Goal: Task Accomplishment & Management: Use online tool/utility

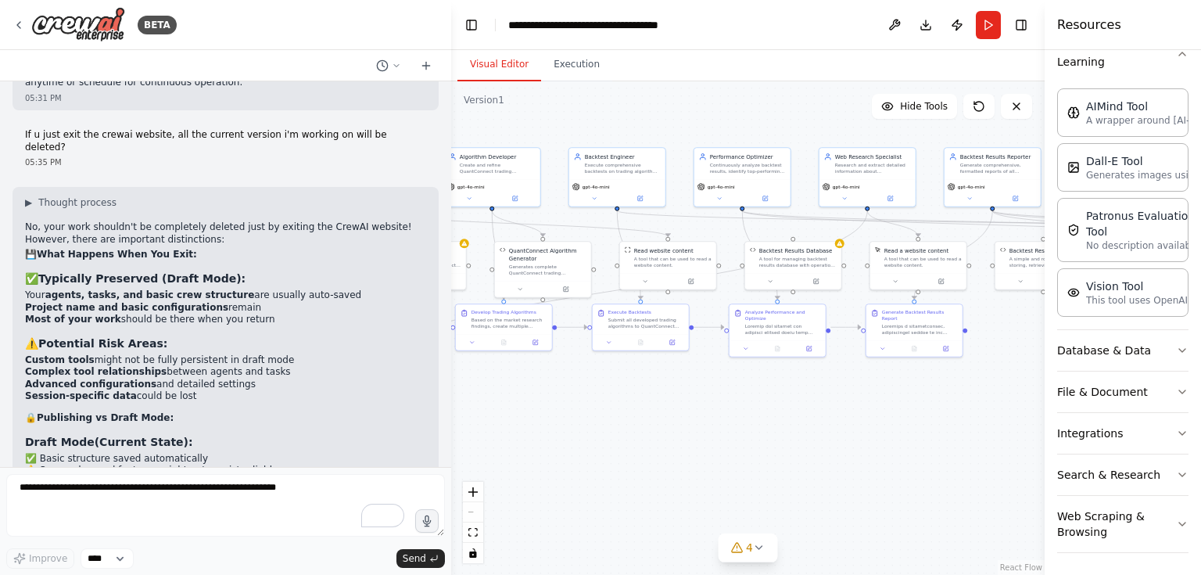
drag, startPoint x: 941, startPoint y: 389, endPoint x: 793, endPoint y: 405, distance: 149.3
click at [793, 405] on div ".deletable-edge-delete-btn { width: 20px; height: 20px; border: 0px solid #ffff…" at bounding box center [747, 327] width 593 height 493
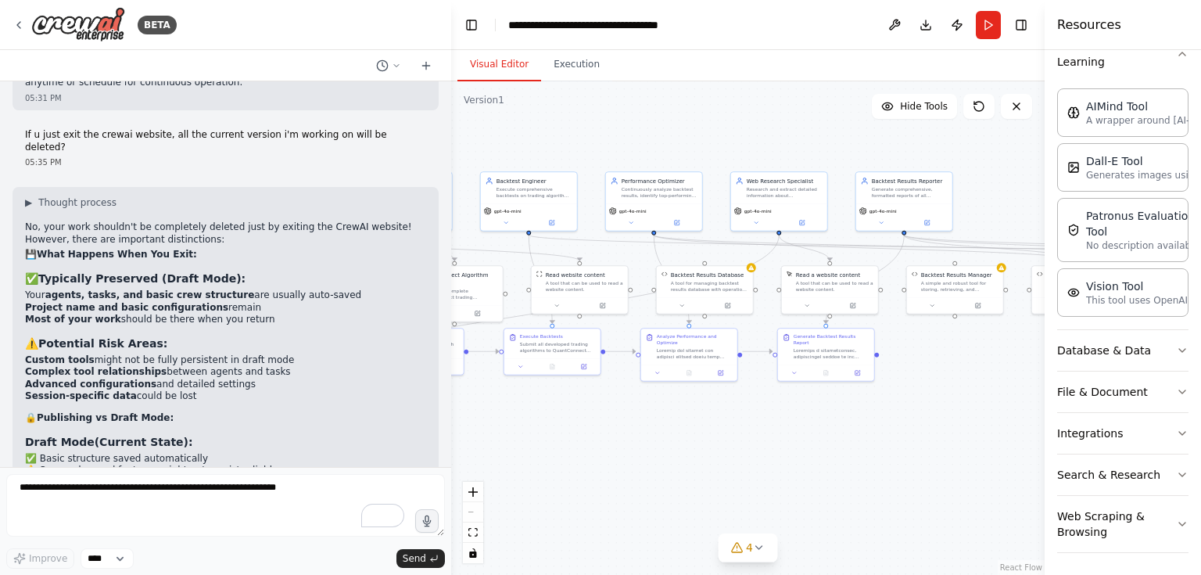
drag, startPoint x: 583, startPoint y: 413, endPoint x: 496, endPoint y: 431, distance: 88.8
click at [496, 431] on div ".deletable-edge-delete-btn { width: 20px; height: 20px; border: 0px solid #ffff…" at bounding box center [747, 327] width 593 height 493
click at [924, 222] on icon at bounding box center [926, 221] width 5 height 5
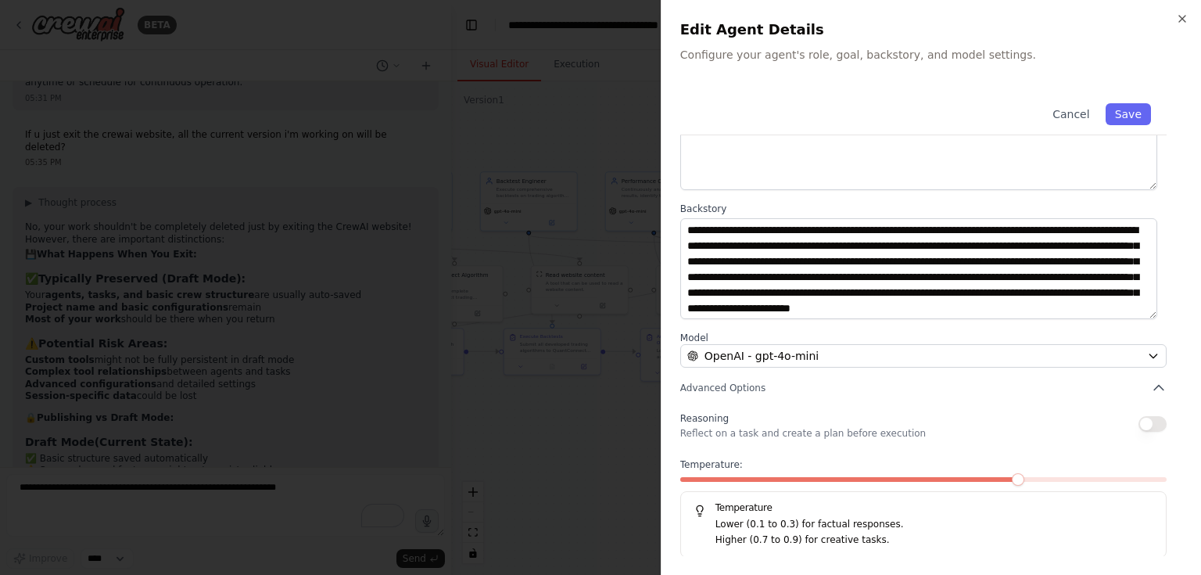
scroll to position [16, 0]
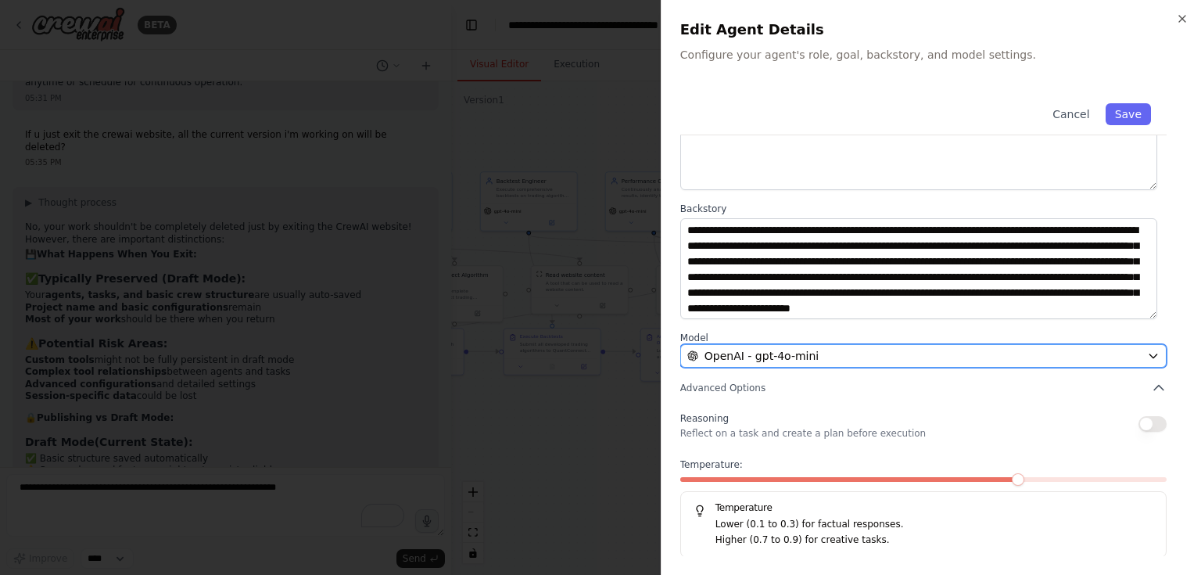
click at [1021, 352] on div "OpenAI - gpt-4o-mini" at bounding box center [913, 356] width 453 height 16
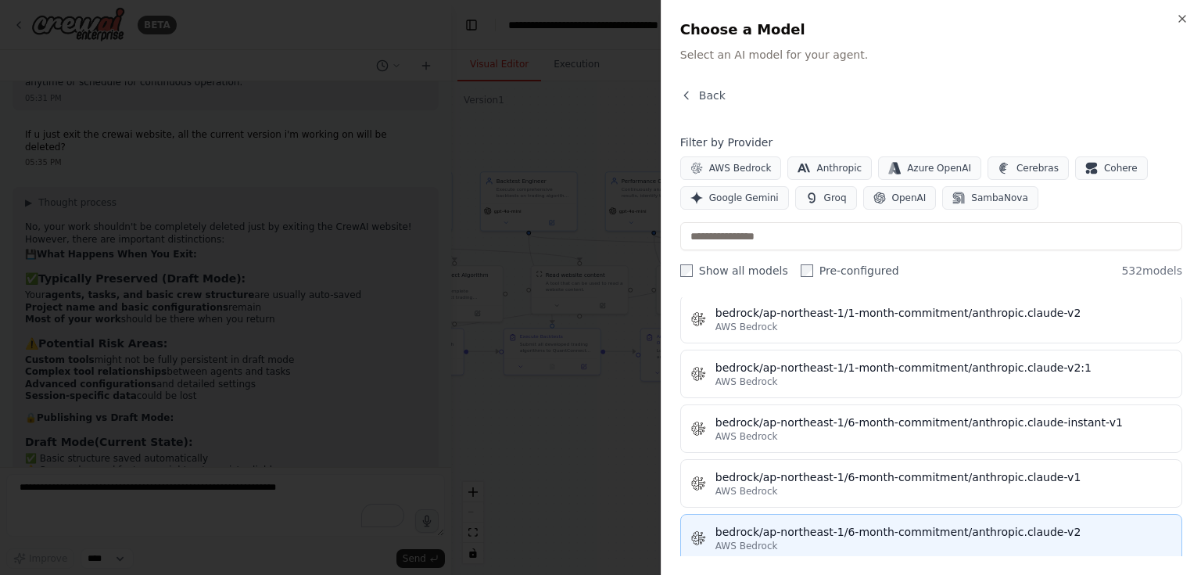
scroll to position [2564, 0]
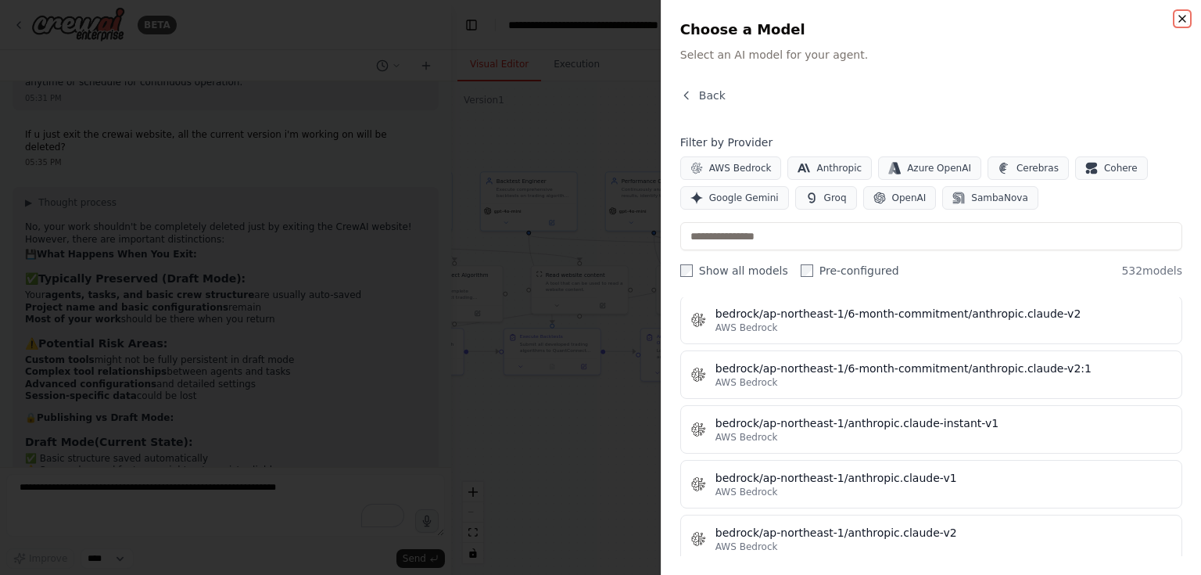
click at [1180, 19] on icon "button" at bounding box center [1182, 19] width 13 height 13
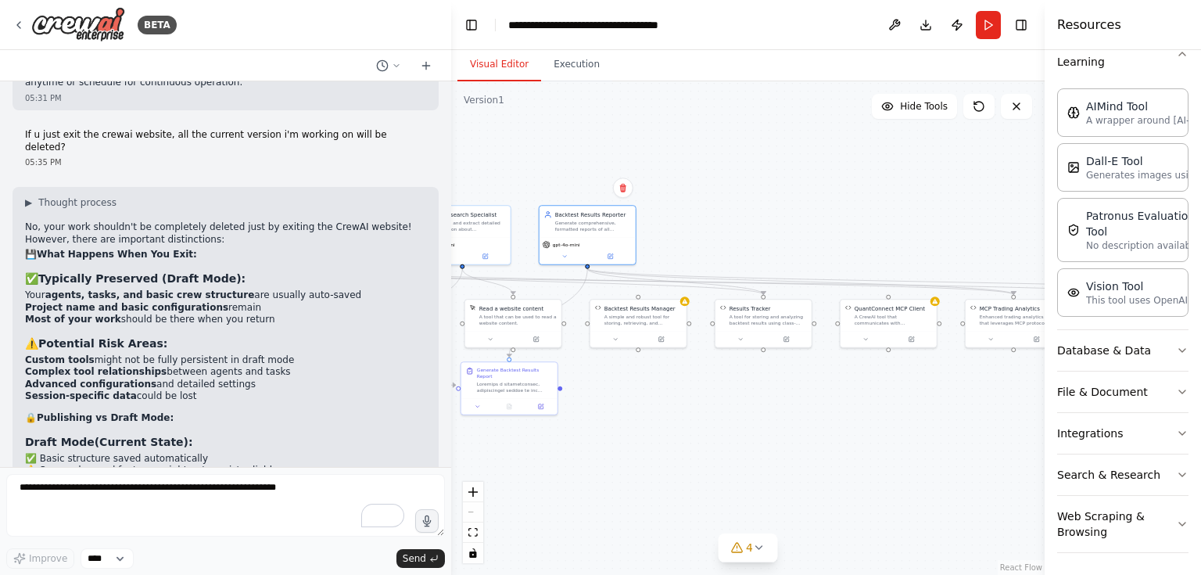
drag, startPoint x: 960, startPoint y: 371, endPoint x: 714, endPoint y: 403, distance: 248.4
click at [713, 404] on div ".deletable-edge-delete-btn { width: 20px; height: 20px; border: 0px solid #ffff…" at bounding box center [747, 327] width 593 height 493
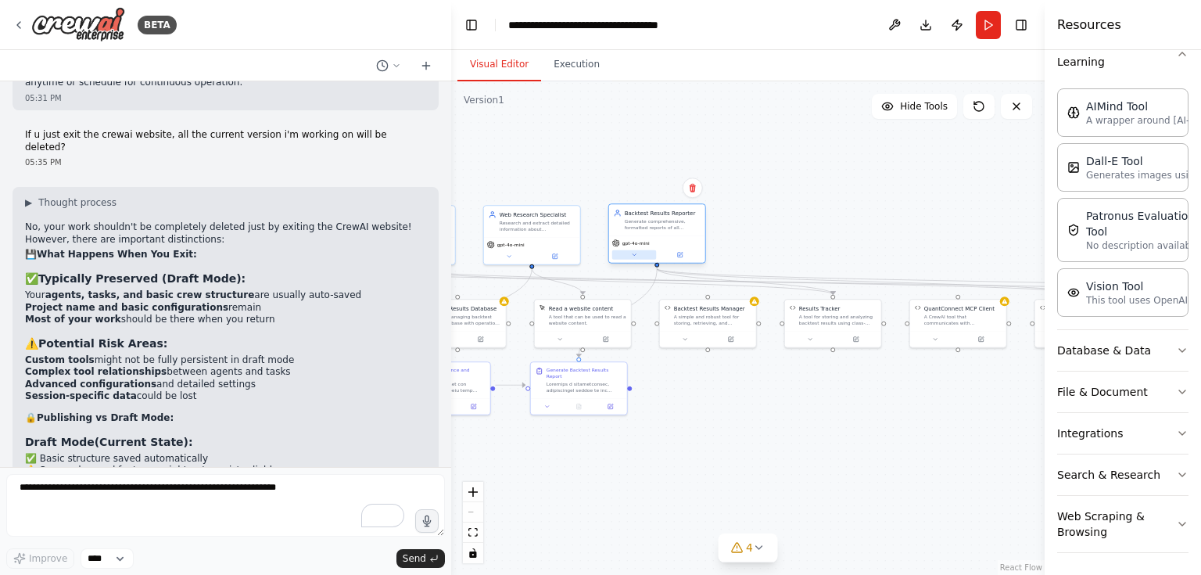
click at [634, 253] on icon at bounding box center [634, 255] width 6 height 6
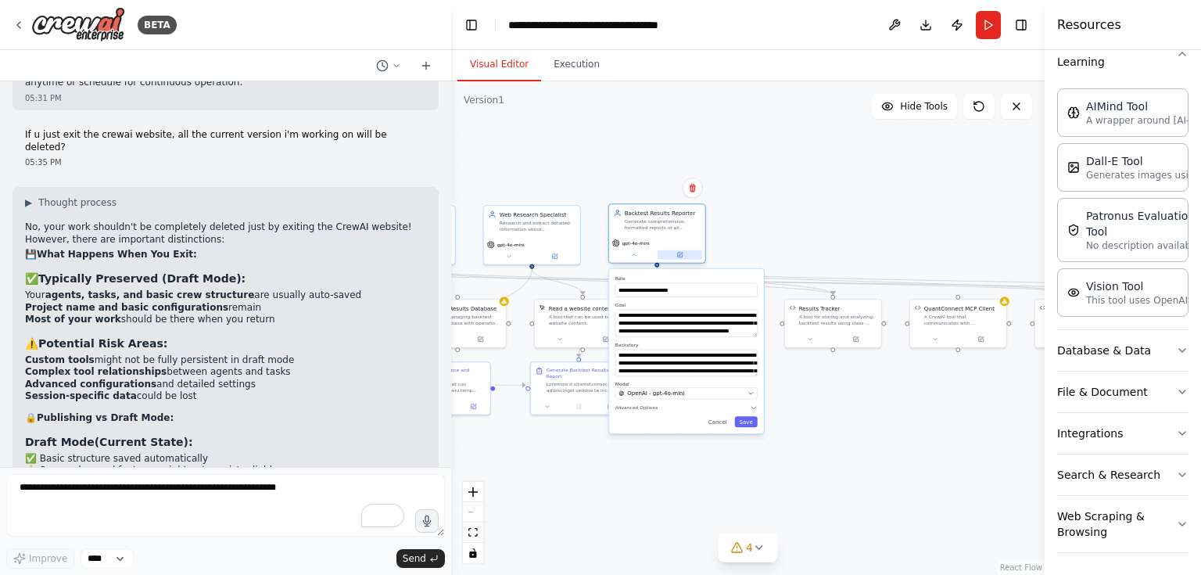
click at [679, 255] on icon at bounding box center [681, 254] width 4 height 4
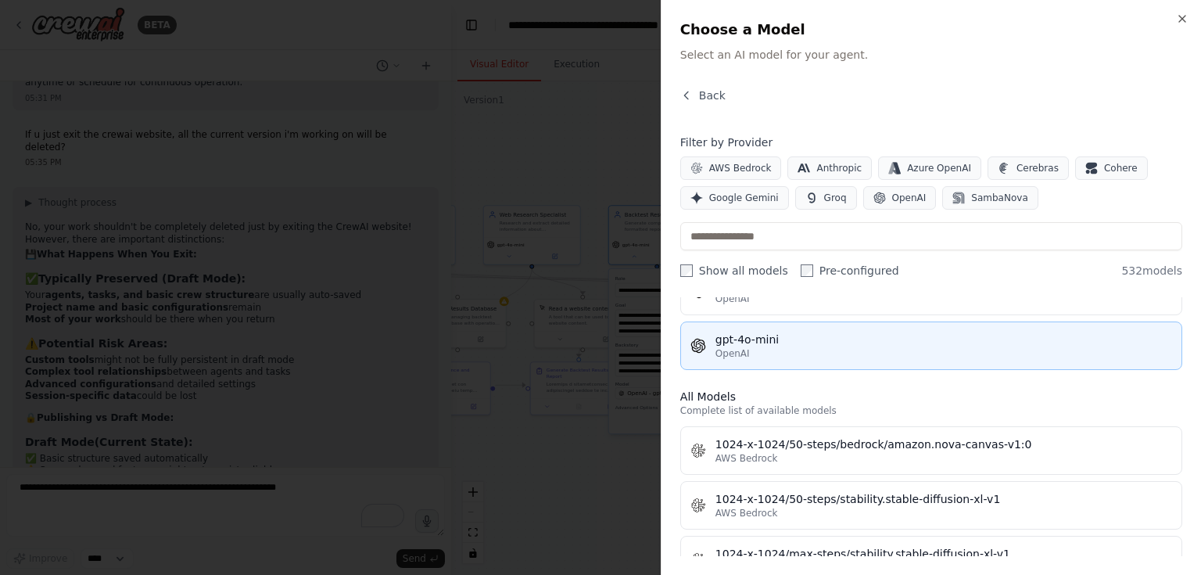
scroll to position [375, 0]
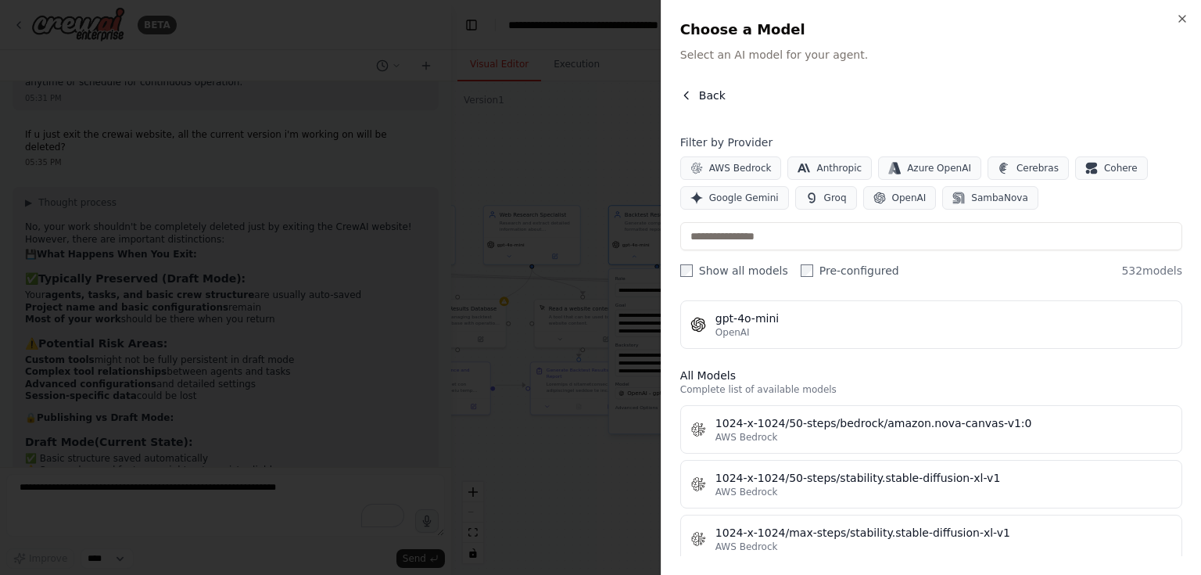
click at [712, 96] on span "Back" at bounding box center [712, 96] width 27 height 16
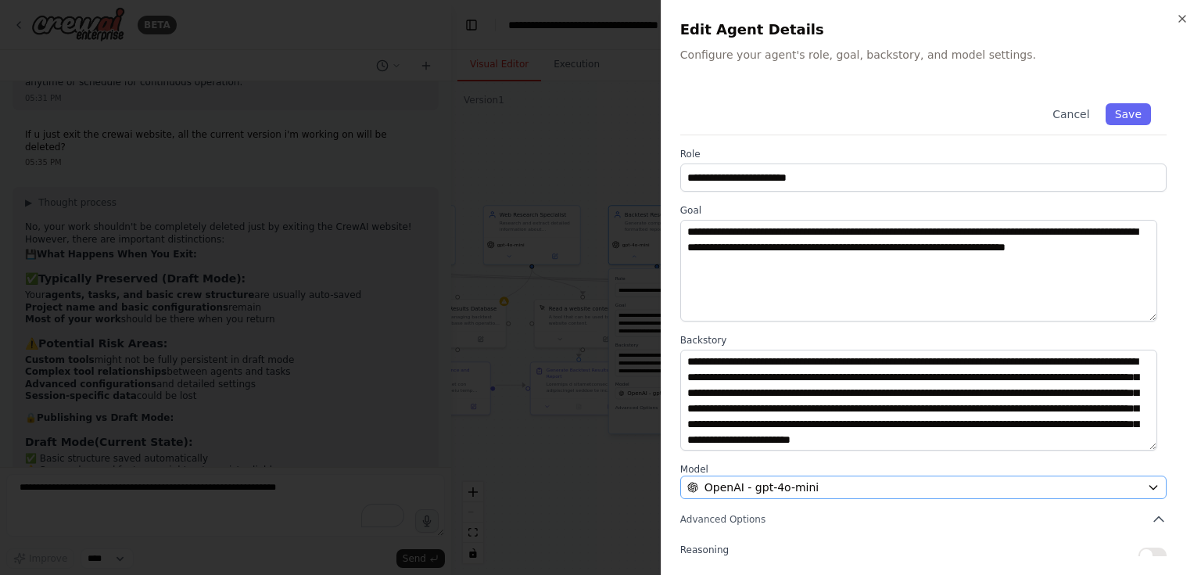
scroll to position [0, 0]
click at [1072, 108] on button "Cancel" at bounding box center [1070, 114] width 55 height 22
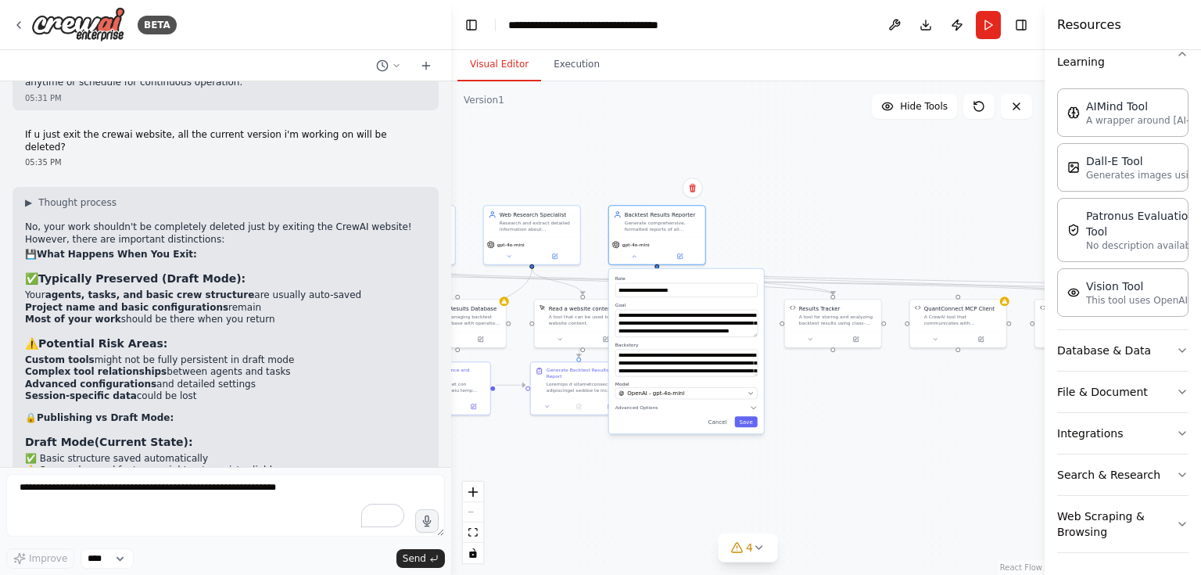
click at [863, 411] on div ".deletable-edge-delete-btn { width: 20px; height: 20px; border: 0px solid #ffff…" at bounding box center [747, 327] width 593 height 493
click at [724, 422] on button "Cancel" at bounding box center [718, 421] width 28 height 11
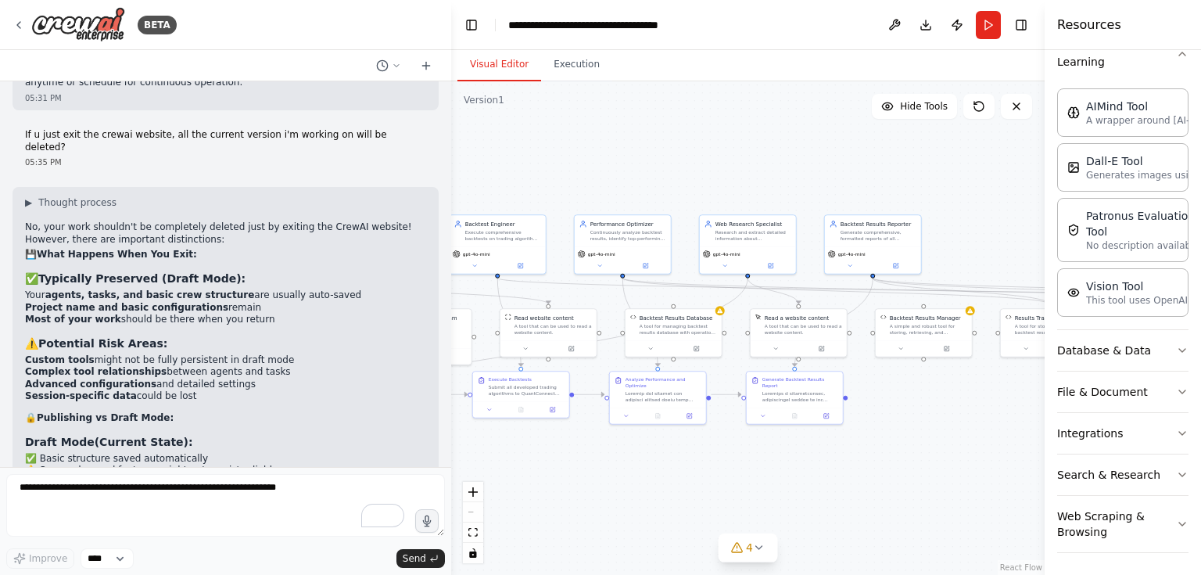
drag, startPoint x: 794, startPoint y: 237, endPoint x: 1010, endPoint y: 246, distance: 215.9
click at [1010, 246] on div ".deletable-edge-delete-btn { width: 20px; height: 20px; border: 0px solid #ffff…" at bounding box center [747, 327] width 593 height 493
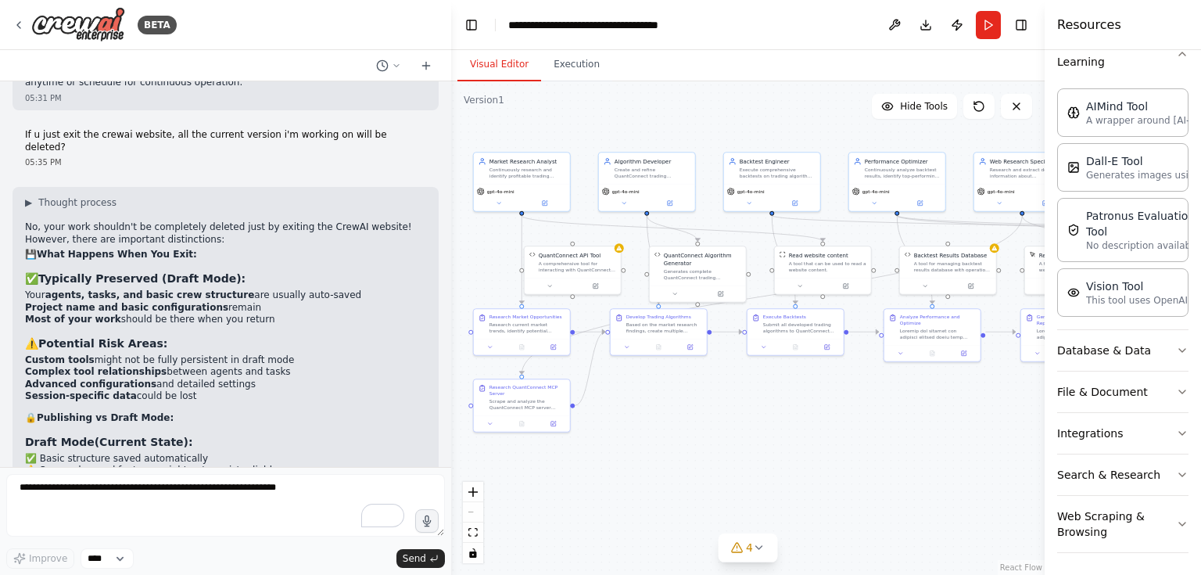
drag, startPoint x: 572, startPoint y: 151, endPoint x: 847, endPoint y: 88, distance: 281.4
click at [847, 88] on div ".deletable-edge-delete-btn { width: 20px; height: 20px; border: 0px solid #ffff…" at bounding box center [747, 327] width 593 height 493
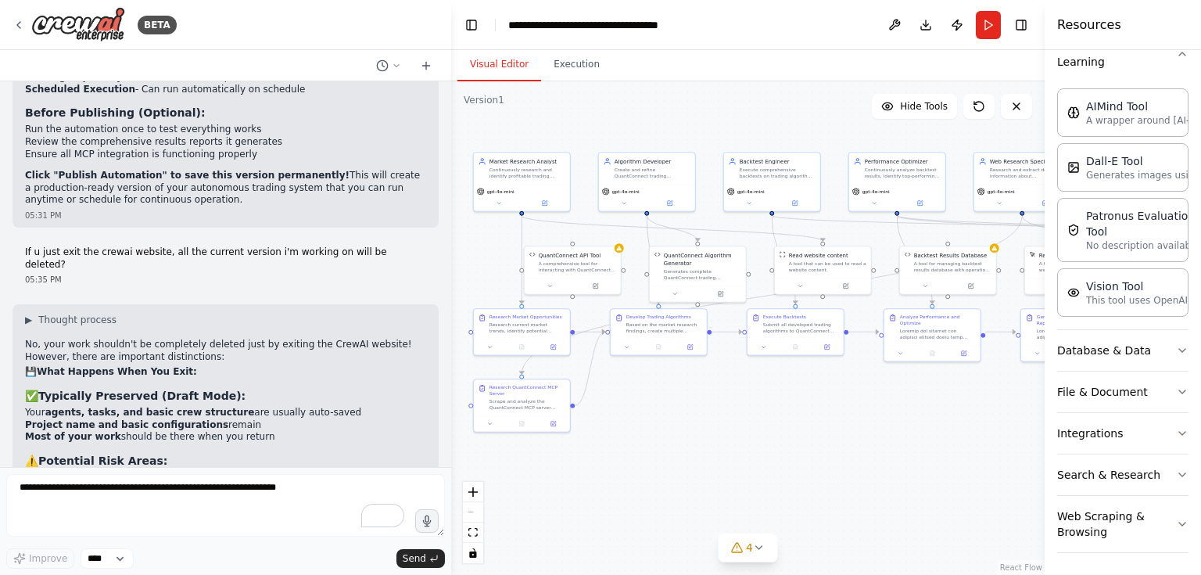
scroll to position [24429, 0]
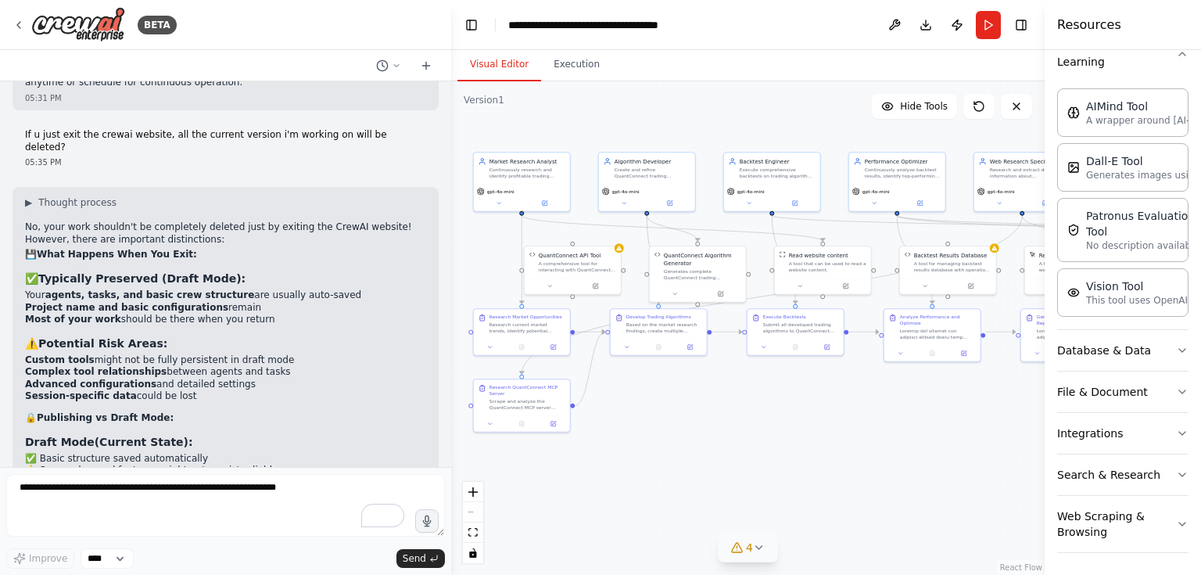
click at [762, 550] on icon at bounding box center [759, 547] width 13 height 13
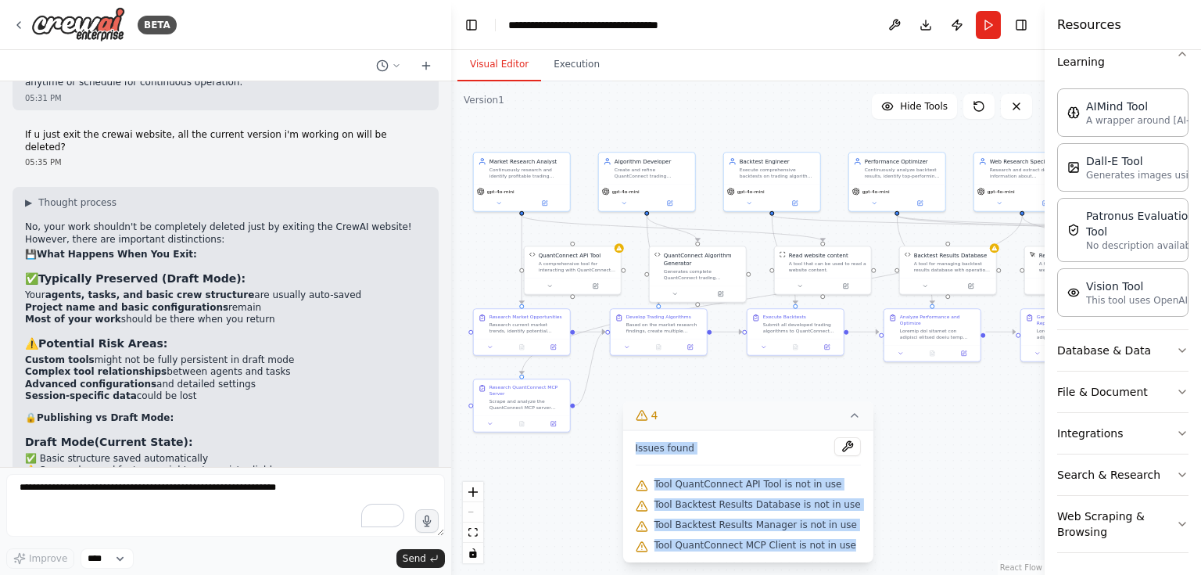
drag, startPoint x: 644, startPoint y: 439, endPoint x: 851, endPoint y: 553, distance: 236.5
click at [851, 553] on div "Issues found Tool QuantConnect API Tool is not in use Tool Backtest Results Dat…" at bounding box center [747, 496] width 250 height 132
copy div "Issues found Tool QuantConnect API Tool is not in use Tool Backtest Results Dat…"
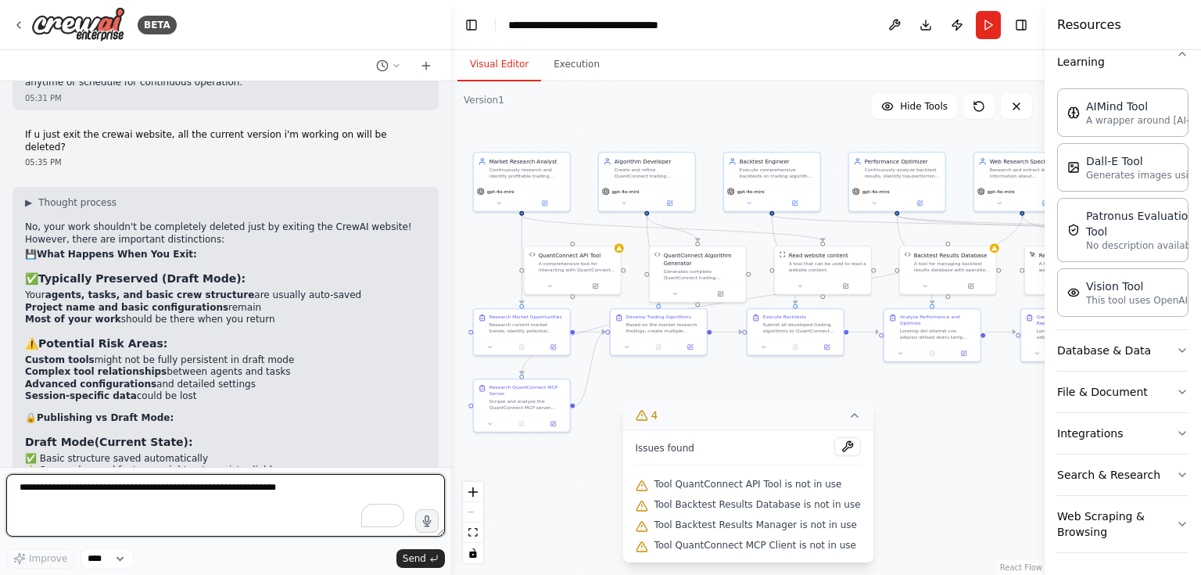
click at [59, 492] on textarea "To enrich screen reader interactions, please activate Accessibility in Grammarl…" at bounding box center [225, 505] width 439 height 63
paste textarea "**********"
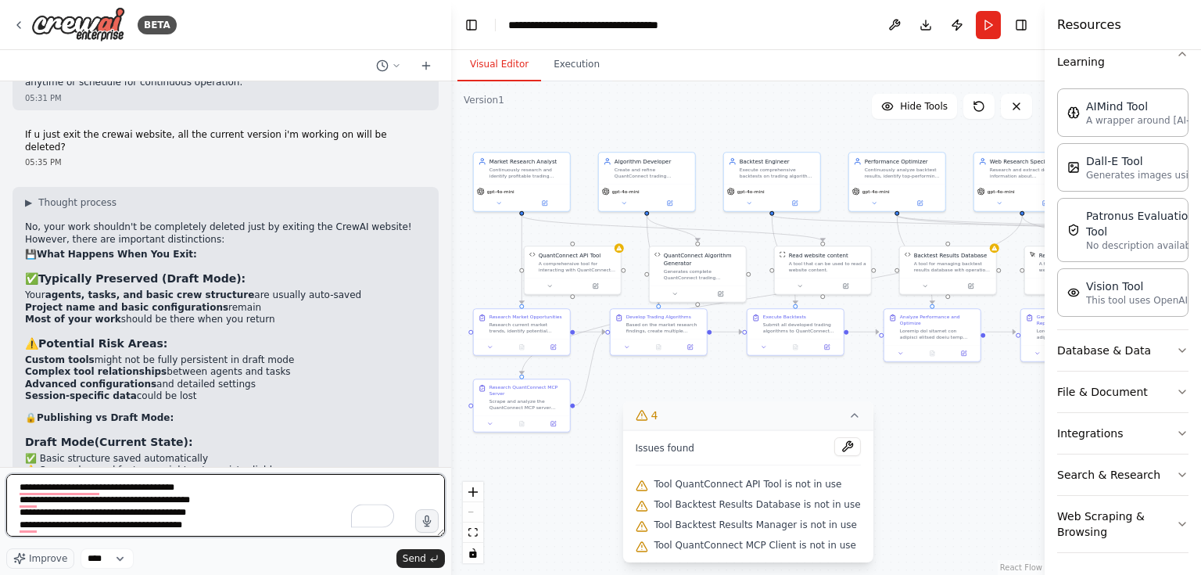
scroll to position [26, 0]
drag, startPoint x: 224, startPoint y: 527, endPoint x: 16, endPoint y: 488, distance: 211.6
click at [16, 488] on textarea "**********" at bounding box center [225, 505] width 439 height 63
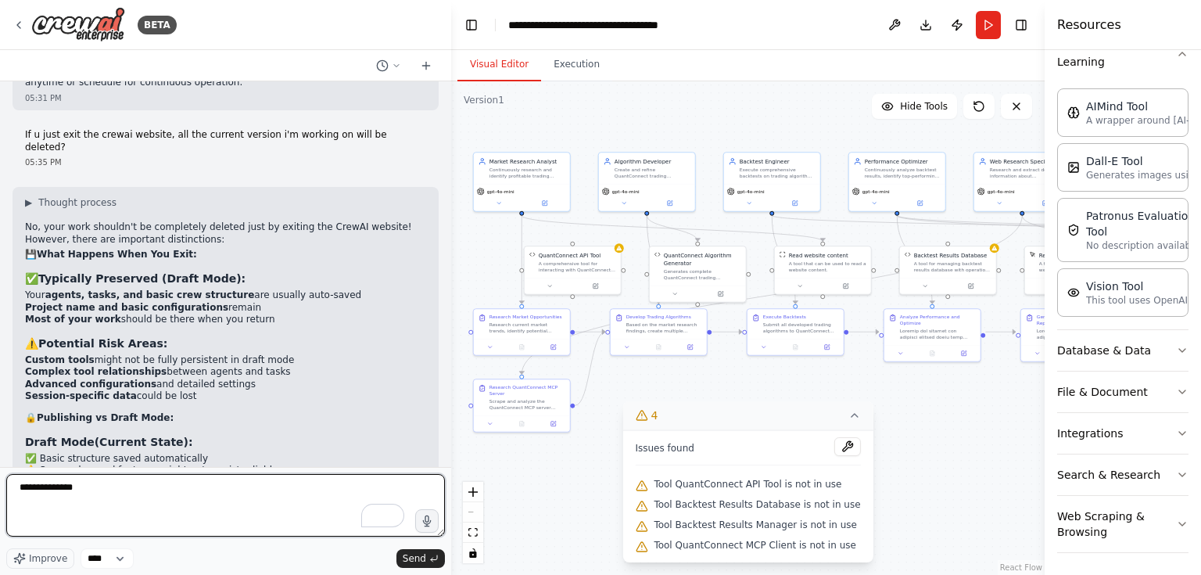
scroll to position [0, 0]
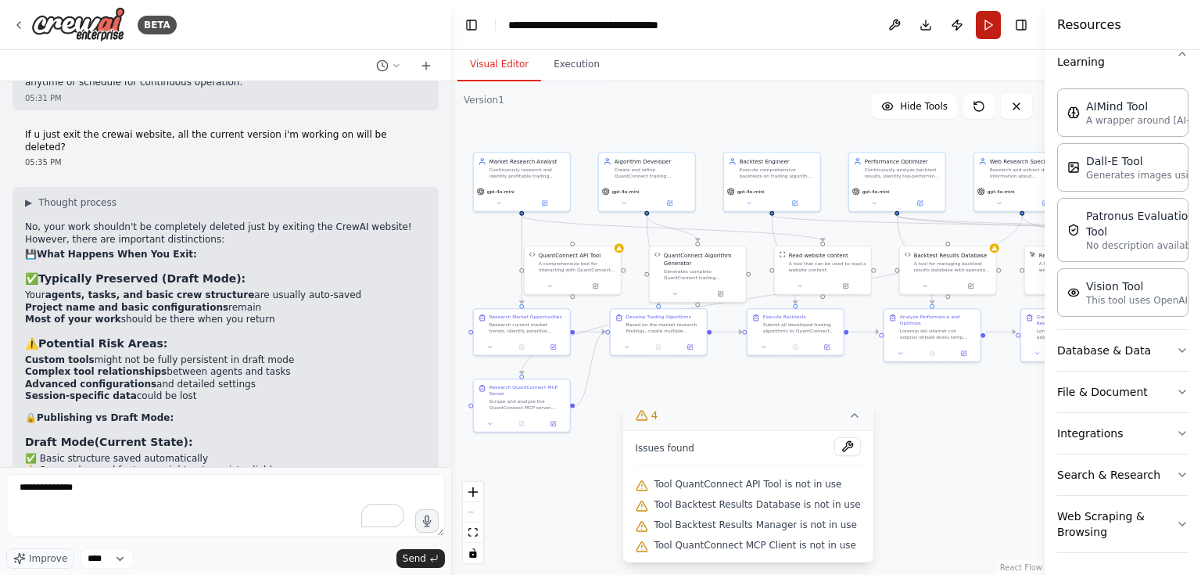
click at [990, 27] on button "Run" at bounding box center [988, 25] width 25 height 28
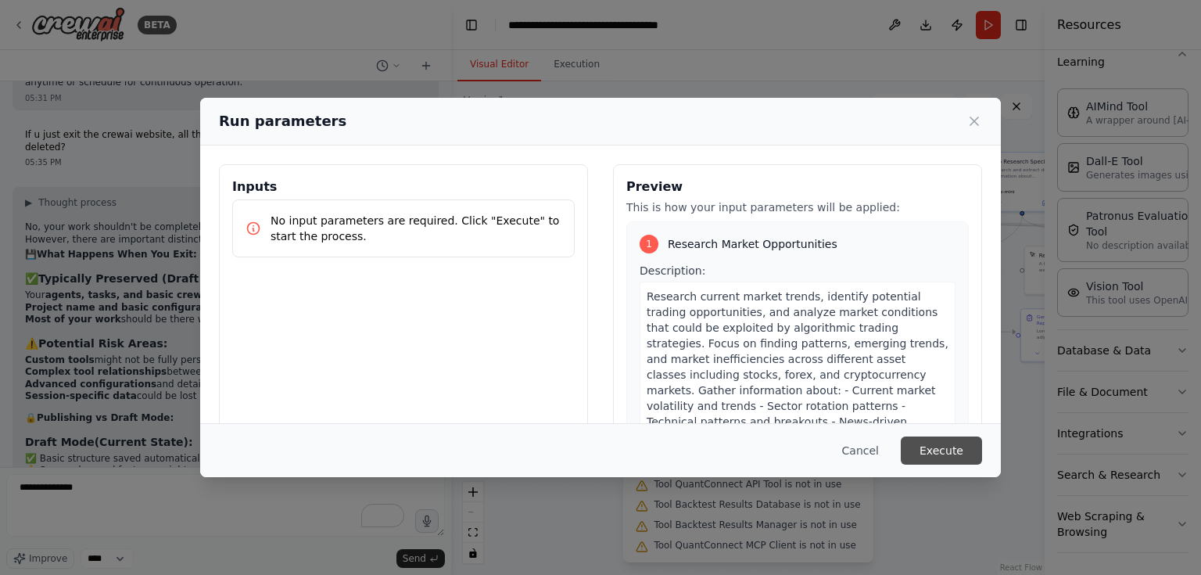
click at [930, 453] on button "Execute" at bounding box center [941, 450] width 81 height 28
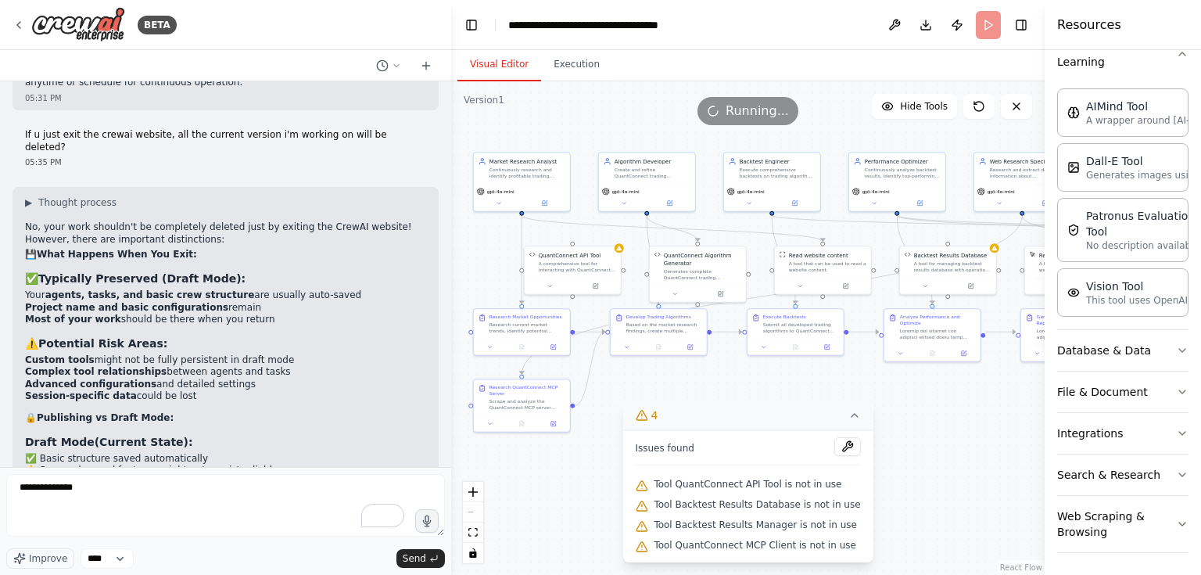
click at [851, 415] on icon at bounding box center [854, 415] width 6 height 3
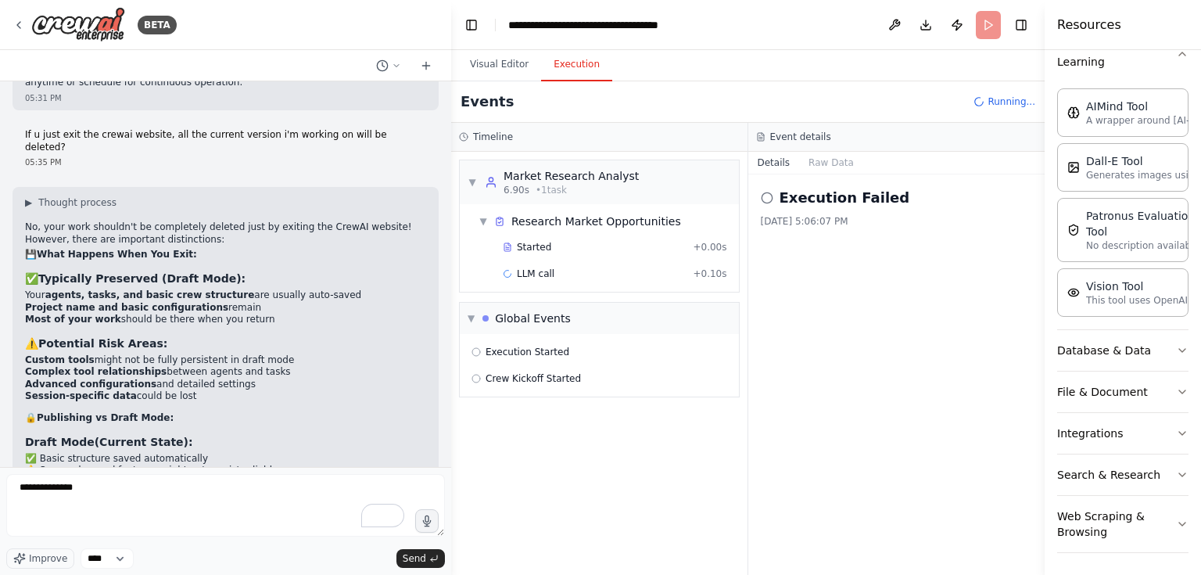
click at [557, 63] on button "Execution" at bounding box center [576, 64] width 71 height 33
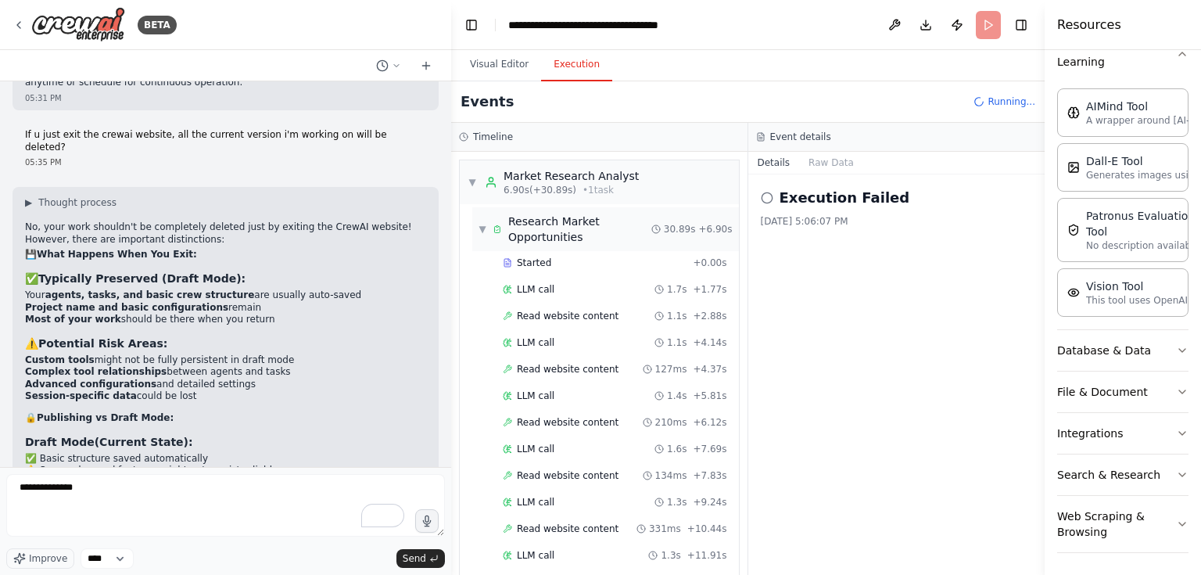
click at [480, 231] on span "▼" at bounding box center [482, 229] width 8 height 13
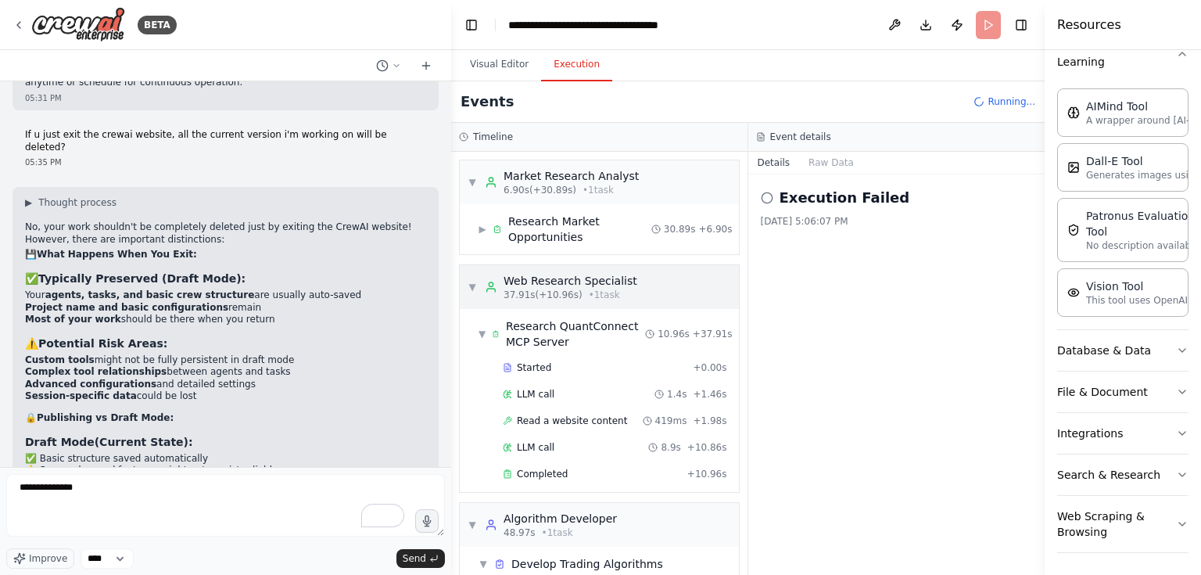
click at [474, 291] on span "▼" at bounding box center [471, 287] width 9 height 13
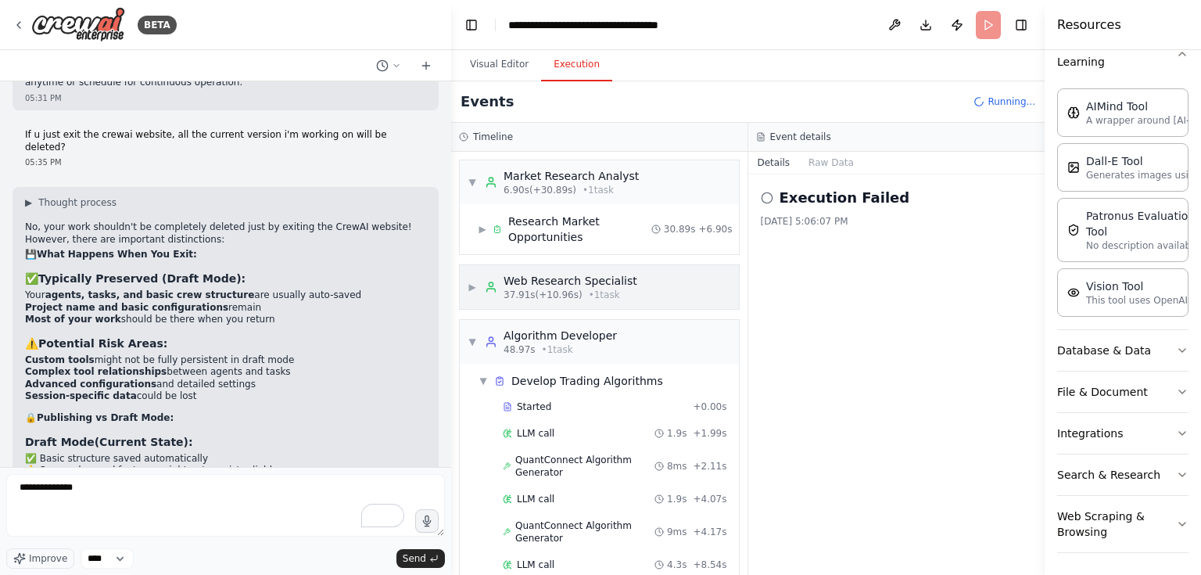
click at [476, 288] on span "▶" at bounding box center [471, 287] width 9 height 13
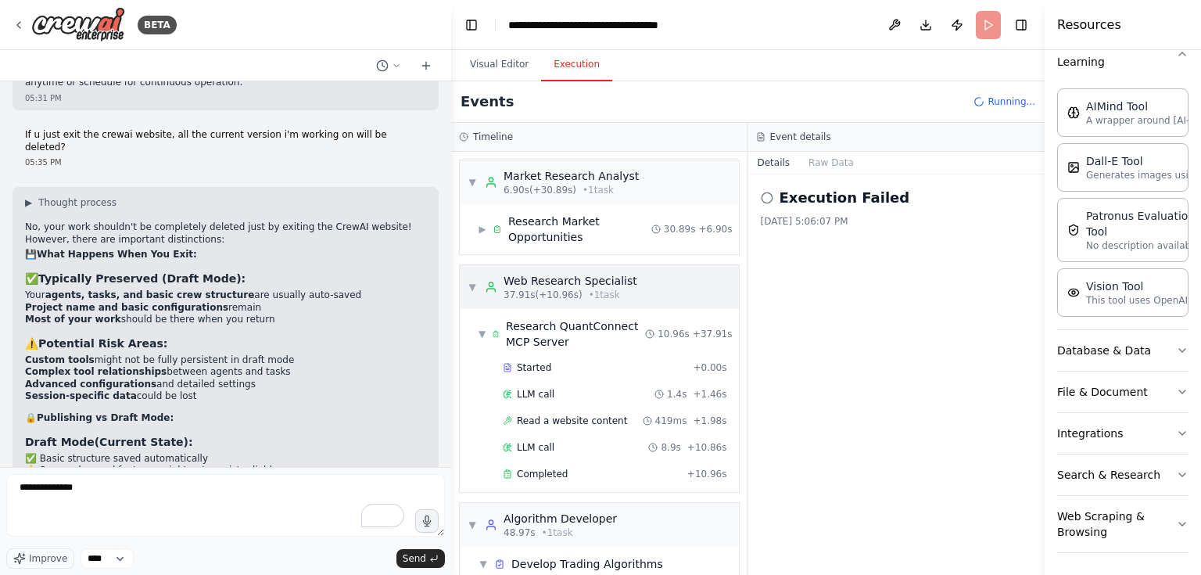
click at [476, 288] on span "▼" at bounding box center [471, 287] width 9 height 13
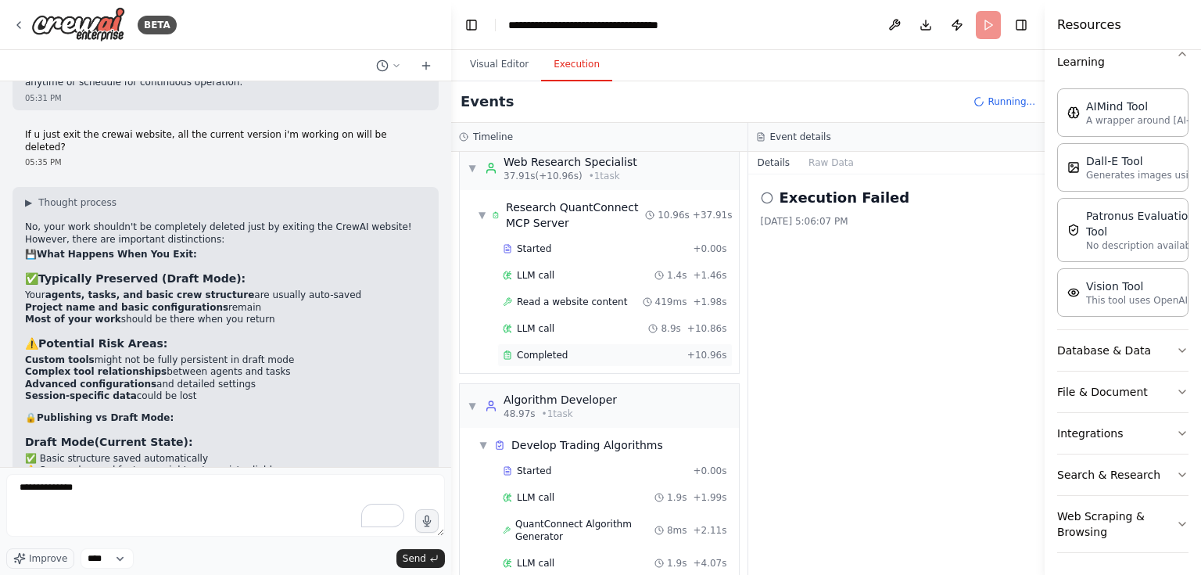
scroll to position [125, 0]
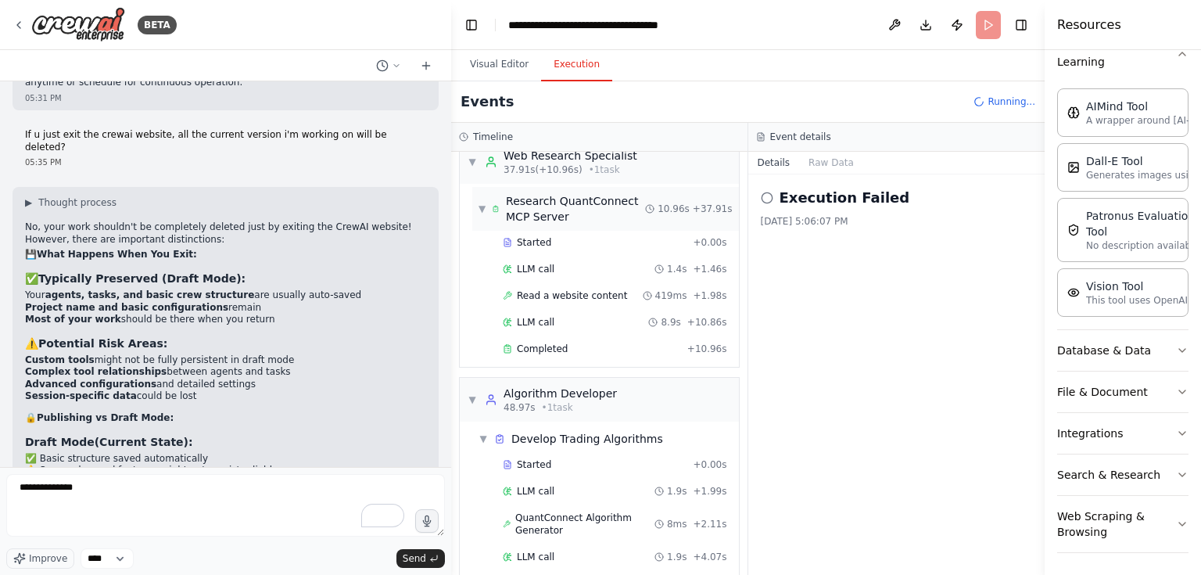
click at [485, 206] on span "▼" at bounding box center [481, 208] width 7 height 13
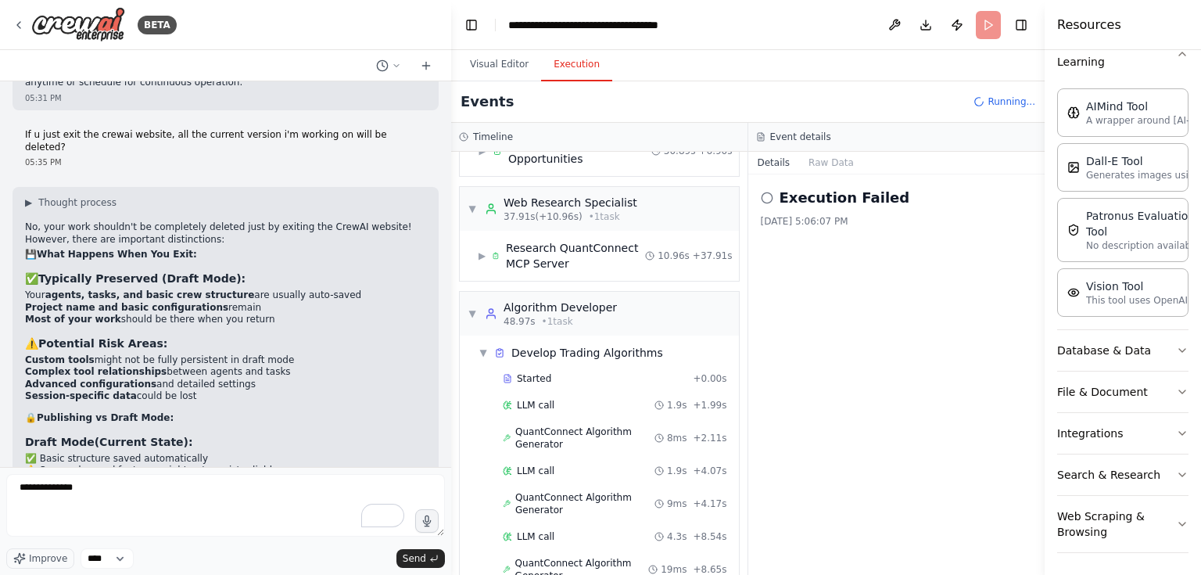
scroll to position [59, 0]
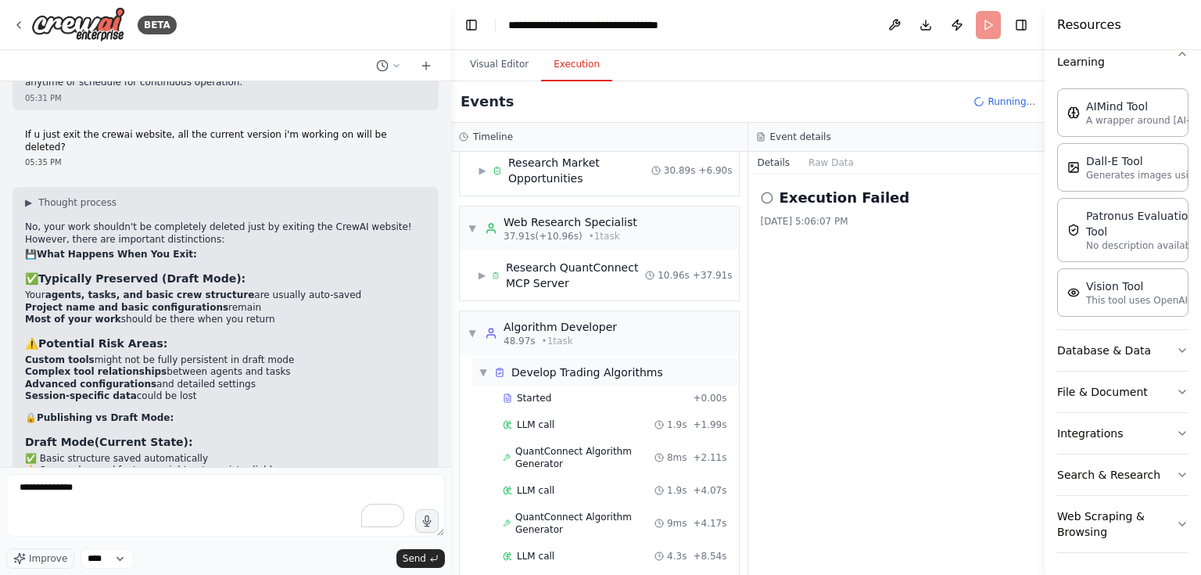
click at [482, 371] on span "▼" at bounding box center [482, 372] width 9 height 13
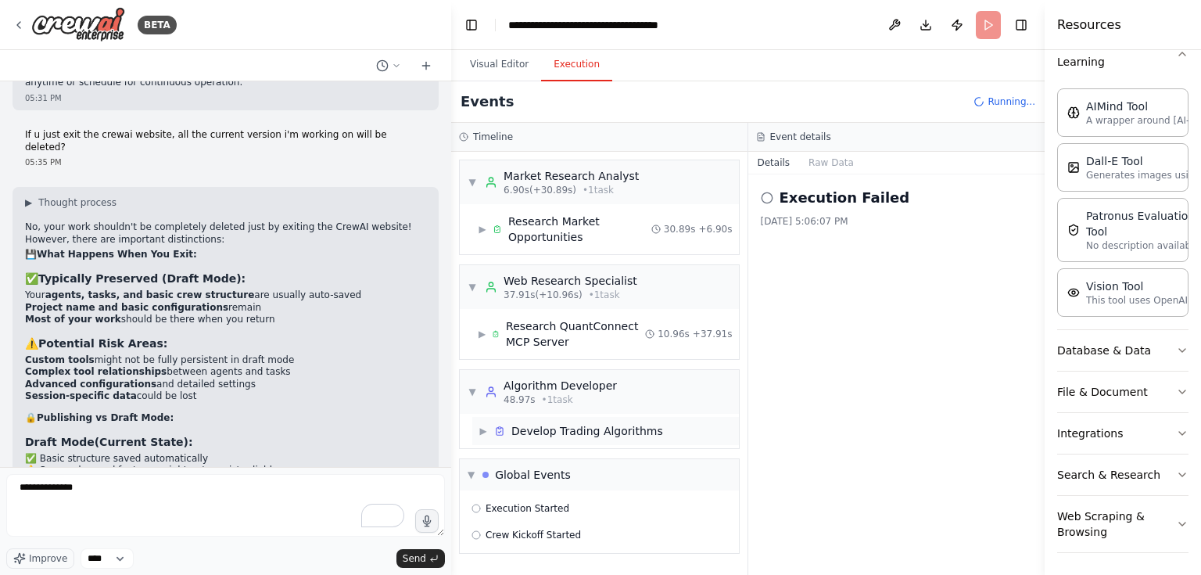
scroll to position [0, 0]
click at [550, 333] on div "Research QuantConnect MCP Server" at bounding box center [575, 333] width 139 height 31
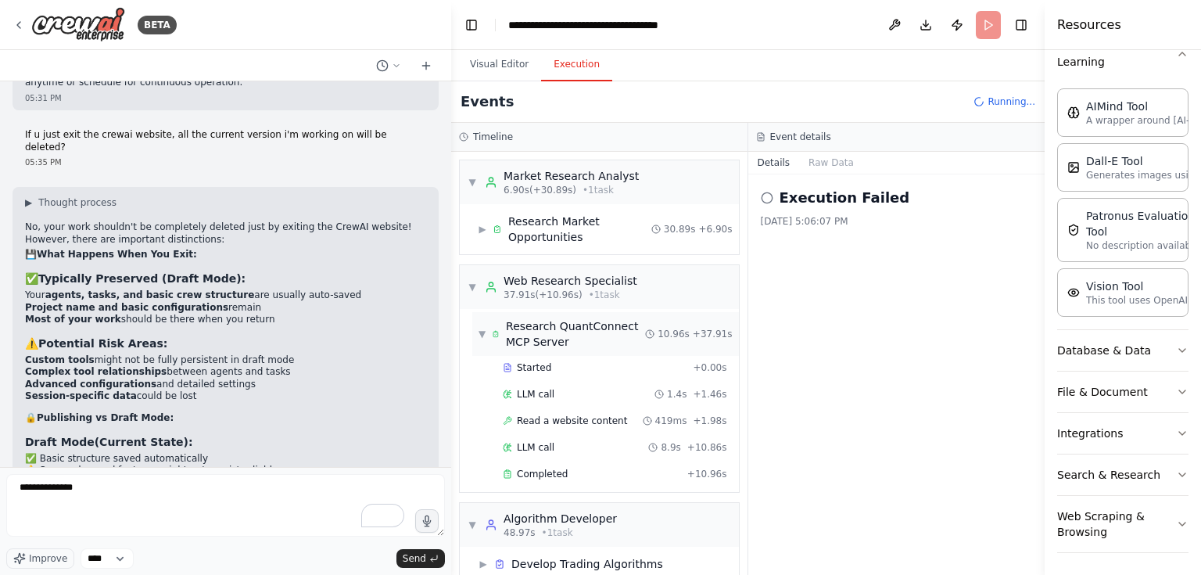
click at [550, 333] on div "Research QuantConnect MCP Server" at bounding box center [575, 333] width 139 height 31
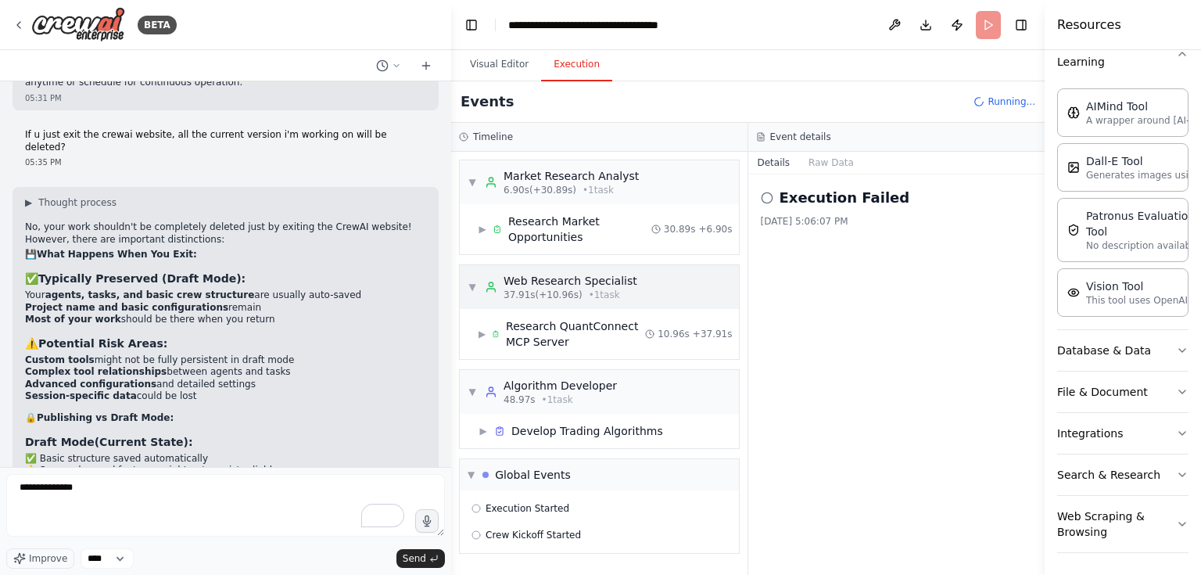
click at [467, 285] on span "▼" at bounding box center [471, 287] width 9 height 13
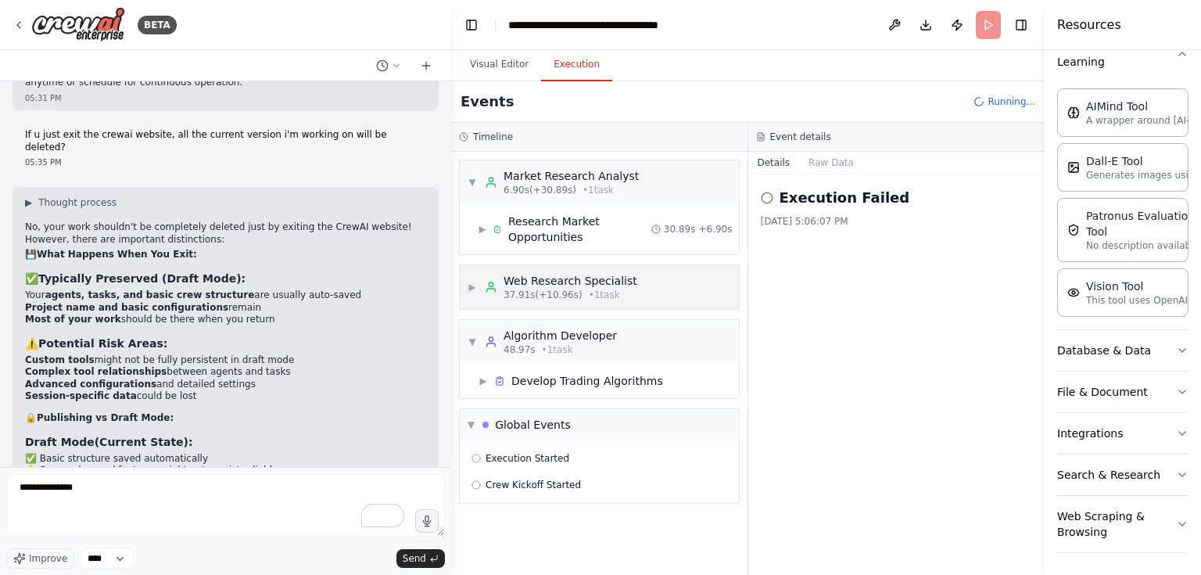
click at [475, 291] on span "▶" at bounding box center [471, 287] width 9 height 13
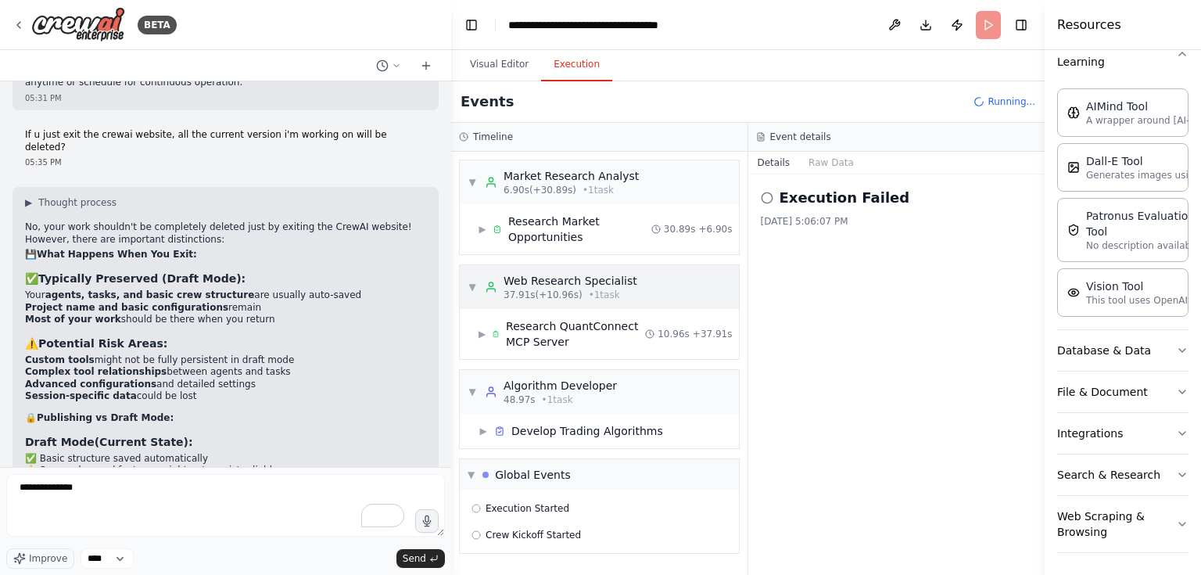
click at [475, 291] on span "▼" at bounding box center [471, 287] width 9 height 13
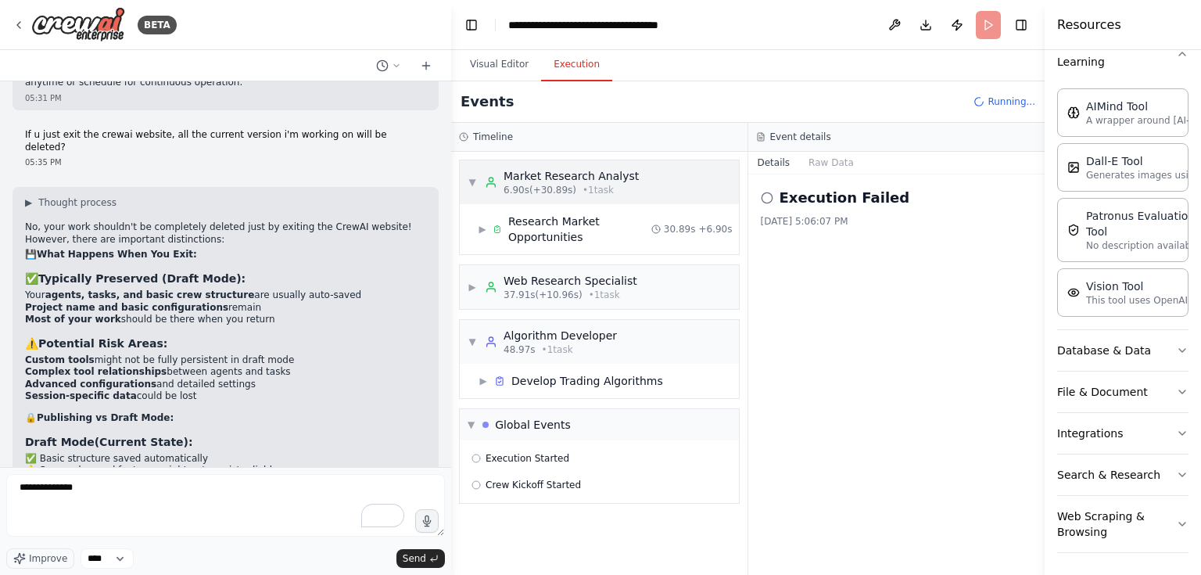
click at [469, 178] on span "▼" at bounding box center [471, 182] width 9 height 13
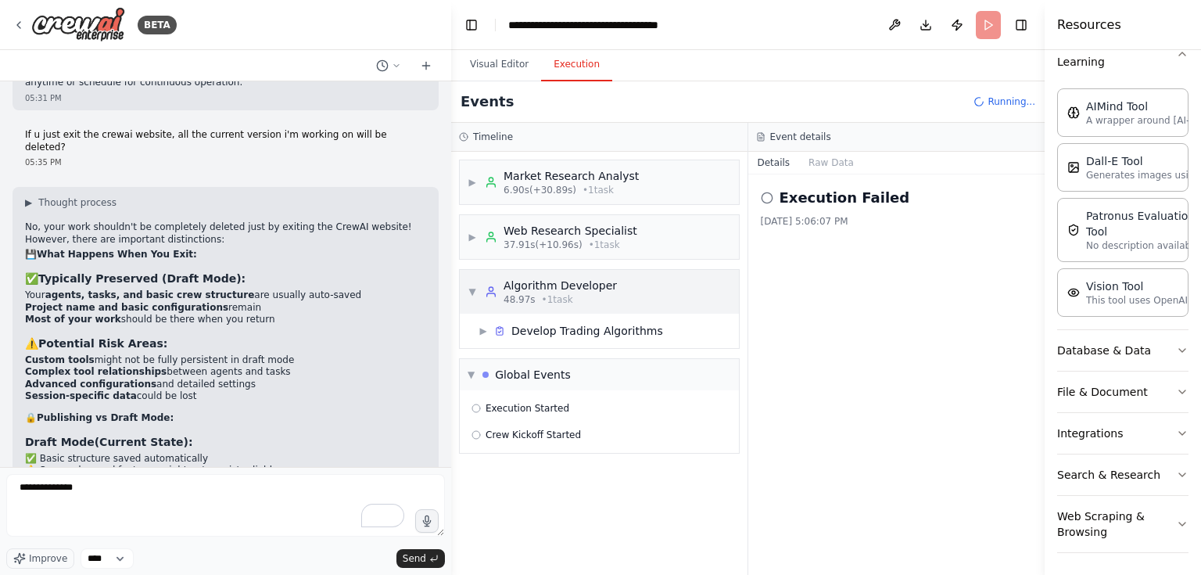
click at [472, 291] on span "▼" at bounding box center [471, 291] width 9 height 13
click at [472, 291] on span "▶" at bounding box center [471, 291] width 9 height 13
click at [476, 333] on div "▶ Develop Trading Algorithms" at bounding box center [605, 331] width 267 height 28
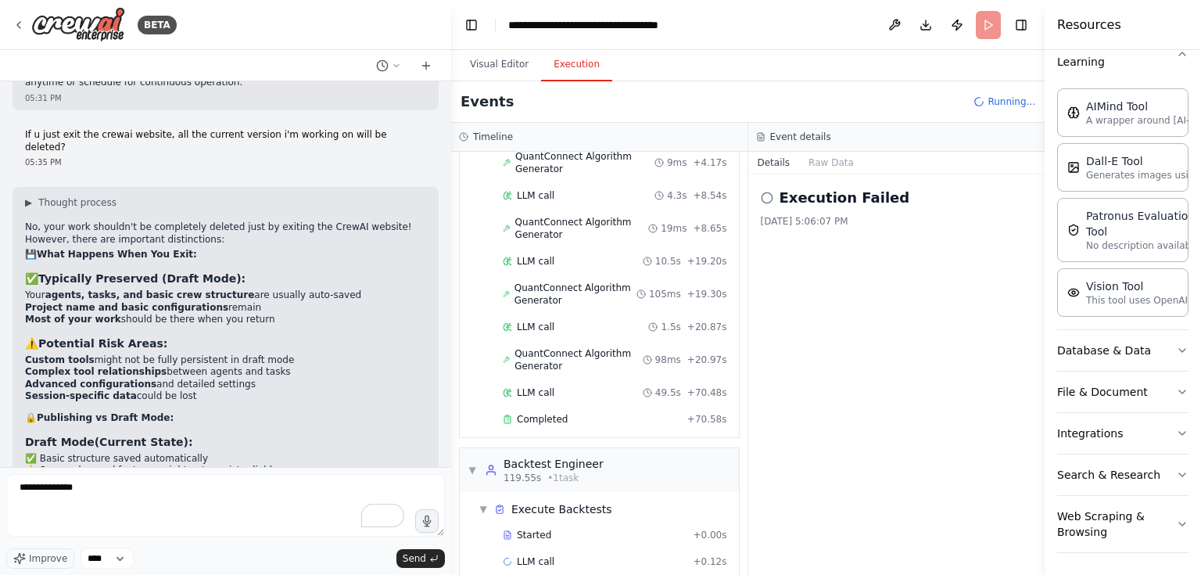
scroll to position [475, 0]
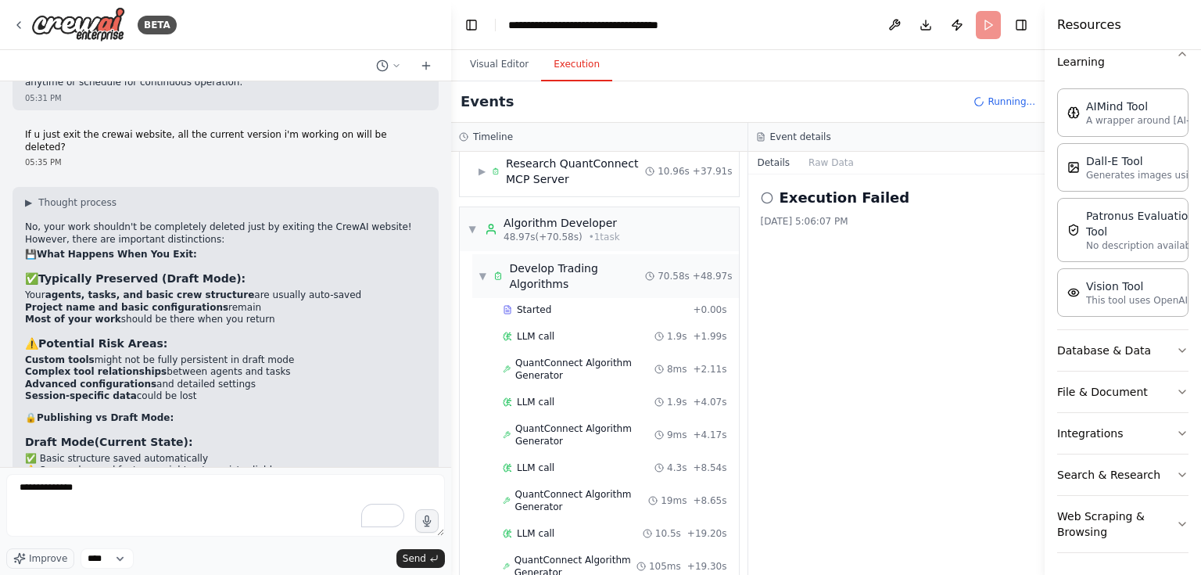
click at [489, 283] on div "▼ Develop Trading Algorithms" at bounding box center [561, 275] width 166 height 31
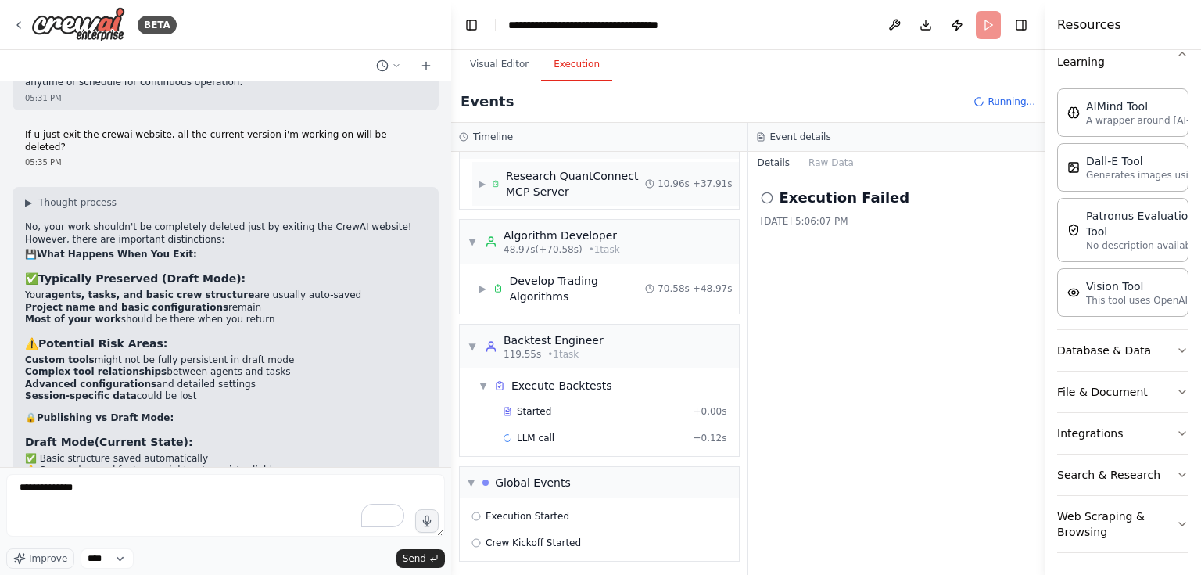
click at [485, 250] on div "Algorithm Developer 48.97s (+70.58s) • 1 task" at bounding box center [552, 241] width 135 height 28
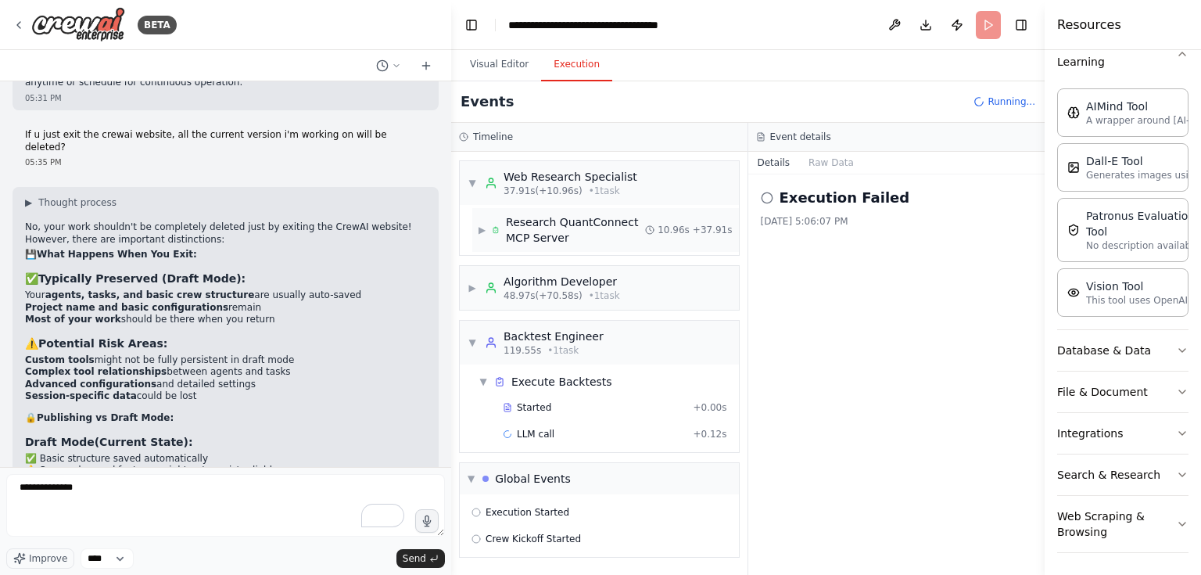
scroll to position [100, 0]
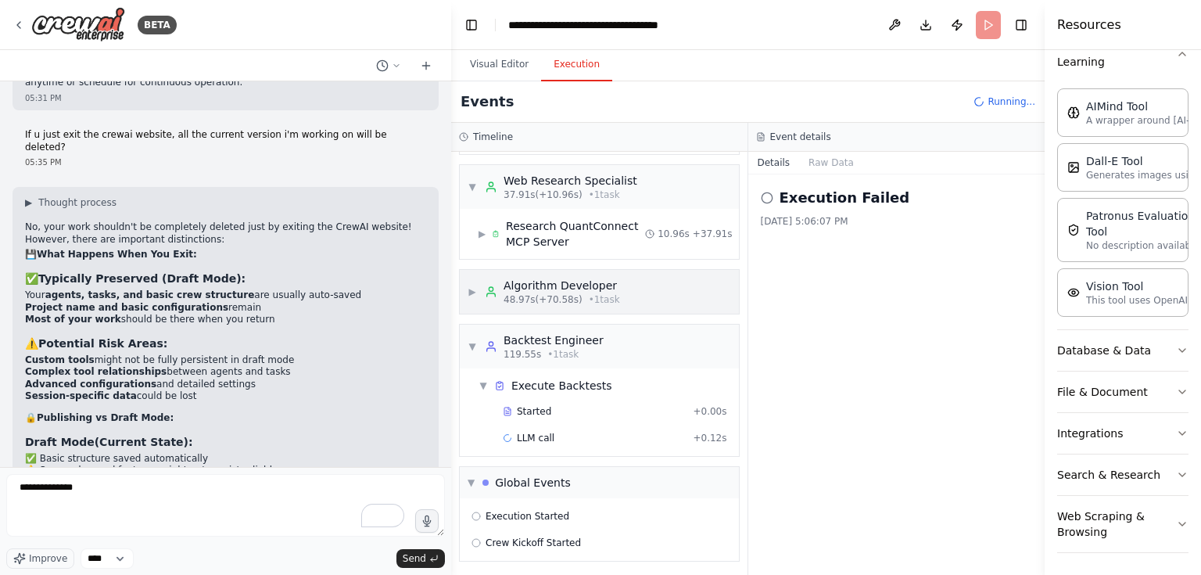
click at [674, 295] on div "▶ Algorithm Developer 48.97s (+70.58s) • 1 task" at bounding box center [599, 292] width 279 height 44
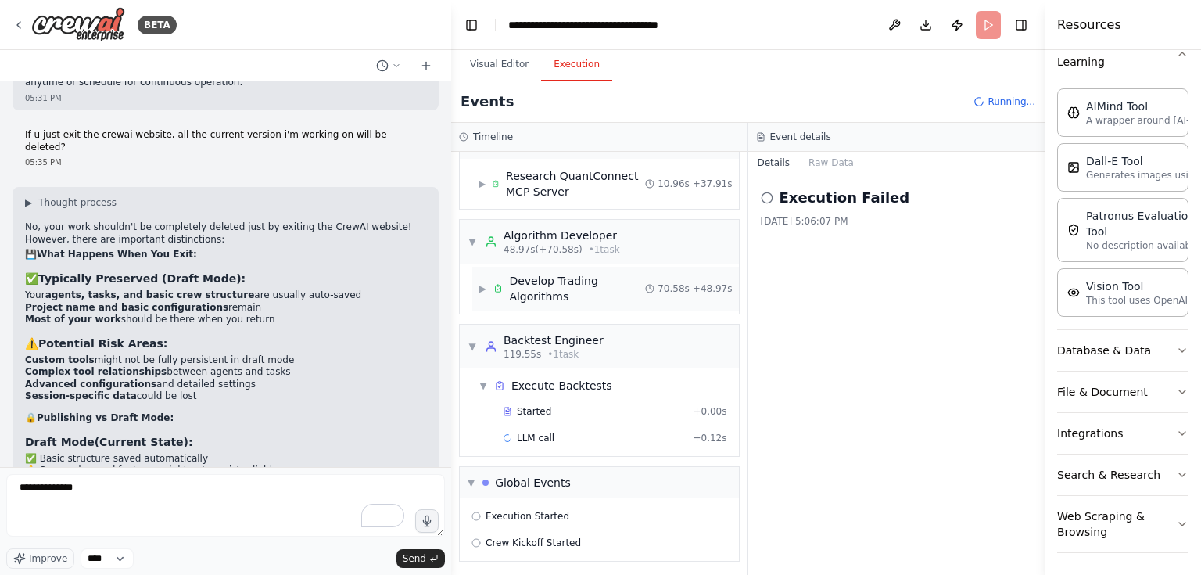
click at [631, 291] on div "Develop Trading Algorithms" at bounding box center [577, 288] width 136 height 31
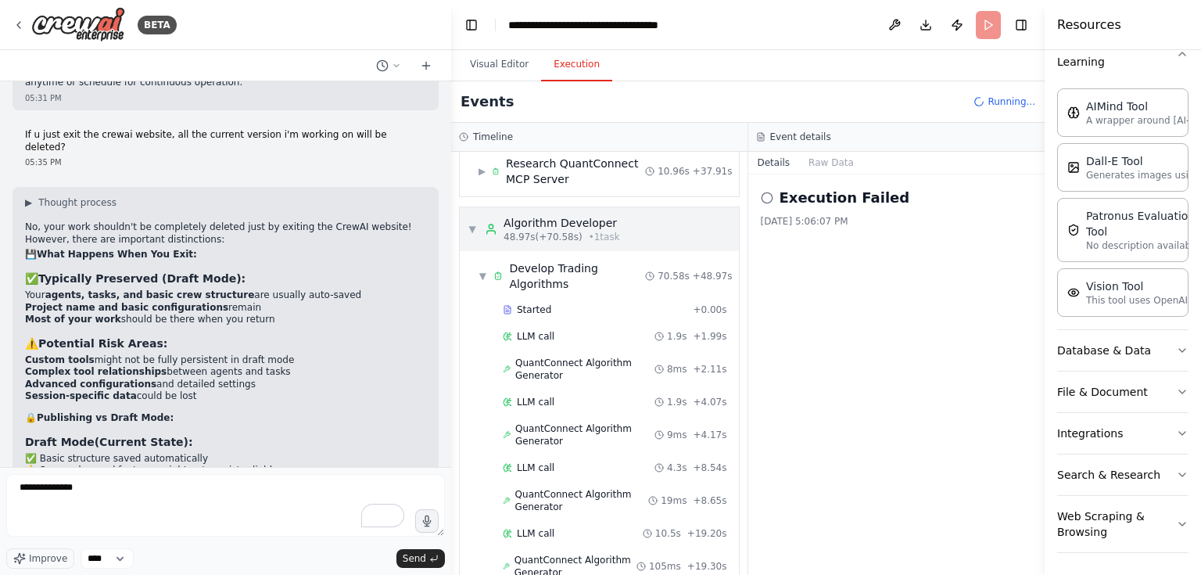
click at [595, 215] on div "Algorithm Developer" at bounding box center [561, 223] width 116 height 16
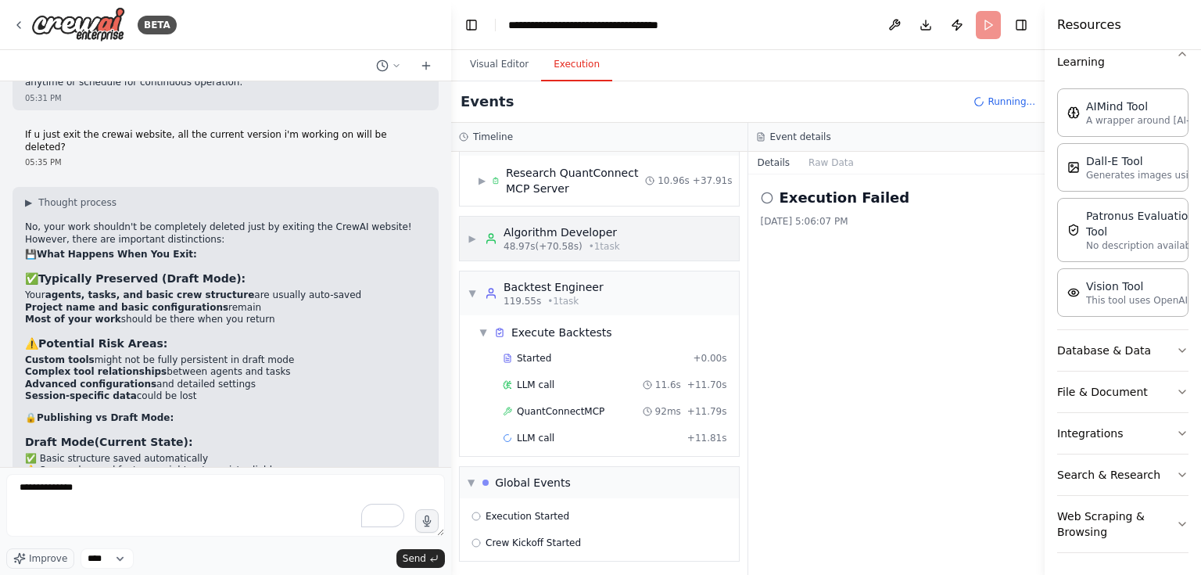
click at [607, 238] on div "▶ Algorithm Developer 48.97s (+70.58s) • 1 task" at bounding box center [599, 239] width 279 height 44
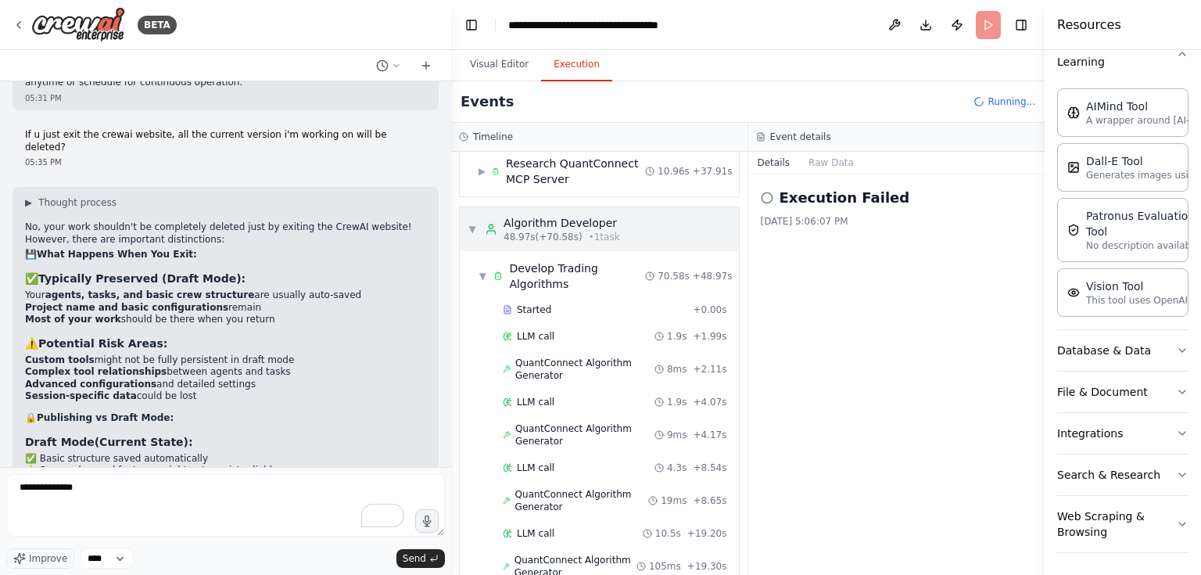
click at [607, 238] on div "▼ Algorithm Developer 48.97s (+70.58s) • 1 task" at bounding box center [599, 229] width 279 height 44
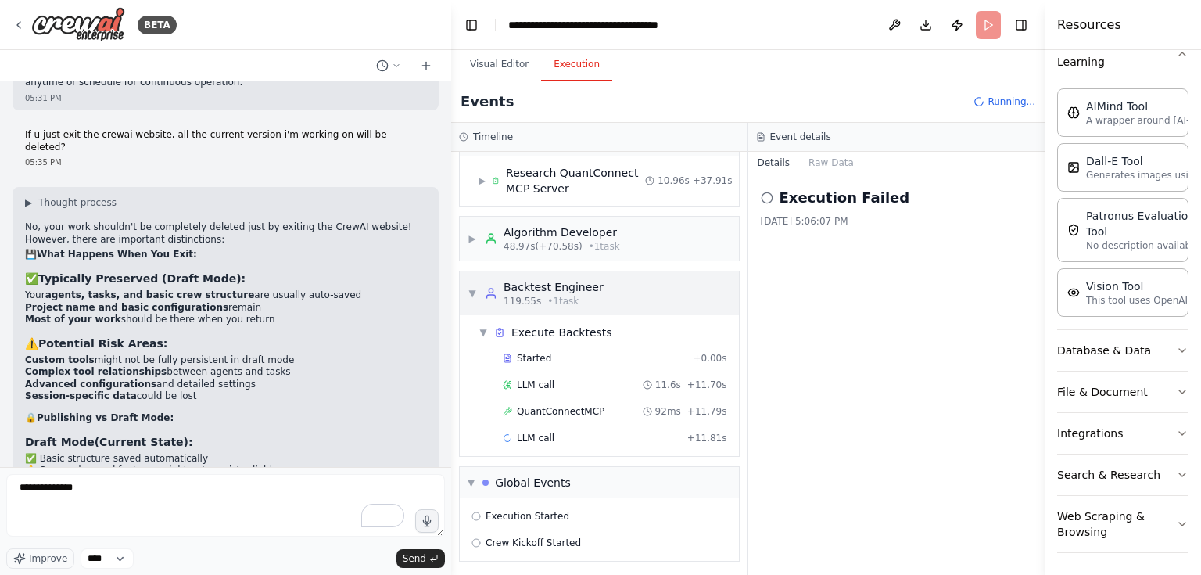
click at [602, 300] on div "▼ Backtest Engineer 119.55s • 1 task" at bounding box center [599, 293] width 279 height 44
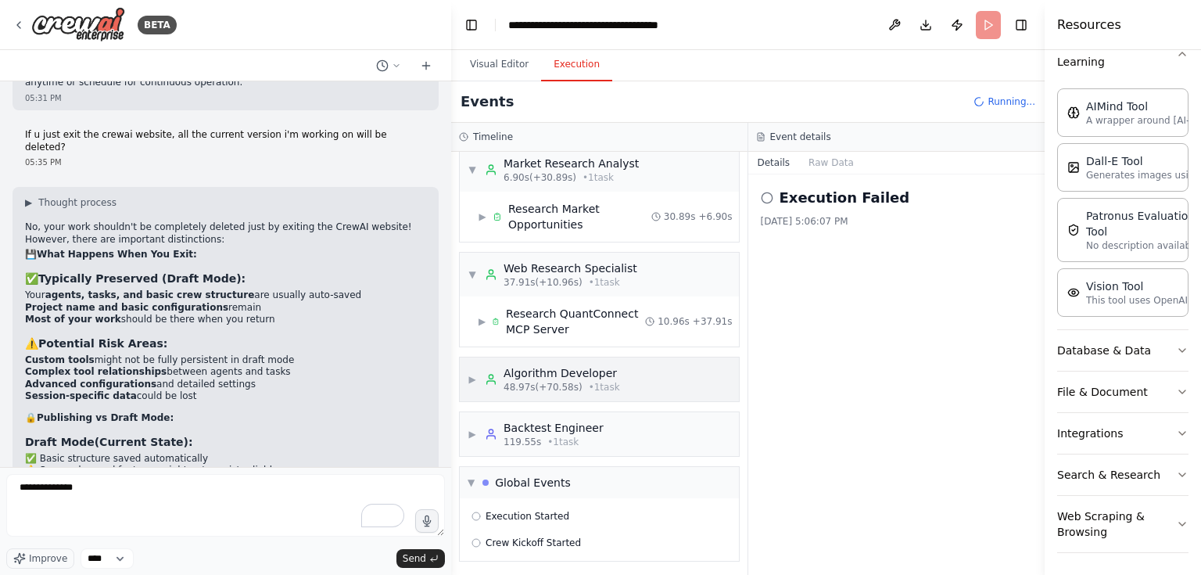
scroll to position [13, 0]
click at [599, 433] on div "▶ Backtest Engineer 119.55s • 1 task" at bounding box center [599, 433] width 279 height 44
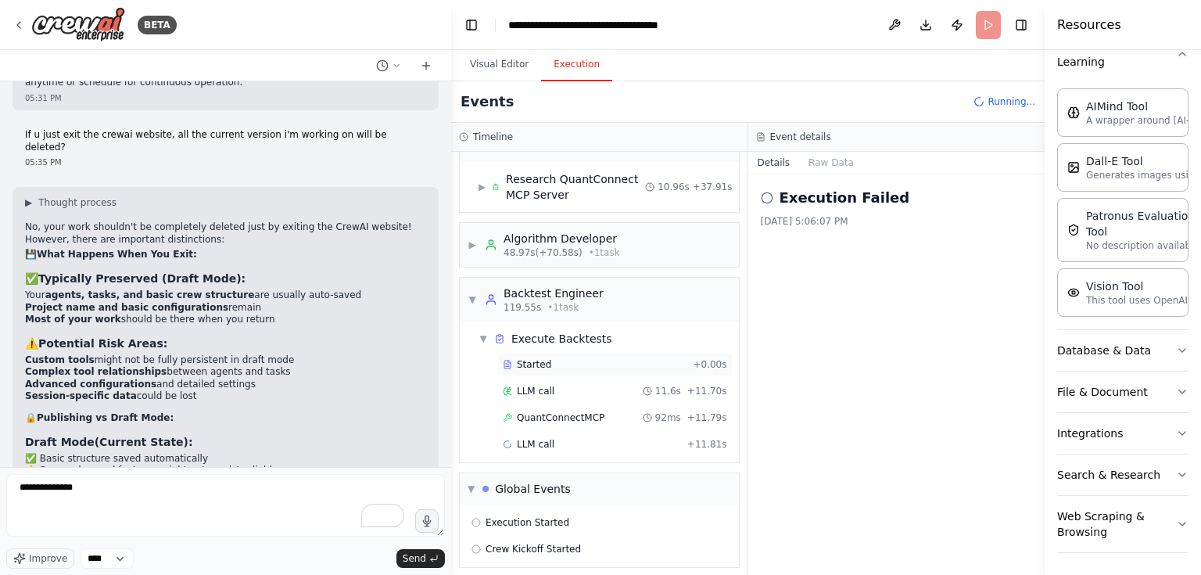
scroll to position [153, 0]
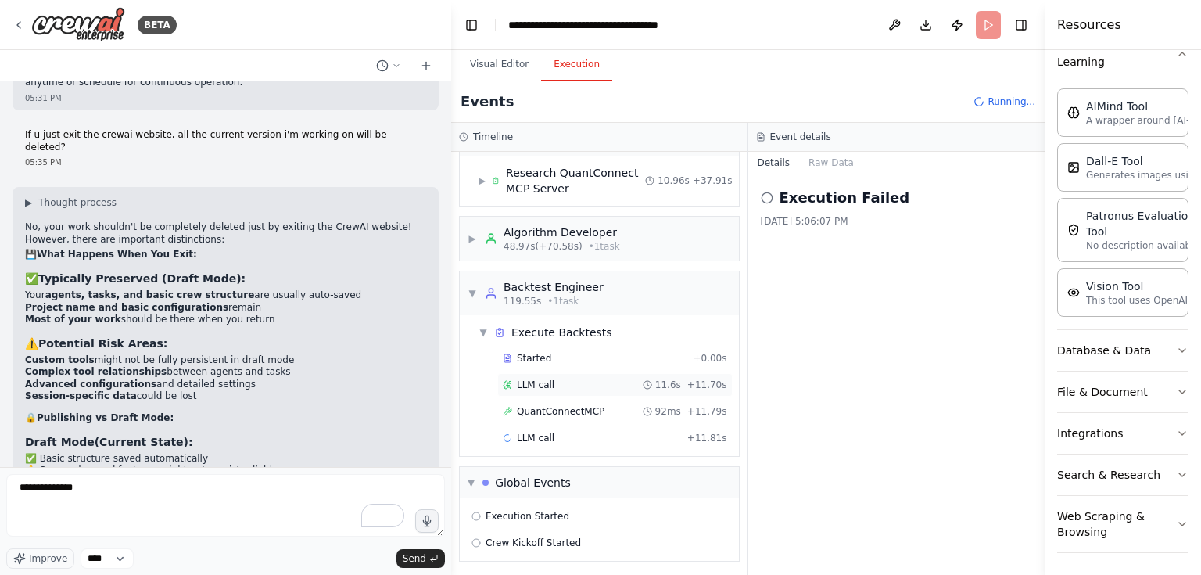
click at [531, 385] on span "LLM call" at bounding box center [536, 384] width 38 height 13
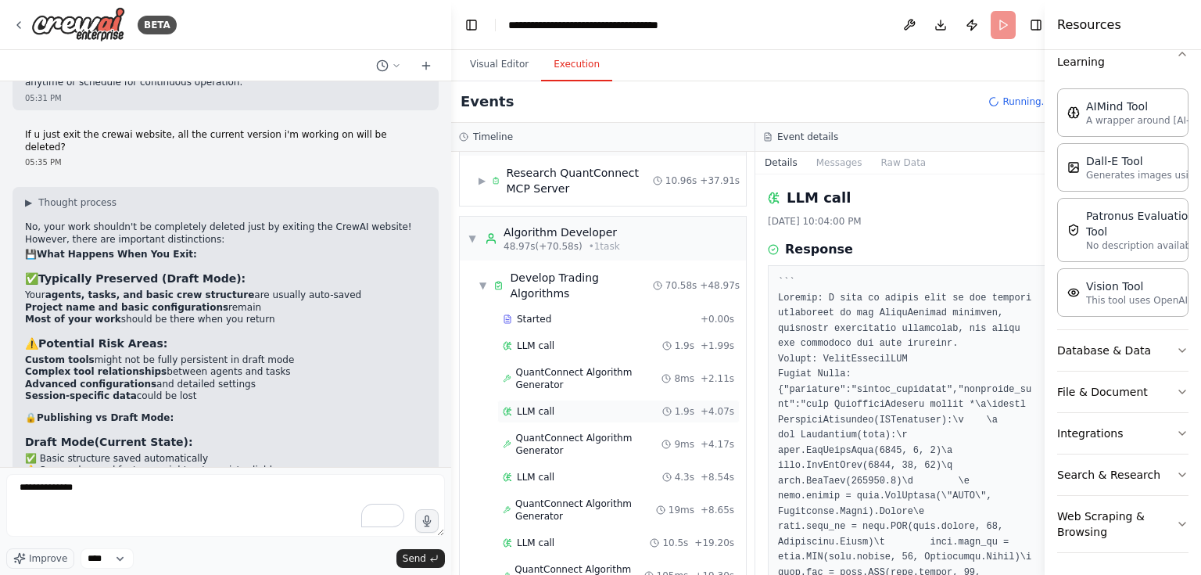
click at [569, 405] on div "LLM call 1.9s + 4.07s" at bounding box center [618, 411] width 231 height 13
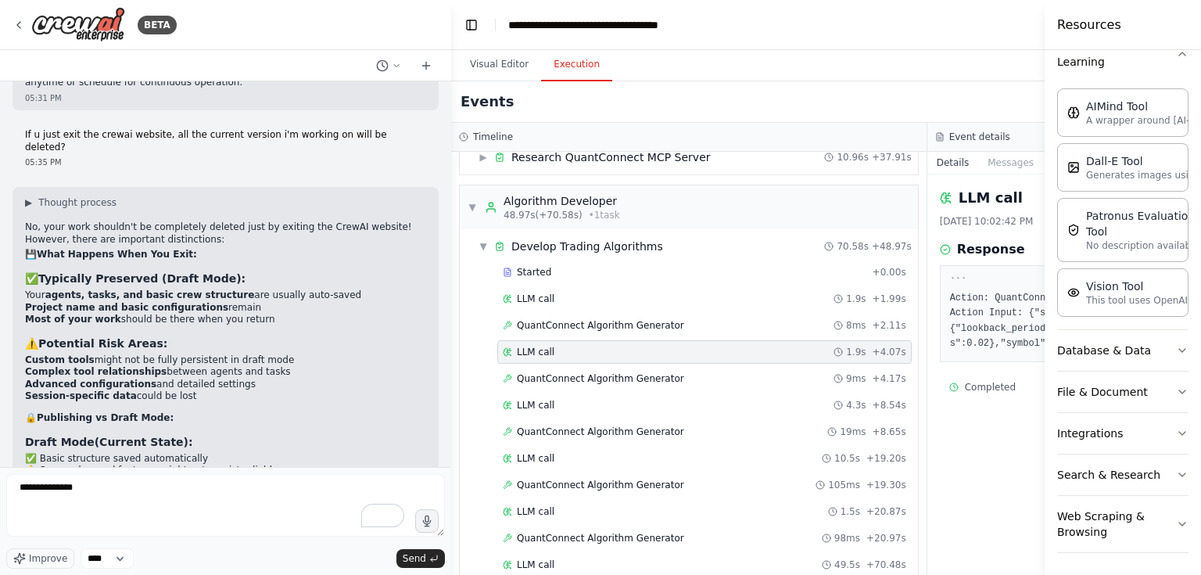
scroll to position [138, 0]
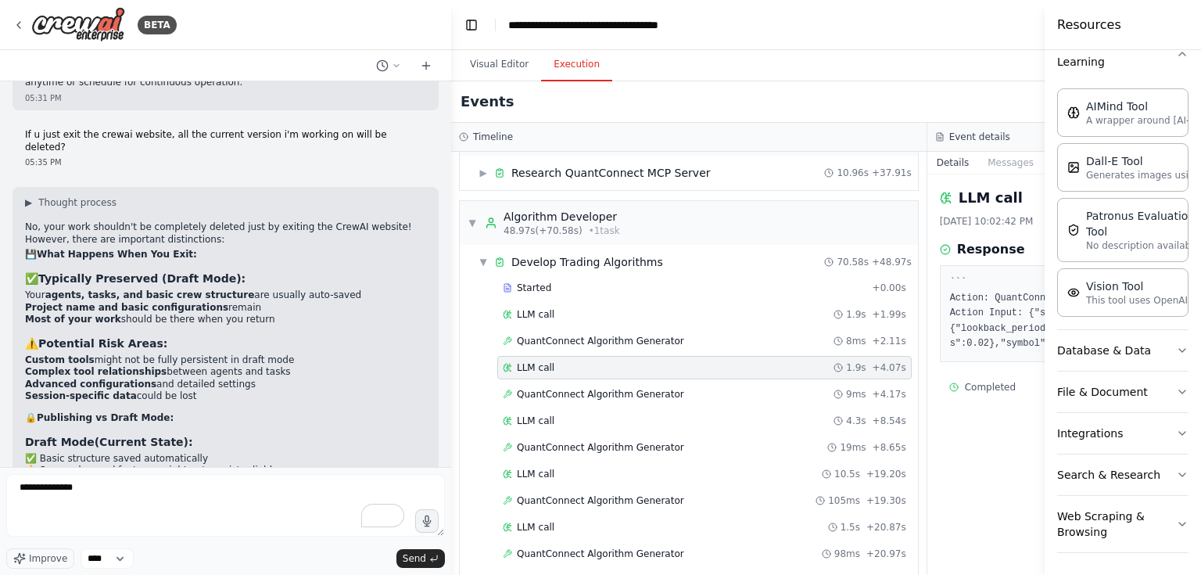
click at [584, 365] on div "LLM call 1.9s + 4.07s" at bounding box center [704, 367] width 403 height 13
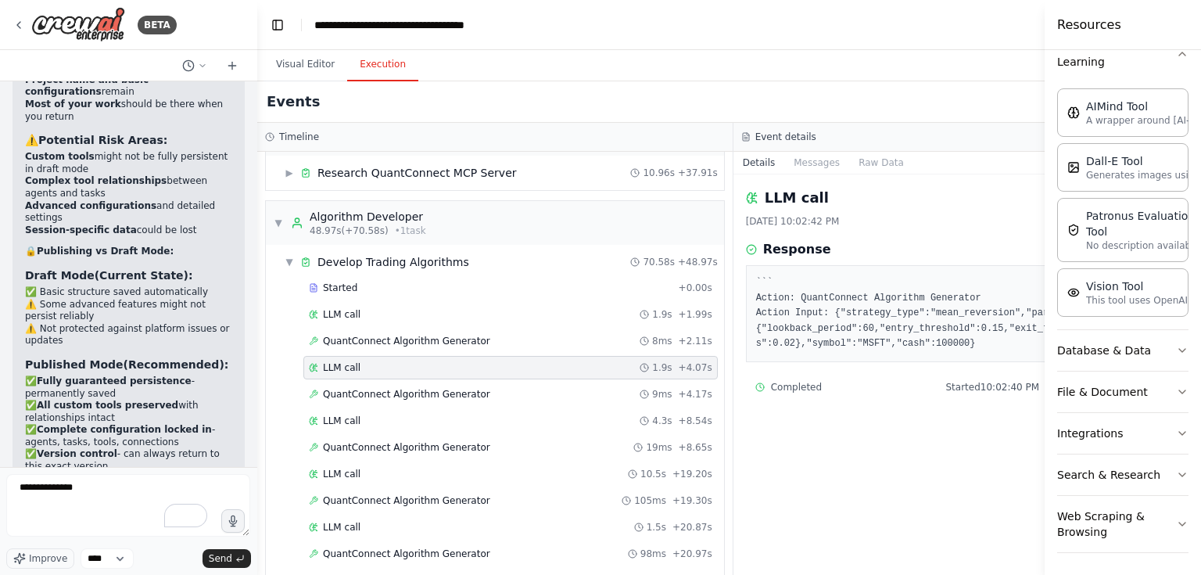
scroll to position [33372, 0]
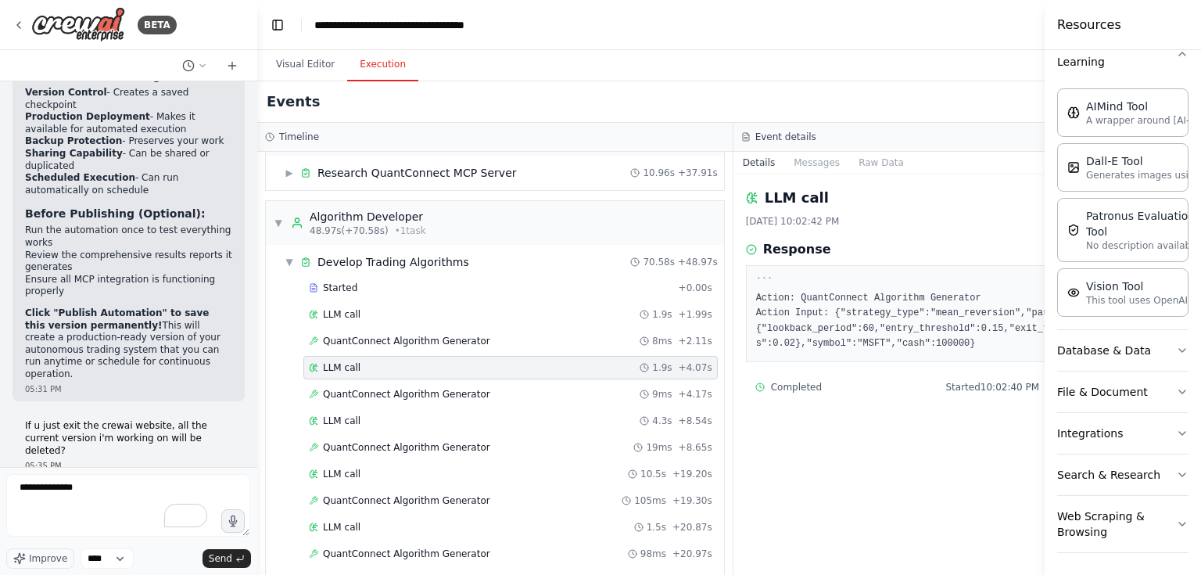
drag, startPoint x: 449, startPoint y: 99, endPoint x: 258, endPoint y: 123, distance: 192.2
click at [258, 123] on div "BETA Let me try again with the algorithm generator: 04:16 PM Crafting a customi…" at bounding box center [600, 287] width 1201 height 575
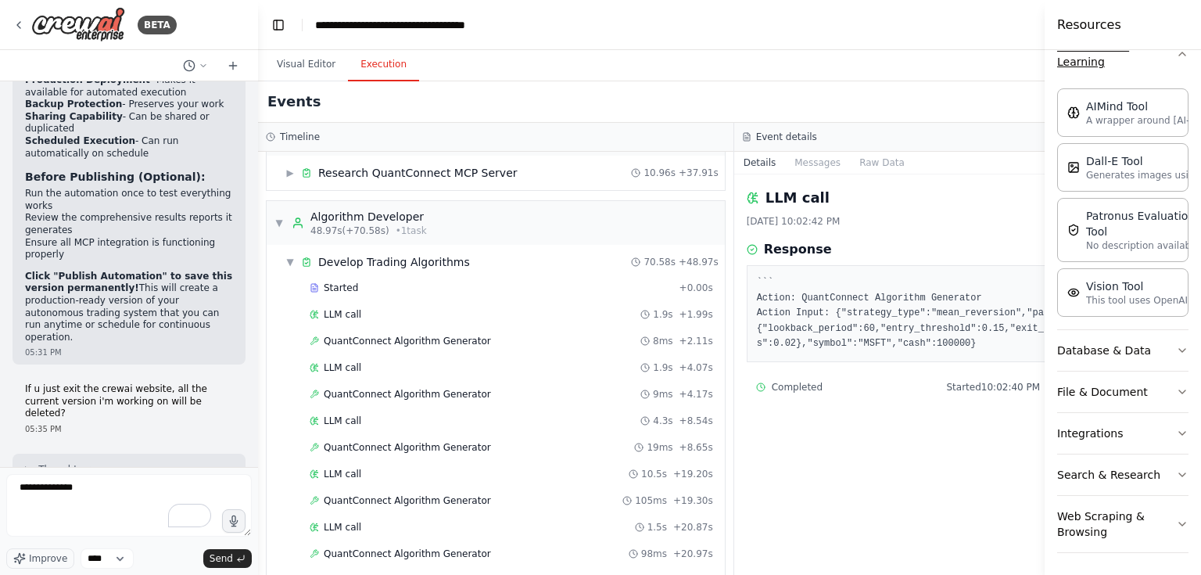
drag, startPoint x: 1045, startPoint y: 79, endPoint x: 1110, endPoint y: 73, distance: 65.2
click at [1110, 73] on div "Resources Crew Task Agent Tools AI & Machine Learning AIMind Tool A wrapper aro…" at bounding box center [1122, 287] width 156 height 575
drag, startPoint x: 936, startPoint y: 180, endPoint x: 924, endPoint y: 178, distance: 12.6
click at [924, 178] on div "LLM call 8/27/2025, 10:02:42 PM Response ``` Action: QuantConnect Algorithm Gen…" at bounding box center [972, 374] width 476 height 400
click at [785, 166] on button "Messages" at bounding box center [817, 163] width 65 height 22
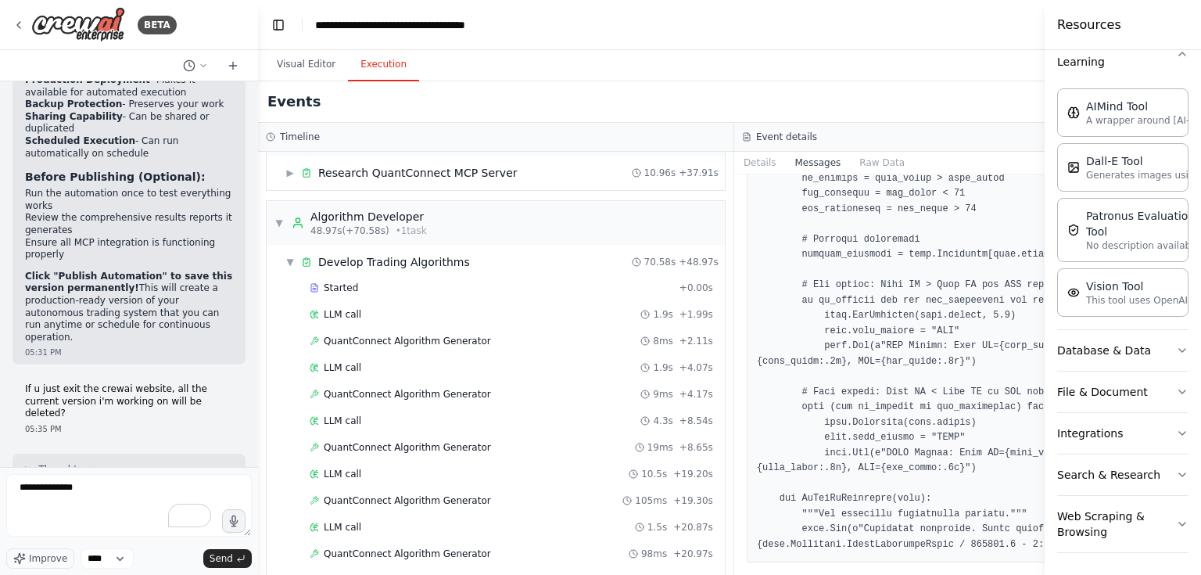
scroll to position [3604, 0]
click at [853, 166] on button "Raw Data" at bounding box center [885, 163] width 64 height 22
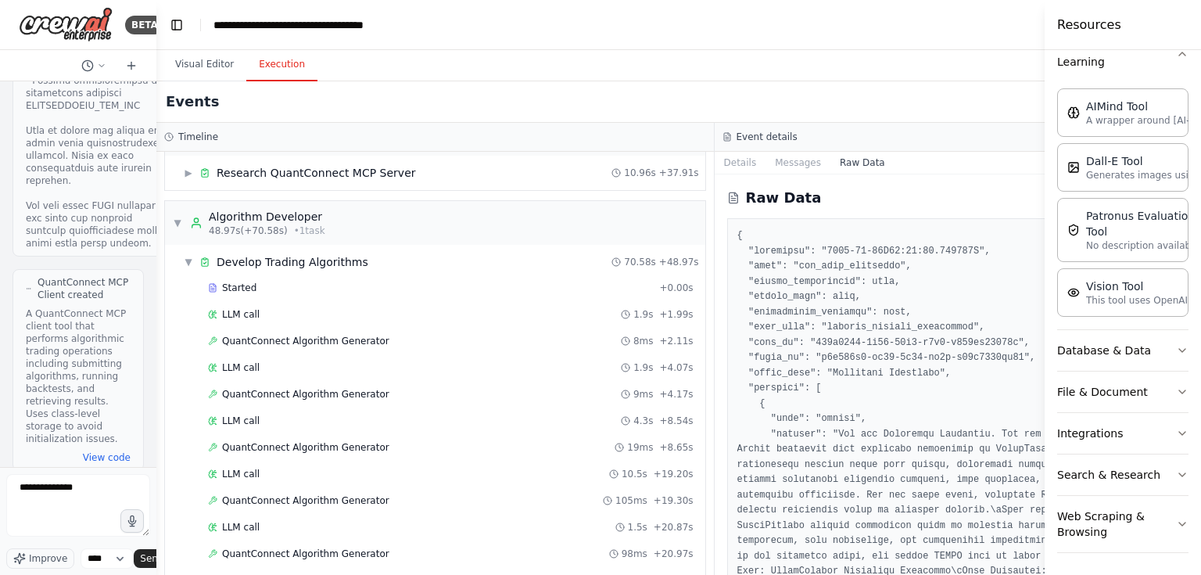
scroll to position [50947, 0]
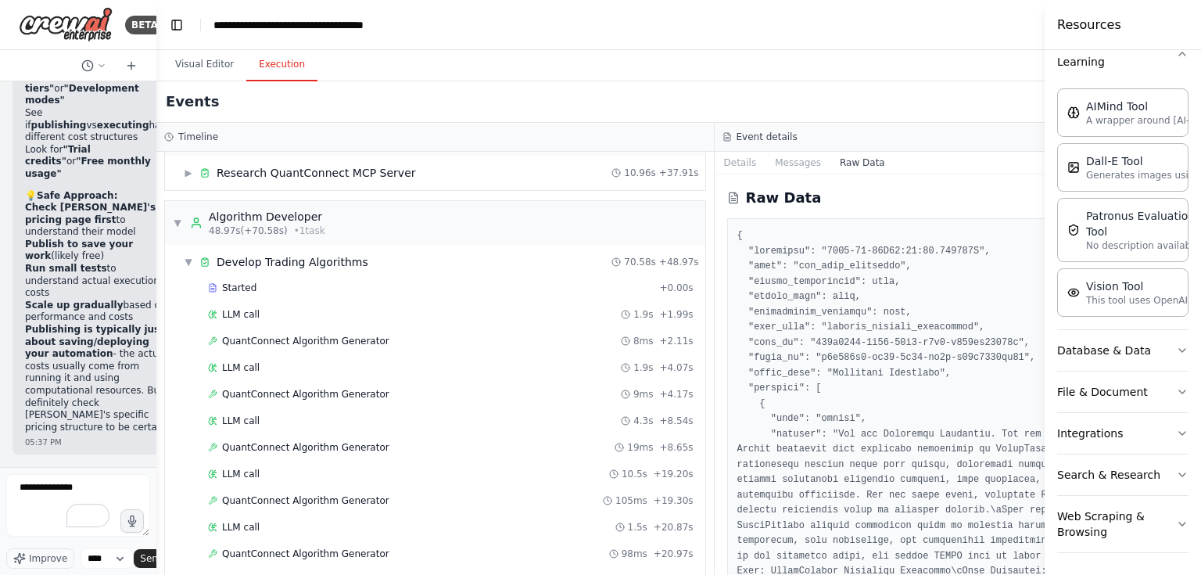
drag, startPoint x: 256, startPoint y: 204, endPoint x: 147, endPoint y: 209, distance: 109.5
click at [147, 209] on div "BETA Let me try again with the algorithm generator: 04:16 PM Crafting a customi…" at bounding box center [78, 287] width 156 height 575
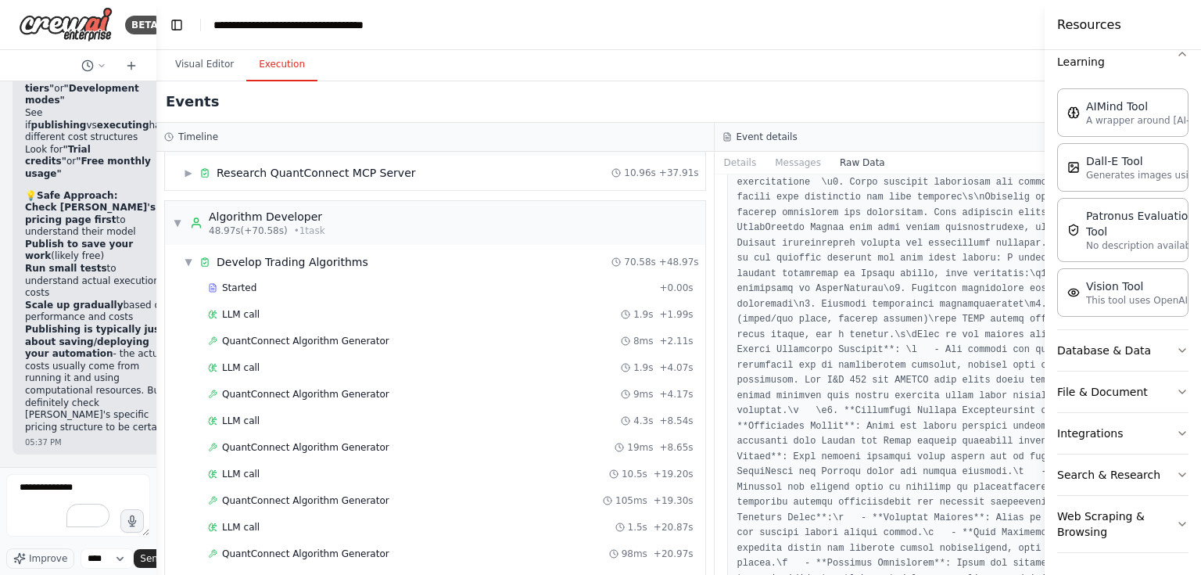
scroll to position [3564, 0]
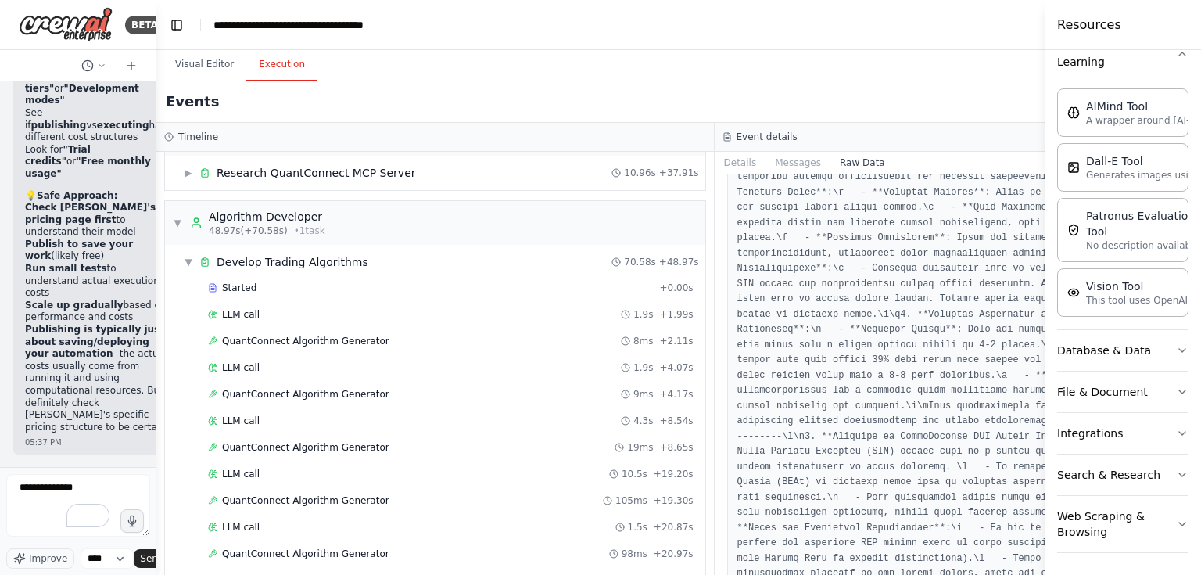
click at [736, 138] on h3 "Event details" at bounding box center [766, 137] width 61 height 13
click at [714, 145] on div "Event details" at bounding box center [993, 137] width 558 height 29
click at [714, 159] on button "Details" at bounding box center [740, 163] width 52 height 22
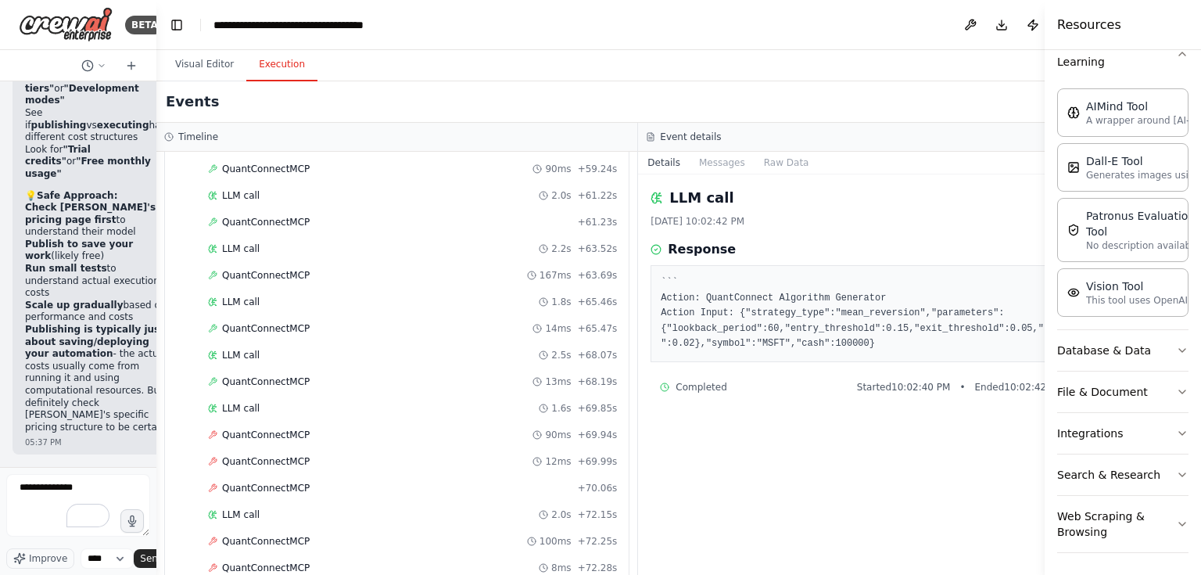
scroll to position [951, 0]
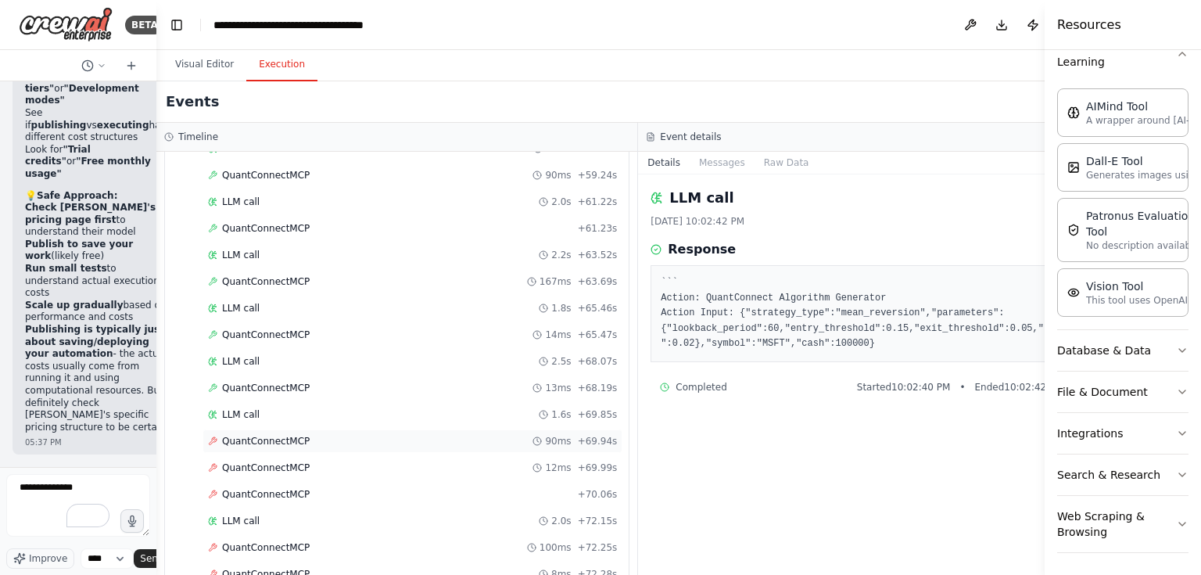
click at [274, 435] on span "QuantConnectMCP" at bounding box center [266, 441] width 88 height 13
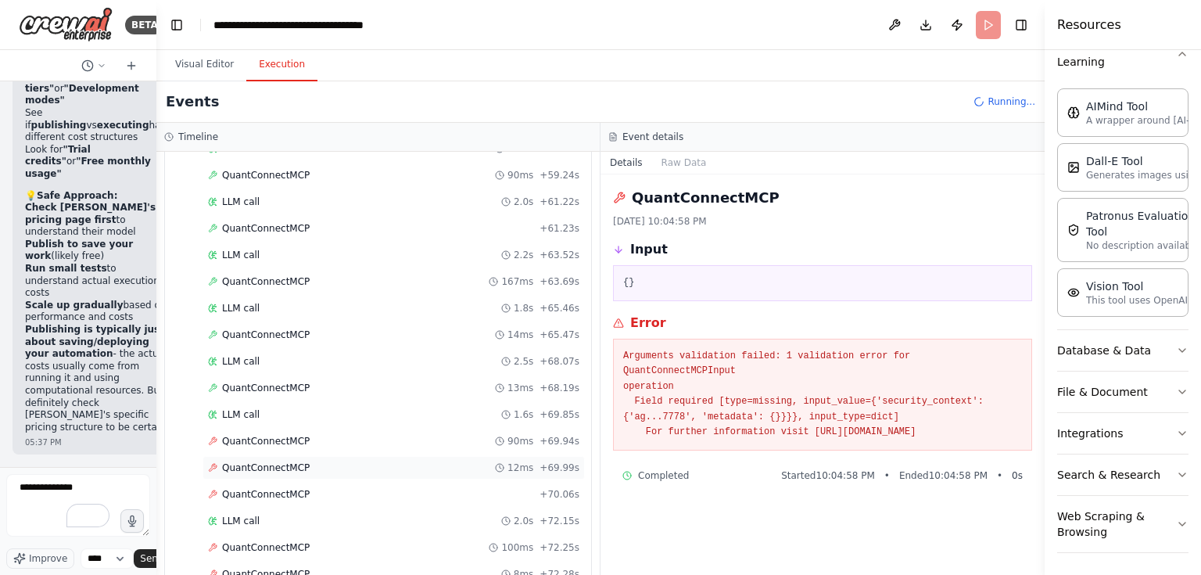
click at [267, 461] on span "QuantConnectMCP" at bounding box center [266, 467] width 88 height 13
click at [270, 488] on span "QuantConnectMCP" at bounding box center [266, 494] width 88 height 13
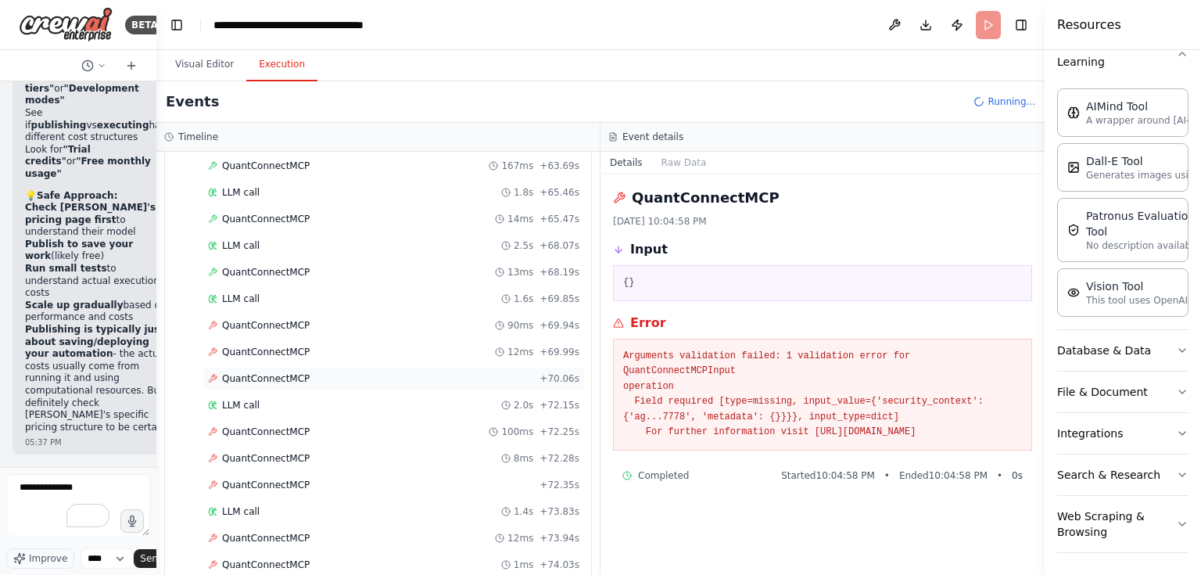
scroll to position [1201, 0]
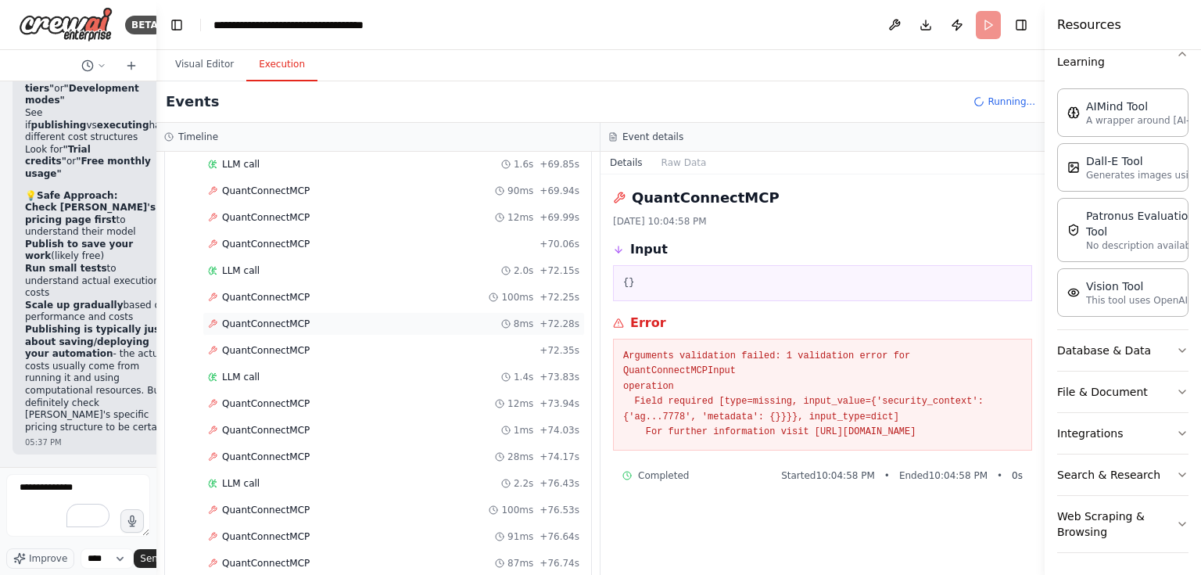
click at [275, 317] on span "QuantConnectMCP" at bounding box center [266, 323] width 88 height 13
drag, startPoint x: 622, startPoint y: 313, endPoint x: 1020, endPoint y: 425, distance: 413.5
click at [1020, 425] on div "Error Arguments validation failed: 1 validation error for QuantConnectMCPInput …" at bounding box center [822, 381] width 419 height 137
copy div "Error Arguments validation failed: 1 validation error for QuantConnectMCPInput …"
click at [862, 394] on pre "Arguments validation failed: 1 validation error for QuantConnectMCPInput operat…" at bounding box center [822, 394] width 399 height 91
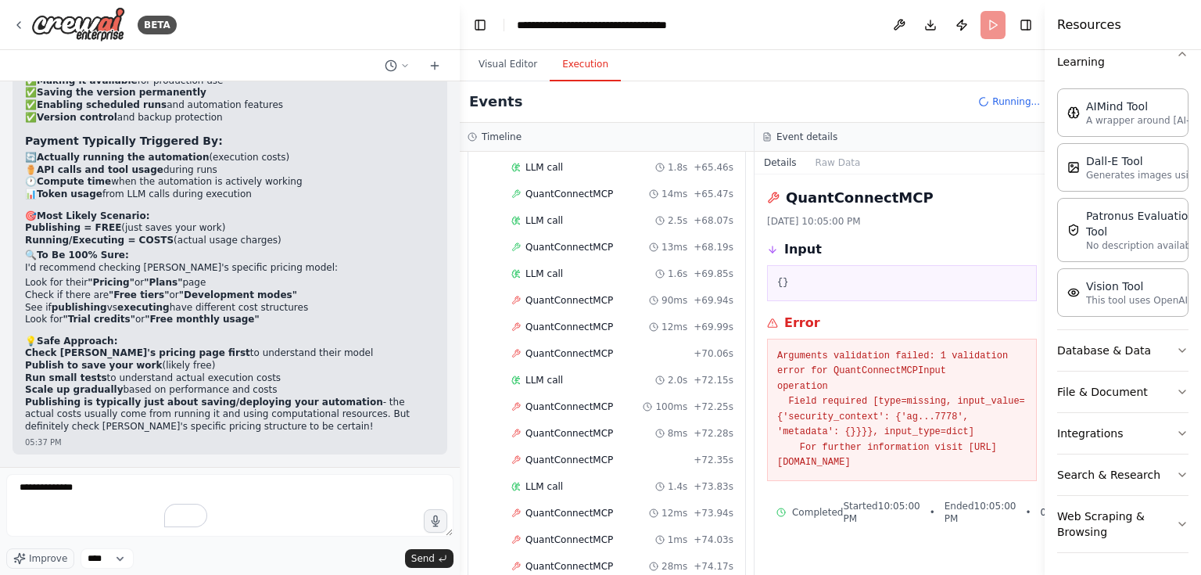
scroll to position [24132, 0]
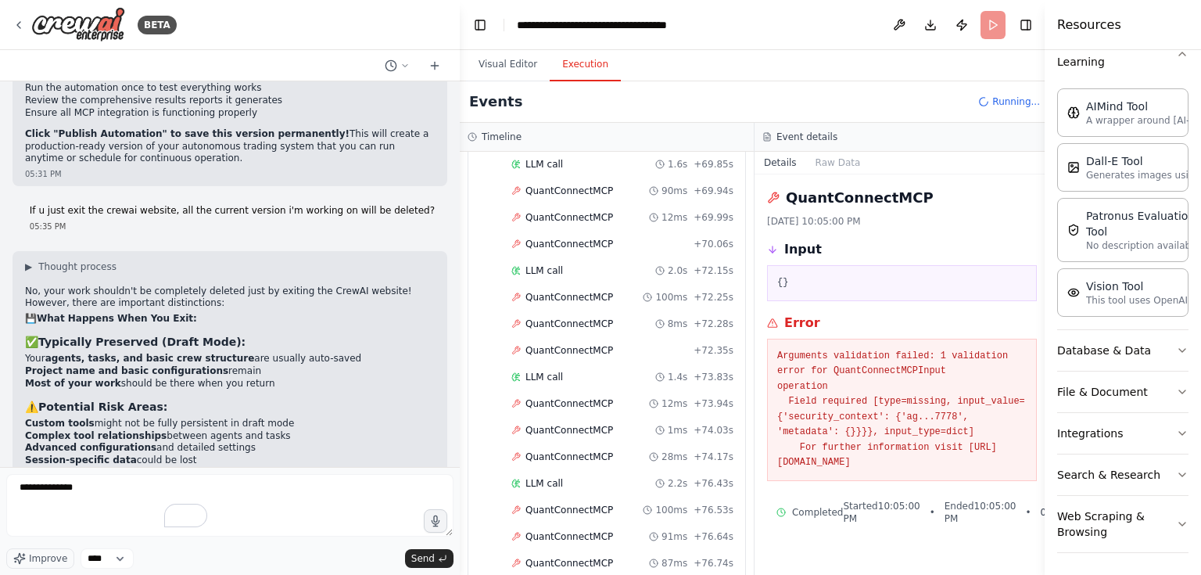
drag, startPoint x: 154, startPoint y: 311, endPoint x: 475, endPoint y: 263, distance: 324.8
click at [475, 263] on div "BETA Let me try again with the algorithm generator: 04:16 PM Crafting a customi…" at bounding box center [600, 287] width 1201 height 575
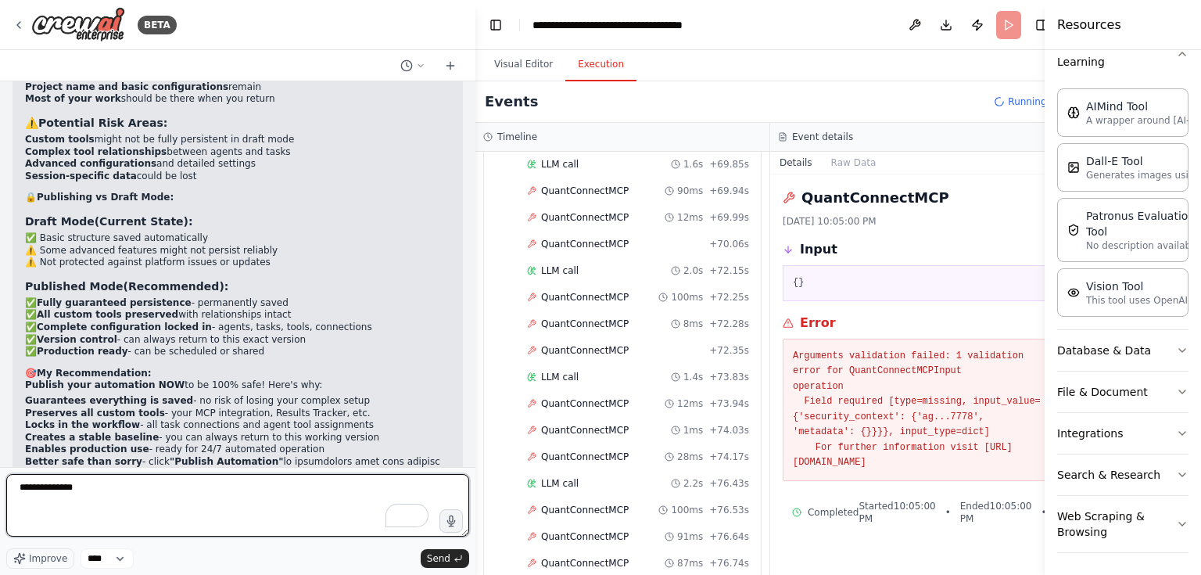
click at [82, 492] on textarea "**********" at bounding box center [237, 505] width 463 height 63
drag, startPoint x: 82, startPoint y: 492, endPoint x: 6, endPoint y: 488, distance: 76.0
click at [0, 490] on html "BETA Let me try again with the algorithm generator: 04:16 PM Crafting a customi…" at bounding box center [600, 287] width 1201 height 575
paste textarea "**********"
type textarea "**********"
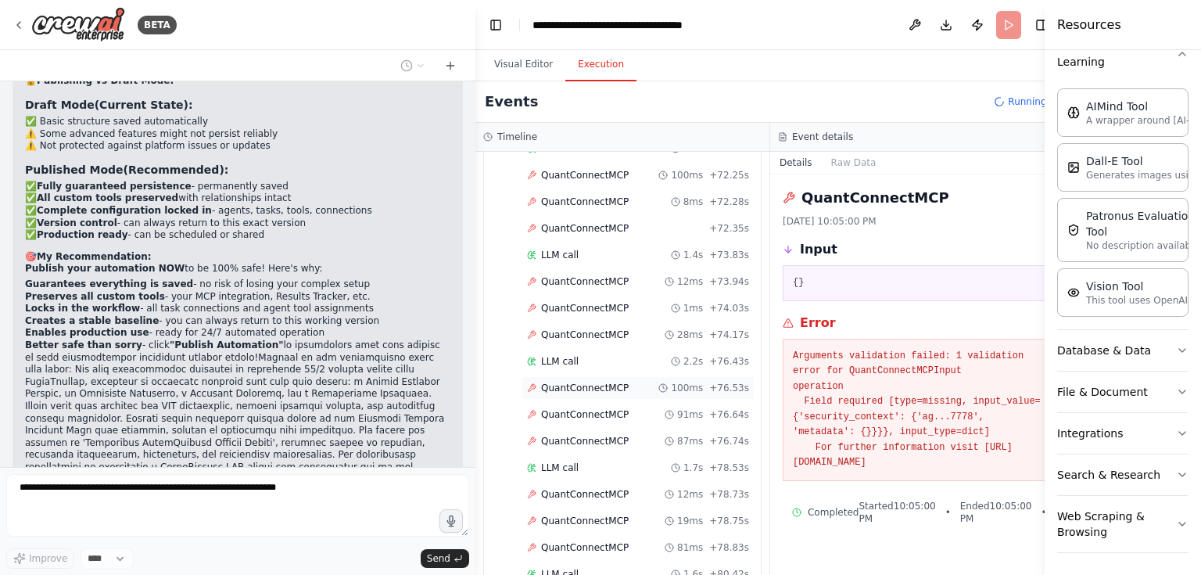
scroll to position [1435, 0]
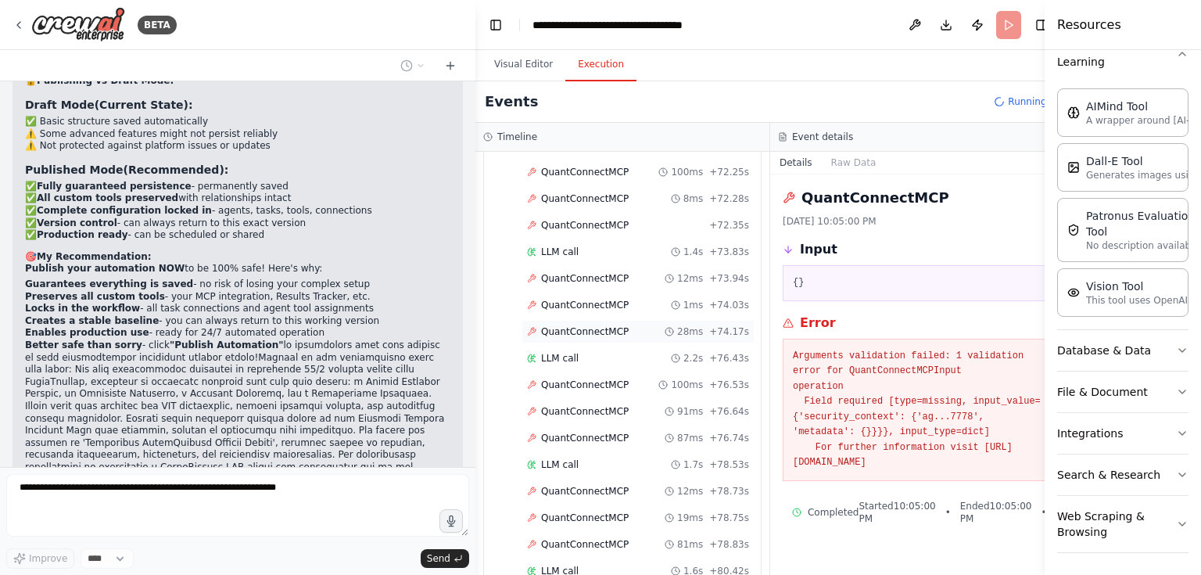
click at [601, 325] on span "QuantConnectMCP" at bounding box center [585, 331] width 88 height 13
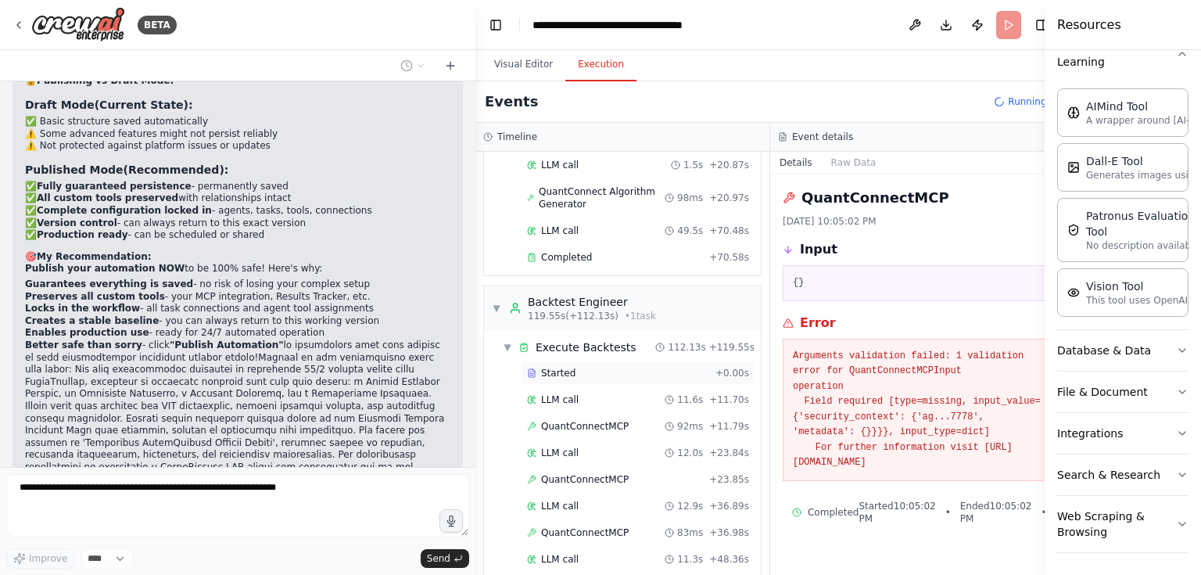
scroll to position [622, 0]
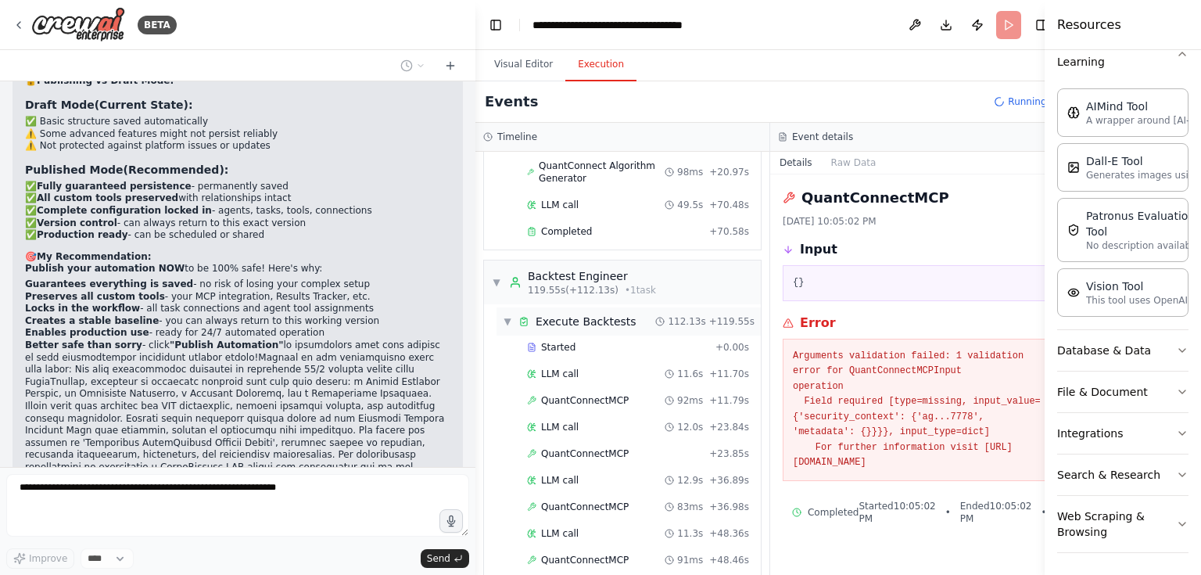
click at [547, 326] on div "▼ Execute Backtests 112.13s + 119.55s" at bounding box center [628, 321] width 264 height 28
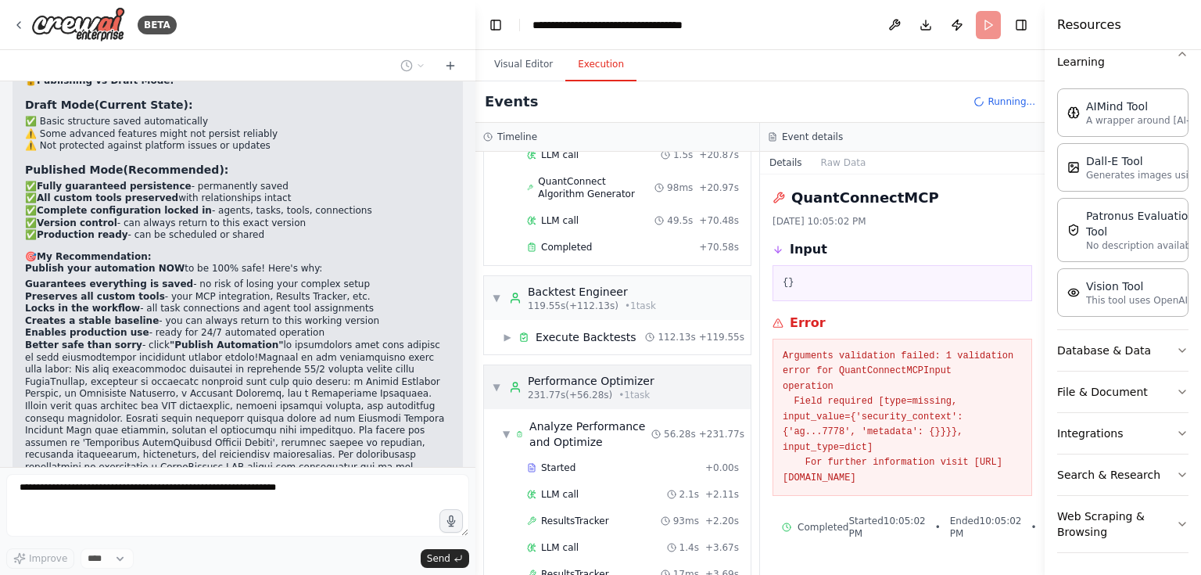
click at [589, 373] on div "Performance Optimizer" at bounding box center [591, 381] width 127 height 16
click at [584, 323] on div "▶ Execute Backtests 112.13s + 119.55s" at bounding box center [623, 337] width 254 height 28
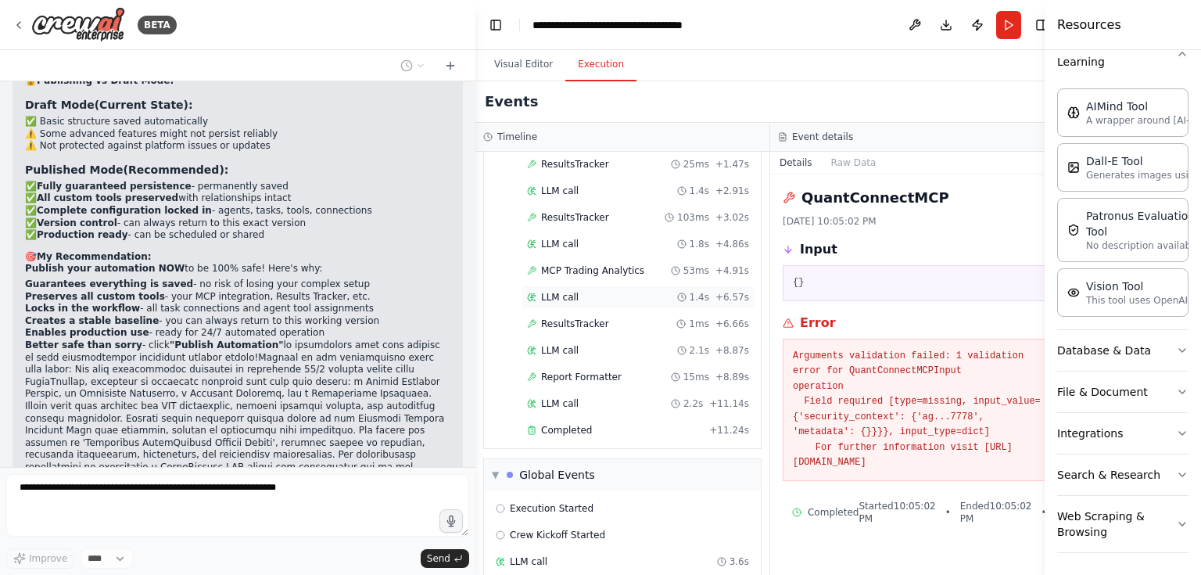
scroll to position [4808, 0]
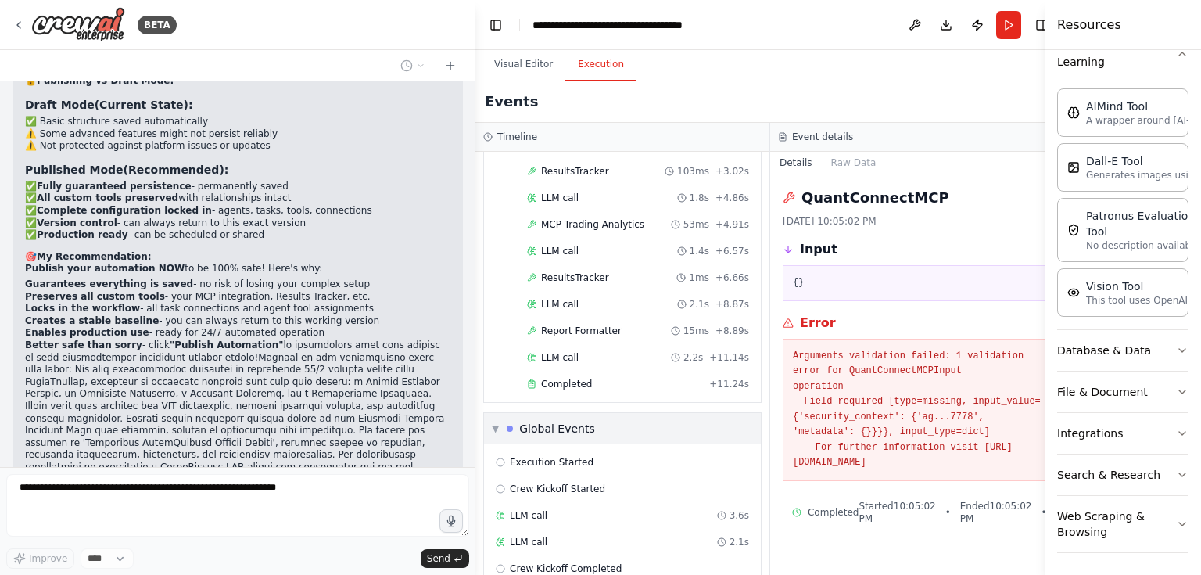
click at [495, 422] on span "▼" at bounding box center [495, 428] width 7 height 13
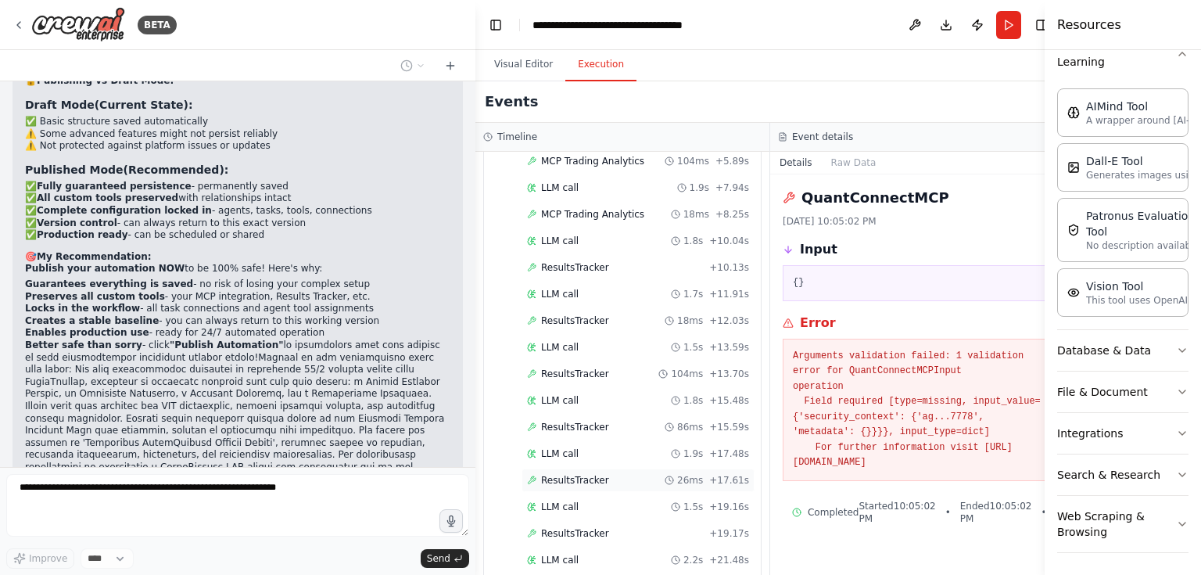
scroll to position [3328, 0]
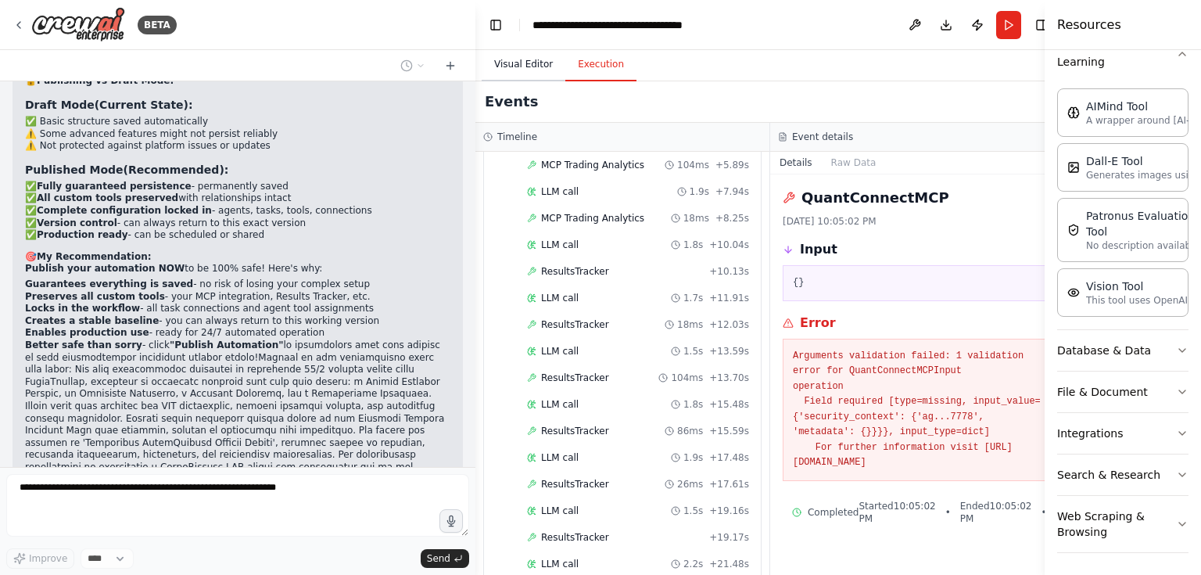
click at [513, 70] on button "Visual Editor" at bounding box center [524, 64] width 84 height 33
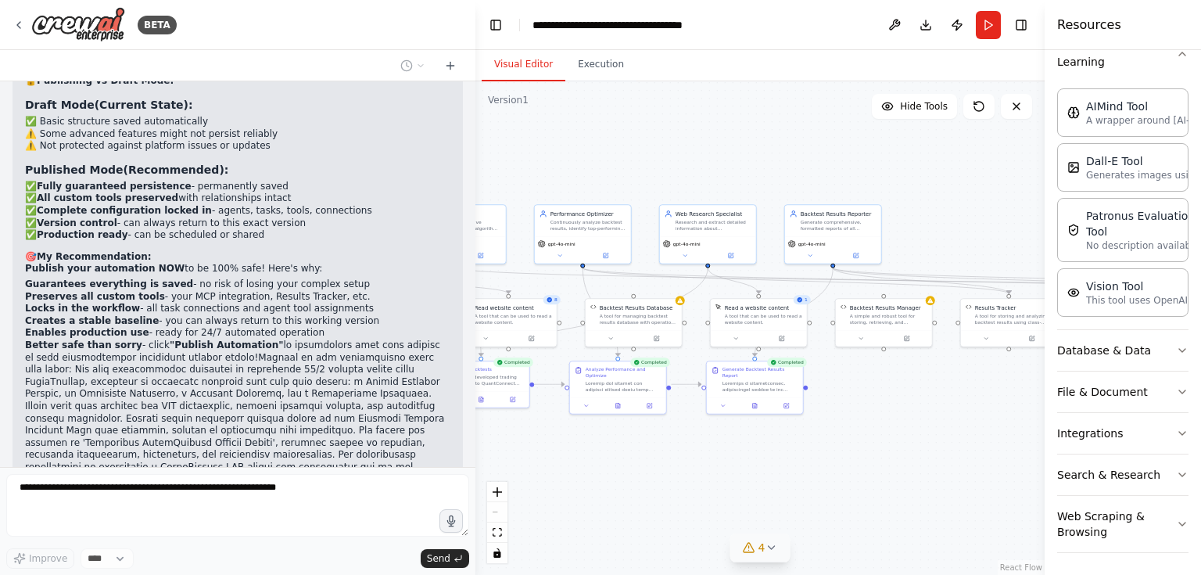
drag, startPoint x: 982, startPoint y: 422, endPoint x: 643, endPoint y: 474, distance: 342.5
click at [643, 474] on div ".deletable-edge-delete-btn { width: 20px; height: 20px; border: 0px solid #ffff…" at bounding box center [759, 327] width 569 height 493
click at [804, 253] on button at bounding box center [810, 253] width 45 height 9
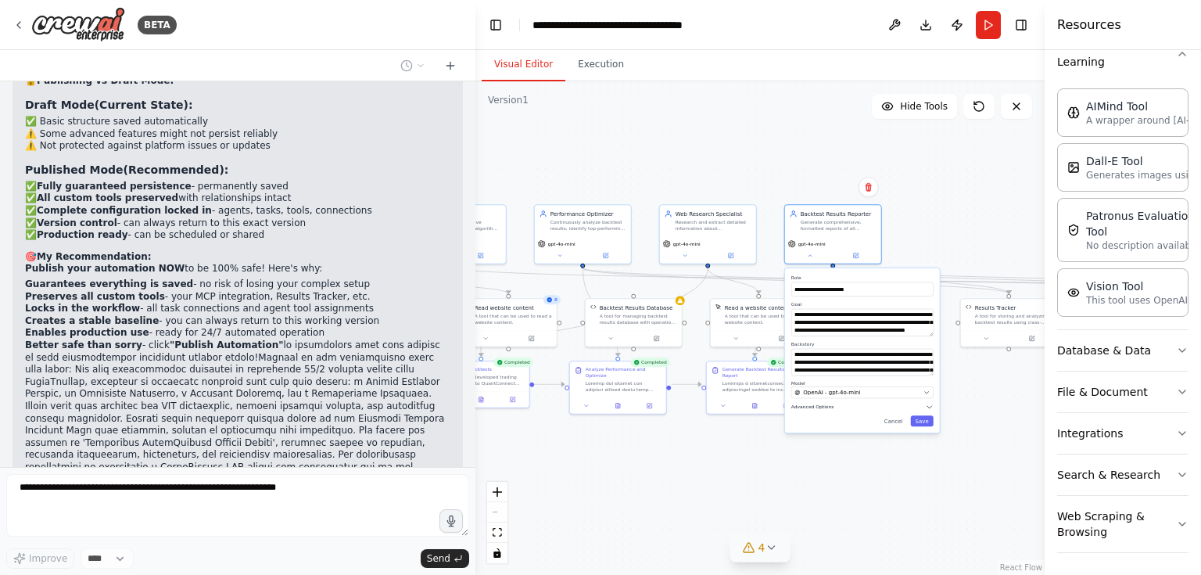
click at [929, 403] on icon "button" at bounding box center [930, 407] width 8 height 8
click at [903, 496] on button "Cancel" at bounding box center [893, 500] width 28 height 11
click at [897, 497] on button "Cancel" at bounding box center [893, 500] width 28 height 11
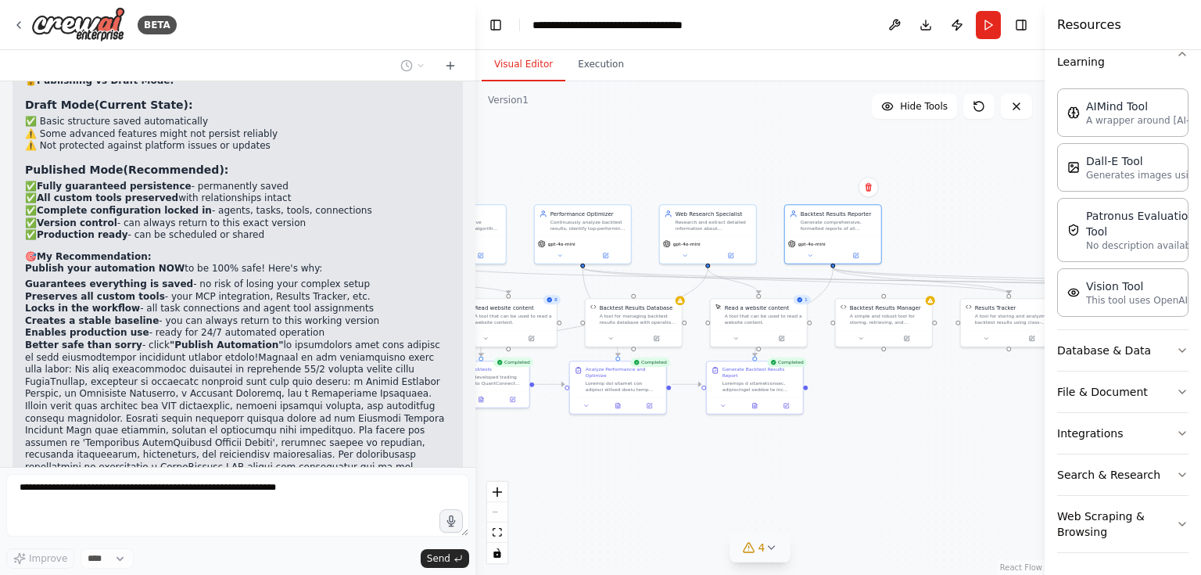
click at [828, 464] on div ".deletable-edge-delete-btn { width: 20px; height: 20px; border: 0px solid #ffff…" at bounding box center [759, 327] width 569 height 493
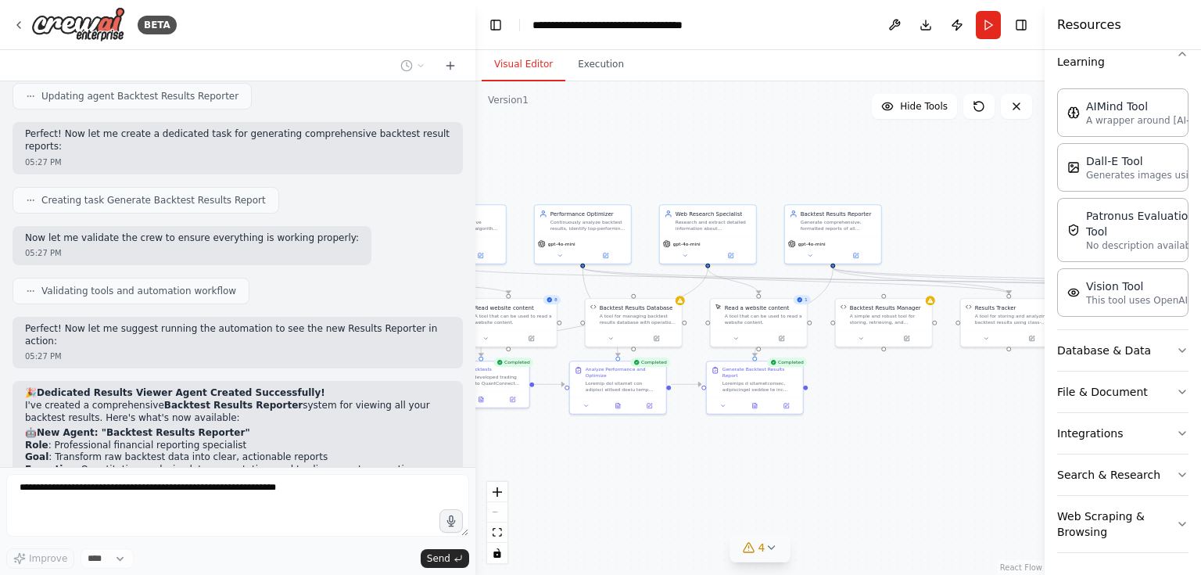
scroll to position [21247, 0]
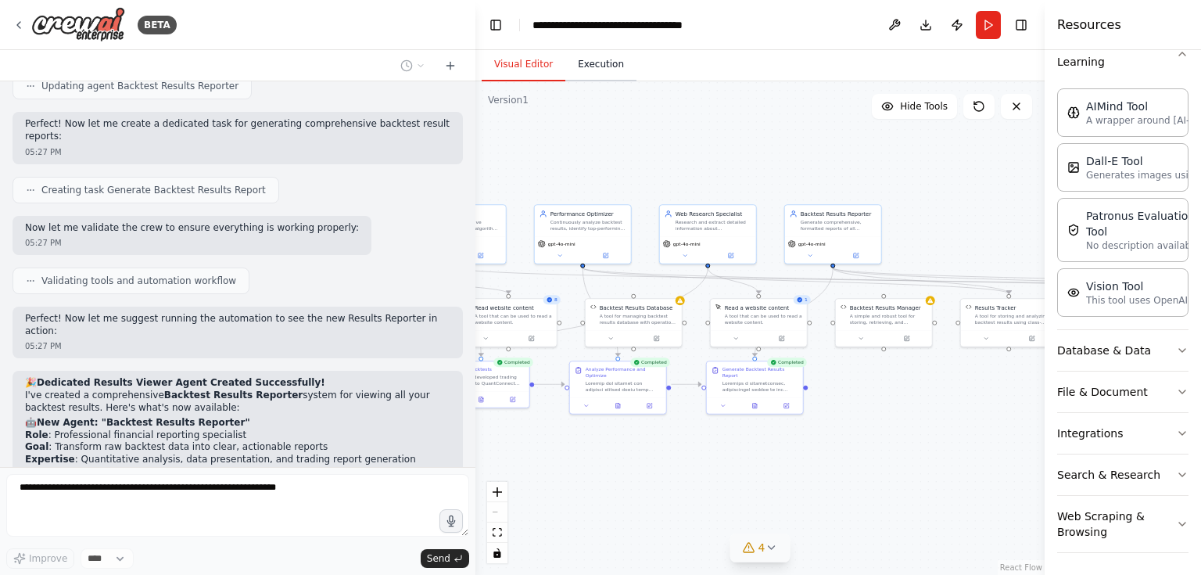
click at [606, 66] on button "Execution" at bounding box center [600, 64] width 71 height 33
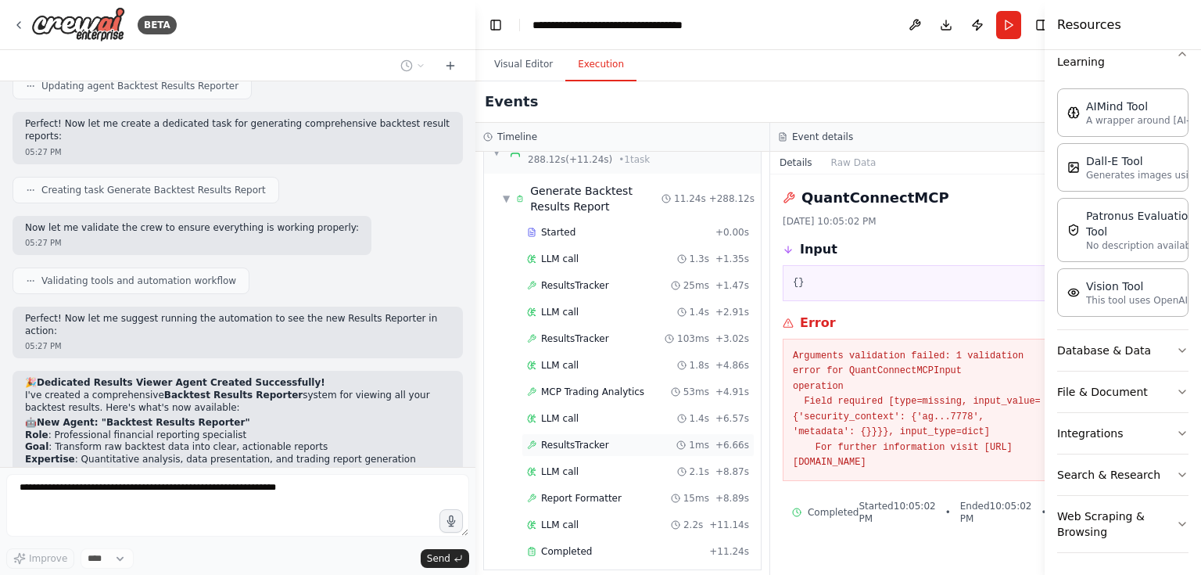
scroll to position [4516, 0]
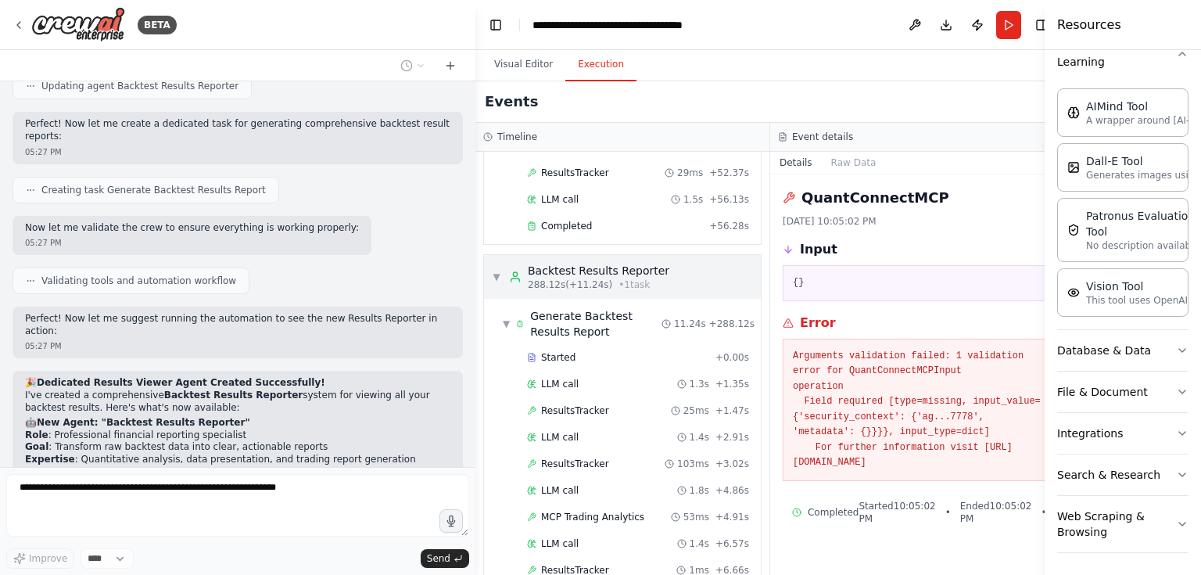
click at [487, 255] on div "▼ Backtest Results Reporter 288.12s (+11.24s) • 1 task" at bounding box center [622, 277] width 277 height 44
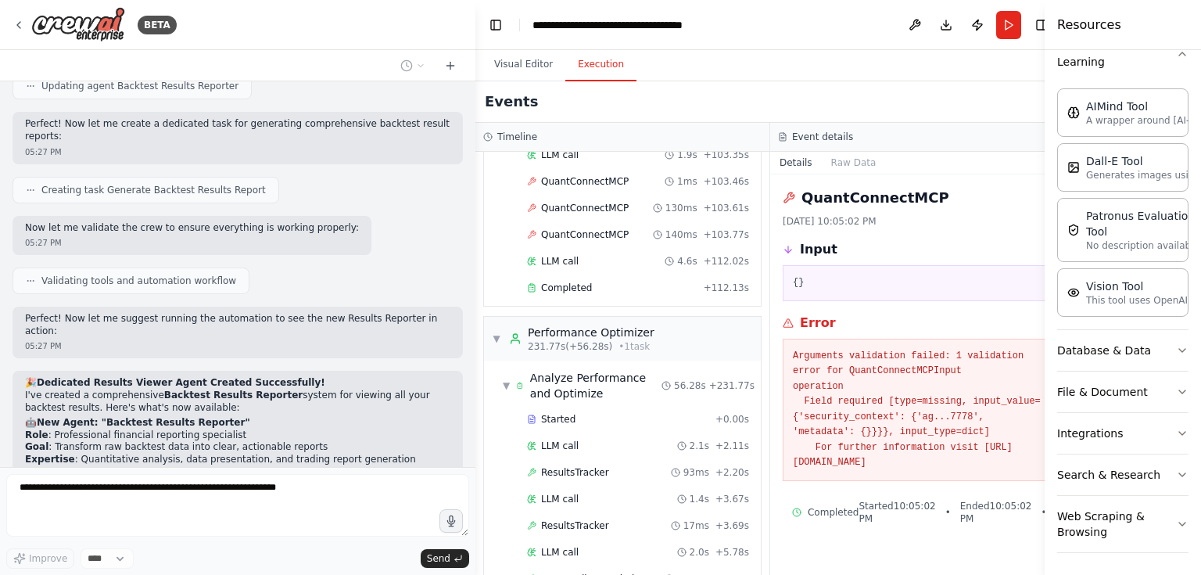
scroll to position [2936, 0]
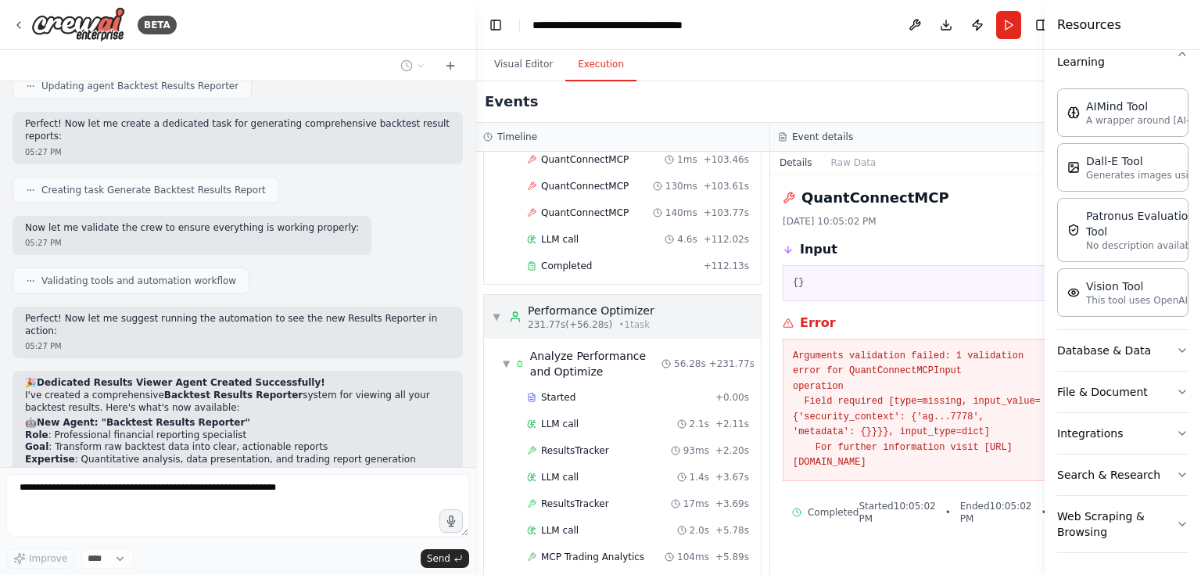
click at [491, 295] on div "▼ Performance Optimizer 231.77s (+56.28s) • 1 task" at bounding box center [622, 317] width 277 height 44
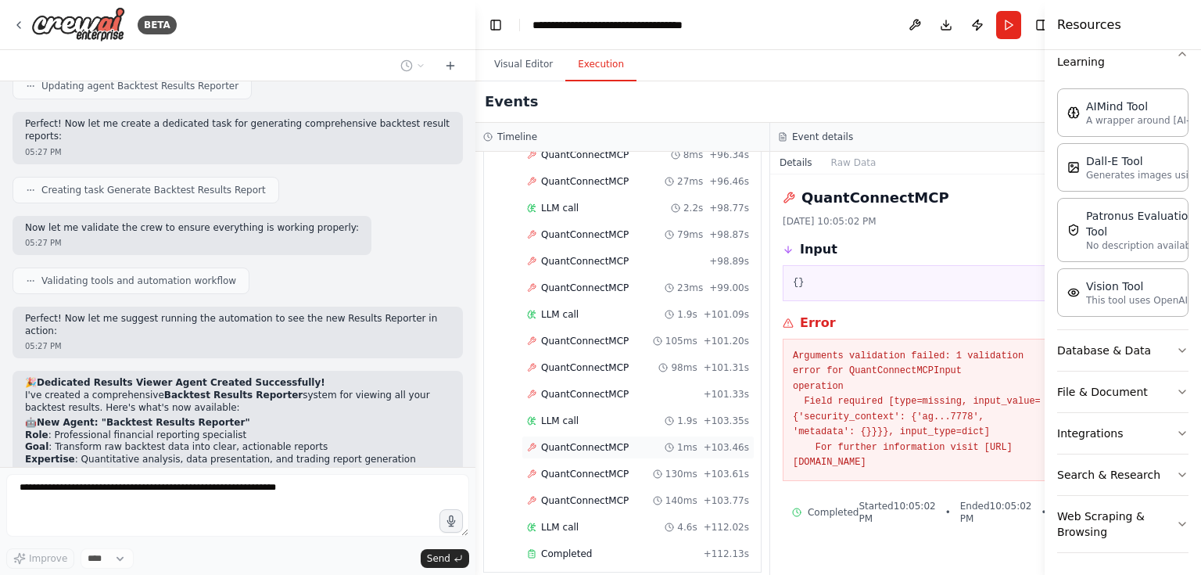
scroll to position [2781, 0]
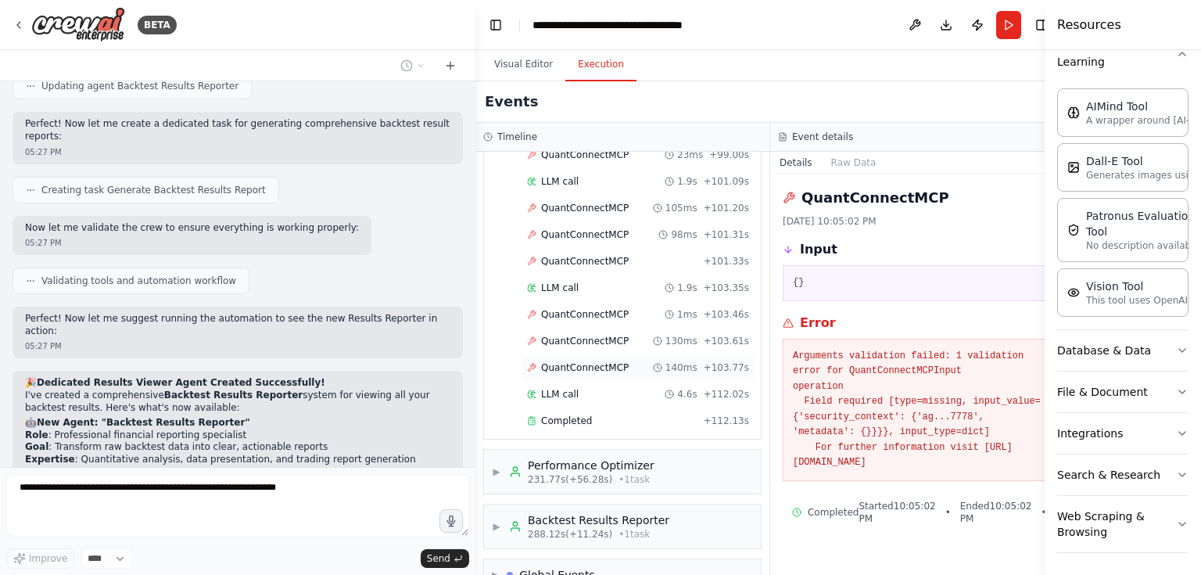
click at [584, 361] on span "QuantConnectMCP" at bounding box center [585, 367] width 88 height 13
click at [594, 303] on div "QuantConnectMCP 1ms + 103.46s" at bounding box center [637, 314] width 233 height 23
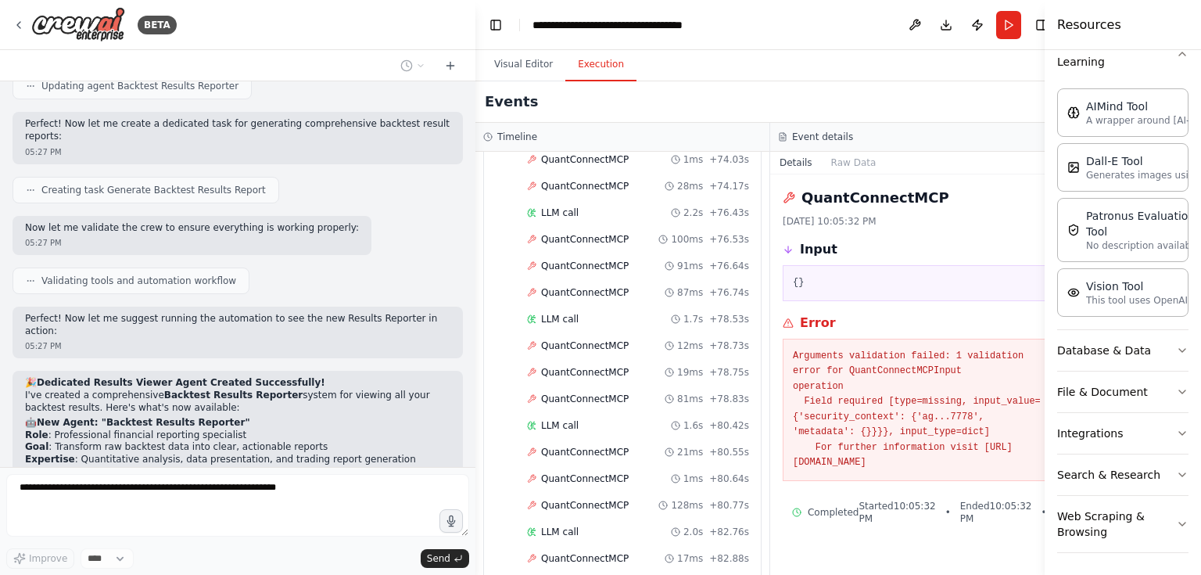
scroll to position [1468, 0]
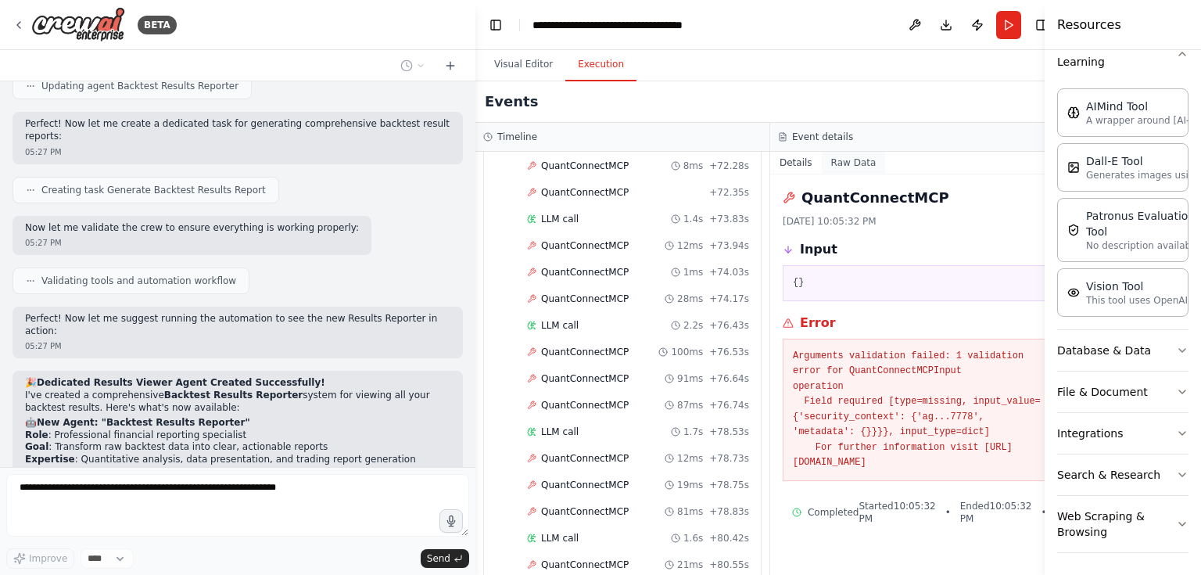
click at [846, 156] on button "Raw Data" at bounding box center [854, 163] width 64 height 22
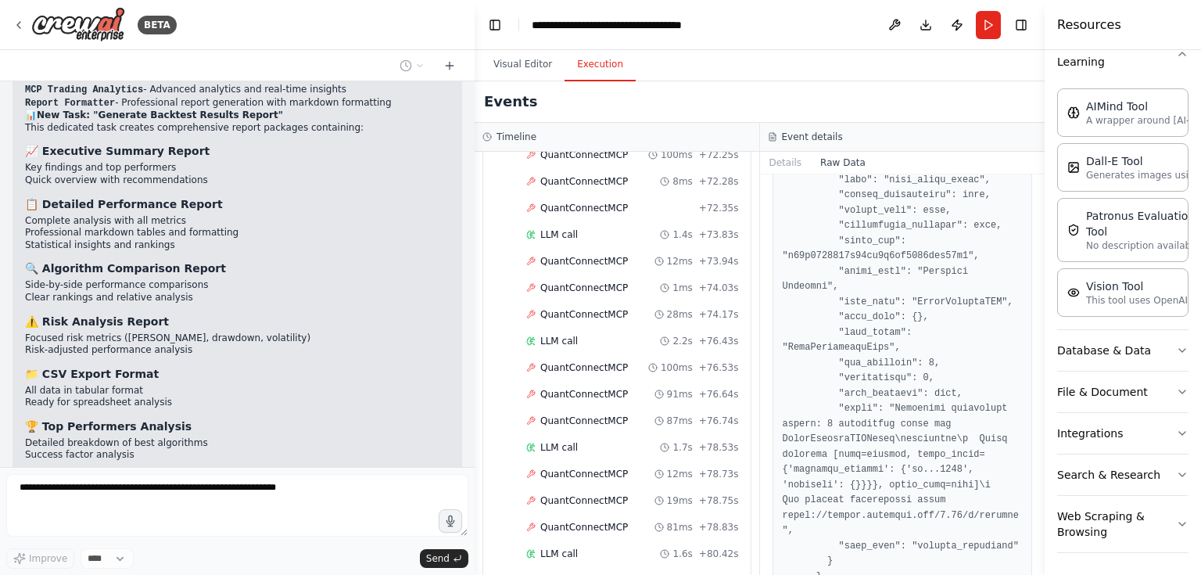
scroll to position [21685, 0]
click at [474, 414] on div "BETA Let me try again with the algorithm generator: 04:16 PM Crafting a customi…" at bounding box center [600, 287] width 1201 height 575
click at [470, 418] on div at bounding box center [471, 287] width 6 height 575
click at [471, 462] on div at bounding box center [471, 287] width 6 height 575
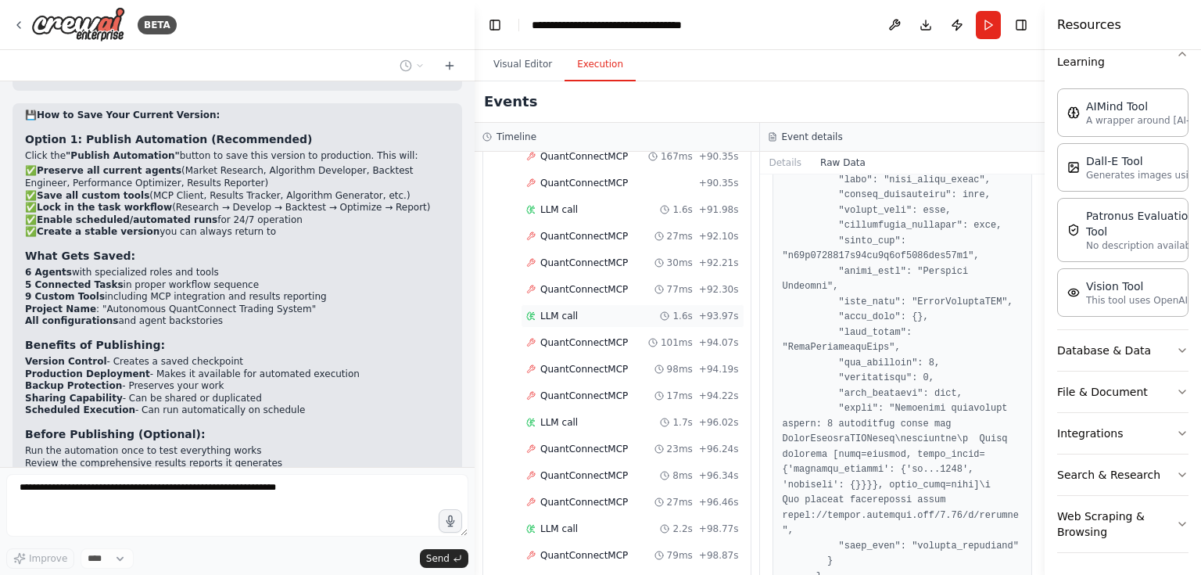
scroll to position [2781, 0]
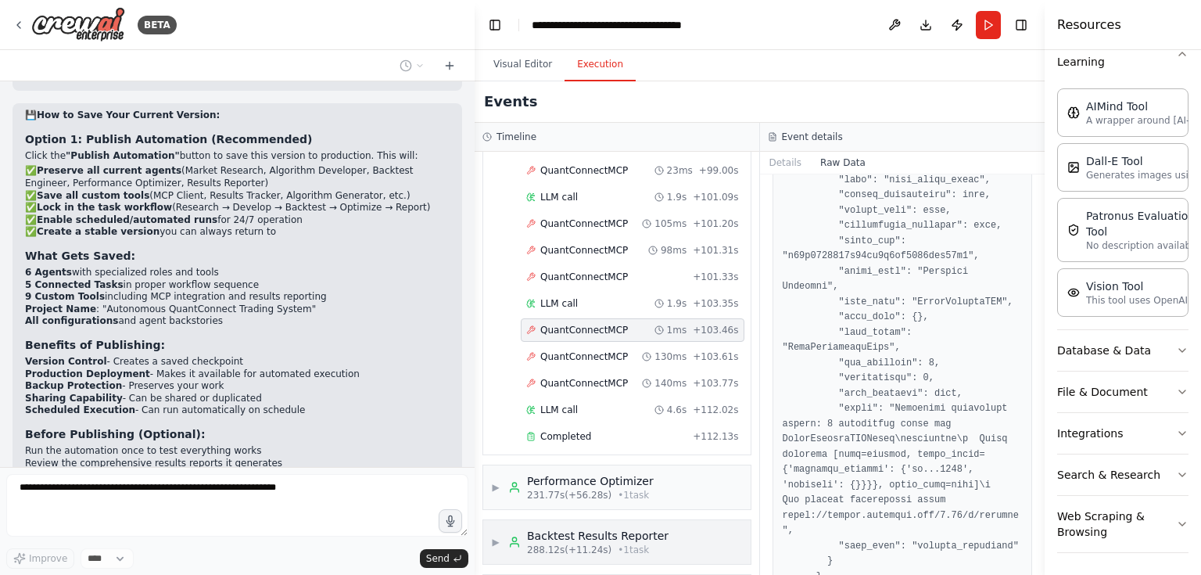
click at [667, 520] on div "▶ Backtest Results Reporter 288.12s (+11.24s) • 1 task" at bounding box center [616, 542] width 267 height 44
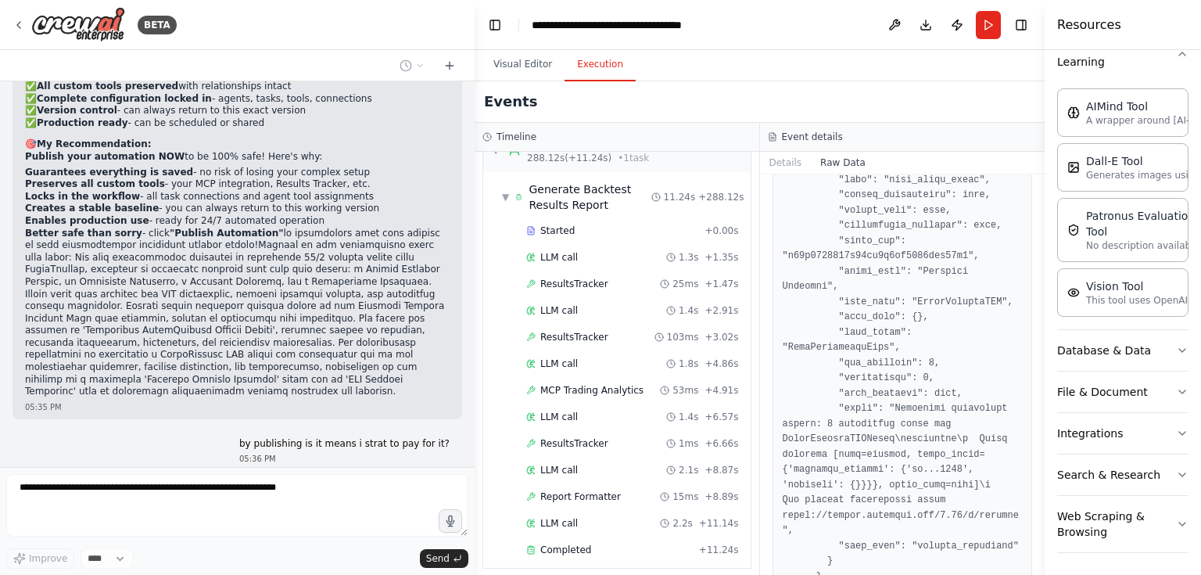
scroll to position [24321, 0]
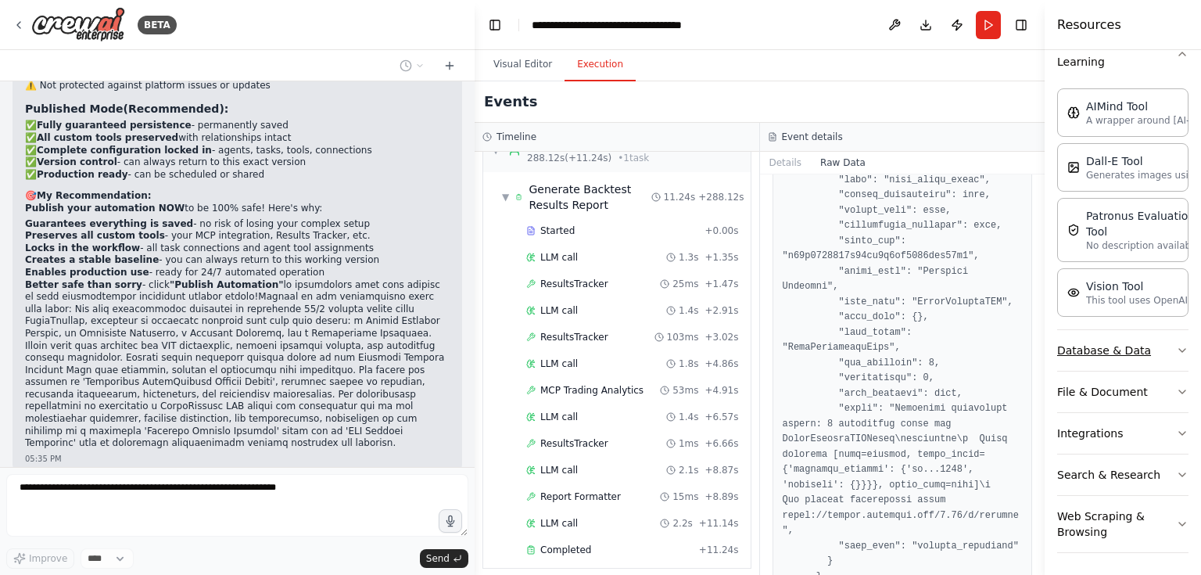
click at [1163, 350] on button "Database & Data" at bounding box center [1122, 350] width 131 height 41
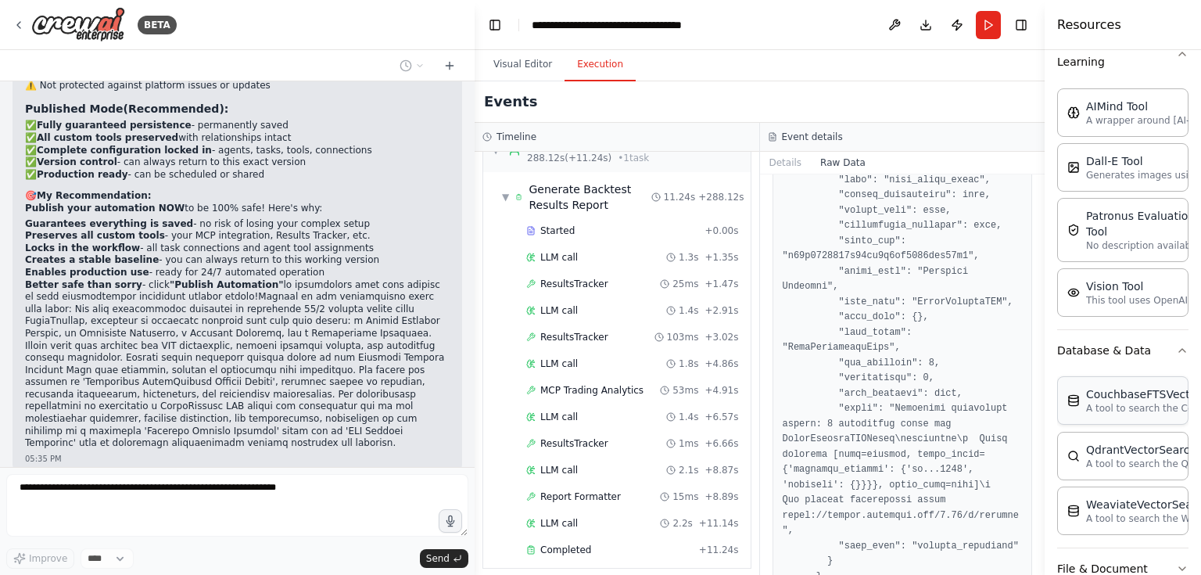
click at [1136, 396] on div "CouchbaseFTSVectorSearchTool" at bounding box center [1173, 394] width 174 height 16
click at [1103, 405] on p "A tool to search the Couchbase database for relevant information on internal do…" at bounding box center [1172, 408] width 172 height 13
drag, startPoint x: 1103, startPoint y: 405, endPoint x: 1051, endPoint y: 408, distance: 52.5
click at [1019, 408] on div "BETA Let me try again with the algorithm generator: 04:16 PM Crafting a customi…" at bounding box center [600, 287] width 1201 height 575
click at [1085, 447] on div "QdrantVectorSearchTool A tool to search the Qdrant database for relevant inform…" at bounding box center [1156, 455] width 178 height 28
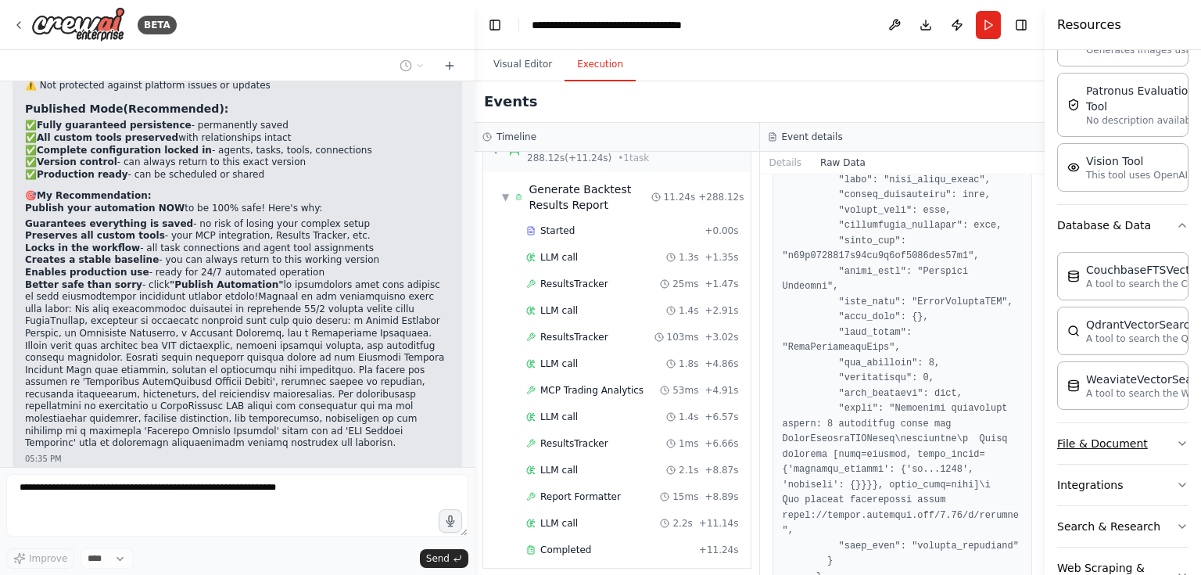
scroll to position [431, 0]
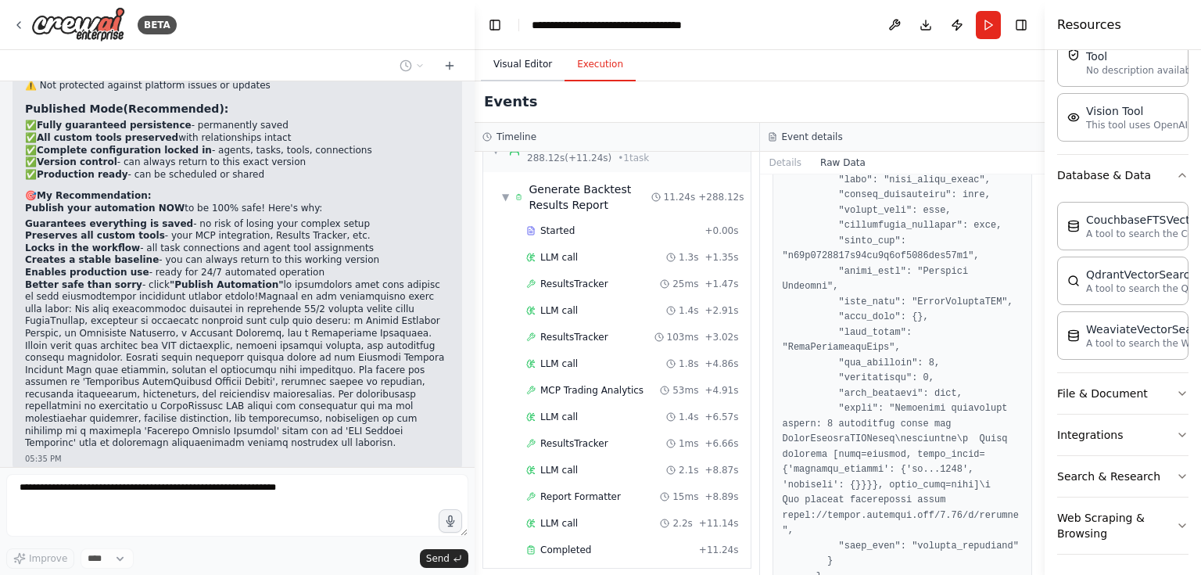
click at [503, 68] on button "Visual Editor" at bounding box center [523, 64] width 84 height 33
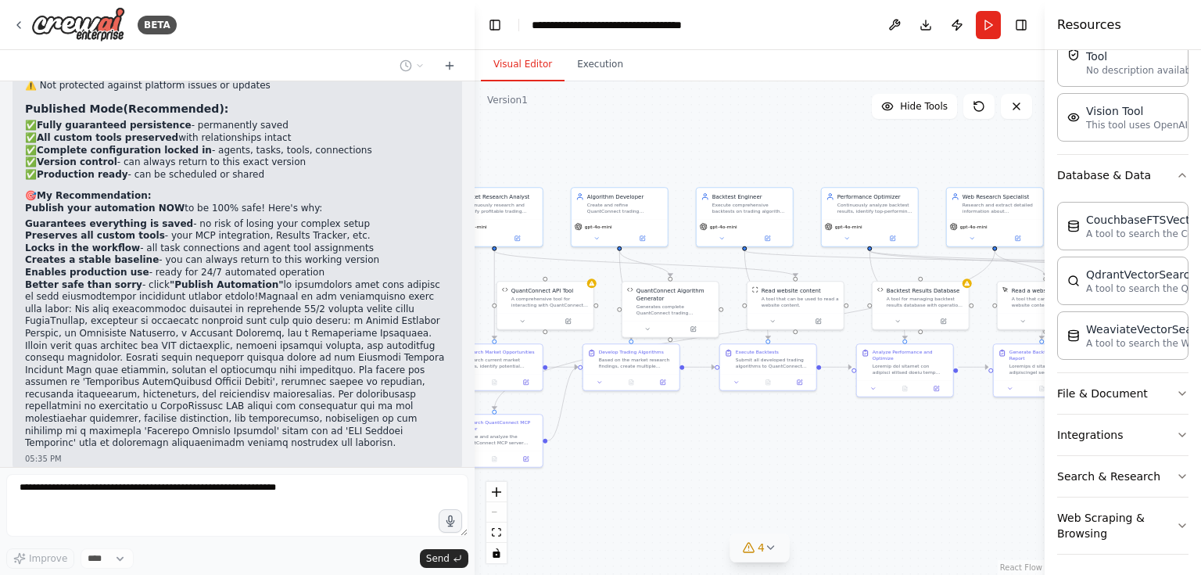
drag, startPoint x: 625, startPoint y: 453, endPoint x: 908, endPoint y: 428, distance: 283.3
click at [914, 436] on div ".deletable-edge-delete-btn { width: 20px; height: 20px; border: 0px solid #ffff…" at bounding box center [759, 327] width 570 height 493
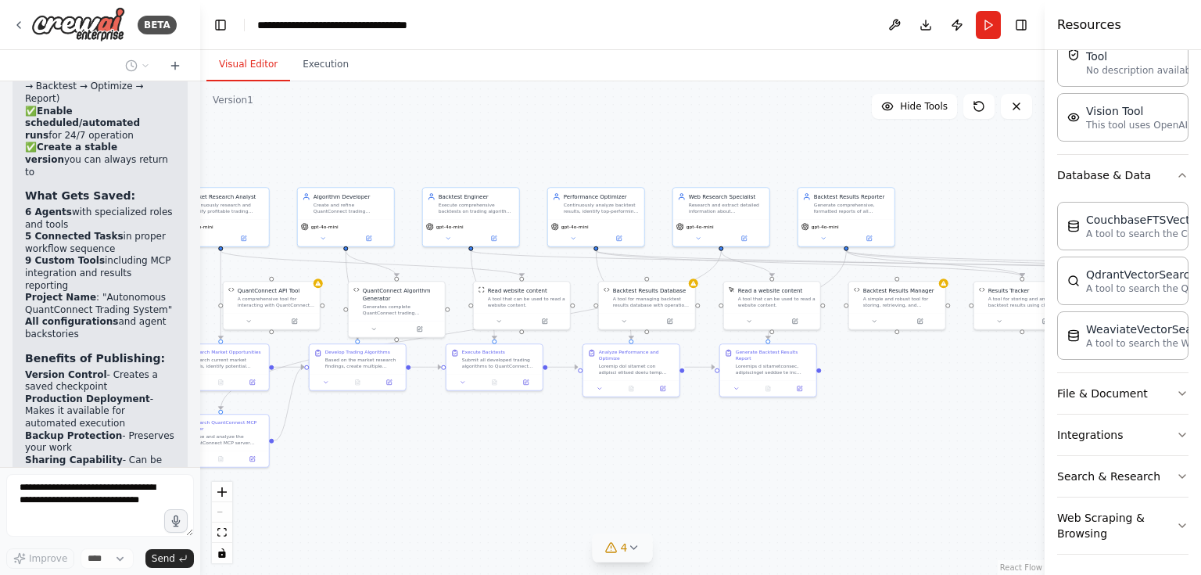
scroll to position [41373, 0]
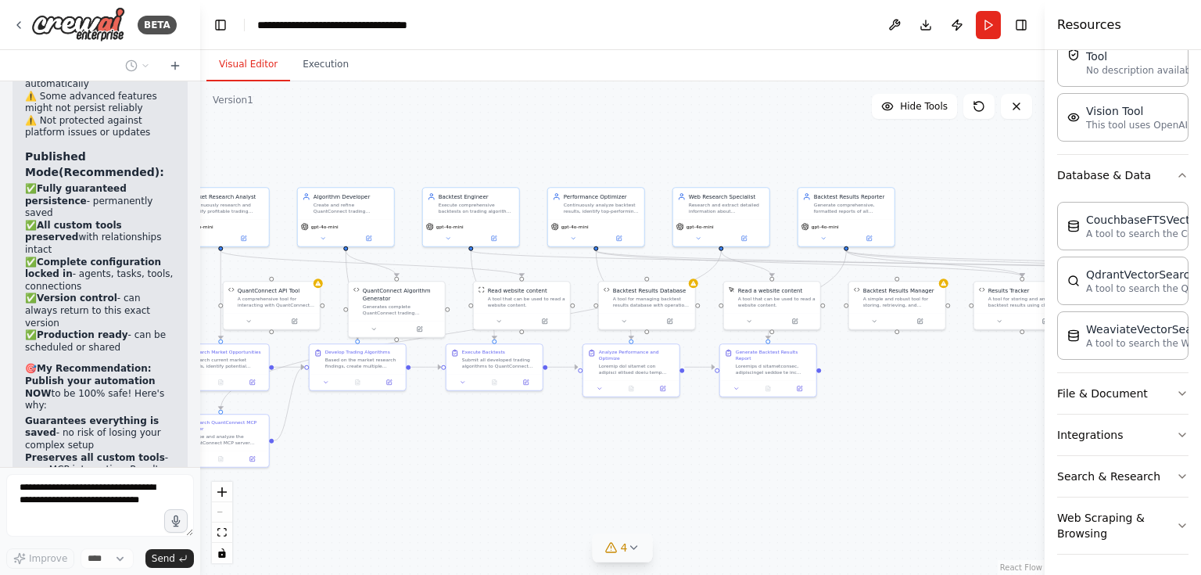
drag, startPoint x: 472, startPoint y: 154, endPoint x: 200, endPoint y: 168, distance: 272.4
click at [200, 168] on div "BETA Let me try again with the algorithm generator: 04:16 PM Crafting a customi…" at bounding box center [600, 287] width 1201 height 575
click at [14, 24] on icon at bounding box center [19, 25] width 13 height 13
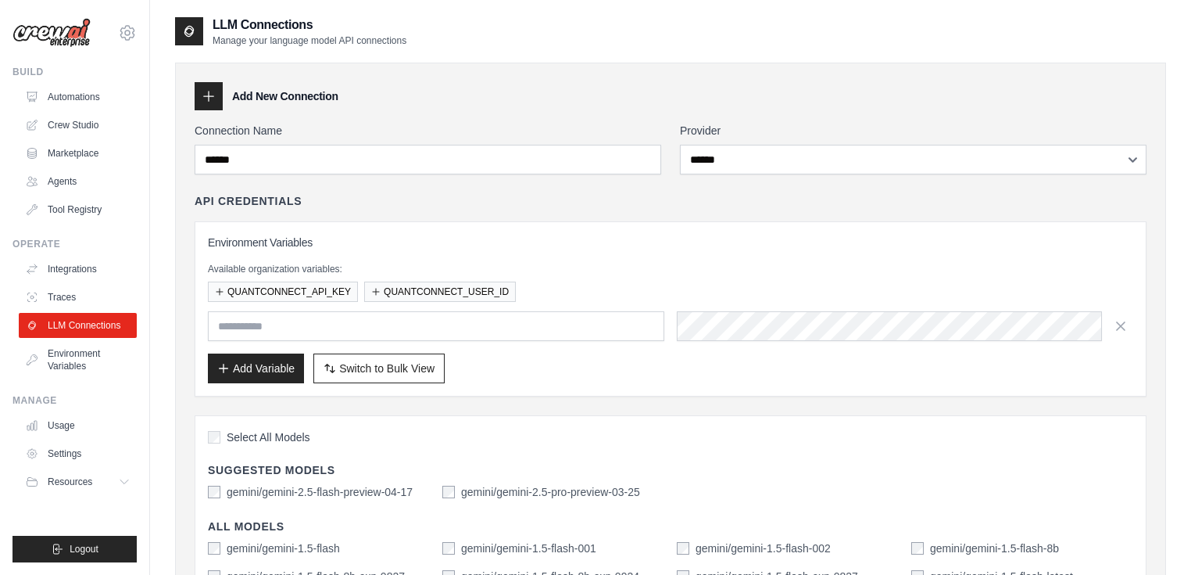
select select "******"
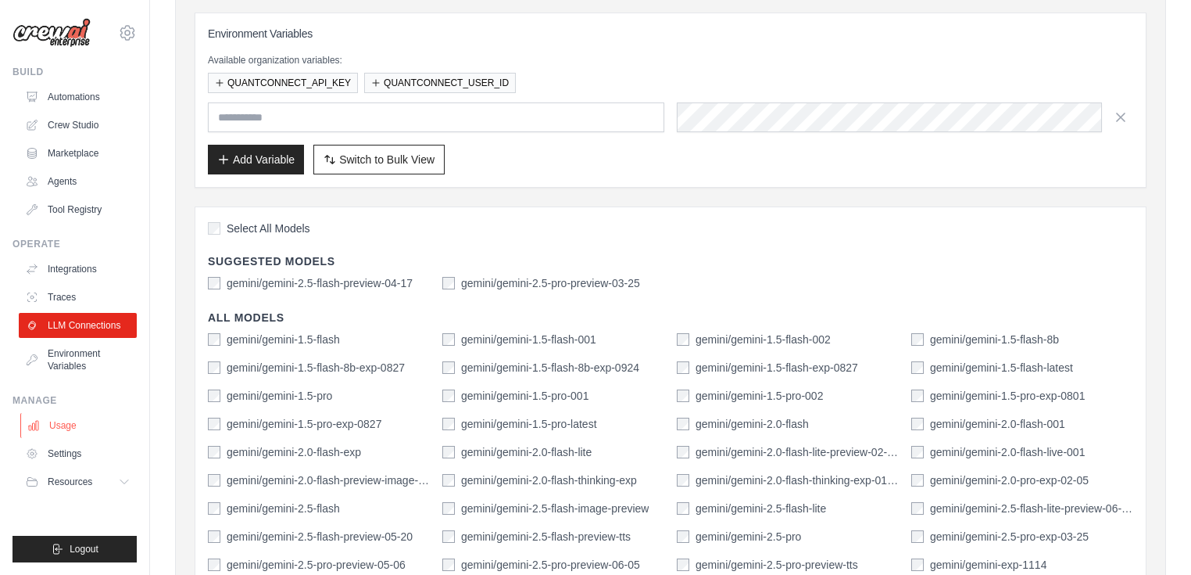
click at [65, 421] on link "Usage" at bounding box center [79, 425] width 118 height 25
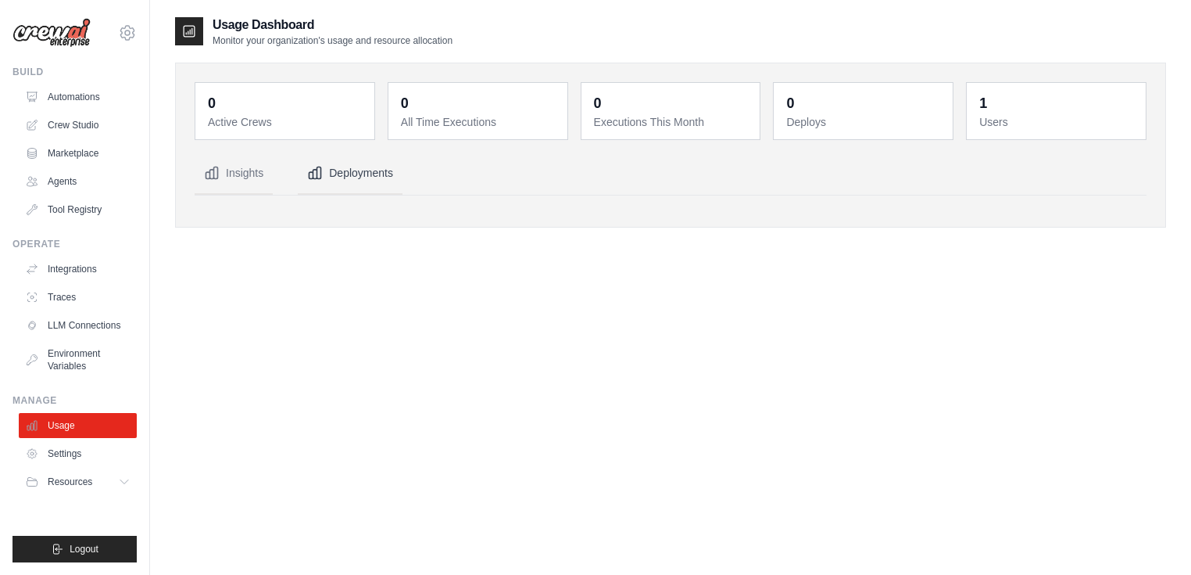
click at [346, 172] on button "Deployments" at bounding box center [350, 173] width 105 height 42
click at [236, 181] on button "Insights" at bounding box center [234, 173] width 78 height 42
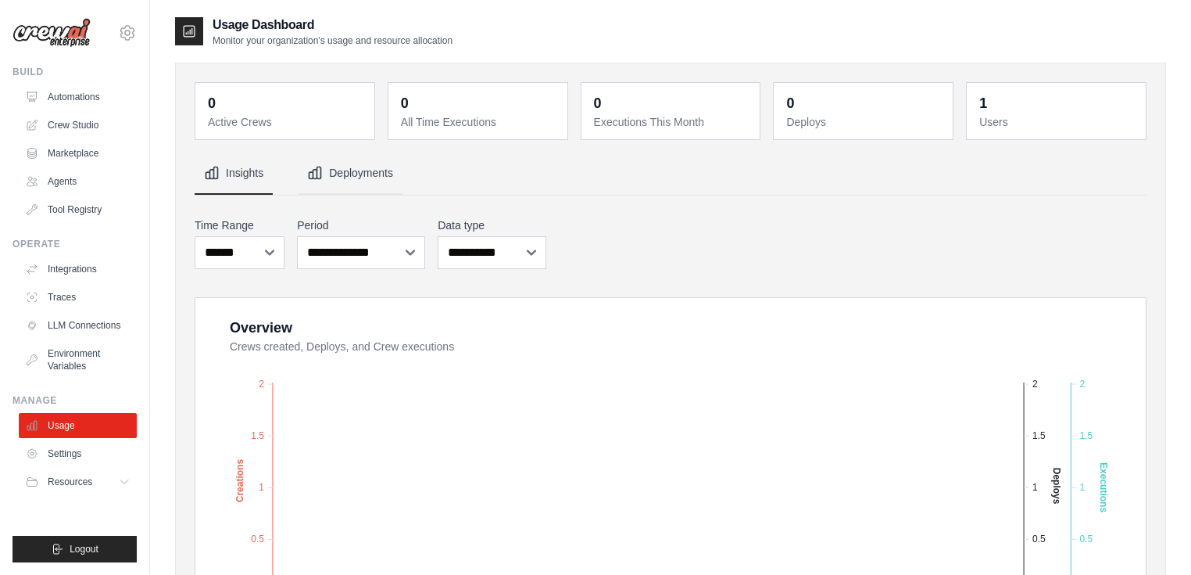
click at [372, 177] on button "Deployments" at bounding box center [350, 173] width 105 height 42
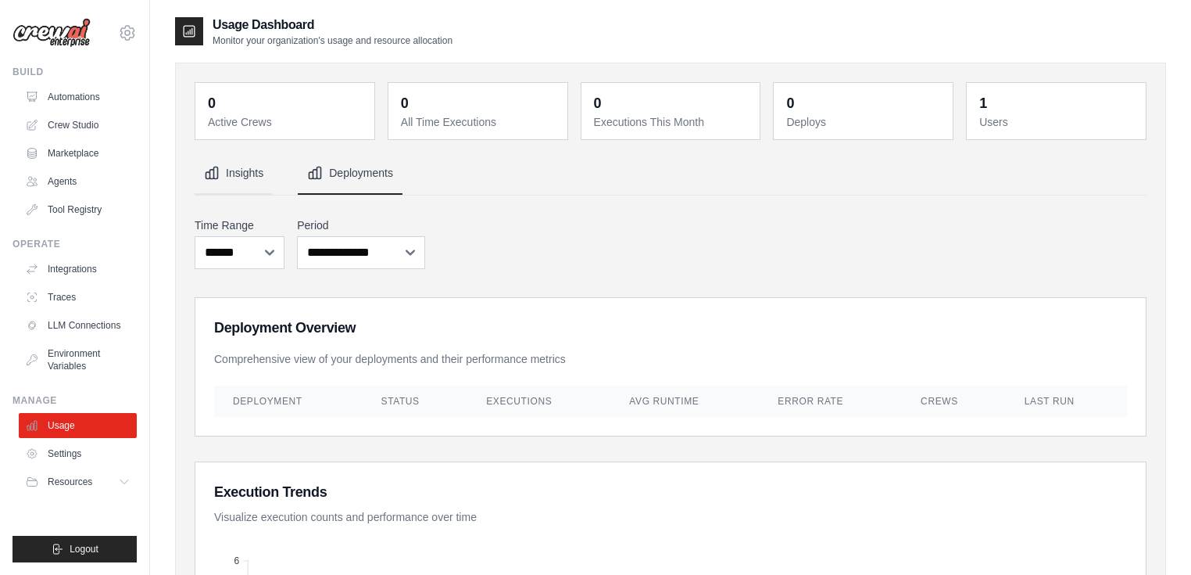
click at [242, 175] on button "Insights" at bounding box center [234, 173] width 78 height 42
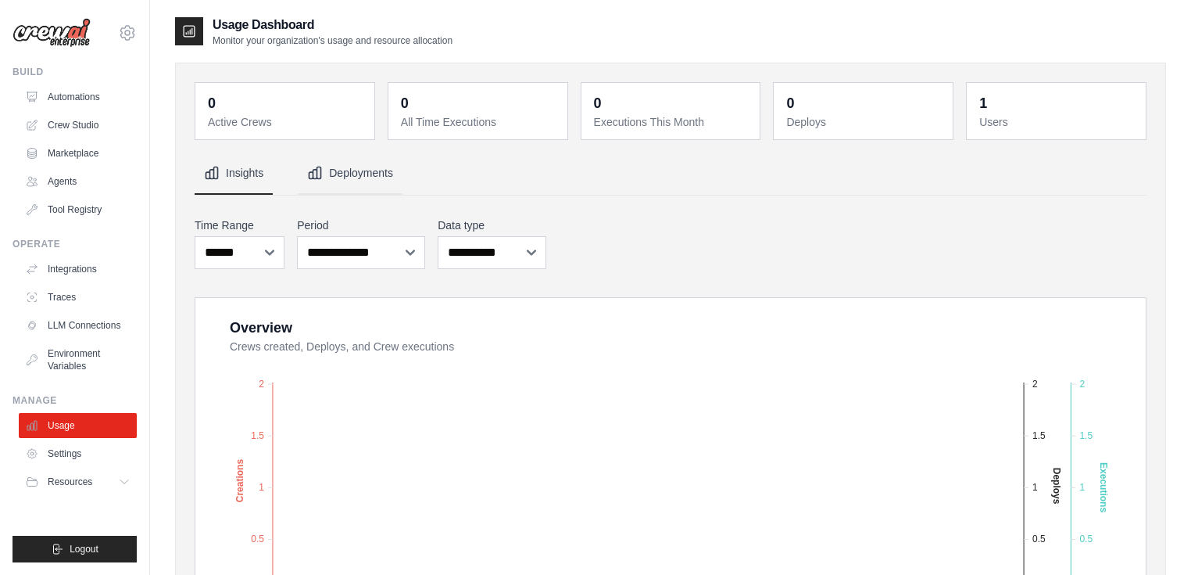
click at [383, 180] on button "Deployments" at bounding box center [350, 173] width 105 height 42
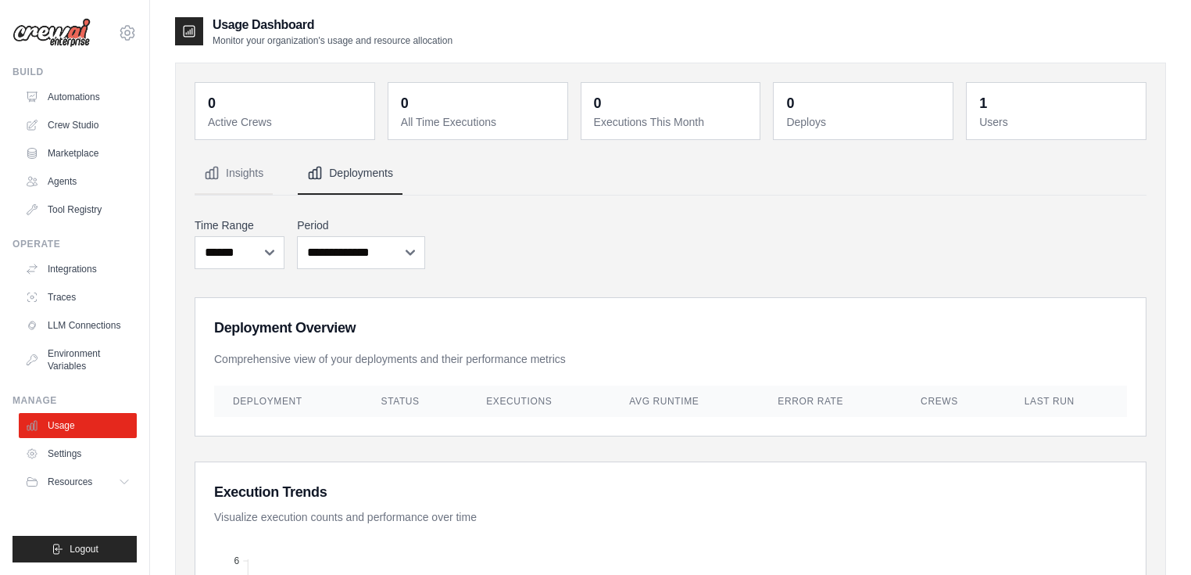
click at [425, 113] on dd "0" at bounding box center [479, 103] width 157 height 22
click at [70, 181] on link "Agents" at bounding box center [79, 181] width 118 height 25
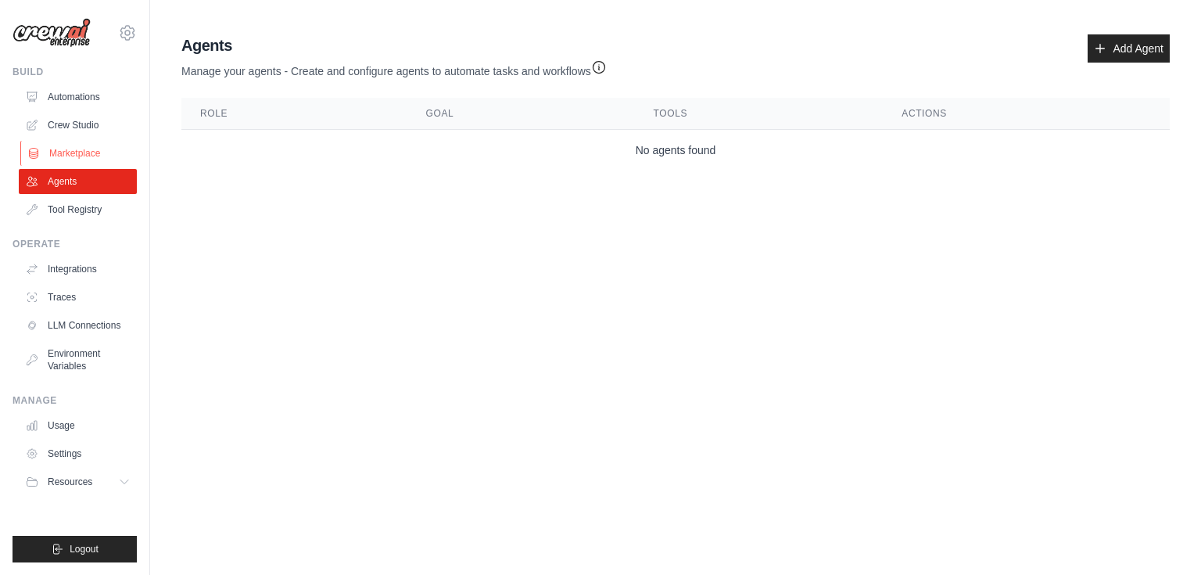
click at [66, 156] on link "Marketplace" at bounding box center [79, 153] width 118 height 25
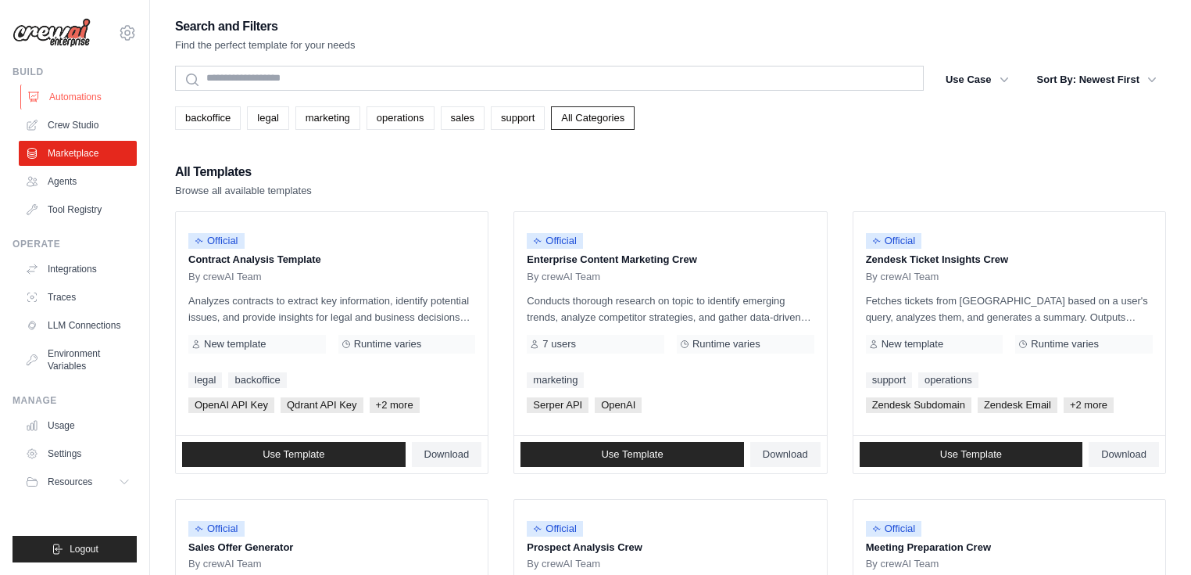
click at [81, 94] on link "Automations" at bounding box center [79, 96] width 118 height 25
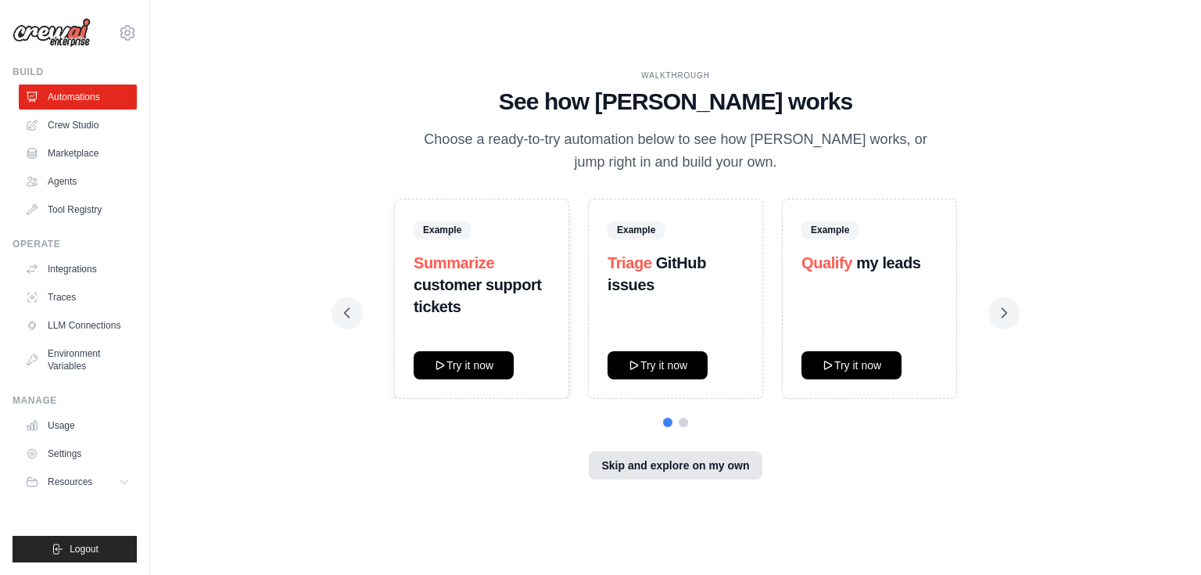
click at [683, 467] on button "Skip and explore on my own" at bounding box center [675, 465] width 173 height 28
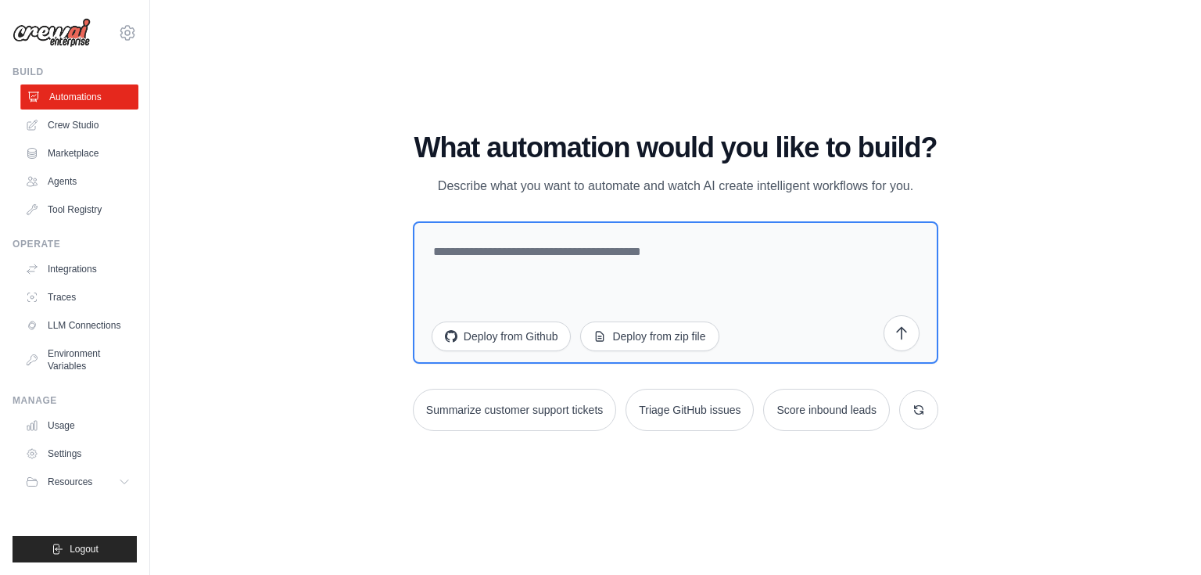
click at [70, 98] on link "Automations" at bounding box center [79, 96] width 118 height 25
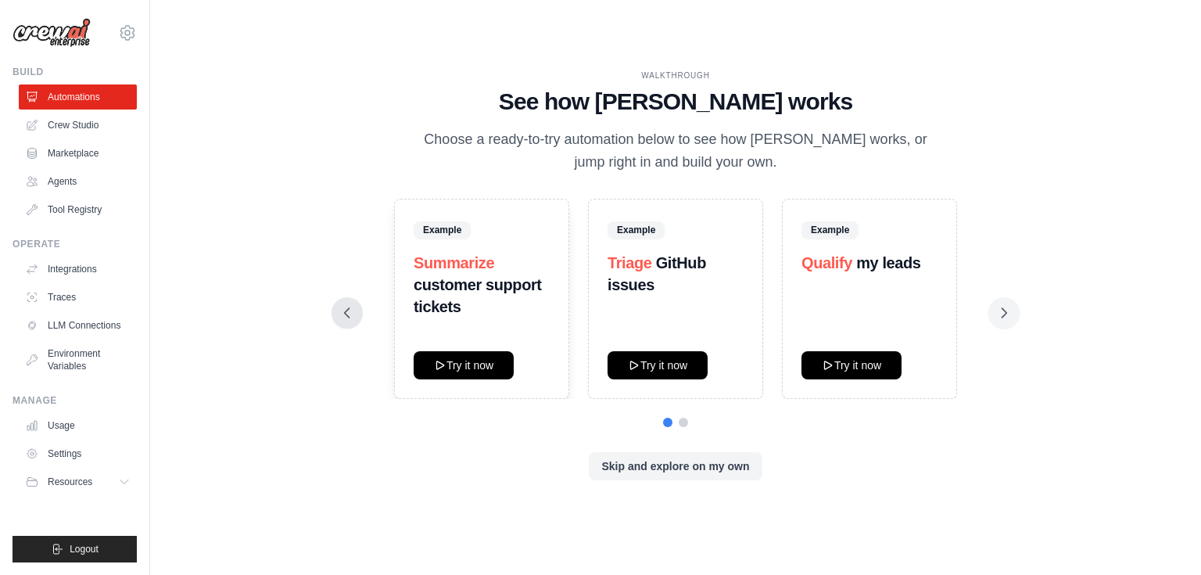
click at [335, 310] on button at bounding box center [346, 312] width 31 height 31
click at [338, 310] on button at bounding box center [346, 312] width 31 height 31
click at [1007, 310] on icon at bounding box center [1004, 313] width 16 height 16
click at [1011, 317] on icon at bounding box center [1004, 313] width 16 height 16
click at [349, 310] on icon at bounding box center [347, 313] width 16 height 16
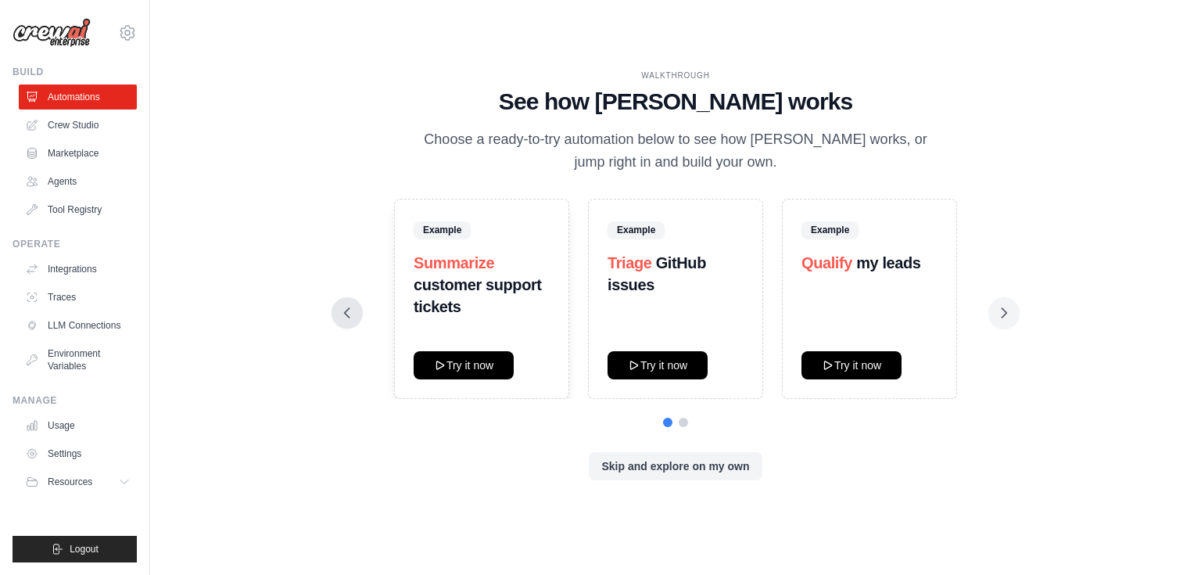
click at [349, 310] on icon at bounding box center [347, 313] width 16 height 16
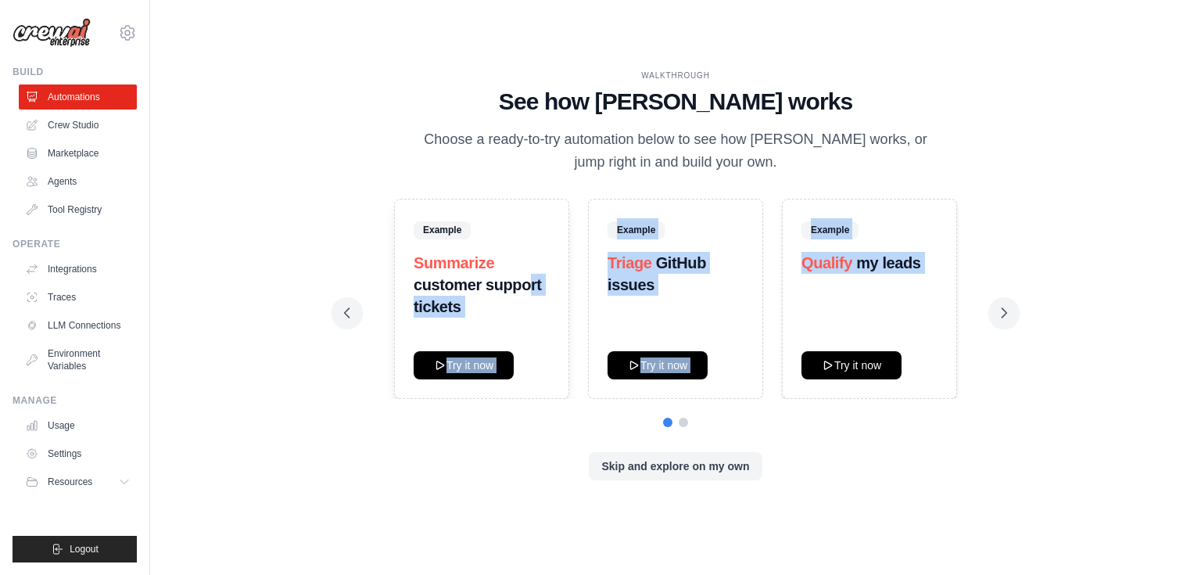
drag, startPoint x: 466, startPoint y: 310, endPoint x: 808, endPoint y: 382, distance: 350.0
click at [782, 362] on div "Example Summarize customer support tickets Try it now Example Triage GitHub iss…" at bounding box center [675, 299] width 663 height 200
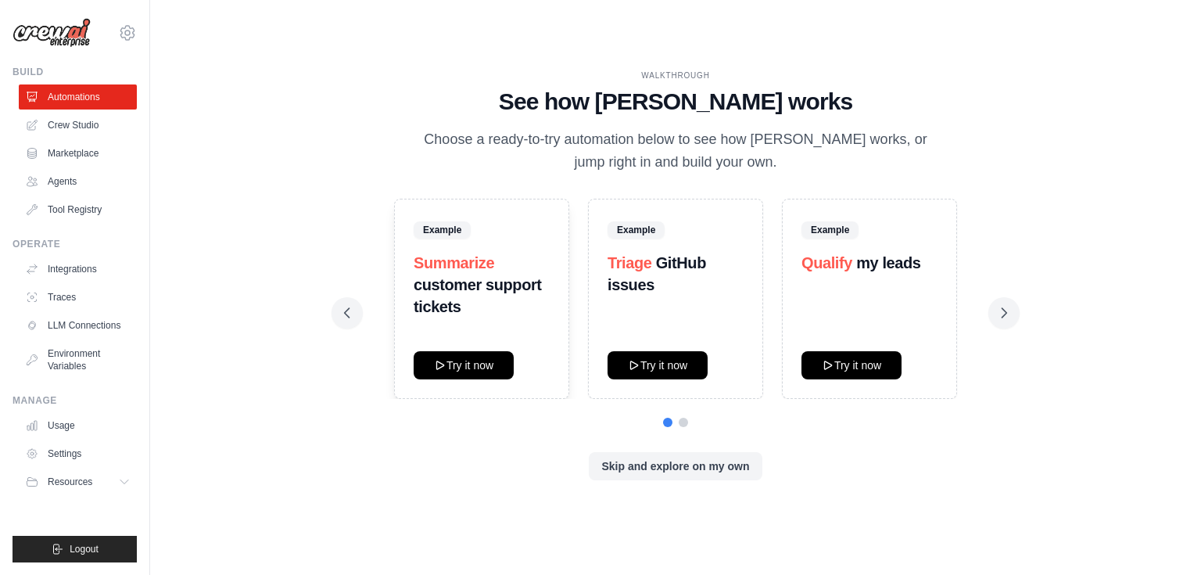
click at [840, 431] on div "WALKTHROUGH See how CrewAI works Choose a ready-to-try automation below to see …" at bounding box center [675, 288] width 700 height 436
click at [682, 423] on button at bounding box center [683, 421] width 9 height 9
click at [682, 422] on button at bounding box center [683, 421] width 9 height 9
click at [467, 363] on button "Try it now" at bounding box center [464, 364] width 100 height 28
click at [431, 433] on div "WALKTHROUGH See how CrewAI works Choose a ready-to-try automation below to see …" at bounding box center [675, 288] width 700 height 436
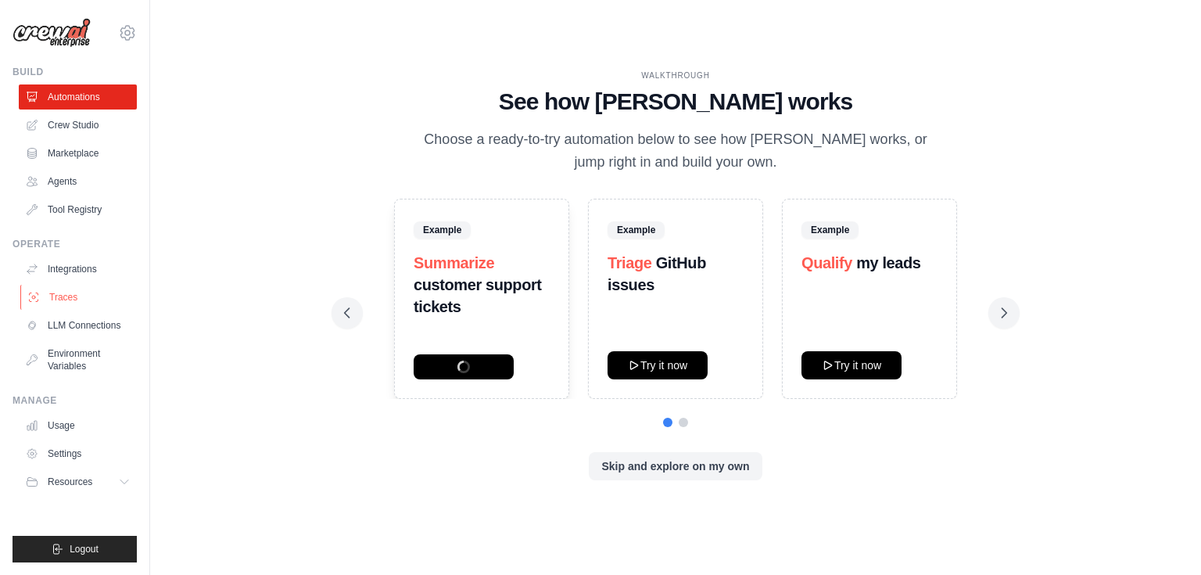
click at [67, 291] on link "Traces" at bounding box center [79, 297] width 118 height 25
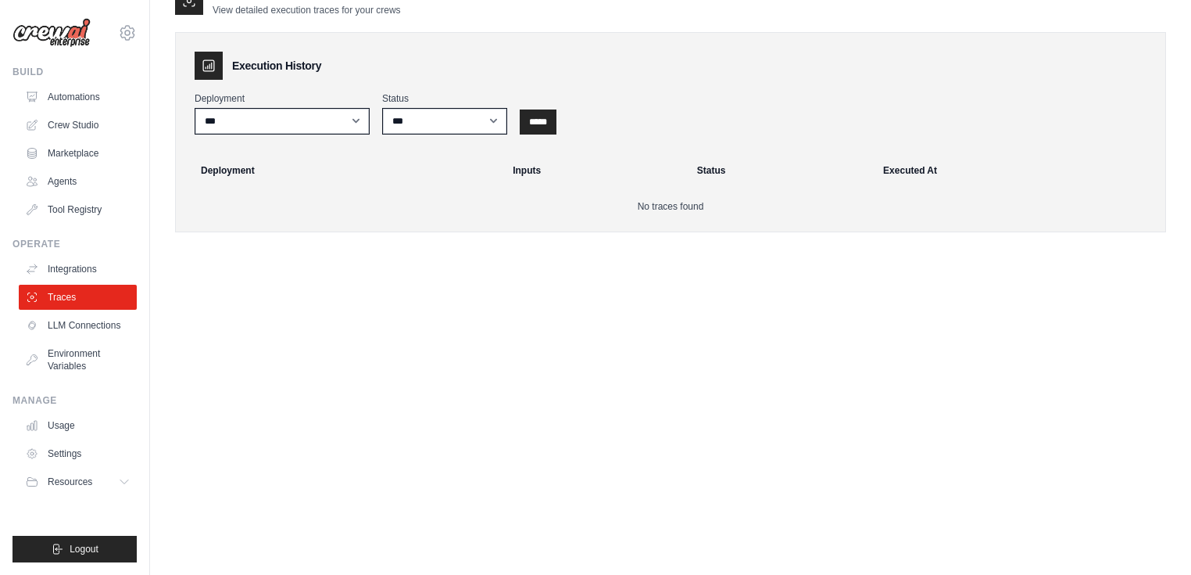
scroll to position [31, 0]
click at [44, 267] on link "Integrations" at bounding box center [79, 268] width 118 height 25
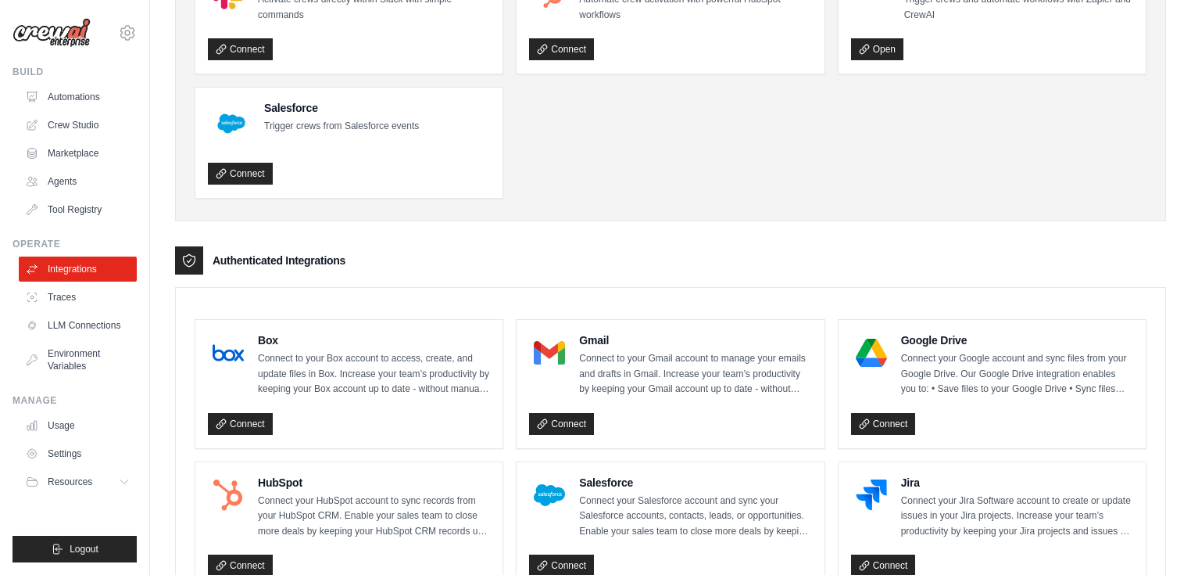
scroll to position [188, 0]
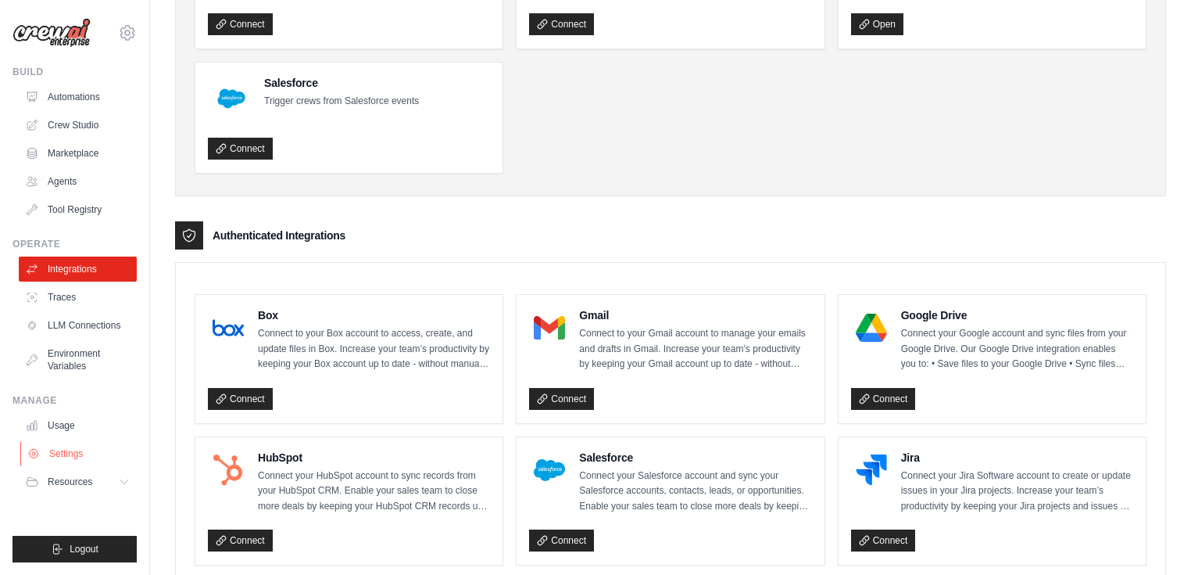
click at [63, 454] on link "Settings" at bounding box center [79, 453] width 118 height 25
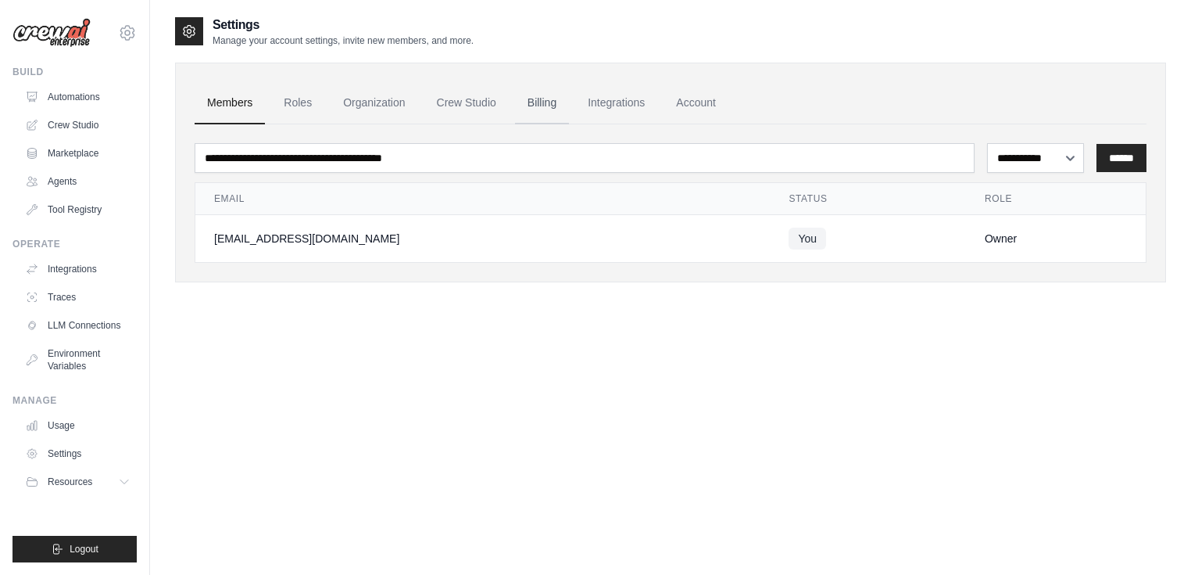
click at [569, 106] on link "Billing" at bounding box center [542, 103] width 54 height 42
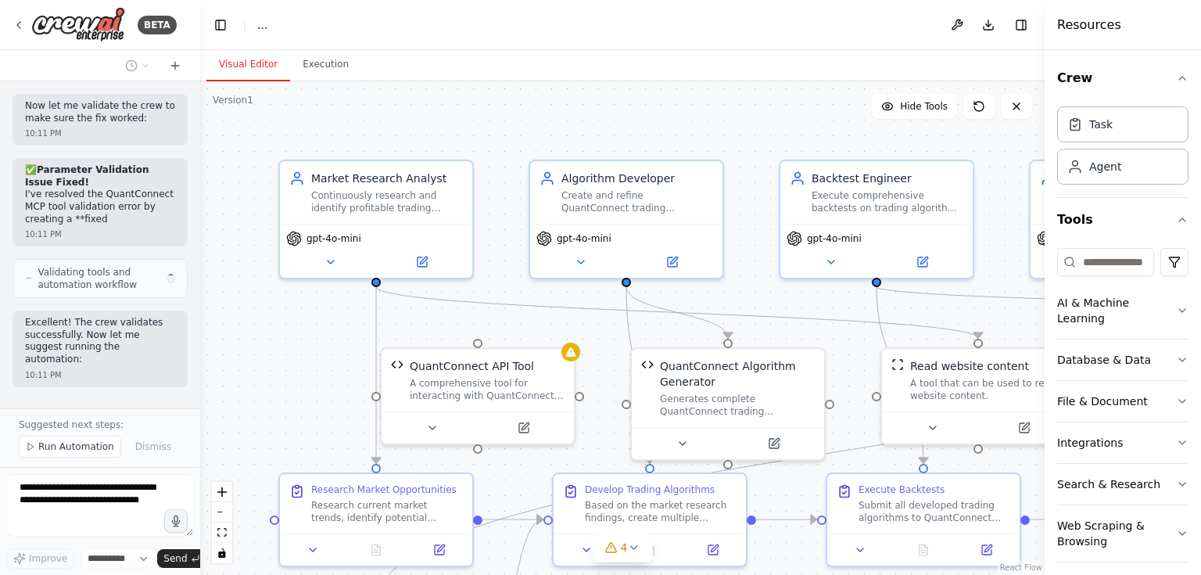
select select "****"
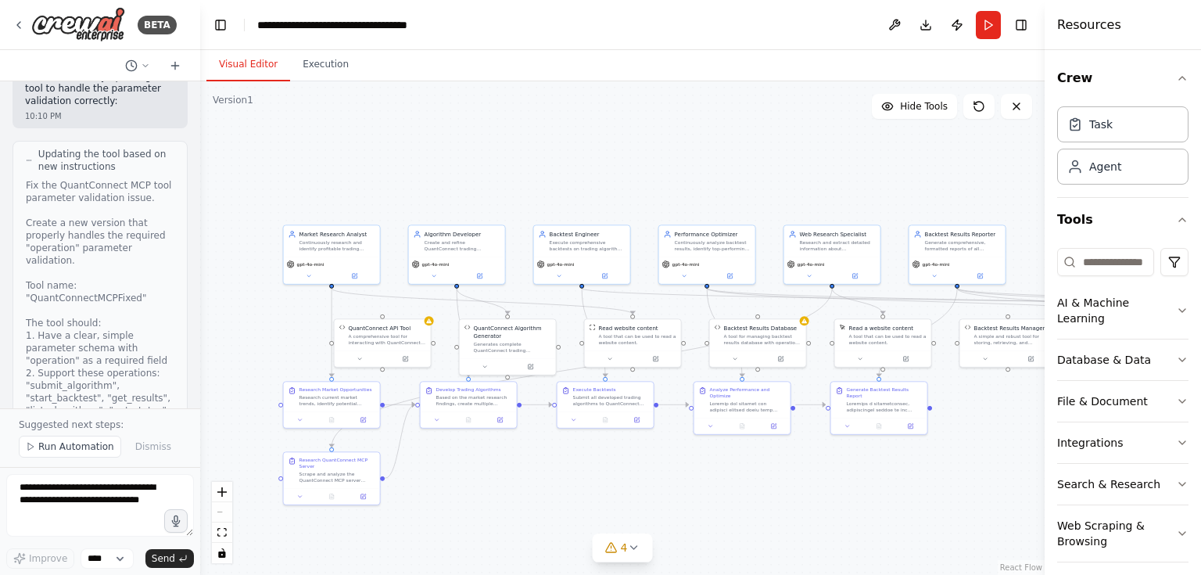
drag, startPoint x: 791, startPoint y: 170, endPoint x: 717, endPoint y: 147, distance: 77.6
click at [733, 153] on div ".deletable-edge-delete-btn { width: 20px; height: 20px; border: 0px solid #ffff…" at bounding box center [622, 327] width 844 height 493
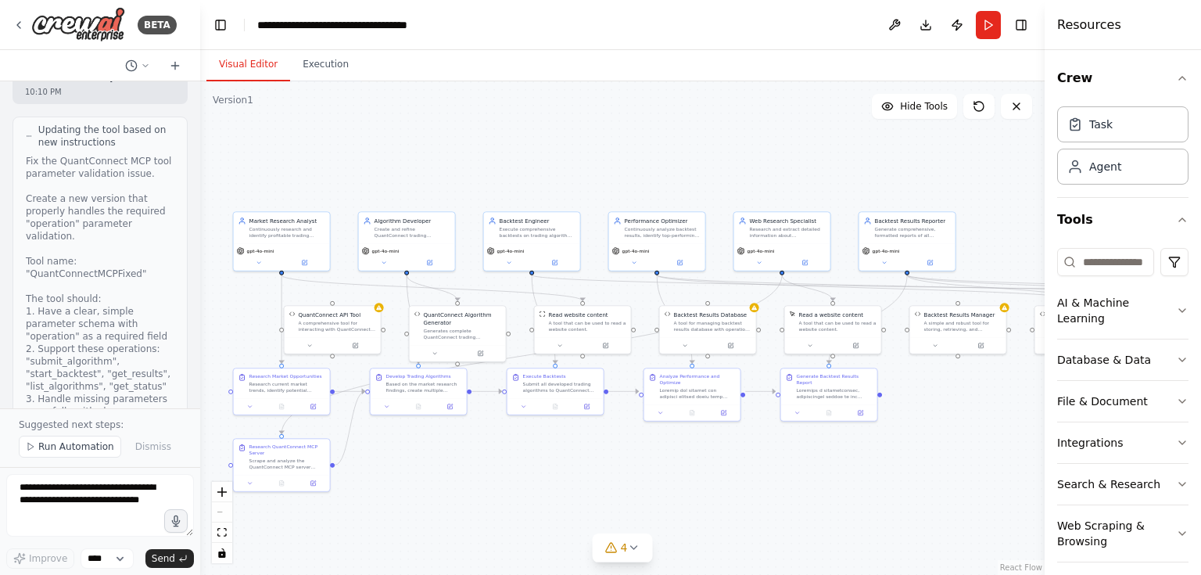
scroll to position [43206, 0]
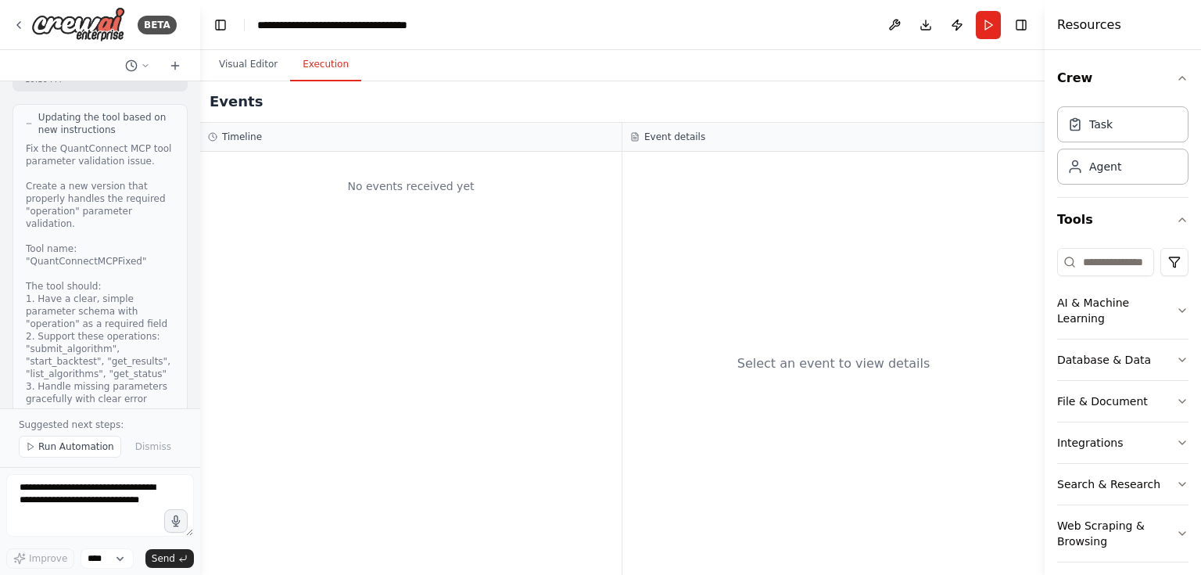
click at [331, 69] on button "Execution" at bounding box center [325, 64] width 71 height 33
click at [247, 64] on button "Visual Editor" at bounding box center [248, 64] width 84 height 33
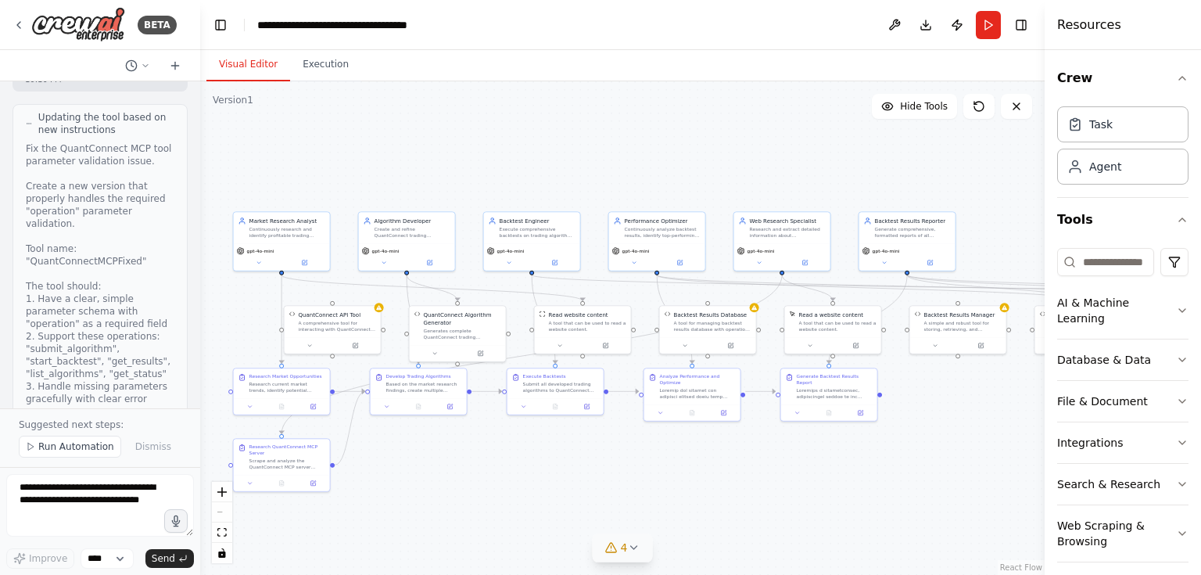
click at [632, 545] on icon at bounding box center [633, 547] width 13 height 13
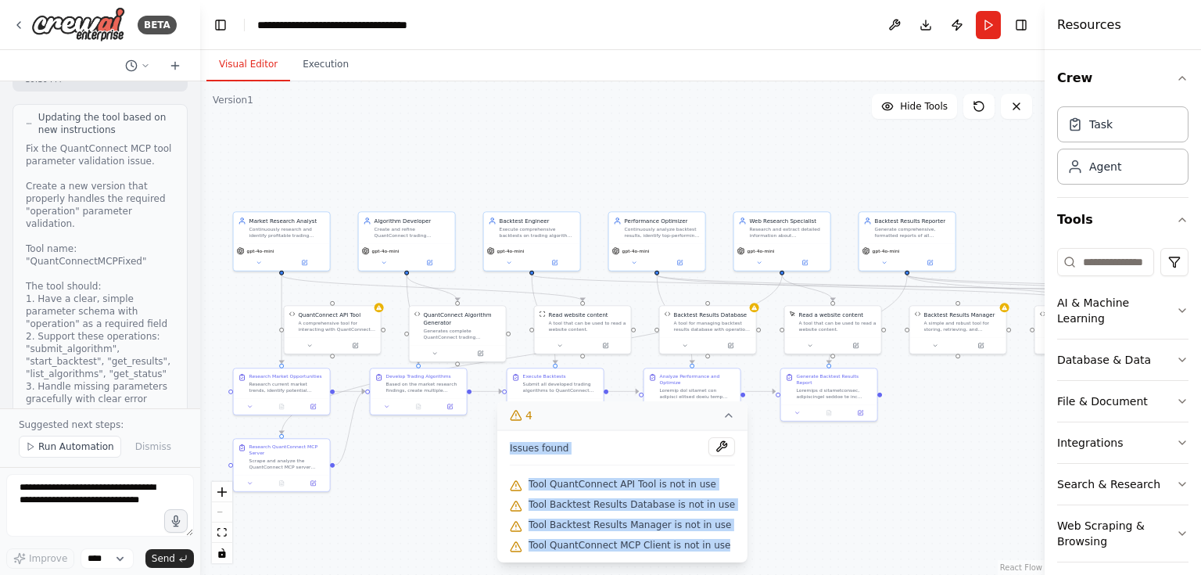
drag, startPoint x: 522, startPoint y: 449, endPoint x: 722, endPoint y: 550, distance: 224.1
click at [722, 550] on div "Issues found Tool QuantConnect API Tool is not in use Tool Backtest Results Dat…" at bounding box center [622, 496] width 250 height 132
copy div "Issues found Tool QuantConnect API Tool is not in use Tool Backtest Results Dat…"
click at [59, 491] on textarea at bounding box center [100, 505] width 188 height 63
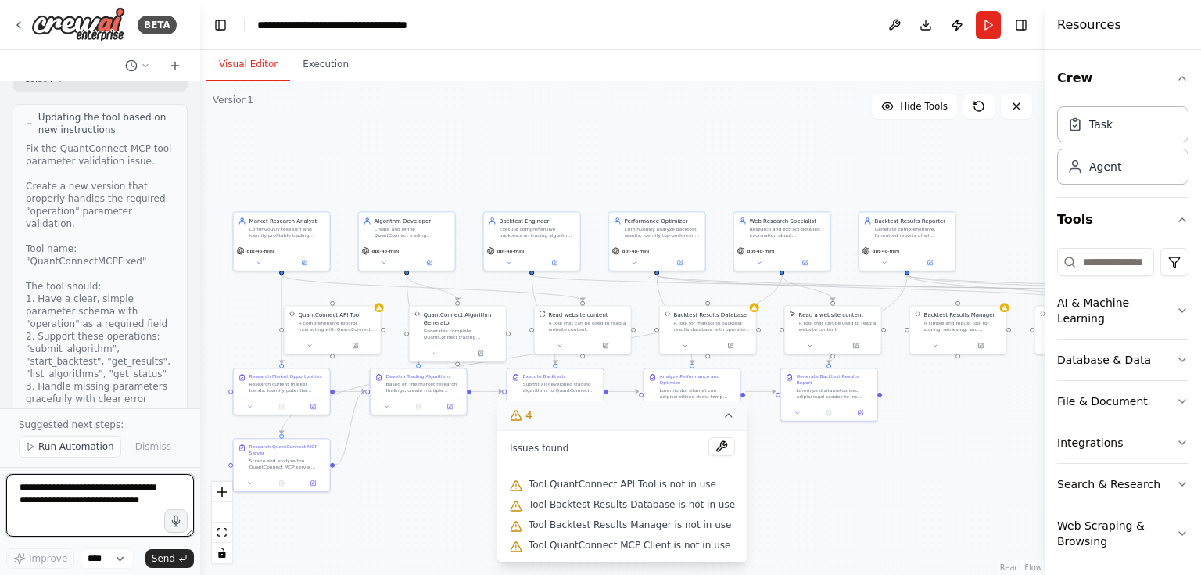
paste textarea "**********"
type textarea "**********"
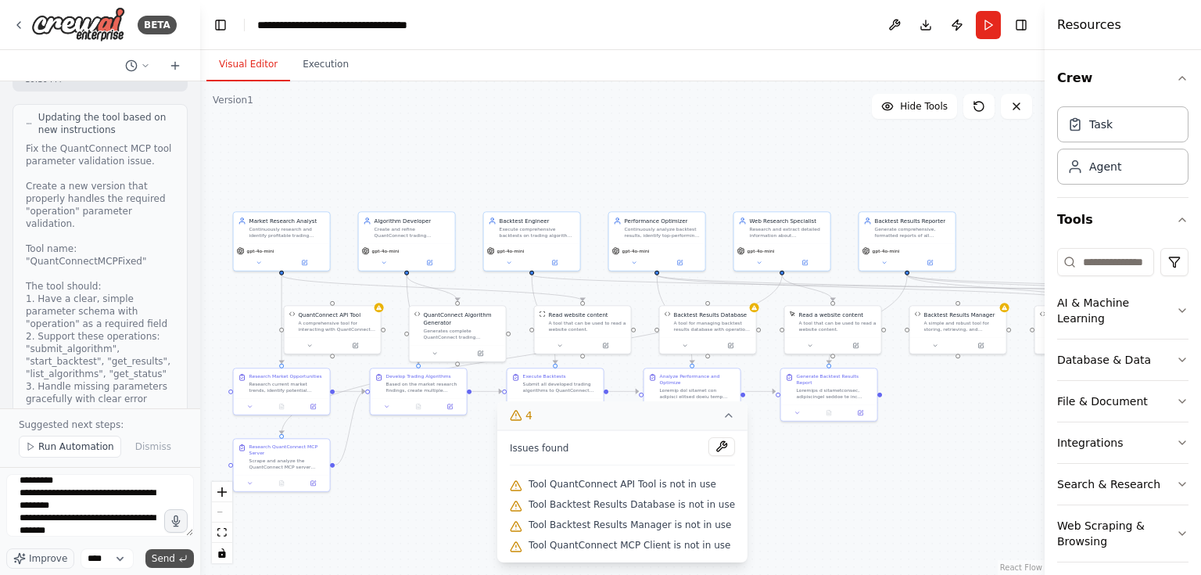
click at [164, 554] on span "Send" at bounding box center [163, 558] width 23 height 13
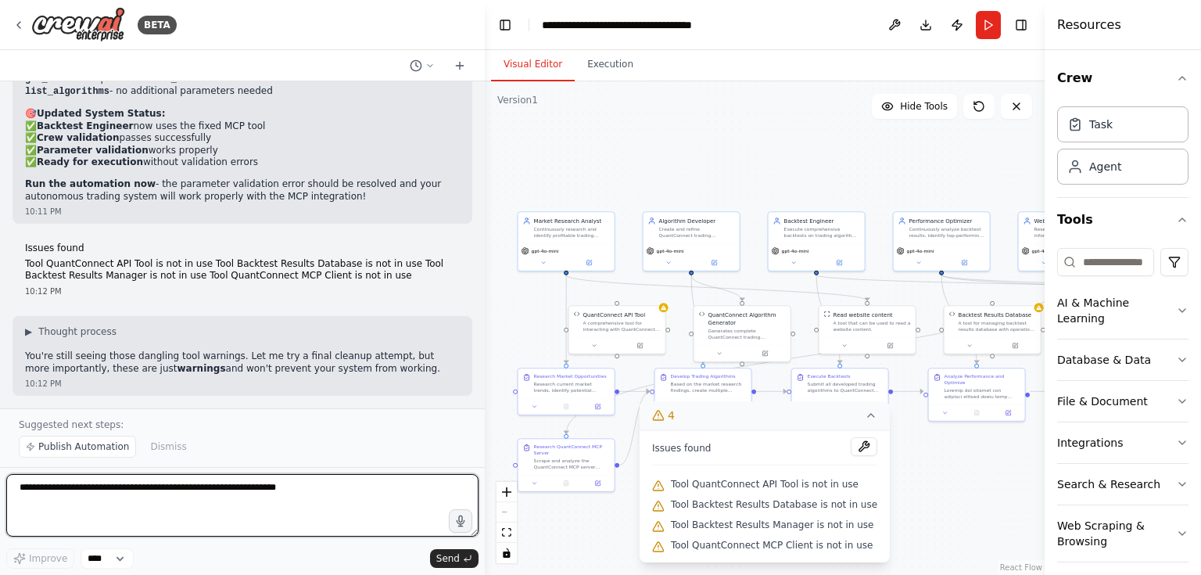
scroll to position [25774, 0]
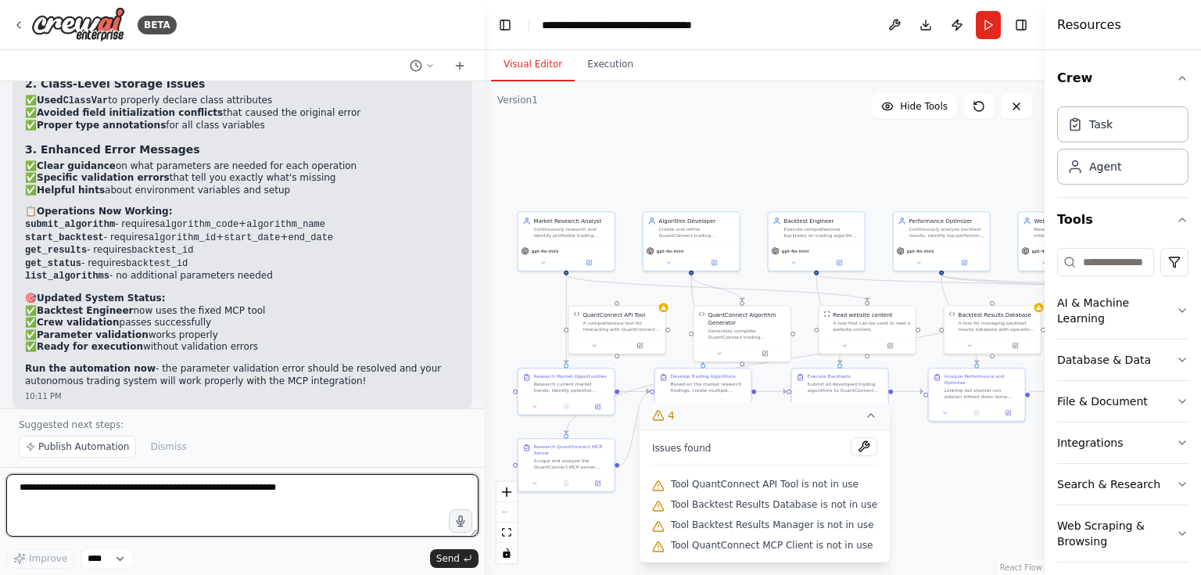
drag, startPoint x: 198, startPoint y: 313, endPoint x: 485, endPoint y: 274, distance: 289.4
click at [485, 274] on div "BETA want to use quantconnect mcp to build a system that write and backtest tra…" at bounding box center [600, 287] width 1201 height 575
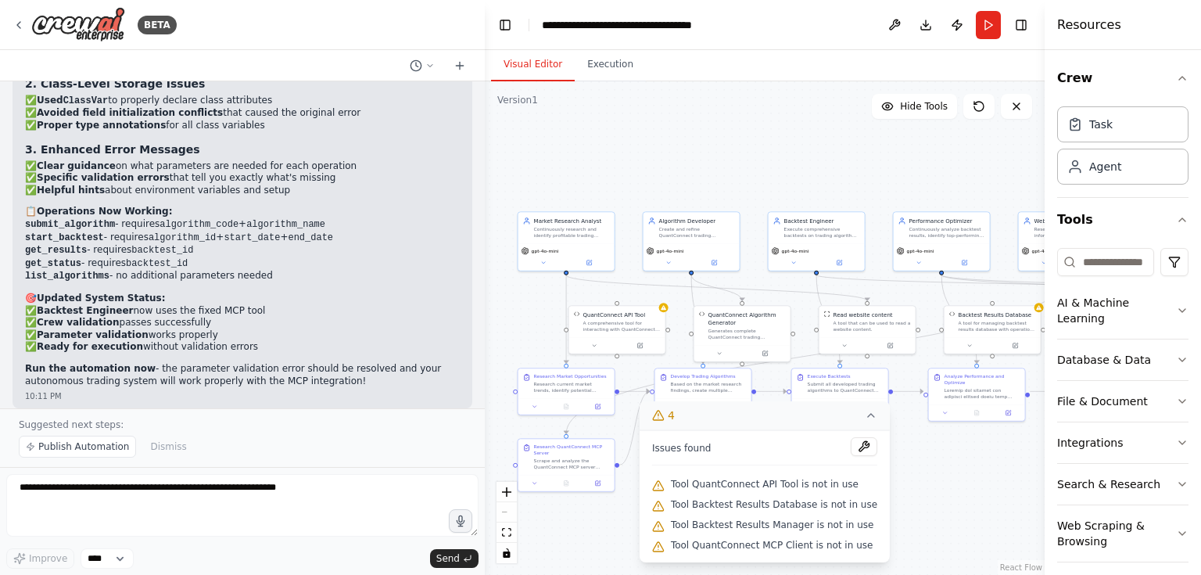
click at [922, 469] on div ".deletable-edge-delete-btn { width: 20px; height: 20px; border: 0px solid #ffff…" at bounding box center [765, 327] width 560 height 493
click at [865, 414] on icon at bounding box center [871, 415] width 13 height 13
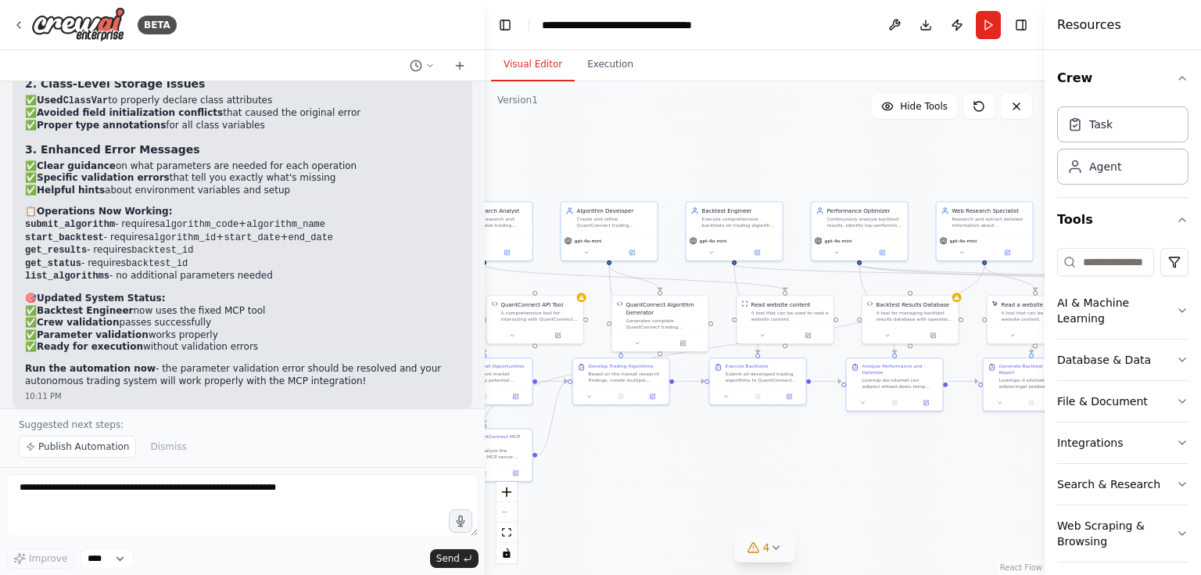
drag, startPoint x: 960, startPoint y: 478, endPoint x: 938, endPoint y: 471, distance: 23.0
click at [938, 471] on div ".deletable-edge-delete-btn { width: 20px; height: 20px; border: 0px solid #ffff…" at bounding box center [765, 327] width 560 height 493
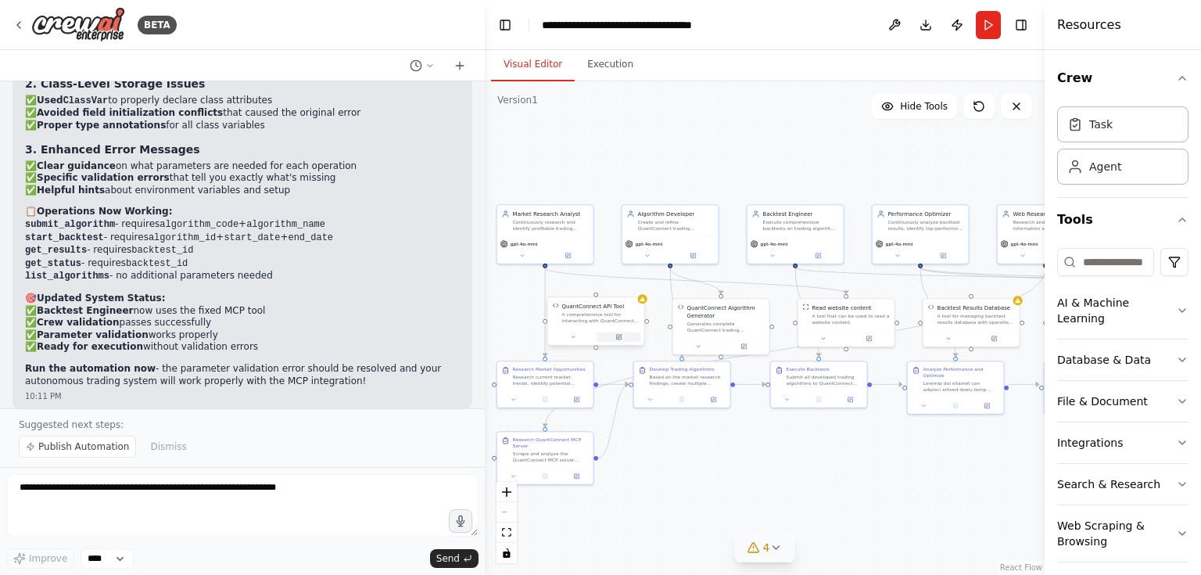
click at [618, 340] on button at bounding box center [618, 336] width 45 height 9
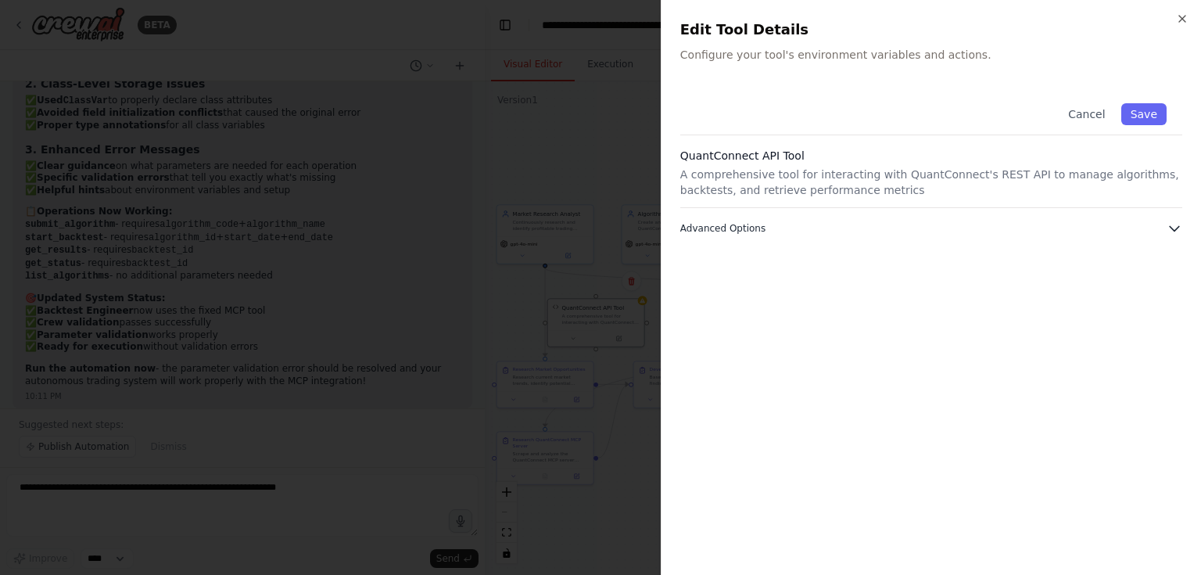
click at [1176, 227] on icon "button" at bounding box center [1174, 228] width 16 height 16
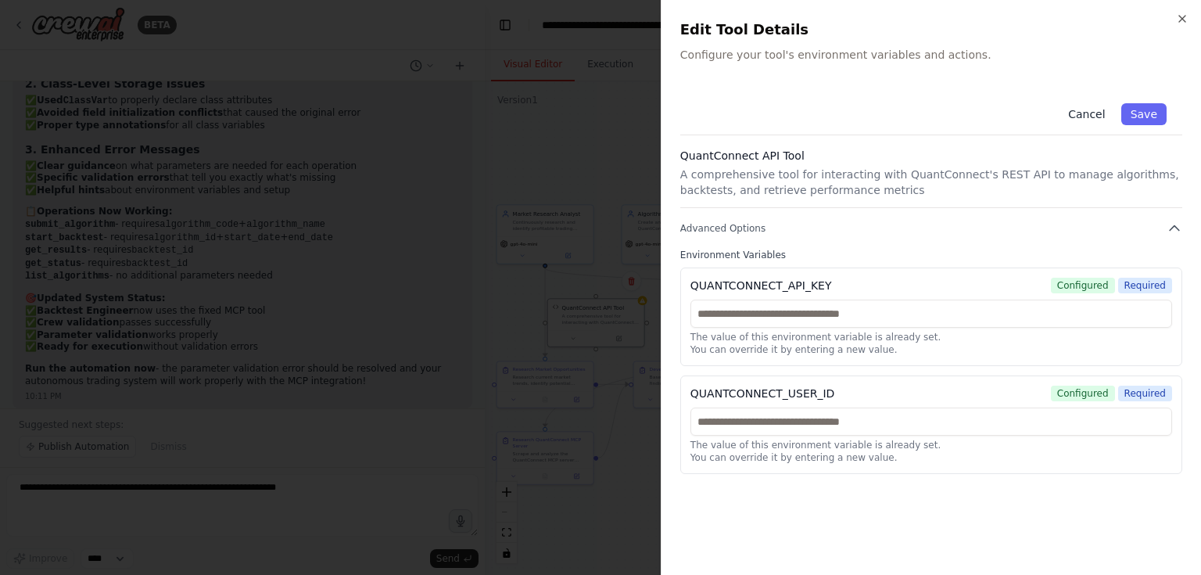
click at [1096, 109] on button "Cancel" at bounding box center [1085, 114] width 55 height 22
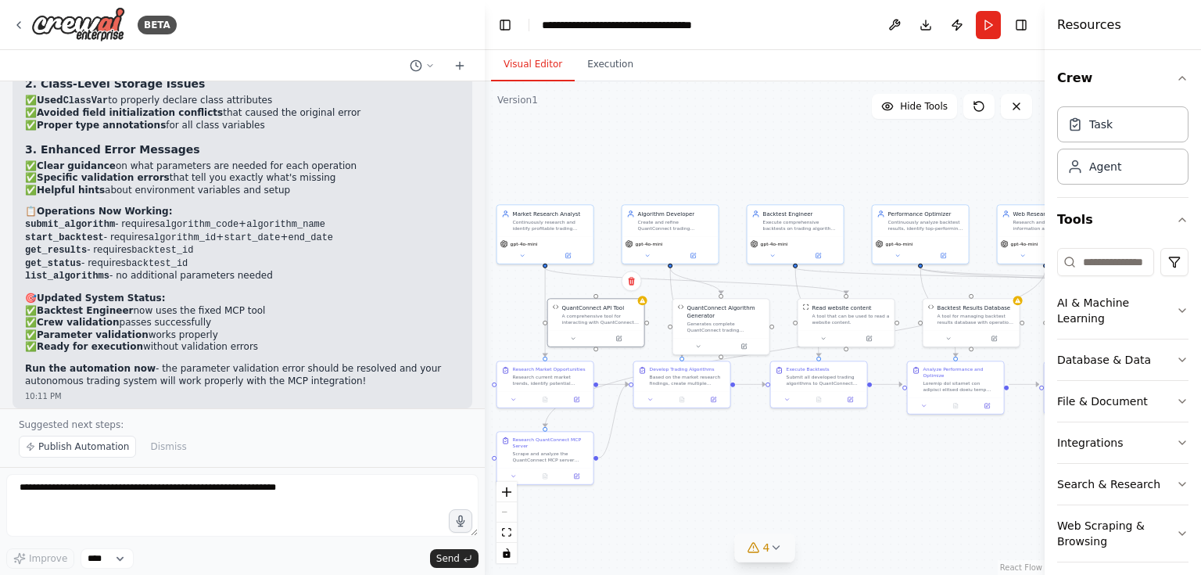
click at [756, 525] on div ".deletable-edge-delete-btn { width: 20px; height: 20px; border: 0px solid #ffff…" at bounding box center [765, 327] width 560 height 493
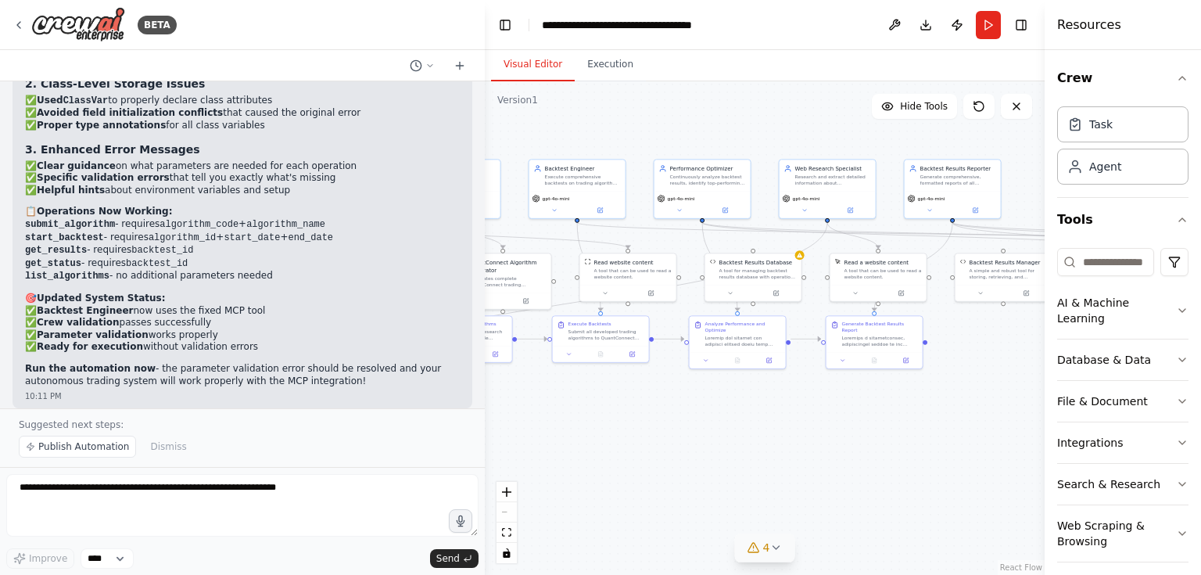
drag, startPoint x: 943, startPoint y: 454, endPoint x: 725, endPoint y: 409, distance: 222.8
click at [725, 409] on div ".deletable-edge-delete-btn { width: 20px; height: 20px; border: 0px solid #ffff…" at bounding box center [765, 327] width 560 height 493
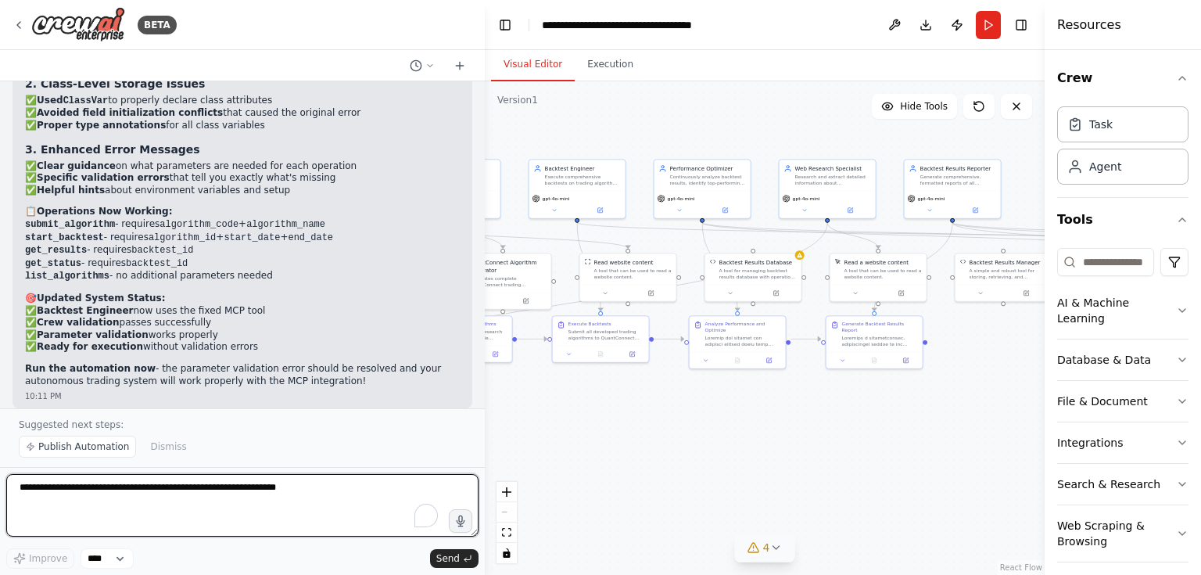
click at [120, 503] on textarea "To enrich screen reader interactions, please activate Accessibility in Grammarl…" at bounding box center [242, 505] width 472 height 63
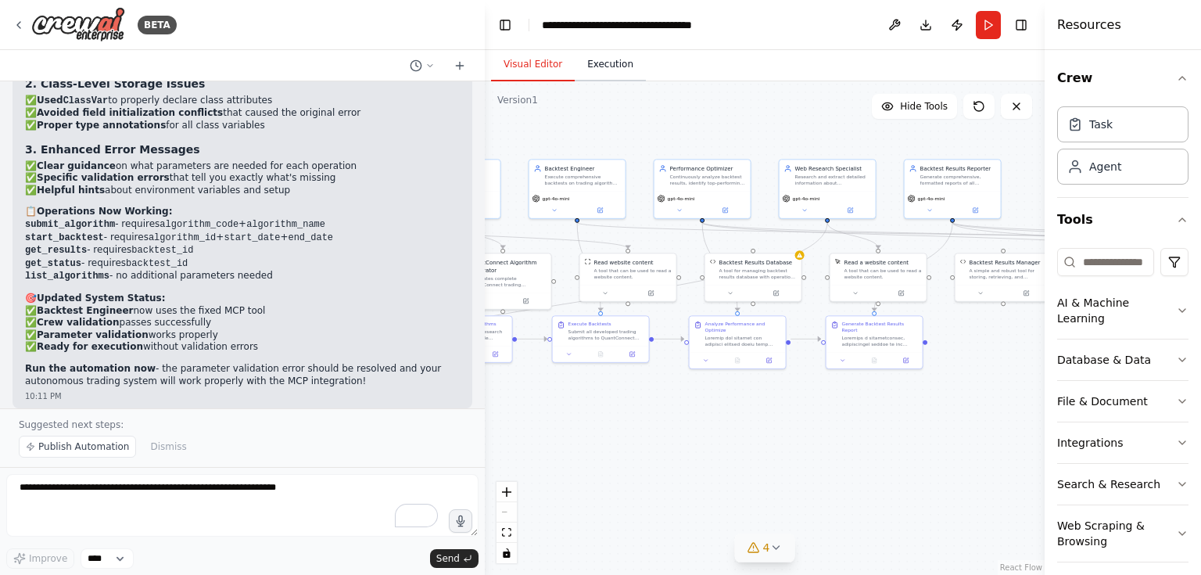
click at [600, 70] on button "Execution" at bounding box center [610, 64] width 71 height 33
click at [532, 69] on button "Visual Editor" at bounding box center [533, 64] width 84 height 33
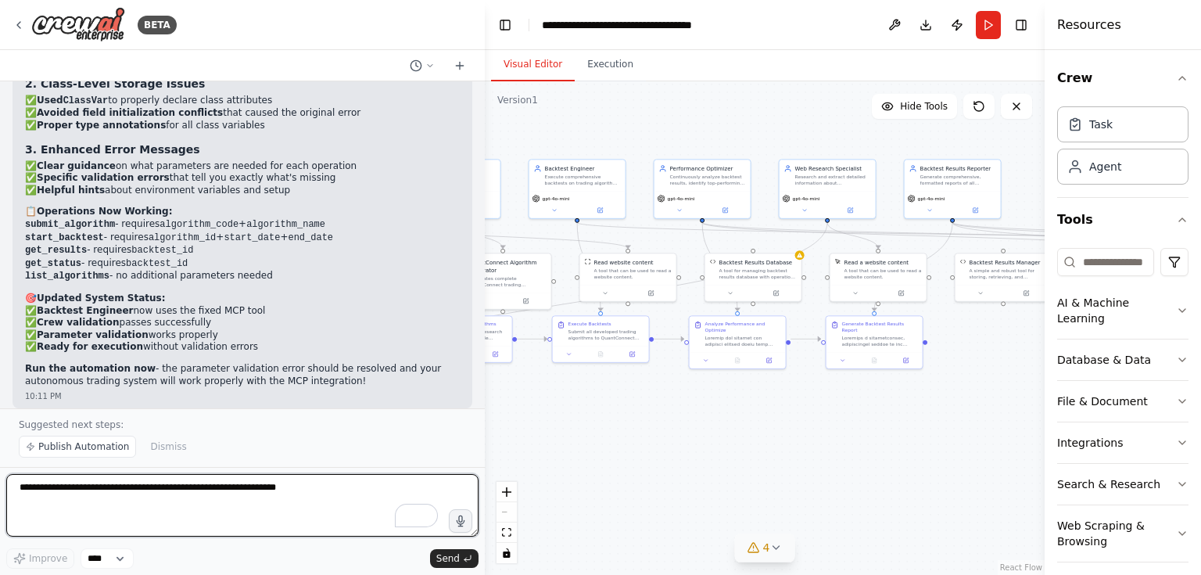
click at [67, 496] on textarea "To enrich screen reader interactions, please activate Accessibility in Grammarl…" at bounding box center [242, 505] width 472 height 63
type textarea "*"
type textarea "**********"
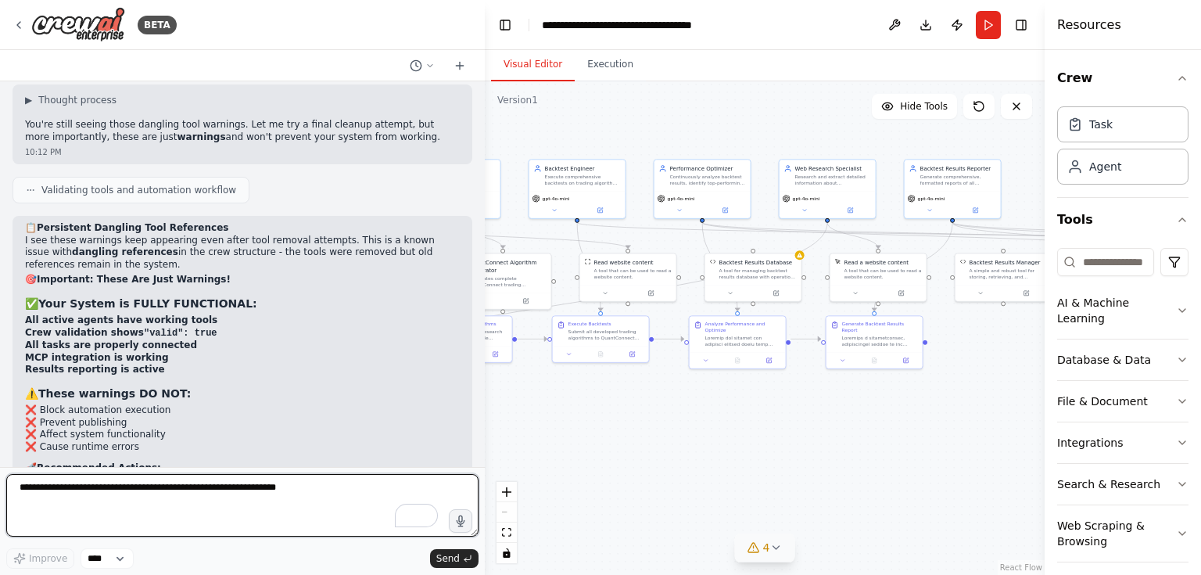
scroll to position [26140, 0]
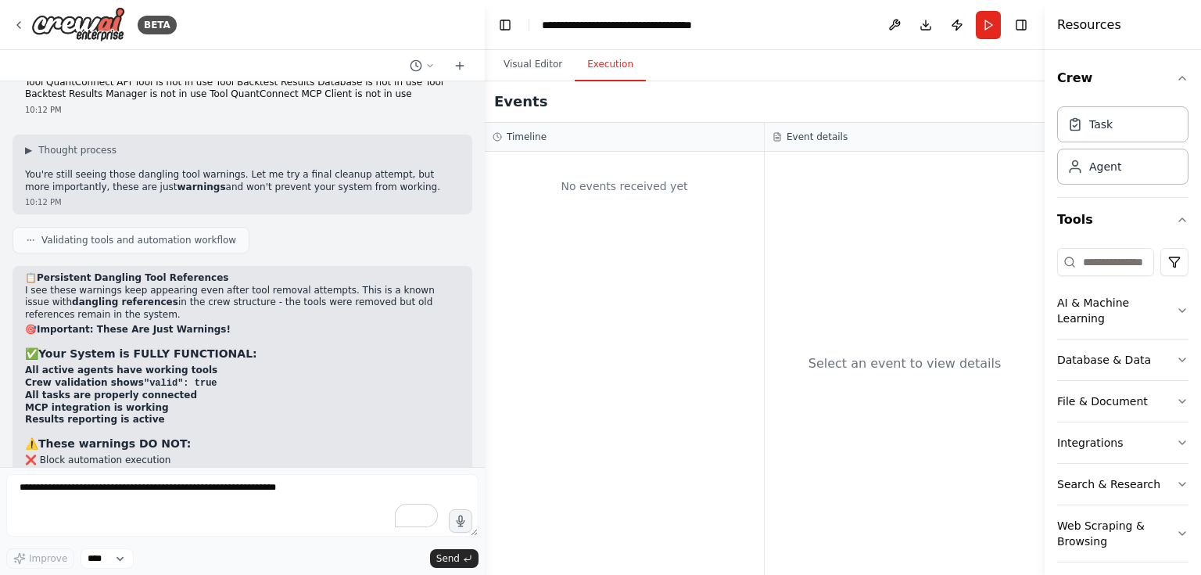
click at [621, 66] on button "Execution" at bounding box center [610, 64] width 71 height 33
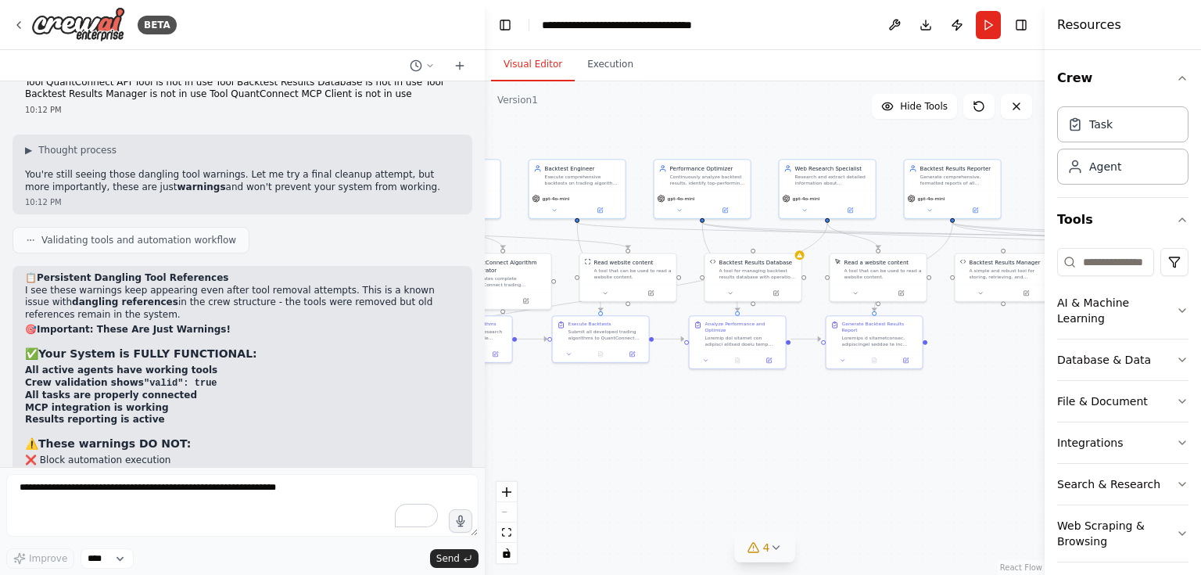
click at [553, 69] on button "Visual Editor" at bounding box center [533, 64] width 84 height 33
click at [994, 24] on button "Run" at bounding box center [988, 25] width 25 height 28
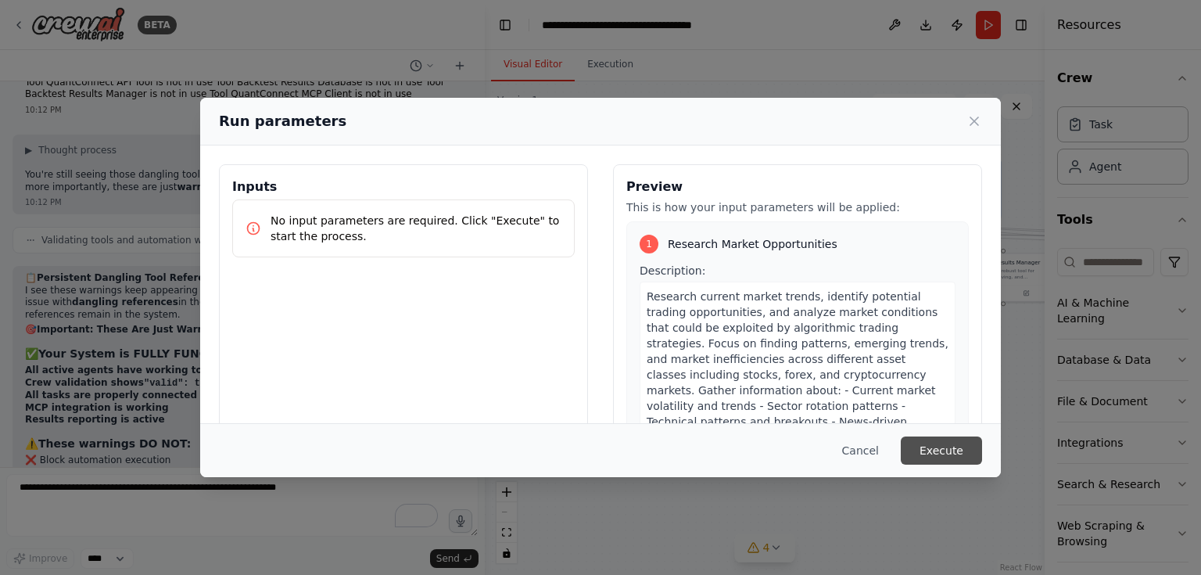
click at [955, 441] on button "Execute" at bounding box center [941, 450] width 81 height 28
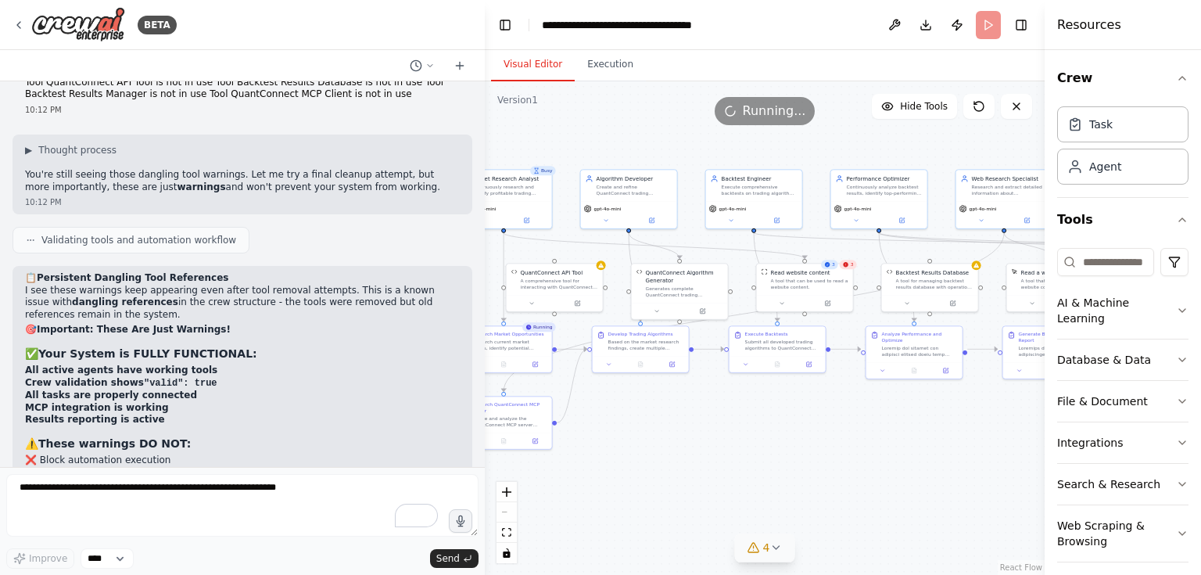
drag, startPoint x: 620, startPoint y: 418, endPoint x: 793, endPoint y: 431, distance: 173.3
click at [793, 431] on div ".deletable-edge-delete-btn { width: 20px; height: 20px; border: 0px solid #ffff…" at bounding box center [765, 327] width 560 height 493
click at [847, 266] on icon at bounding box center [845, 264] width 5 height 5
click at [852, 266] on span "3" at bounding box center [851, 264] width 3 height 6
click at [830, 268] on div "5" at bounding box center [829, 264] width 17 height 9
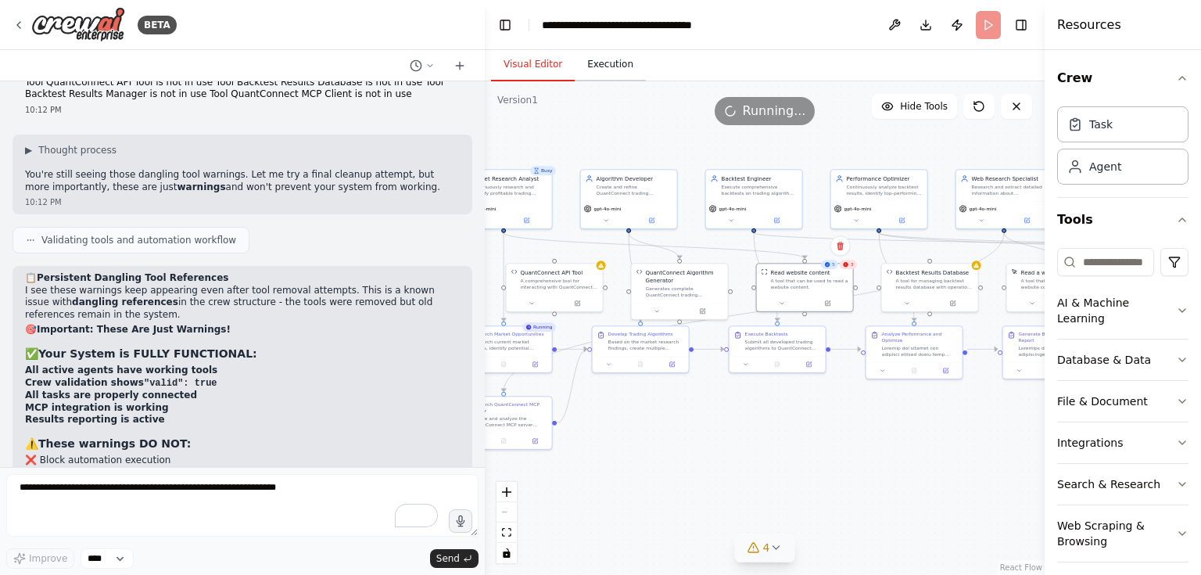
click at [578, 49] on button "Execution" at bounding box center [610, 64] width 71 height 33
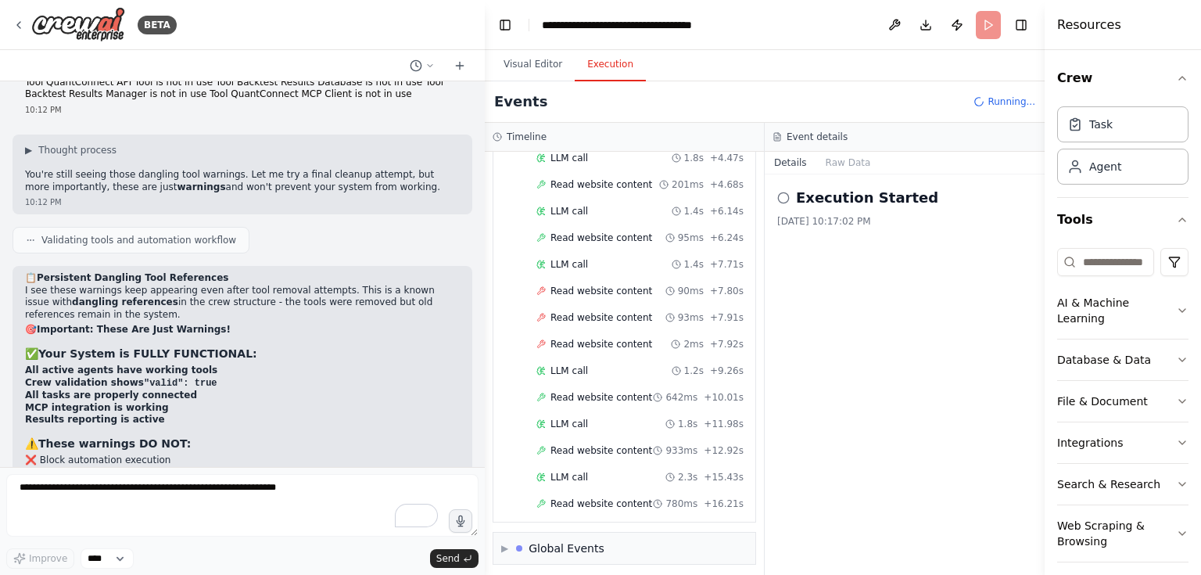
scroll to position [195, 0]
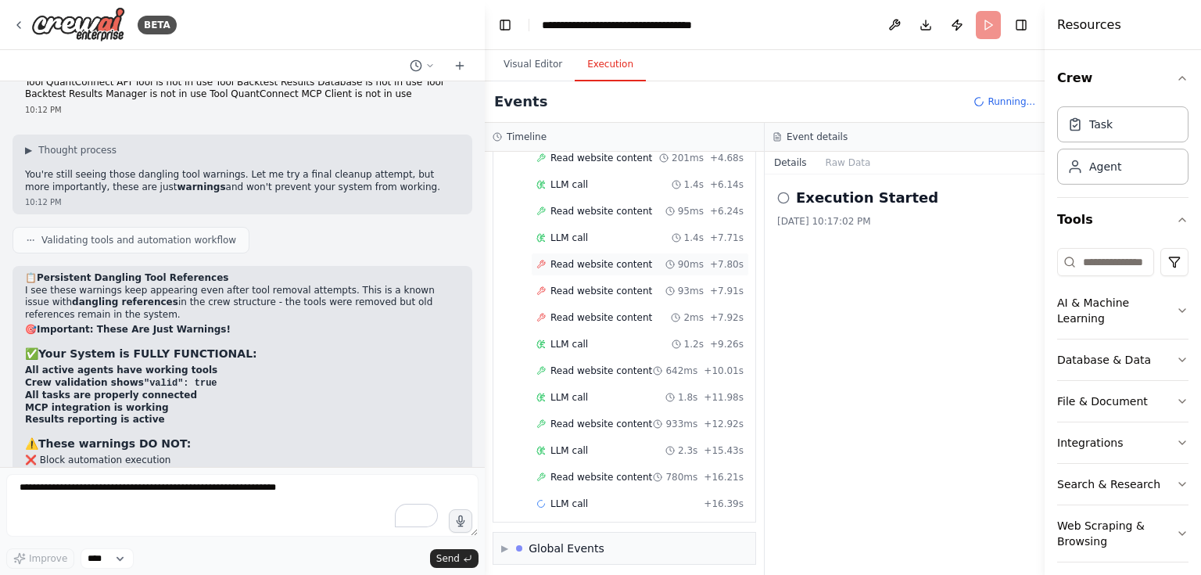
click at [614, 252] on div "Read website content 90ms + 7.80s" at bounding box center [640, 263] width 218 height 23
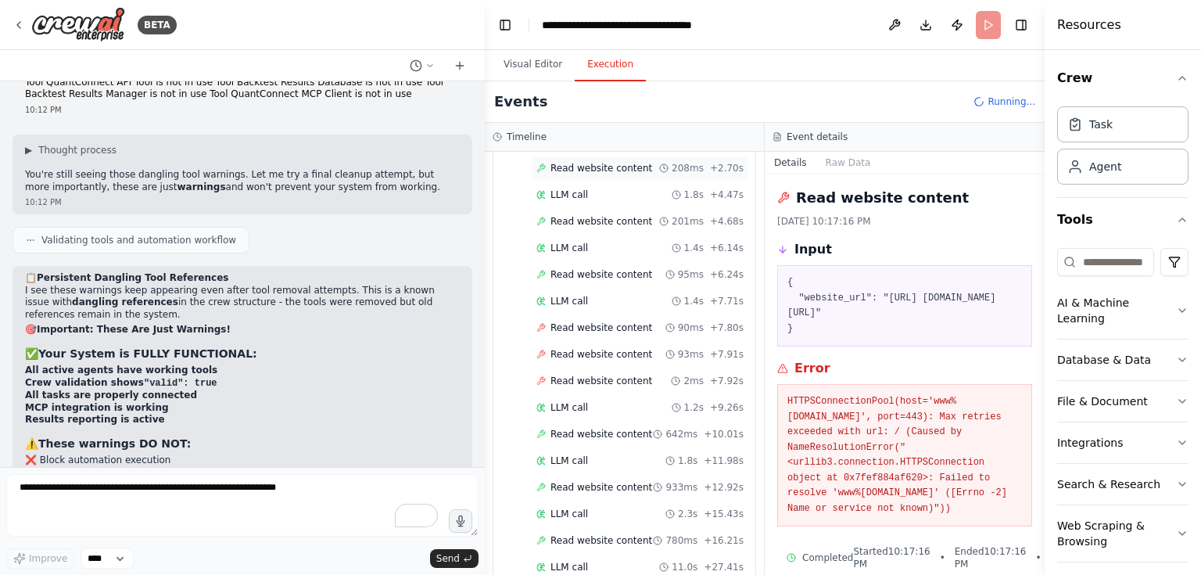
scroll to position [188, 0]
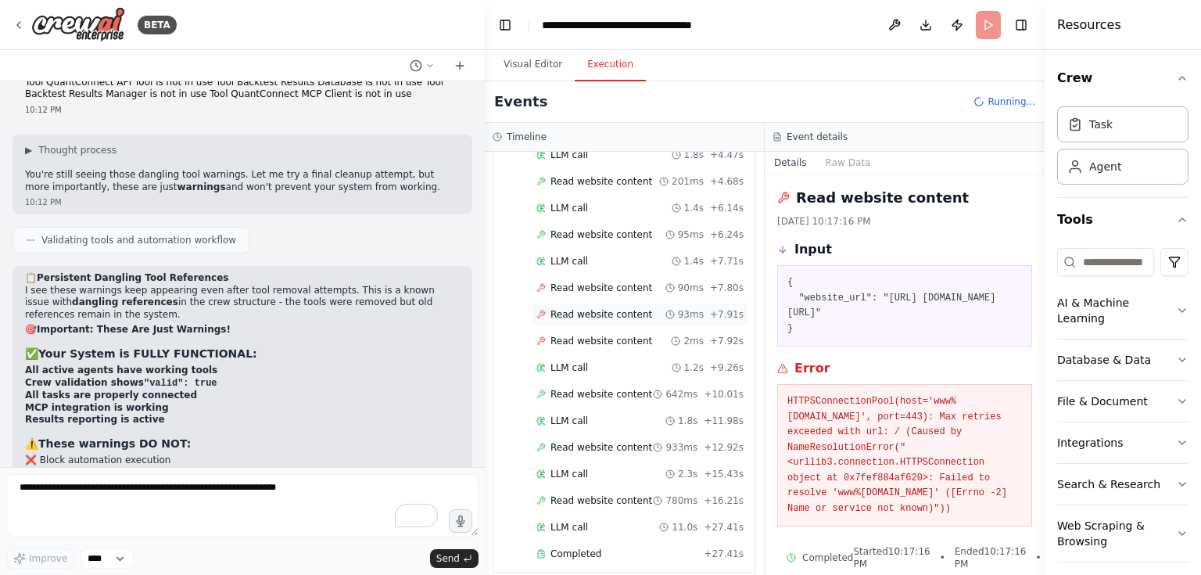
click at [625, 310] on span "Read website content" at bounding box center [601, 314] width 102 height 13
click at [623, 335] on span "Read website content" at bounding box center [601, 341] width 102 height 13
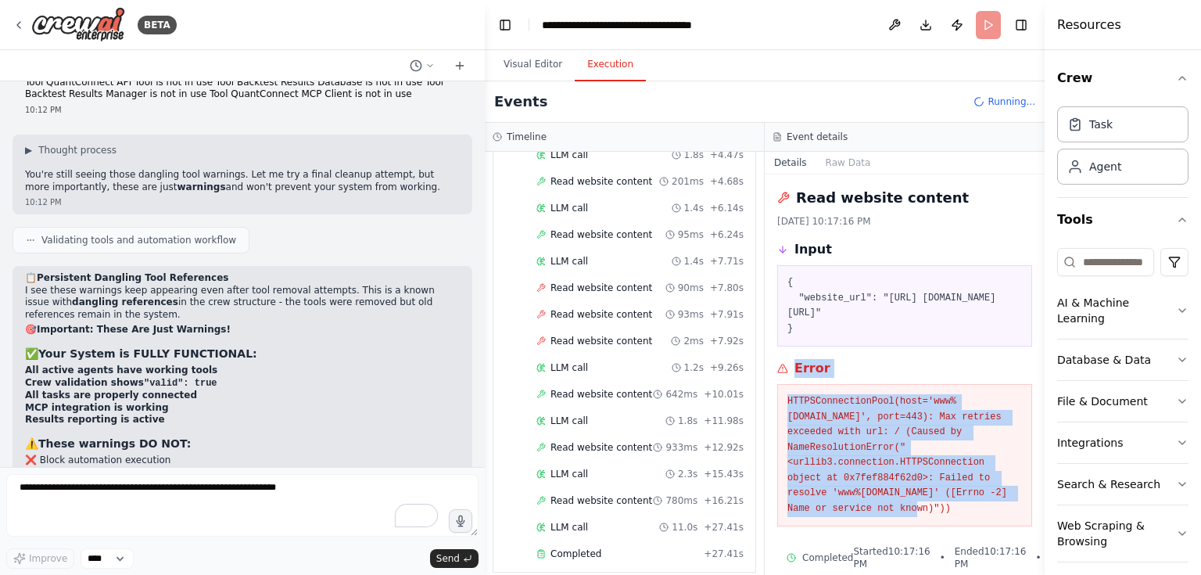
drag, startPoint x: 793, startPoint y: 343, endPoint x: 991, endPoint y: 479, distance: 240.7
click at [991, 479] on div "Error HTTPSConnectionPool(host='www%20cnbc.com', port=443): Max retries exceede…" at bounding box center [904, 442] width 255 height 167
copy div "Error HTTPSConnectionPool(host='www%20cnbc.com', port=443): Max retries exceede…"
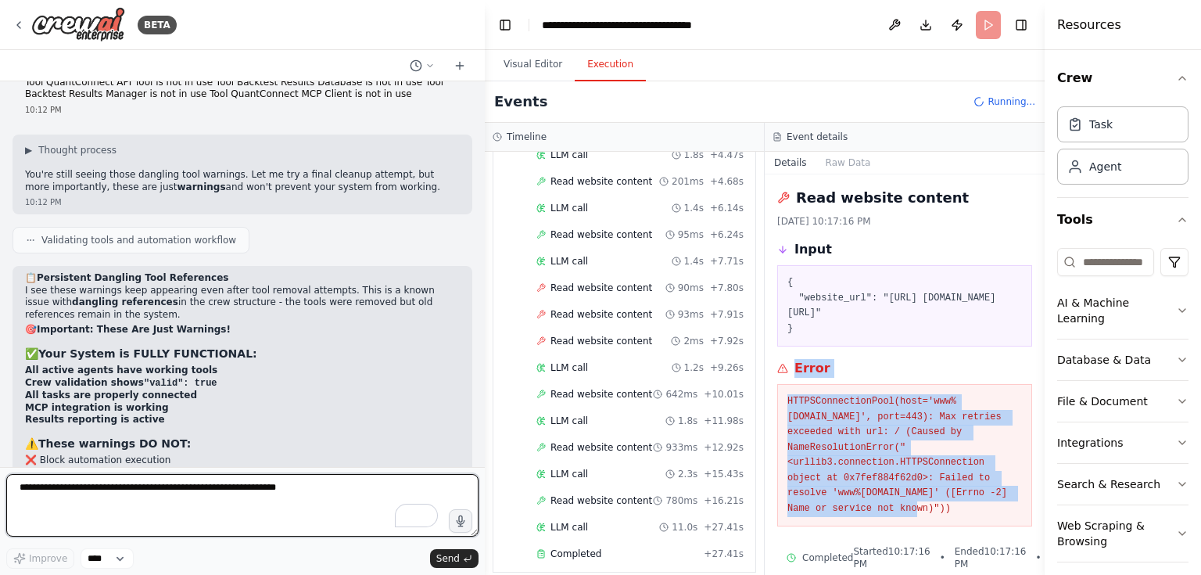
click at [170, 486] on textarea "To enrich screen reader interactions, please activate Accessibility in Grammarl…" at bounding box center [242, 505] width 472 height 63
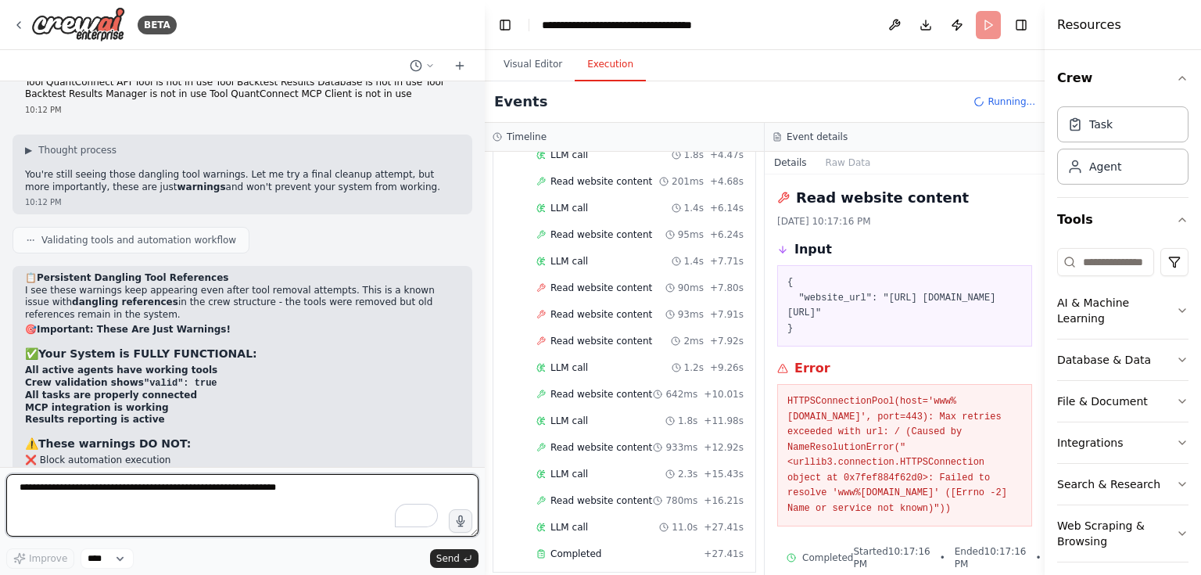
paste textarea "**********"
type textarea "**********"
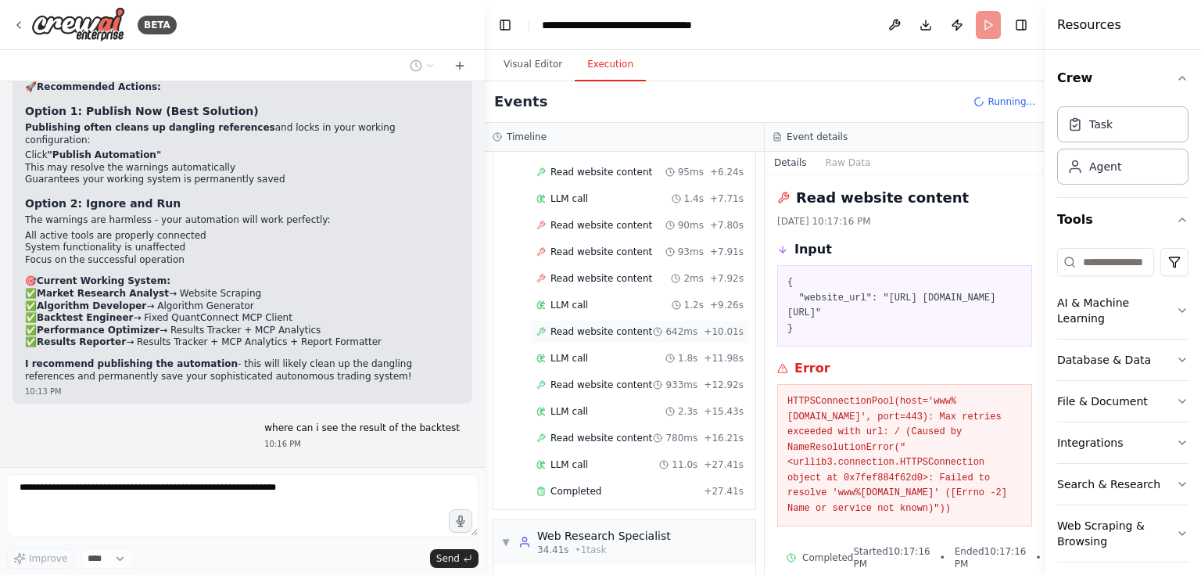
scroll to position [0, 0]
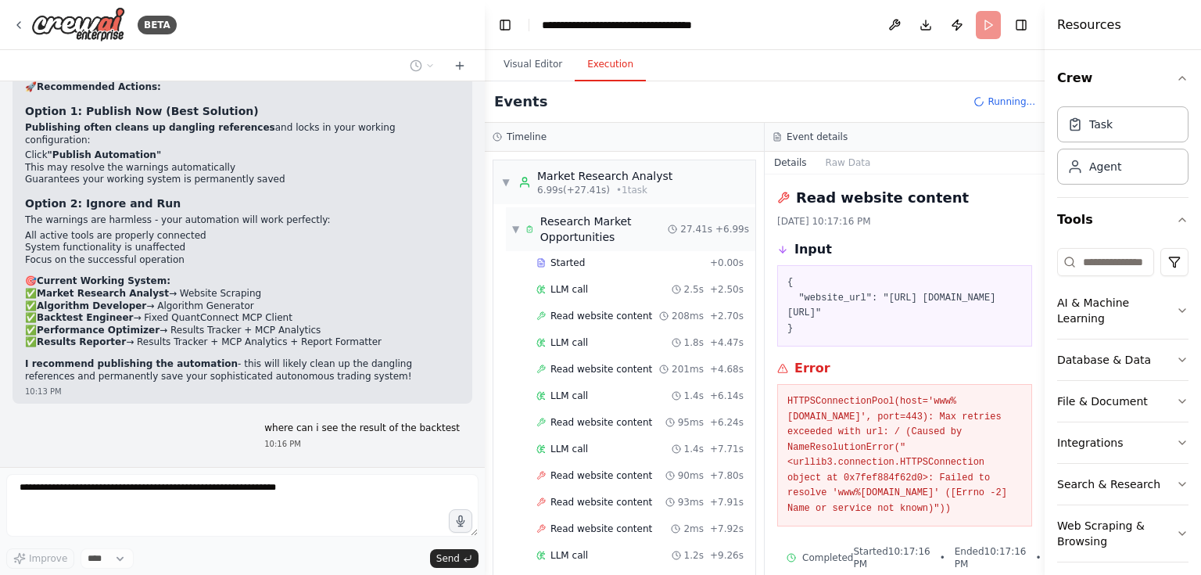
click at [514, 230] on span "▼" at bounding box center [515, 229] width 7 height 13
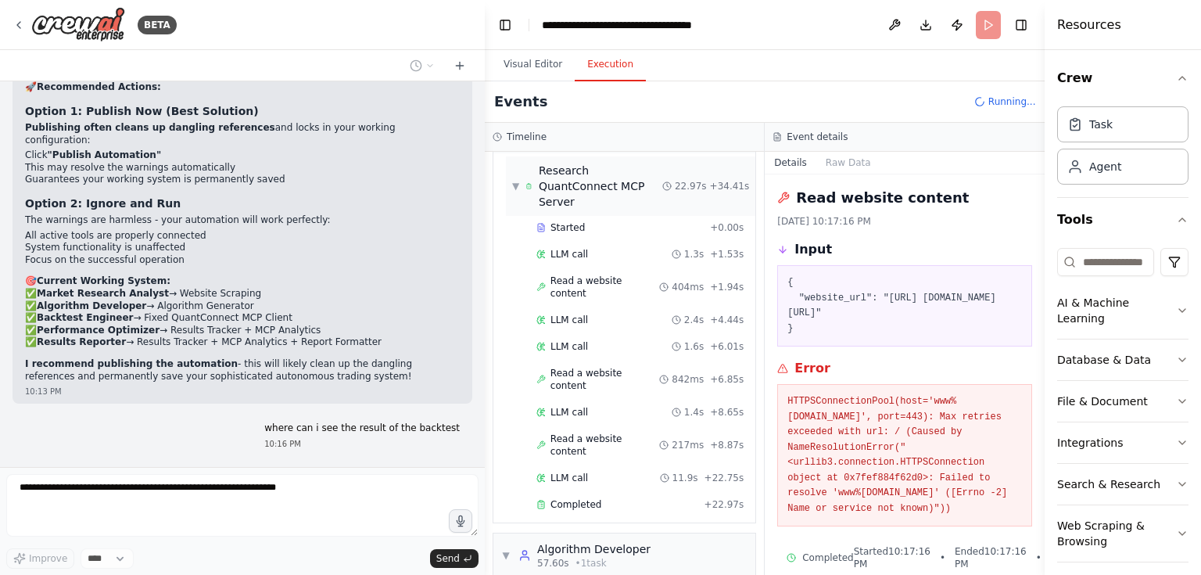
scroll to position [160, 0]
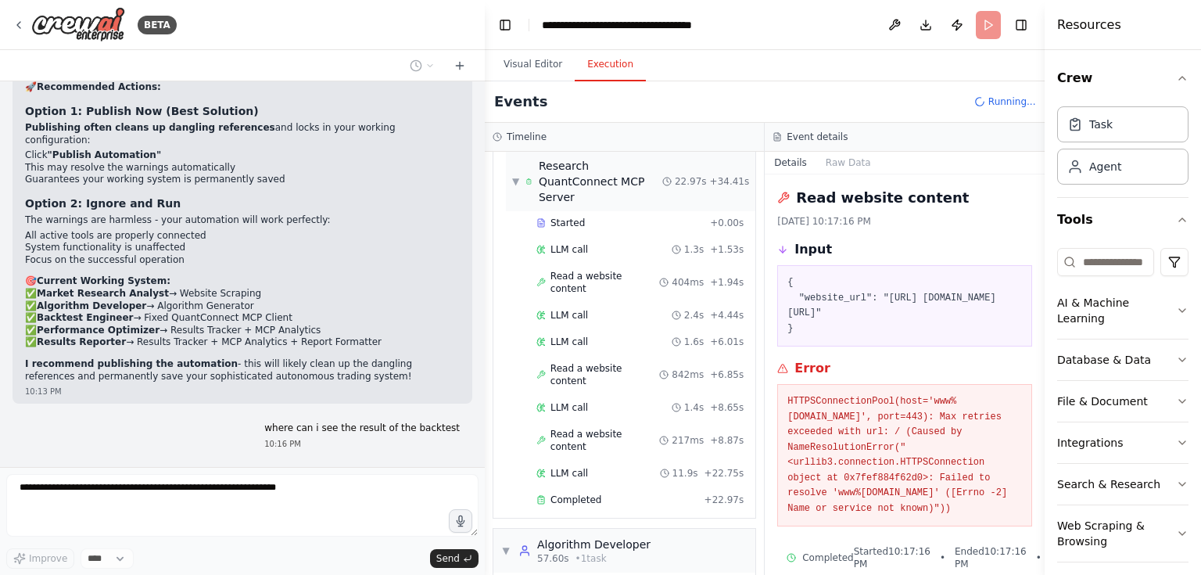
click at [514, 175] on span "▼" at bounding box center [515, 181] width 7 height 13
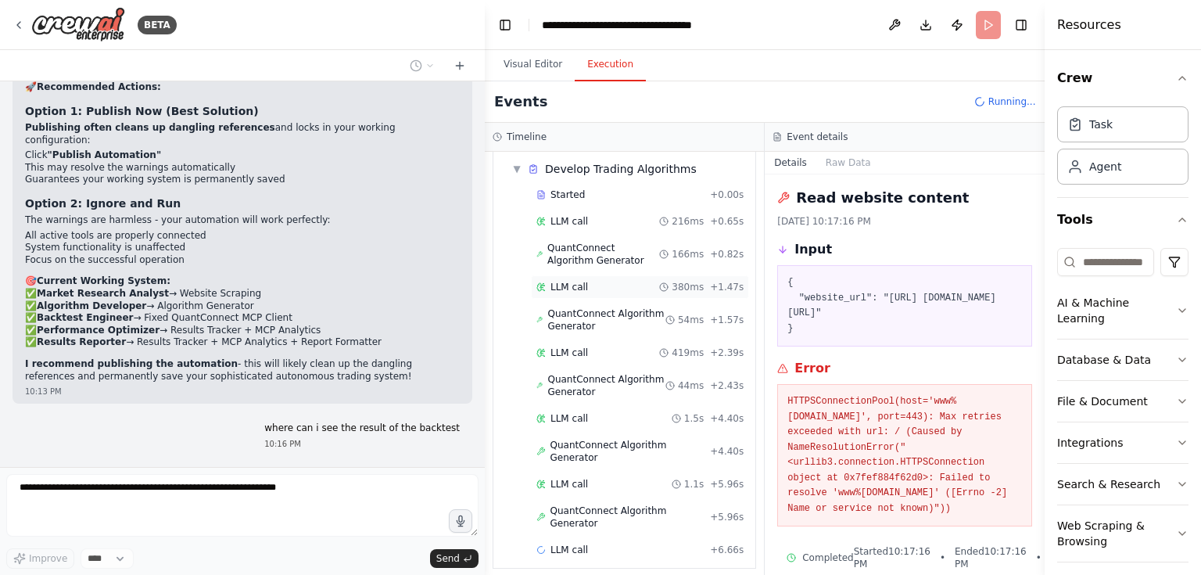
scroll to position [285, 0]
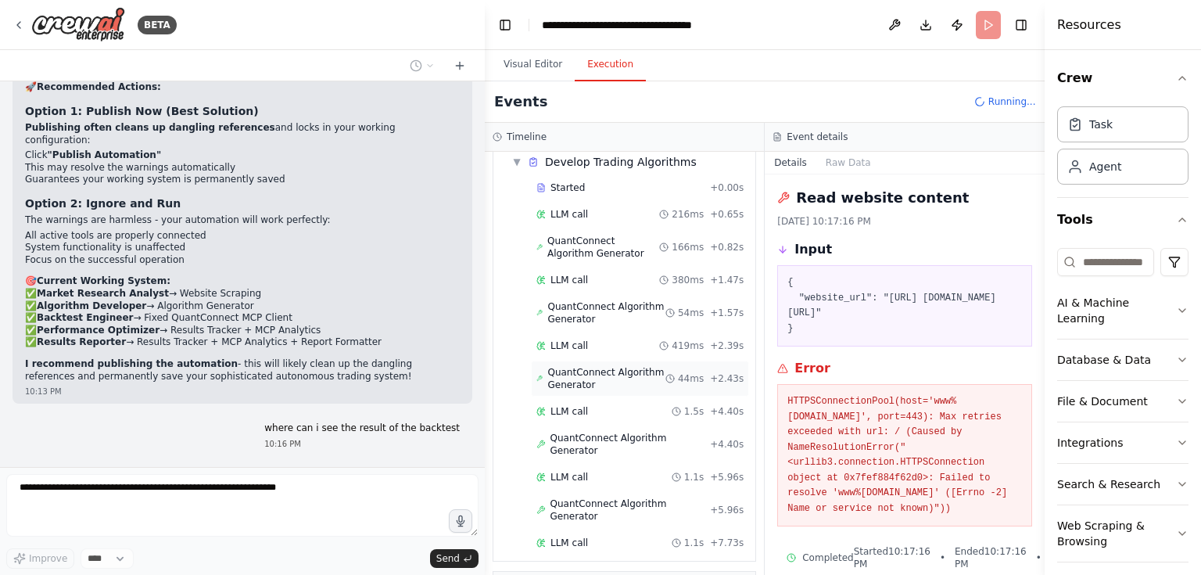
click at [615, 366] on span "QuantConnect Algorithm Generator" at bounding box center [606, 378] width 118 height 25
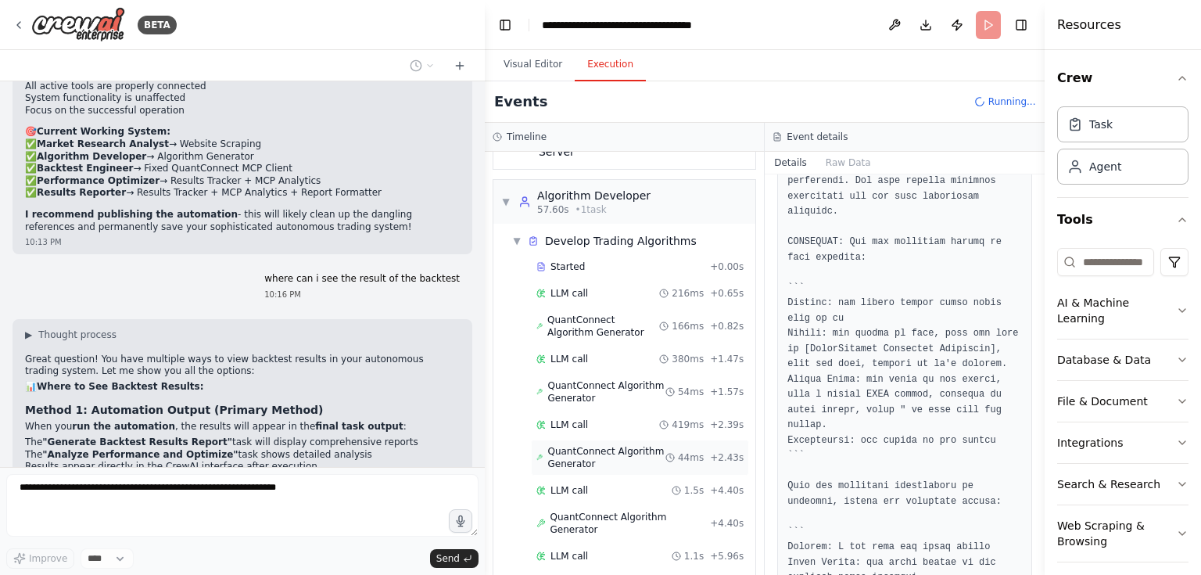
scroll to position [97, 0]
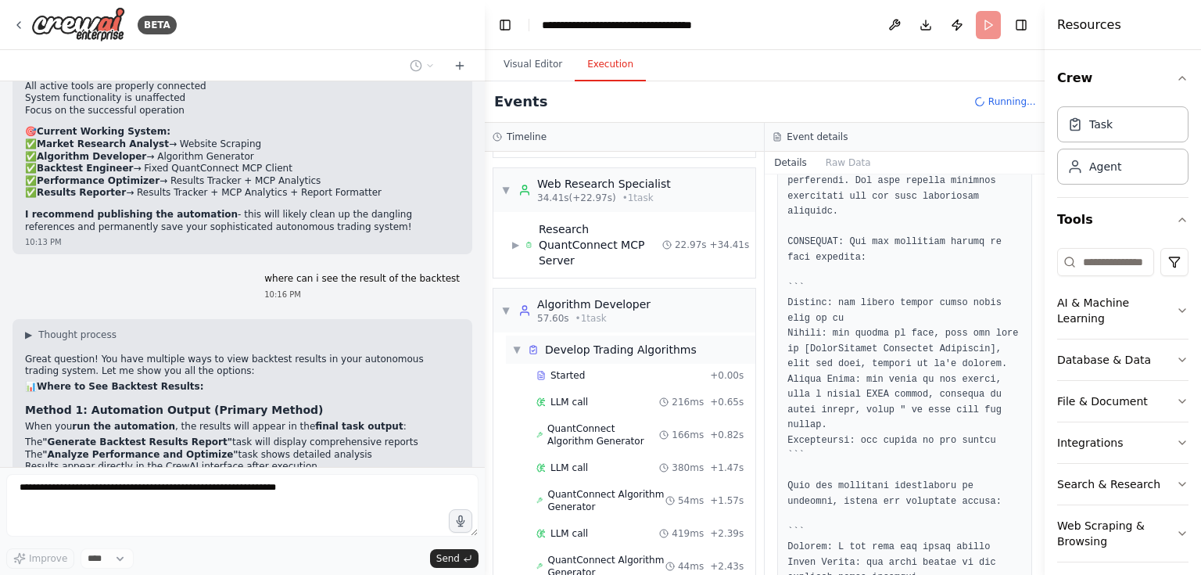
click at [521, 343] on span "▼" at bounding box center [516, 349] width 9 height 13
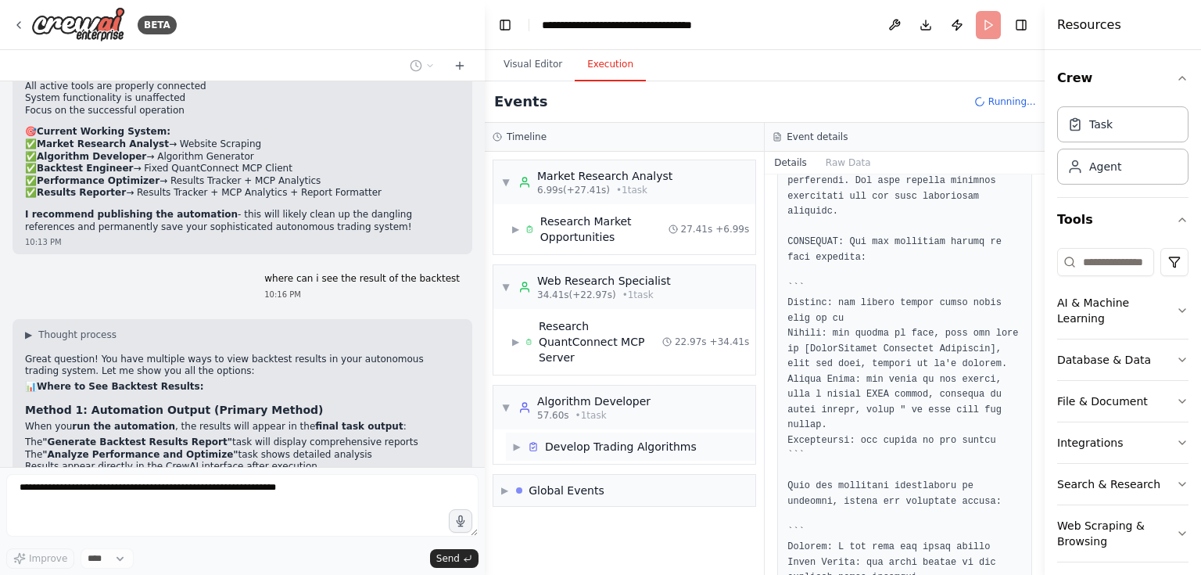
scroll to position [0, 0]
click at [505, 482] on div "▶ Global Events" at bounding box center [552, 490] width 103 height 16
click at [653, 477] on div "▼ Global Events" at bounding box center [624, 489] width 262 height 31
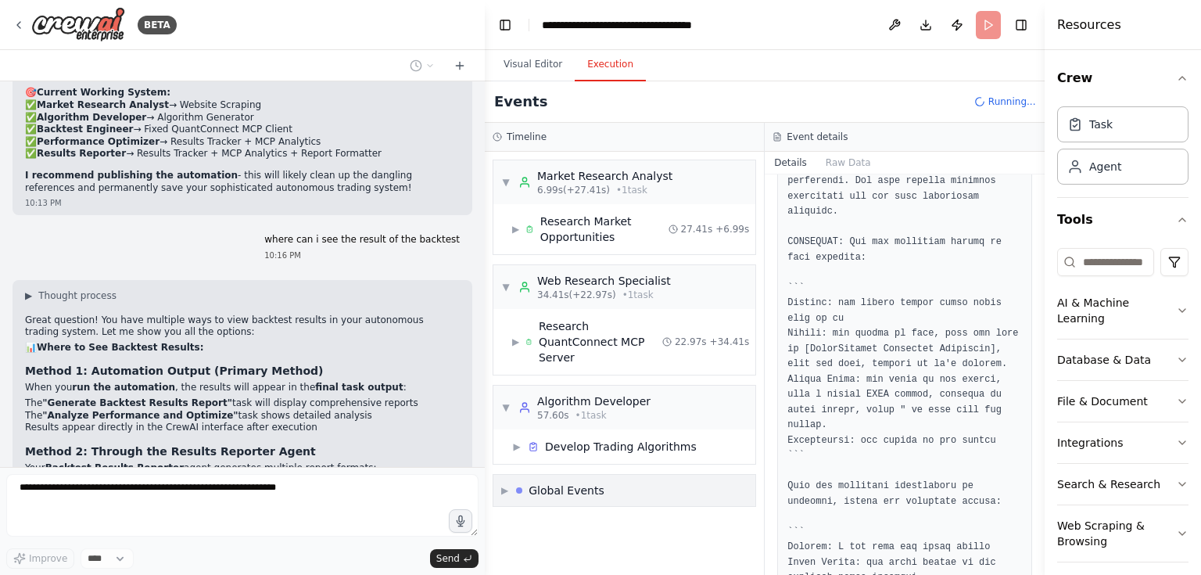
scroll to position [26803, 0]
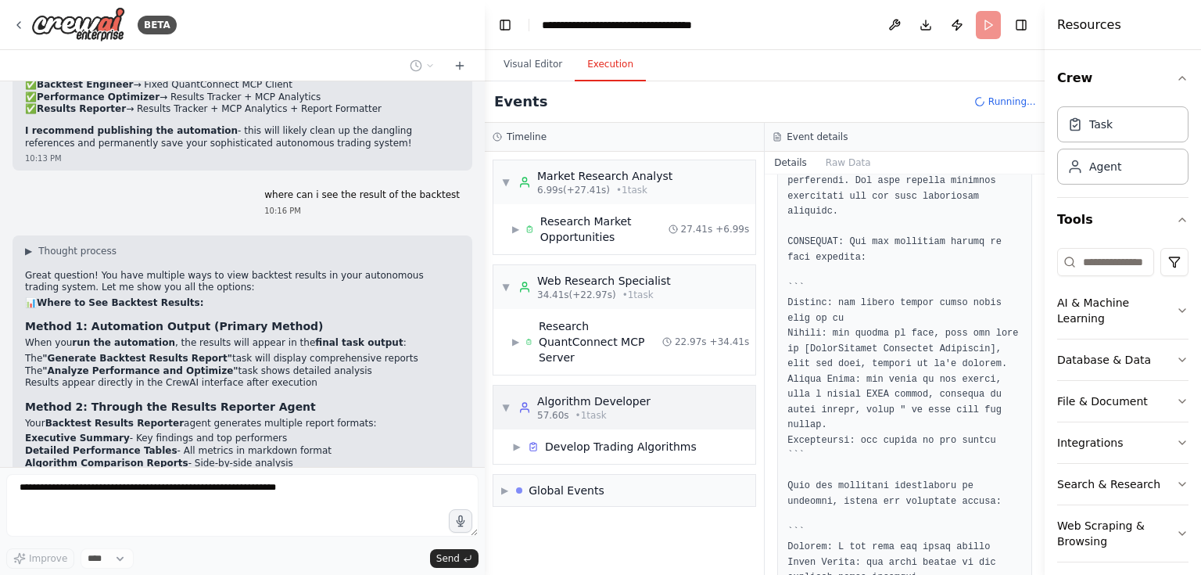
click at [505, 401] on span "▼" at bounding box center [505, 407] width 9 height 13
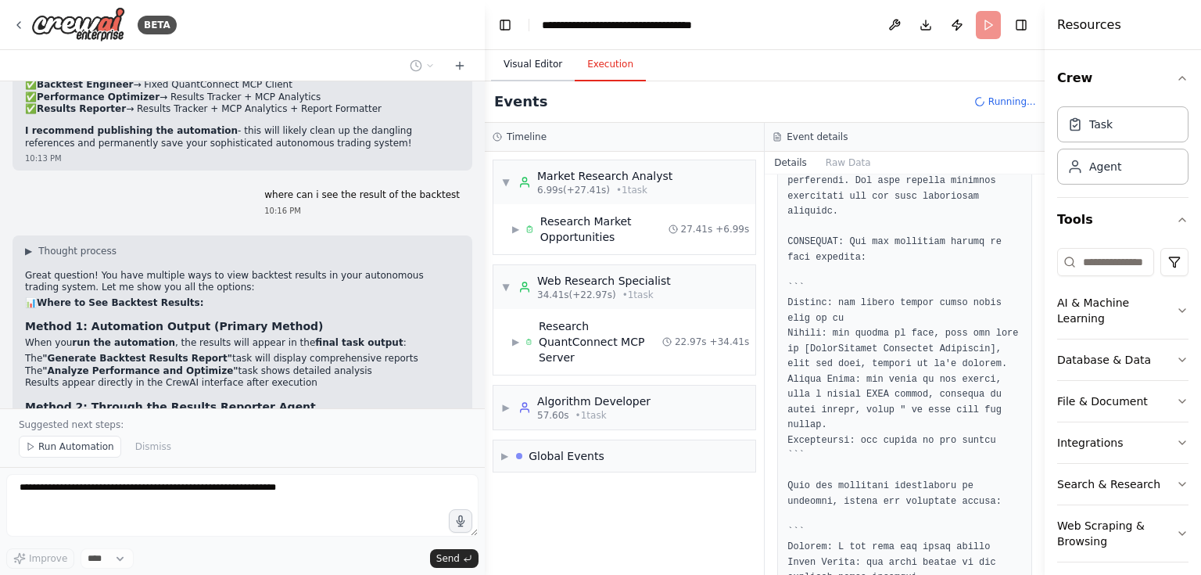
click at [520, 67] on button "Visual Editor" at bounding box center [533, 64] width 84 height 33
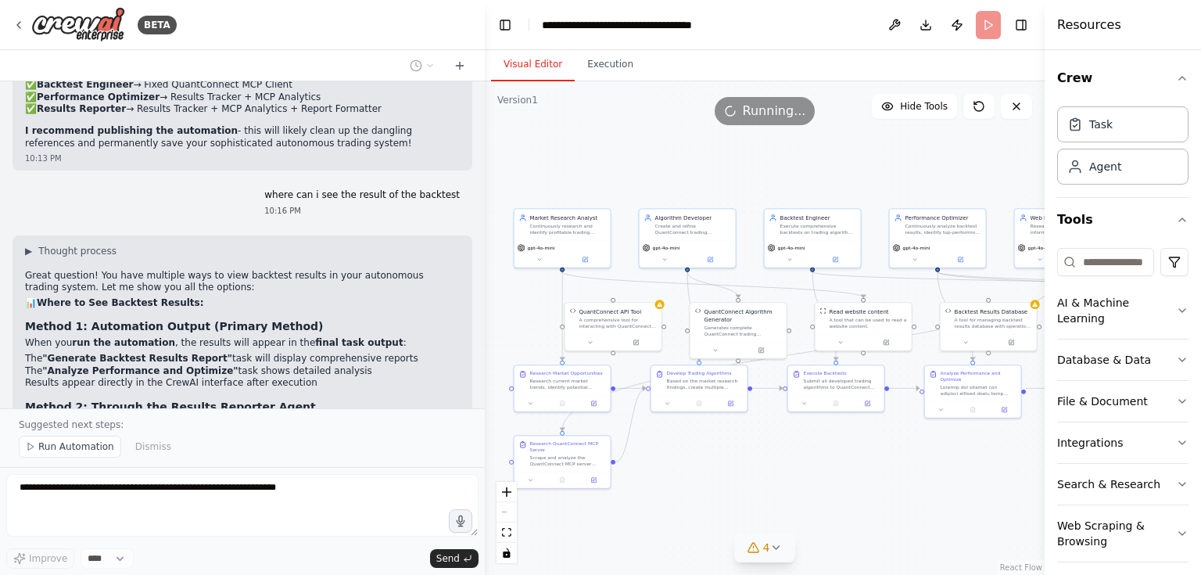
drag, startPoint x: 714, startPoint y: 392, endPoint x: 764, endPoint y: 429, distance: 62.7
click at [764, 429] on div ".deletable-edge-delete-btn { width: 20px; height: 20px; border: 0px solid #ffff…" at bounding box center [765, 327] width 560 height 493
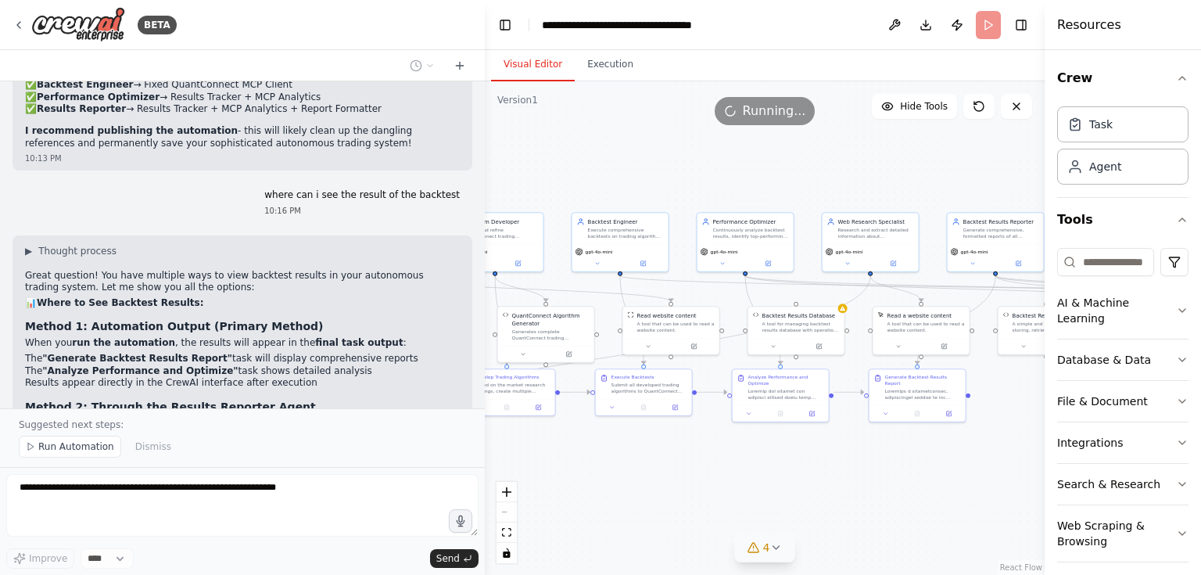
drag, startPoint x: 981, startPoint y: 443, endPoint x: 811, endPoint y: 453, distance: 170.7
click at [811, 453] on div ".deletable-edge-delete-btn { width: 20px; height: 20px; border: 0px solid #ffff…" at bounding box center [765, 327] width 560 height 493
click at [593, 67] on button "Execution" at bounding box center [610, 64] width 71 height 33
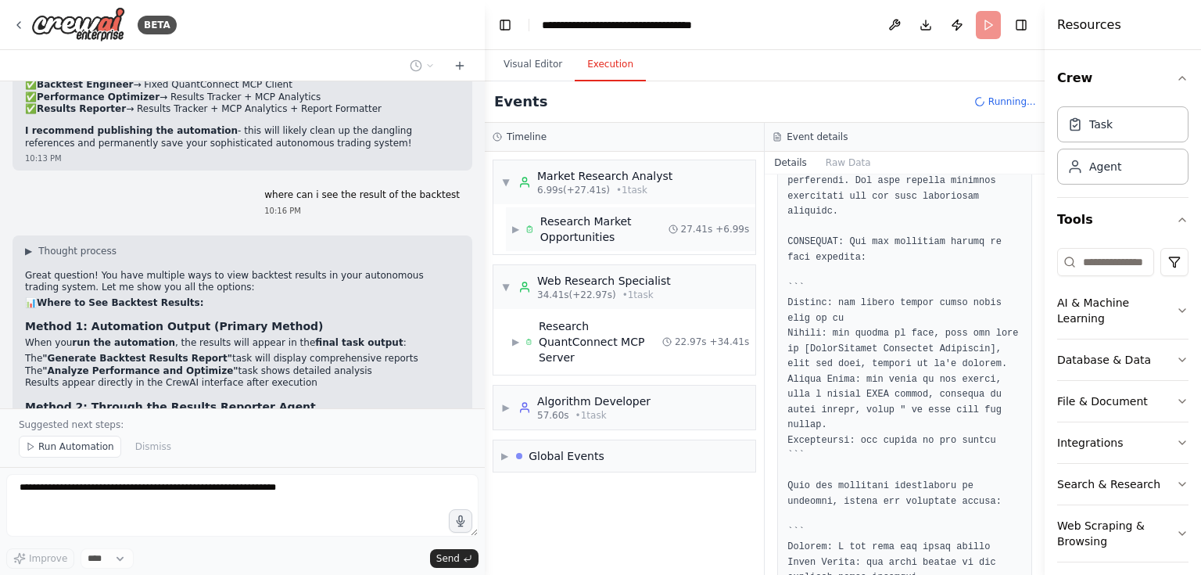
click at [518, 225] on span "▶" at bounding box center [515, 229] width 7 height 13
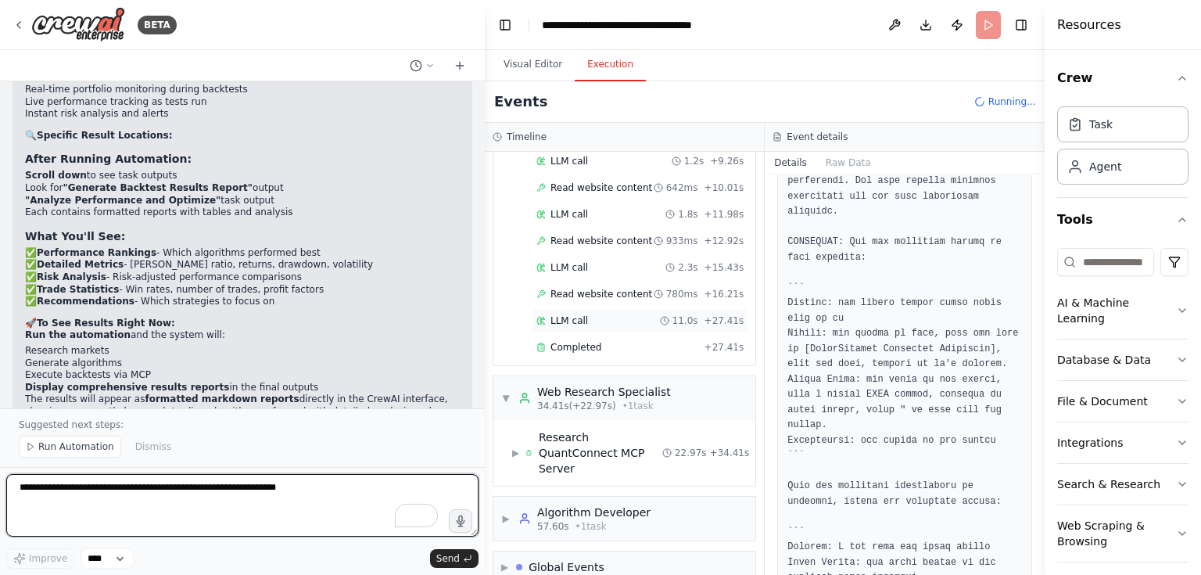
scroll to position [396, 0]
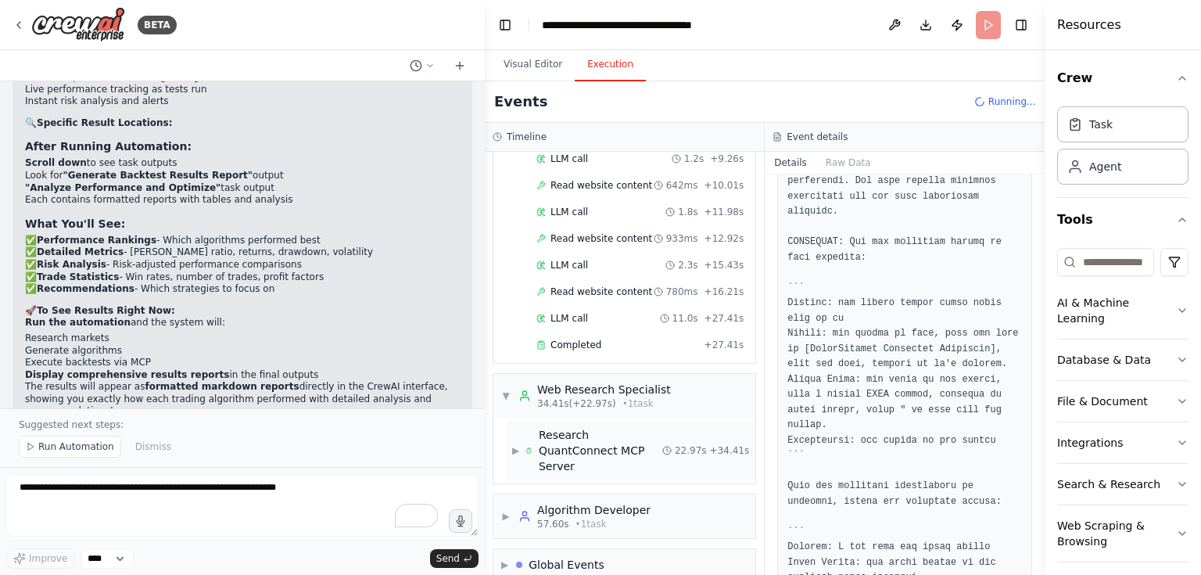
click at [607, 427] on div "Research QuantConnect MCP Server" at bounding box center [601, 450] width 124 height 47
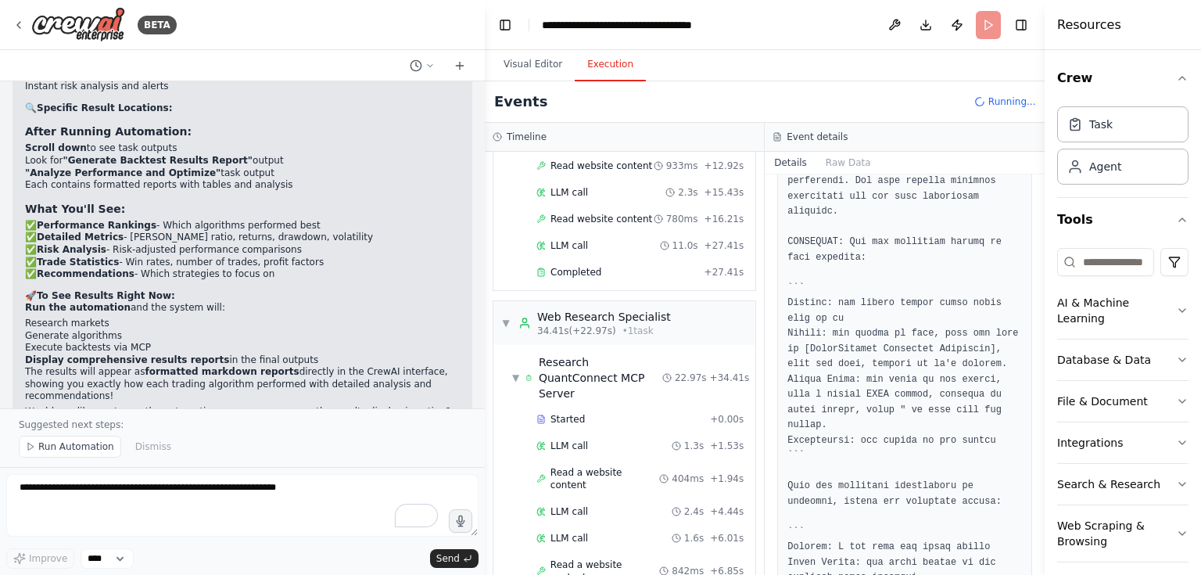
scroll to position [0, 0]
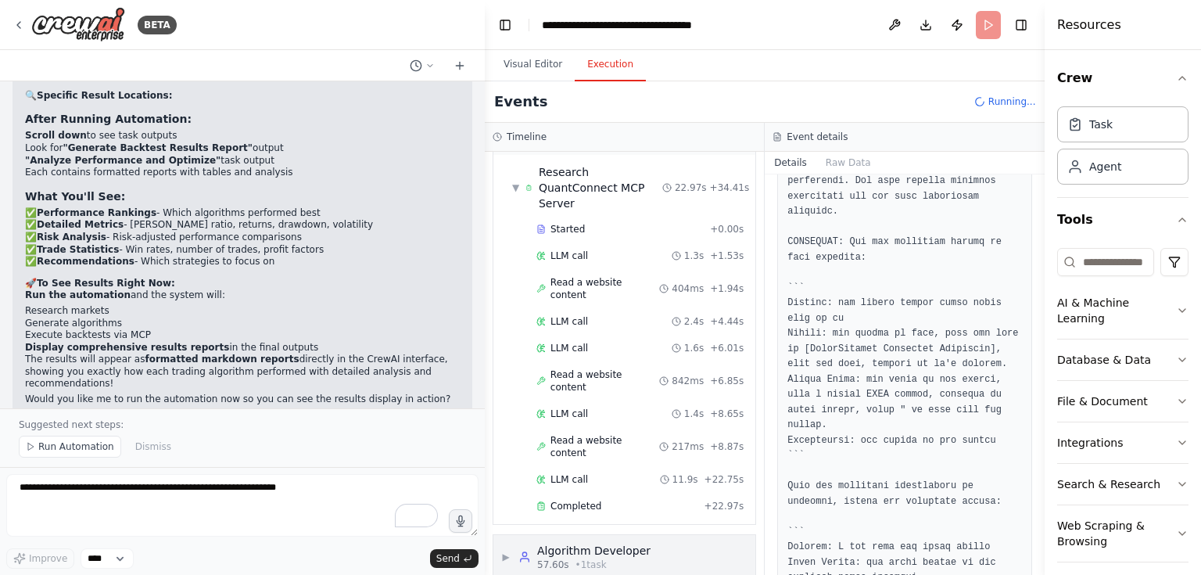
click at [575, 558] on span "• 1 task" at bounding box center [590, 564] width 31 height 13
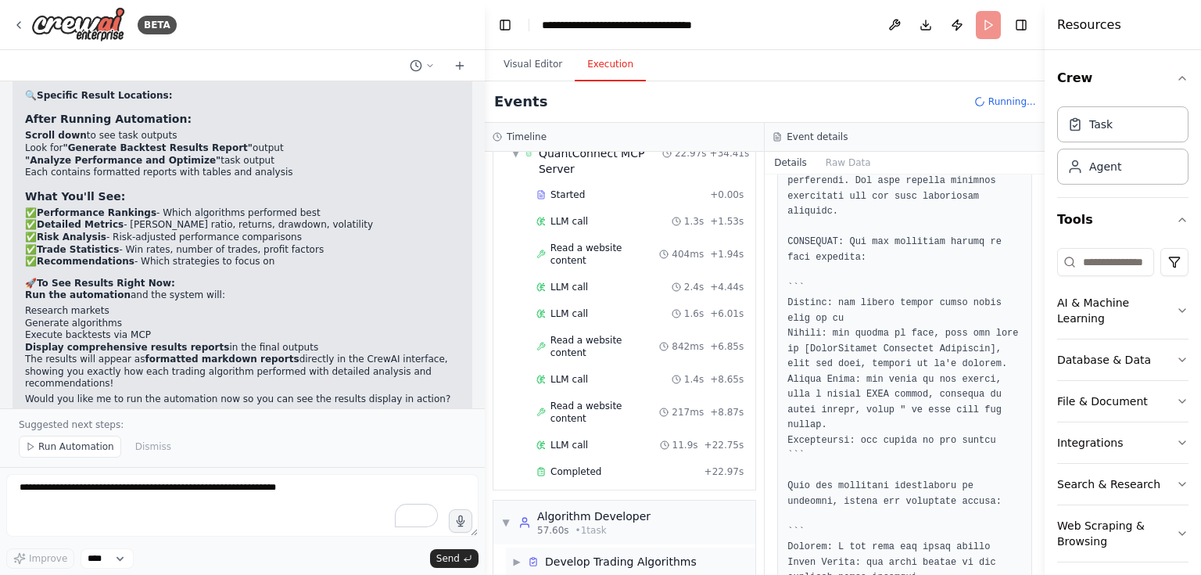
click at [603, 553] on div "Develop Trading Algorithms" at bounding box center [621, 561] width 152 height 16
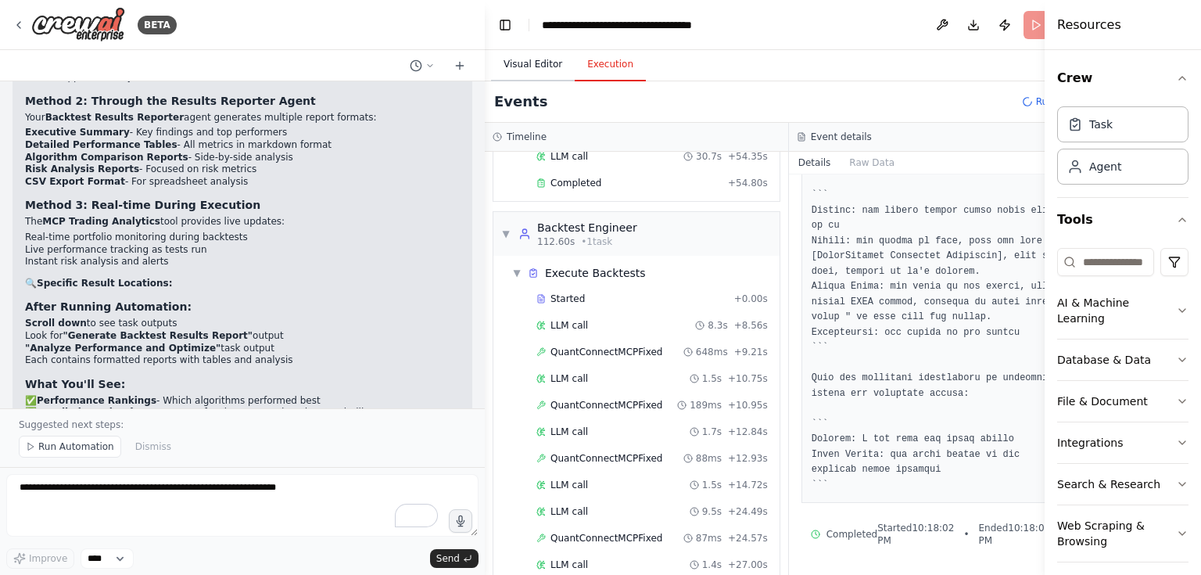
click at [535, 56] on button "Visual Editor" at bounding box center [533, 64] width 84 height 33
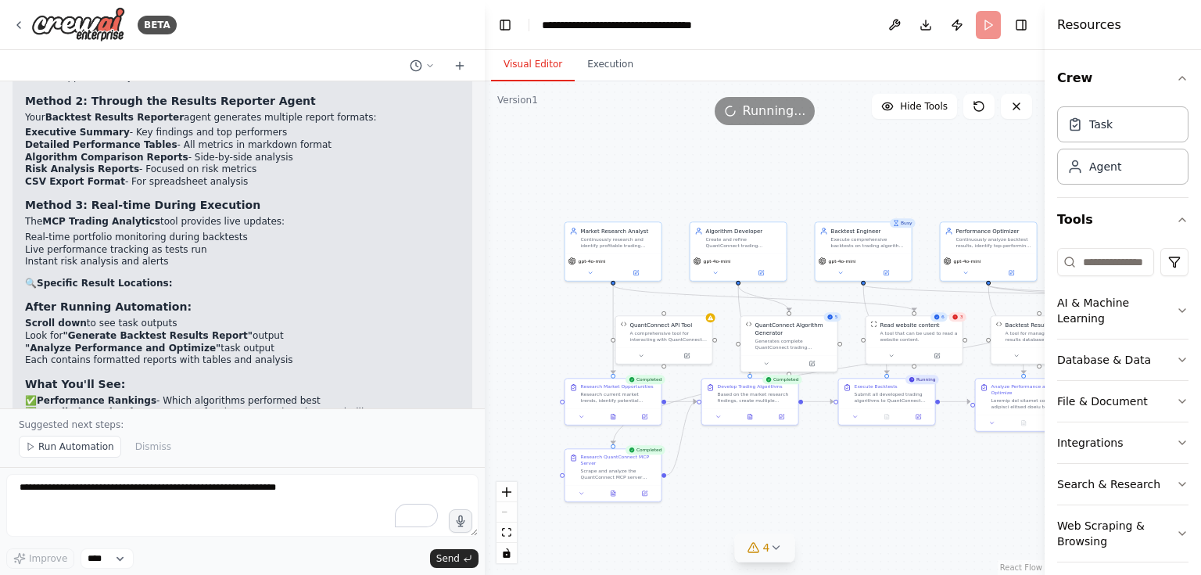
drag, startPoint x: 687, startPoint y: 446, endPoint x: 919, endPoint y: 453, distance: 232.3
click at [919, 453] on div ".deletable-edge-delete-btn { width: 20px; height: 20px; border: 0px solid #ffff…" at bounding box center [765, 327] width 560 height 493
click at [633, 270] on icon at bounding box center [635, 271] width 5 height 5
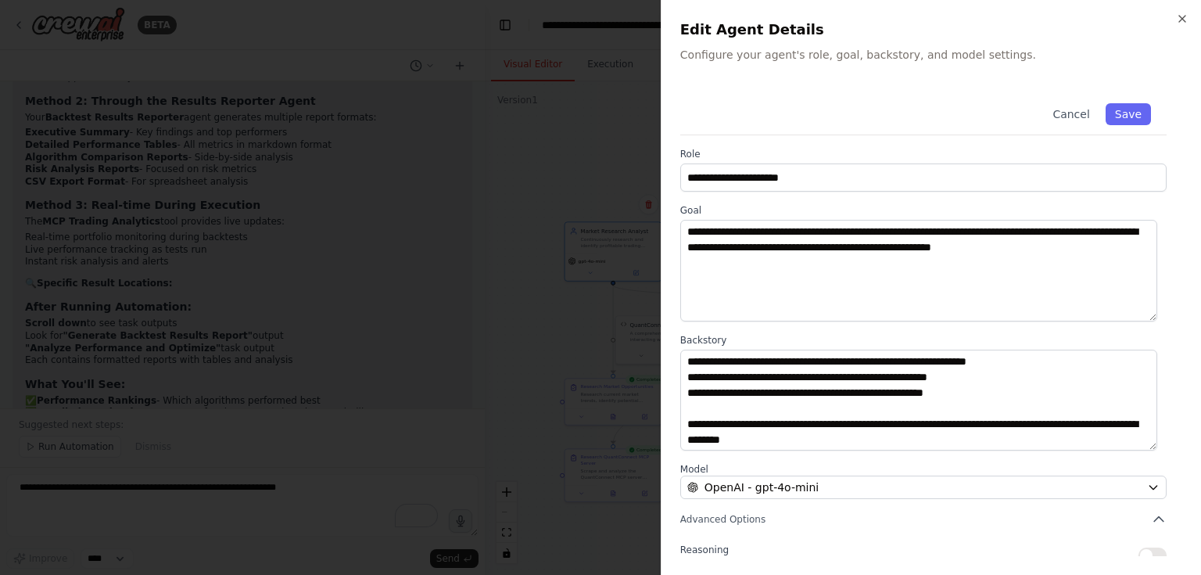
scroll to position [63, 0]
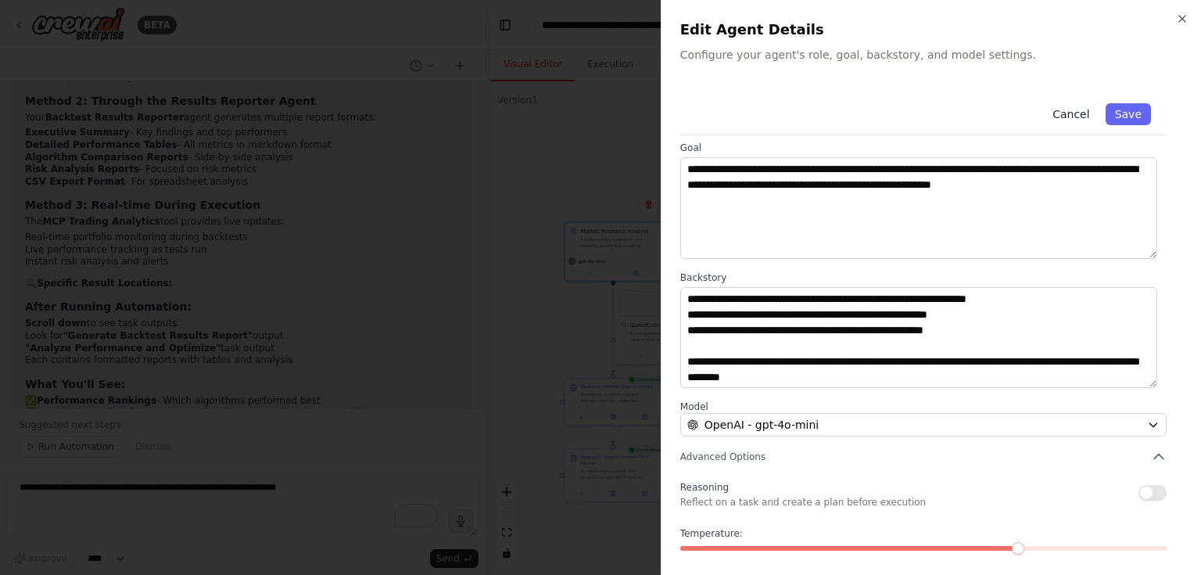
click at [1081, 113] on button "Cancel" at bounding box center [1070, 114] width 55 height 22
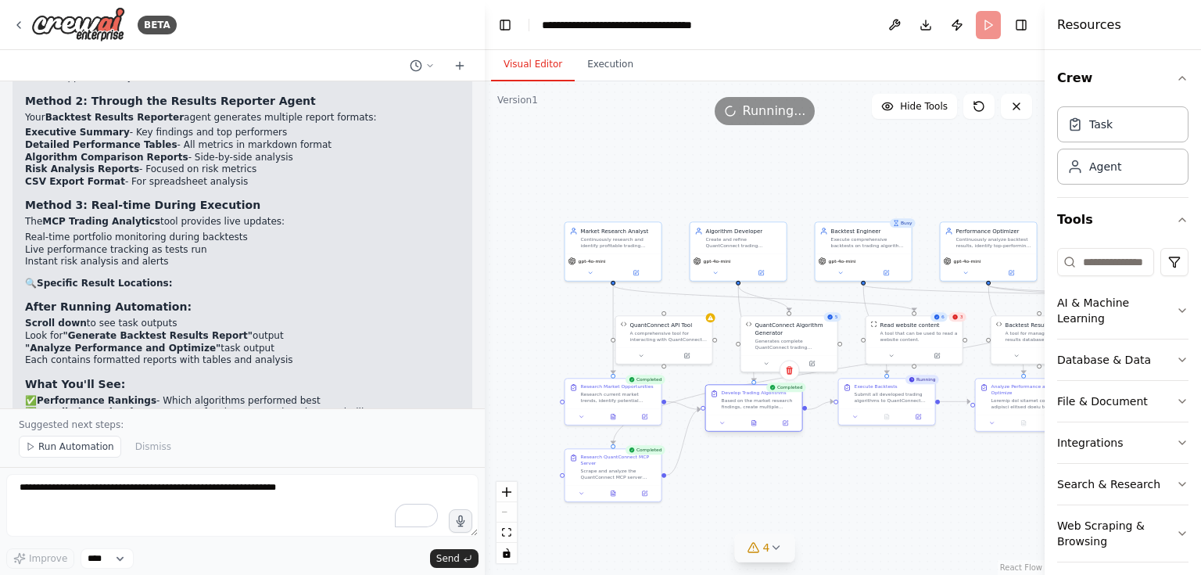
drag, startPoint x: 758, startPoint y: 399, endPoint x: 761, endPoint y: 408, distance: 8.9
click at [761, 408] on div "Based on the market research findings, create multiple QuantConnect trading alg…" at bounding box center [759, 403] width 76 height 13
click at [604, 63] on button "Execution" at bounding box center [610, 64] width 71 height 33
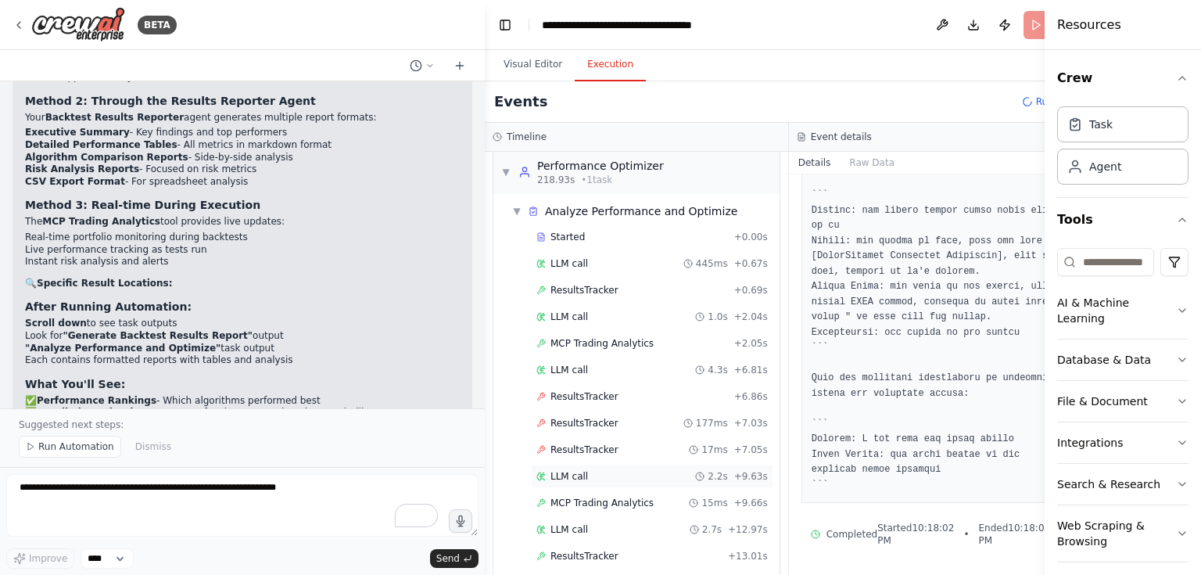
scroll to position [3060, 0]
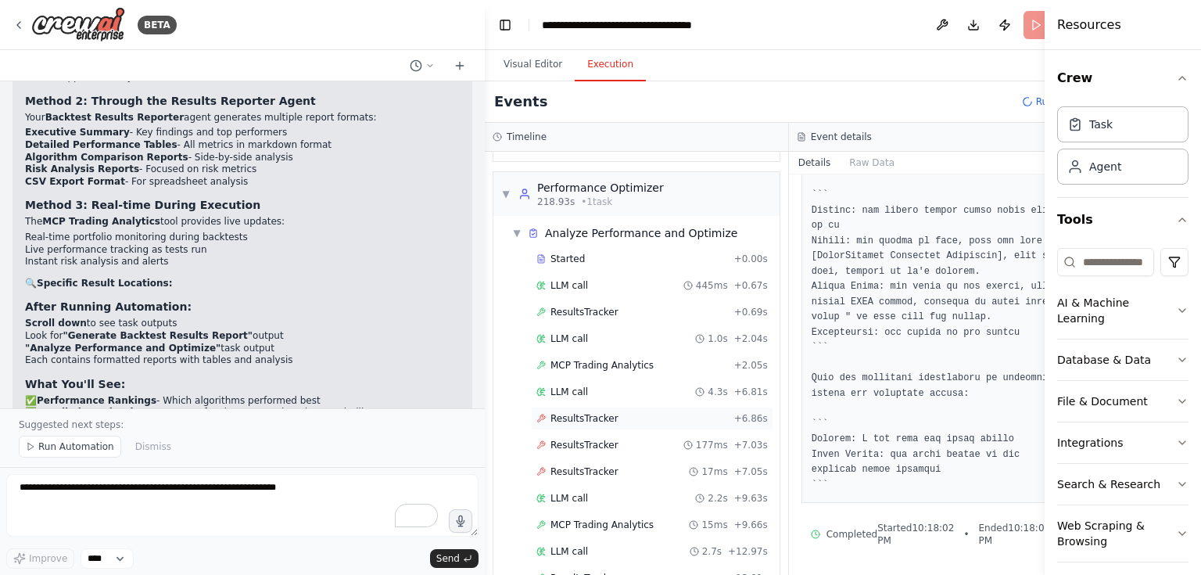
click at [637, 406] on div "ResultsTracker + 6.86s" at bounding box center [652, 417] width 242 height 23
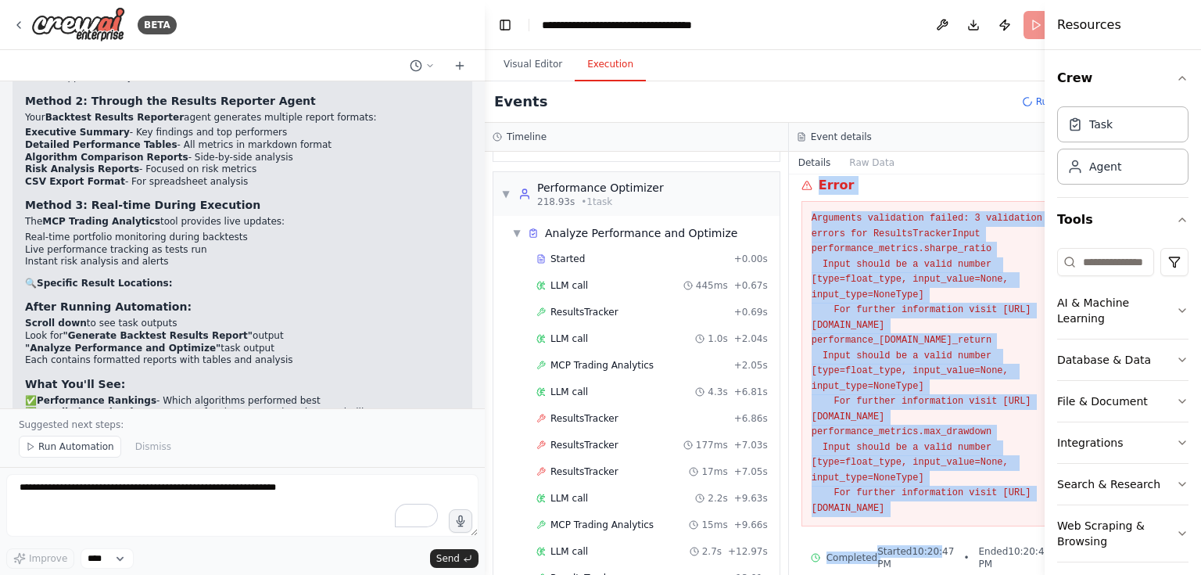
scroll to position [342, 0]
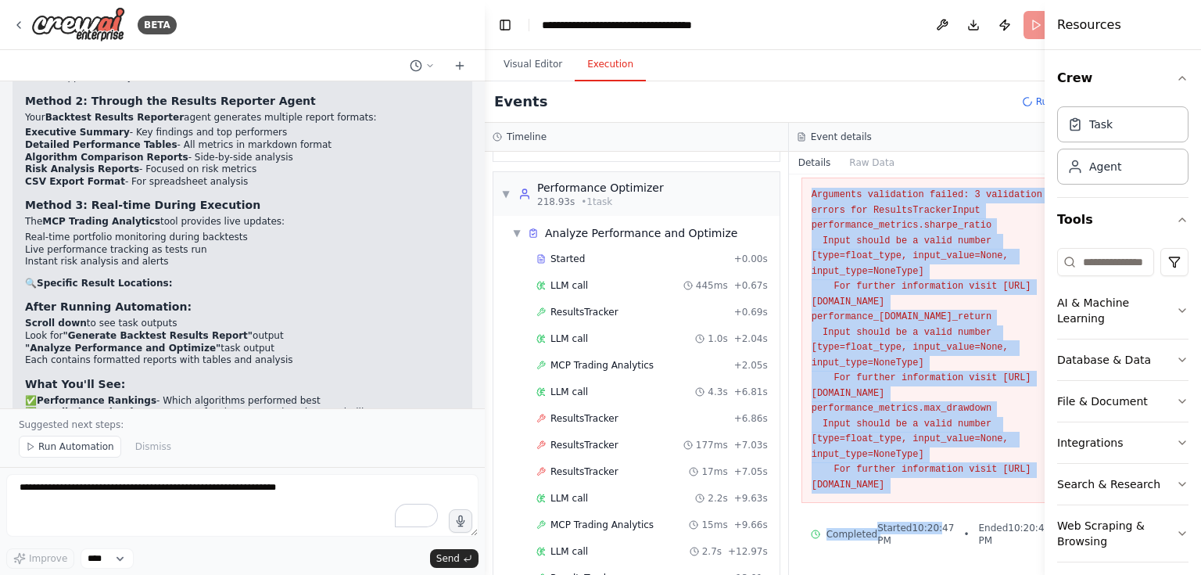
drag, startPoint x: 793, startPoint y: 235, endPoint x: 879, endPoint y: 494, distance: 273.4
click at [879, 494] on div "Error Arguments validation failed: 3 validation errors for ResultsTrackerInput …" at bounding box center [940, 327] width 279 height 350
copy div "Error Arguments validation failed: 3 validation errors for ResultsTrackerInput …"
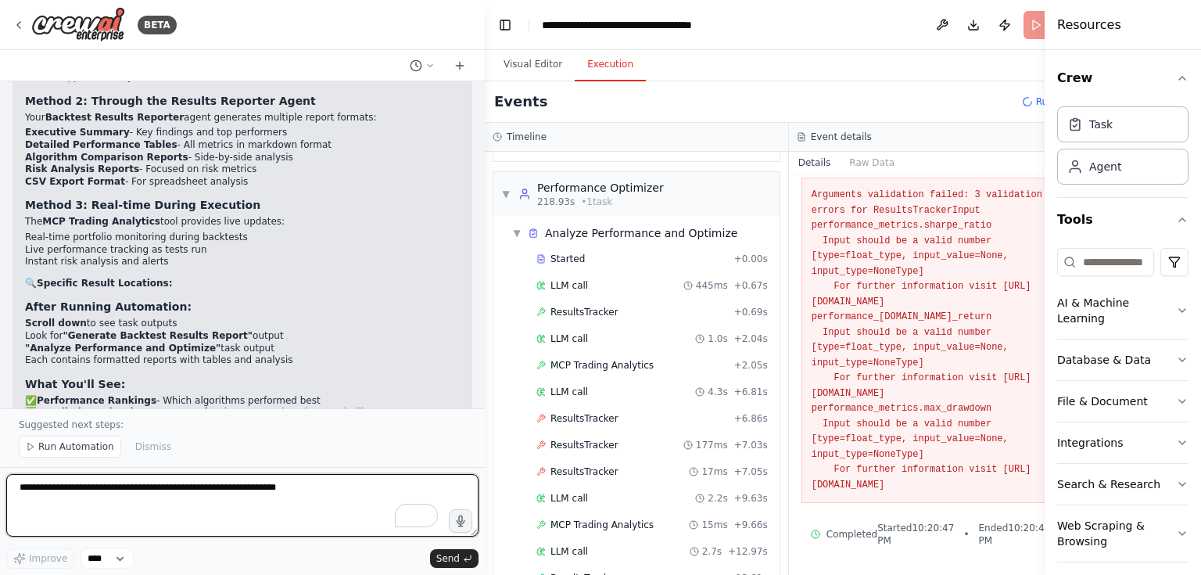
click at [173, 503] on textarea "To enrich screen reader interactions, please activate Accessibility in Grammarl…" at bounding box center [242, 505] width 472 height 63
paste textarea "**********"
type textarea "**********"
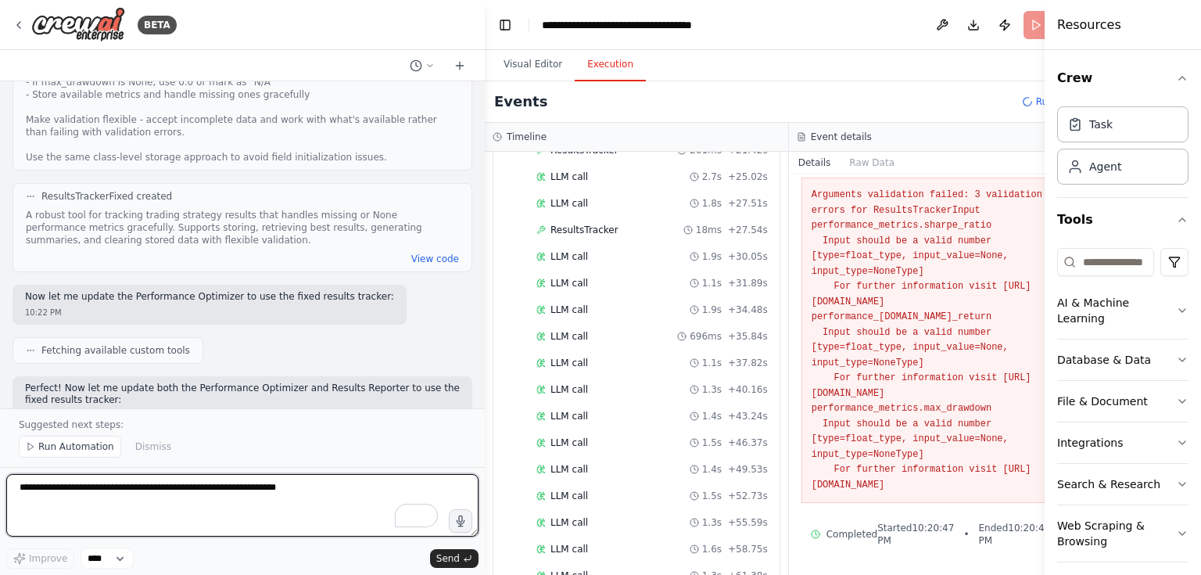
scroll to position [3949, 0]
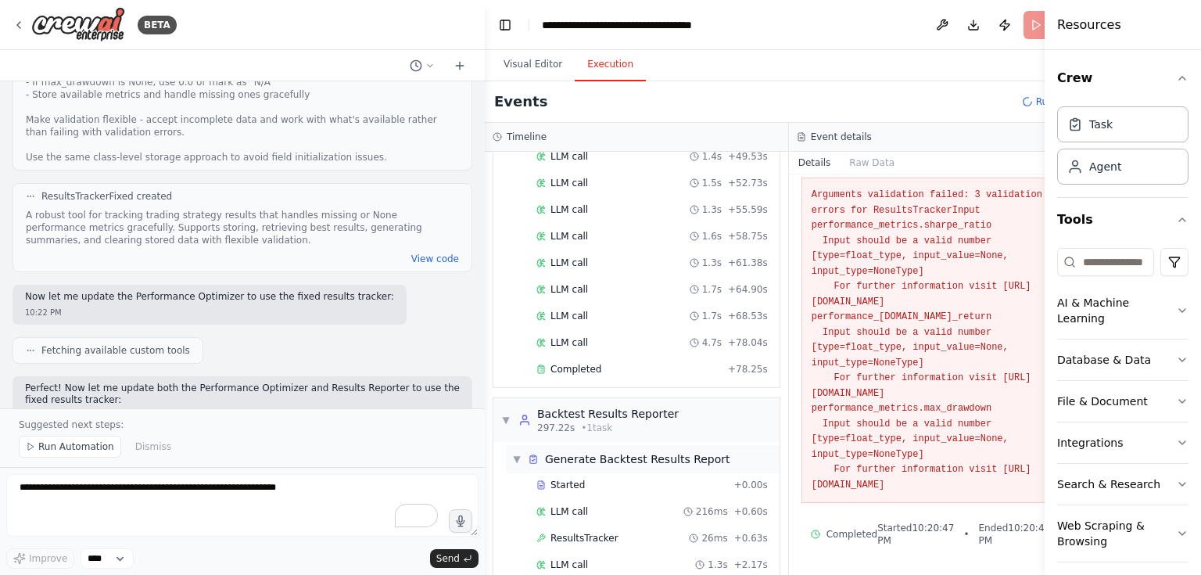
click at [512, 453] on span "▼" at bounding box center [516, 459] width 9 height 13
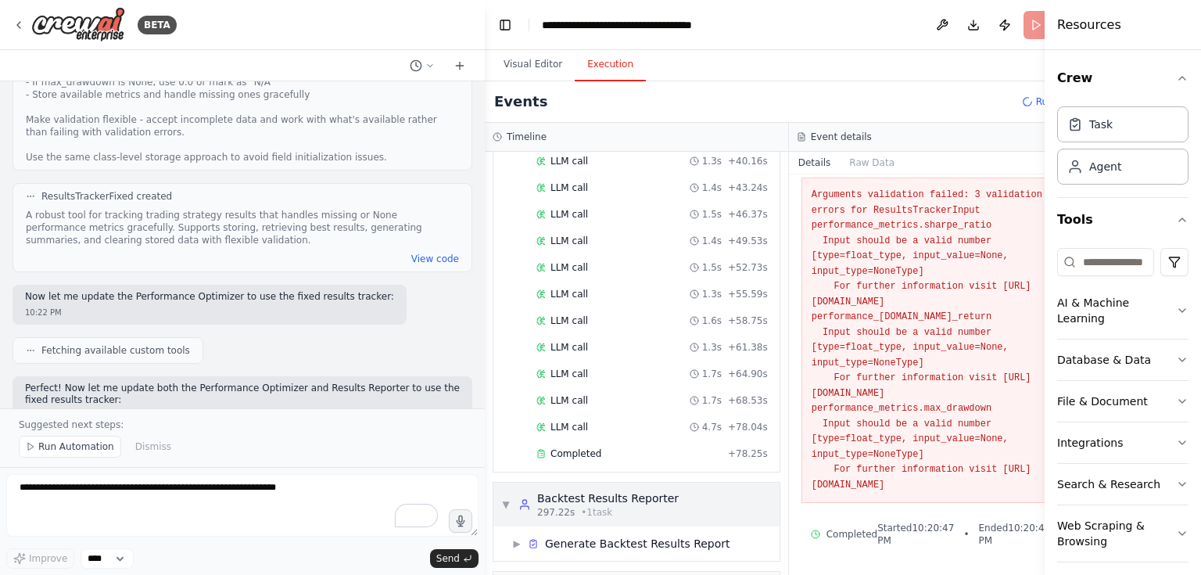
click at [508, 498] on span "▼" at bounding box center [505, 504] width 9 height 13
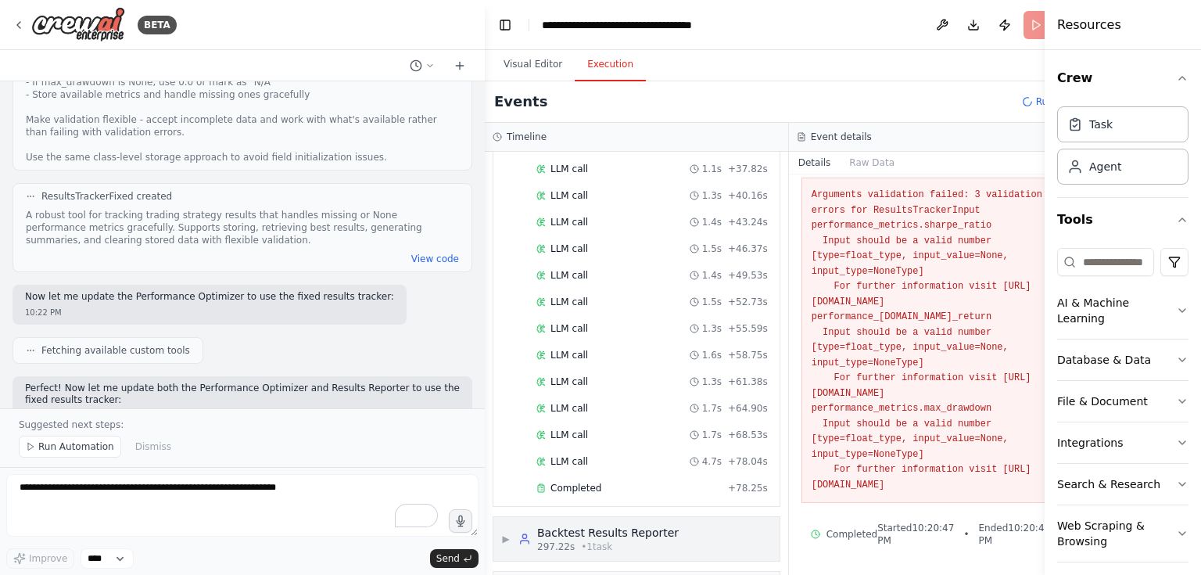
click at [510, 532] on span "▶" at bounding box center [505, 538] width 9 height 13
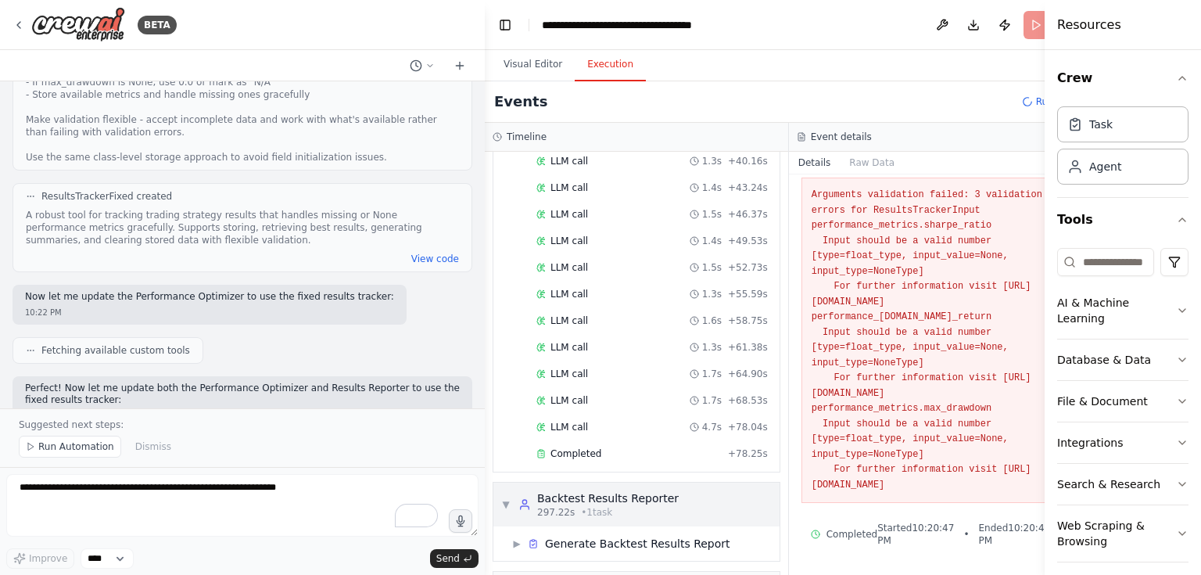
click at [547, 506] on span "297.22s" at bounding box center [556, 512] width 38 height 13
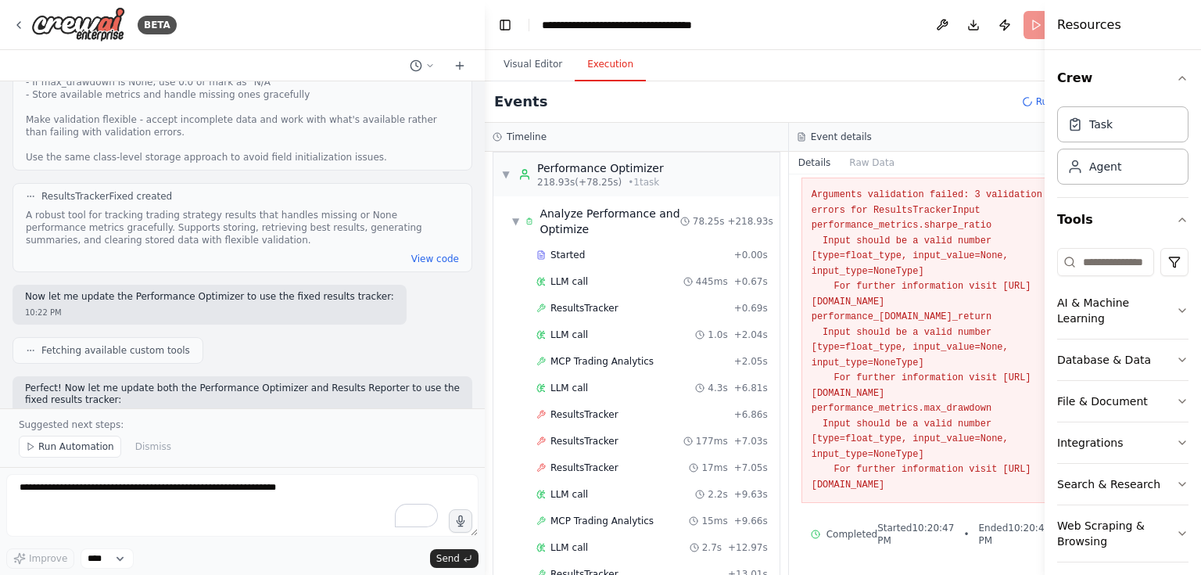
scroll to position [2830, 0]
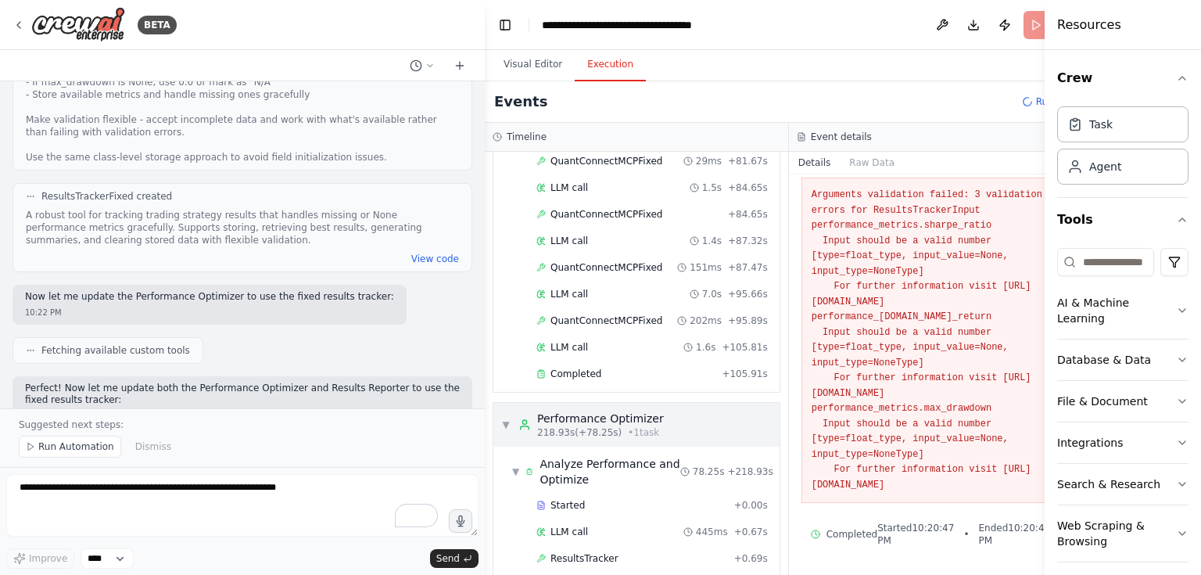
click at [510, 410] on div "▼ Performance Optimizer 218.93s (+78.25s) • 1 task" at bounding box center [582, 424] width 163 height 28
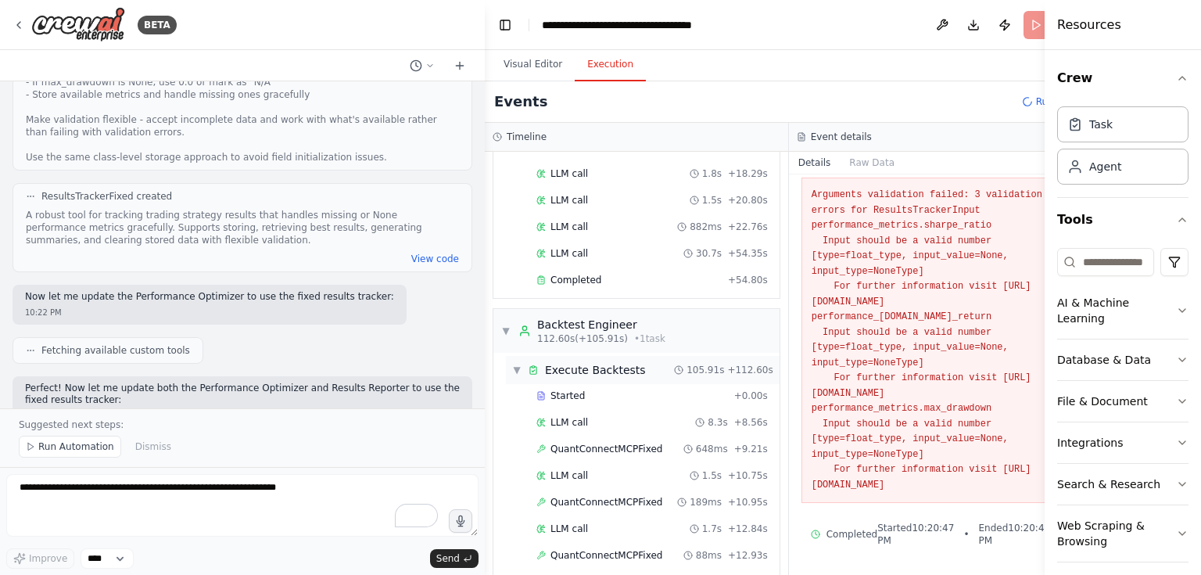
click at [516, 363] on span "▼" at bounding box center [516, 369] width 9 height 13
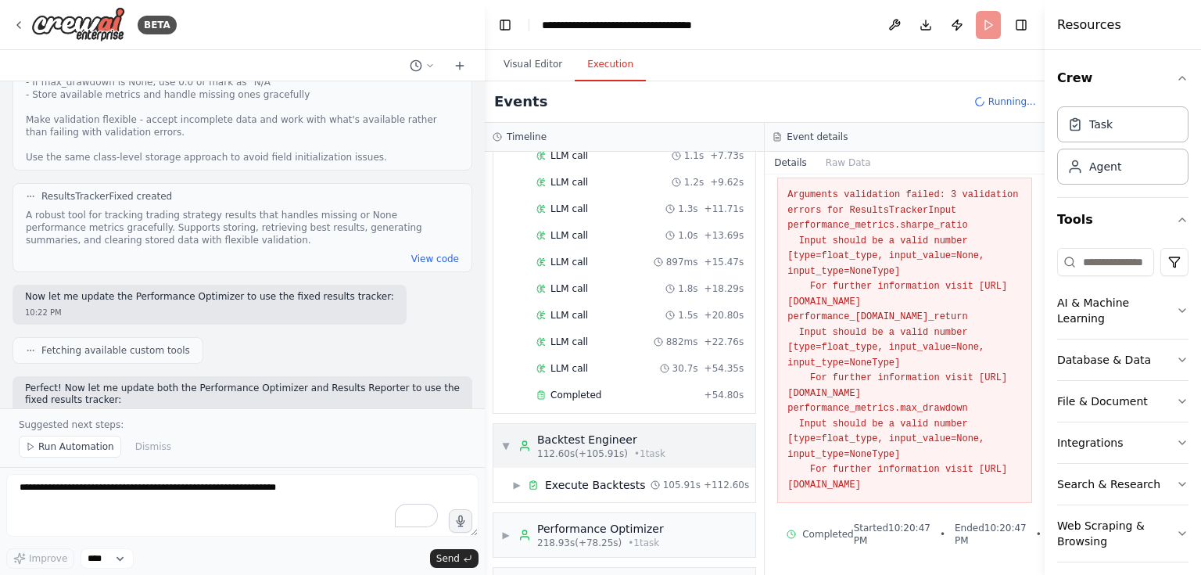
click at [510, 431] on div "▼ Backtest Engineer 112.60s (+105.91s) • 1 task" at bounding box center [583, 445] width 164 height 28
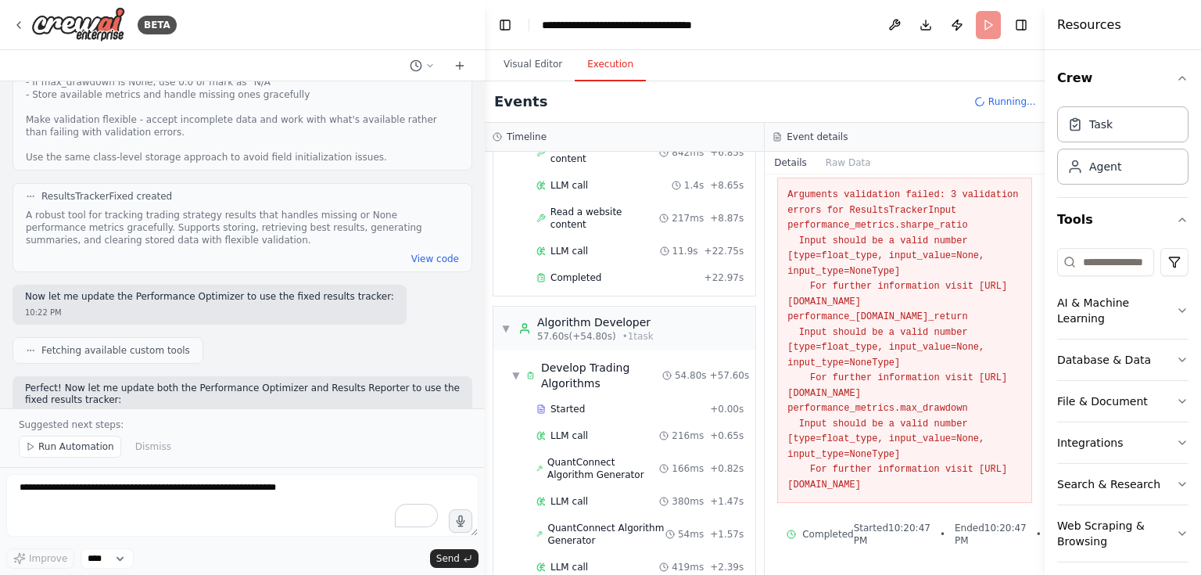
scroll to position [898, 0]
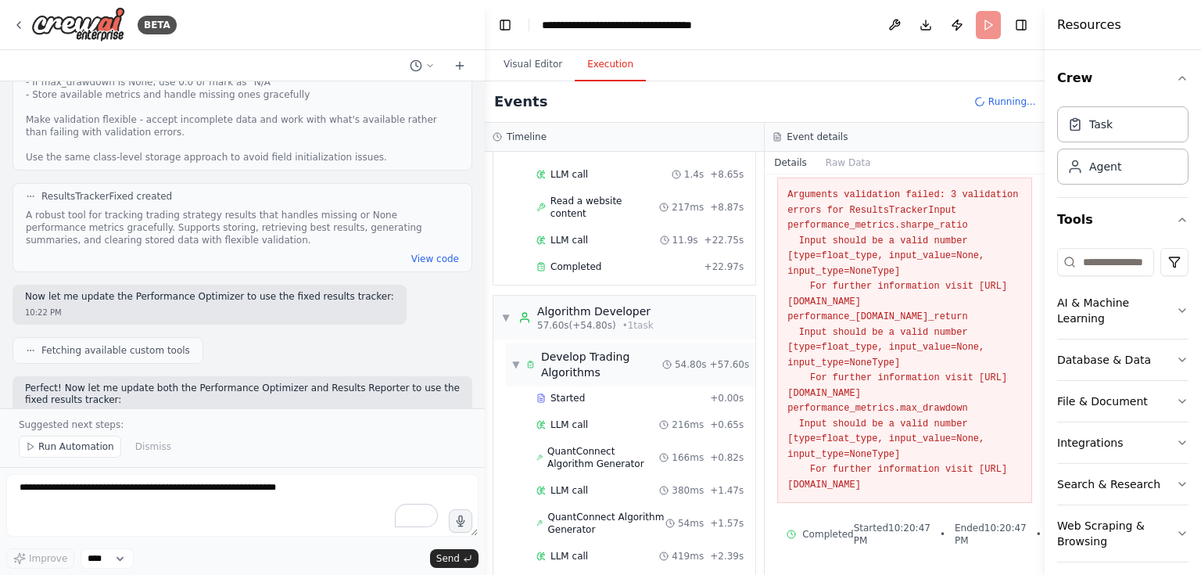
click at [521, 349] on div "▼ Develop Trading Algorithms" at bounding box center [587, 364] width 150 height 31
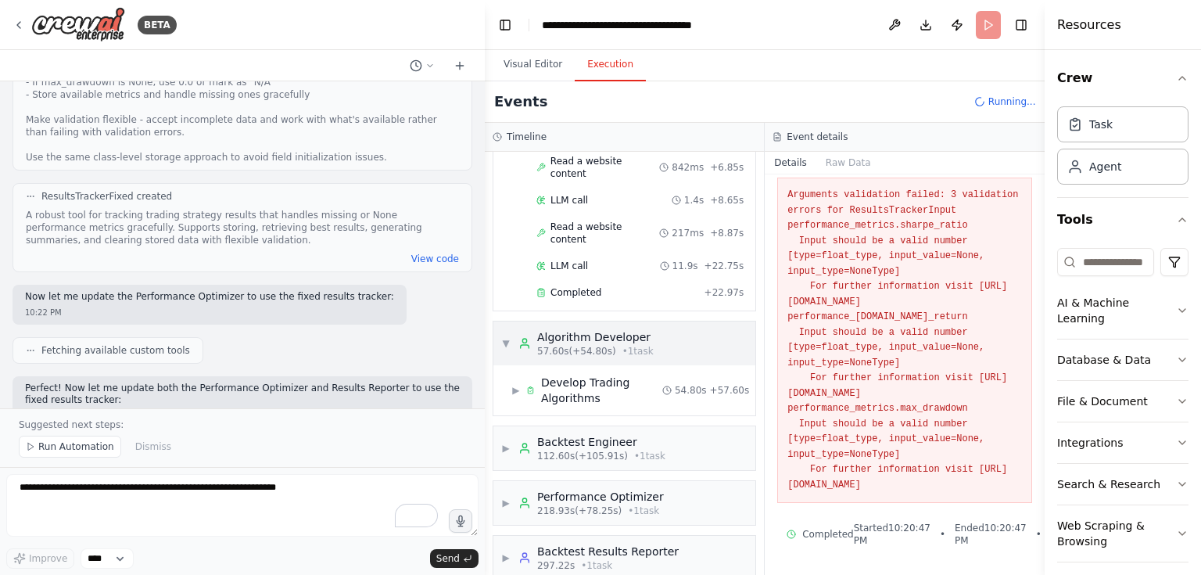
click at [514, 329] on div "▼ Algorithm Developer 57.60s (+54.80s) • 1 task" at bounding box center [577, 343] width 152 height 28
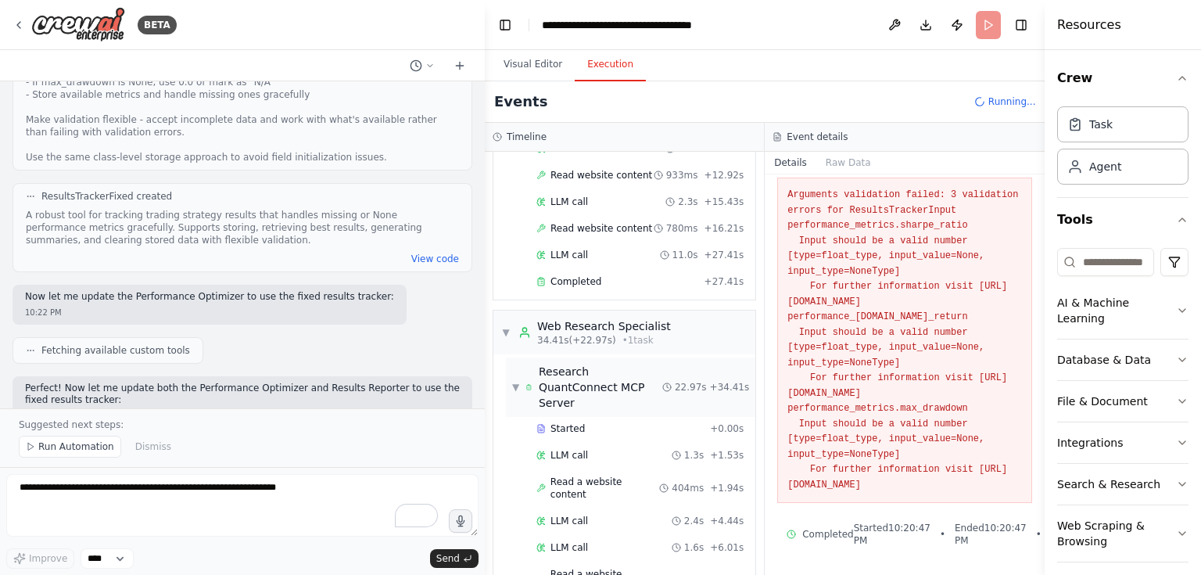
scroll to position [510, 0]
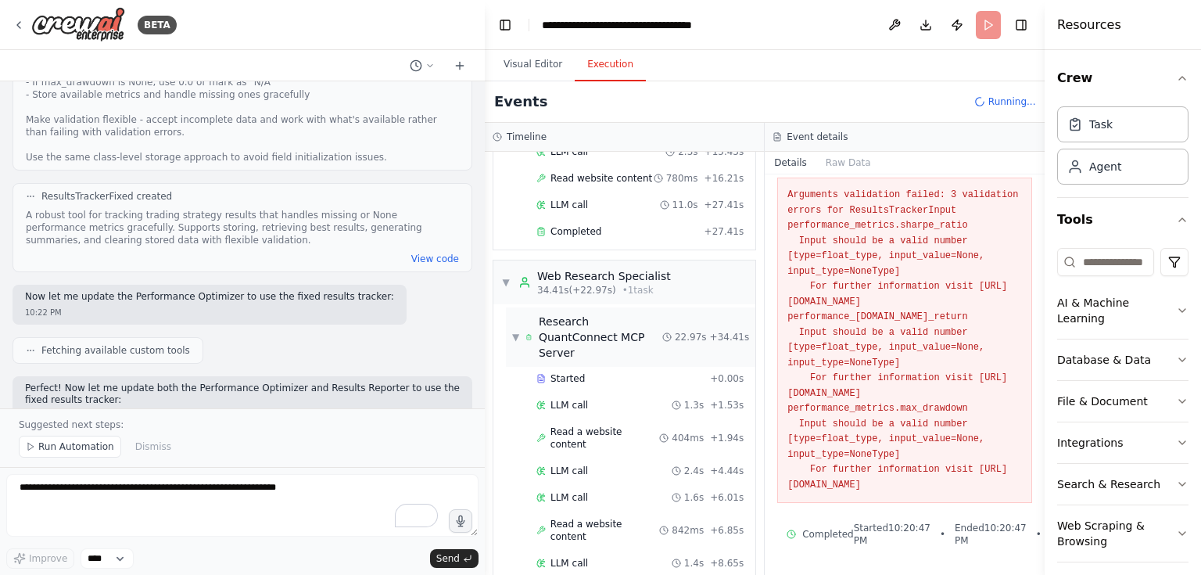
click at [532, 331] on div "Research QuantConnect MCP Server" at bounding box center [593, 336] width 137 height 47
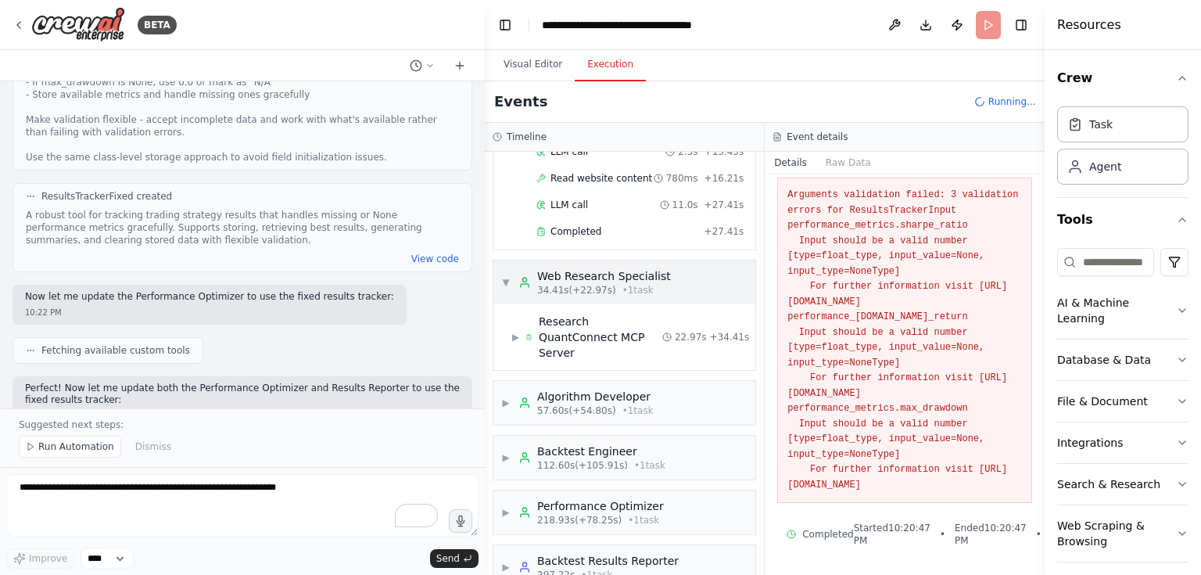
click at [520, 290] on div "▼ Web Research Specialist 34.41s (+22.97s) • 1 task" at bounding box center [624, 282] width 262 height 44
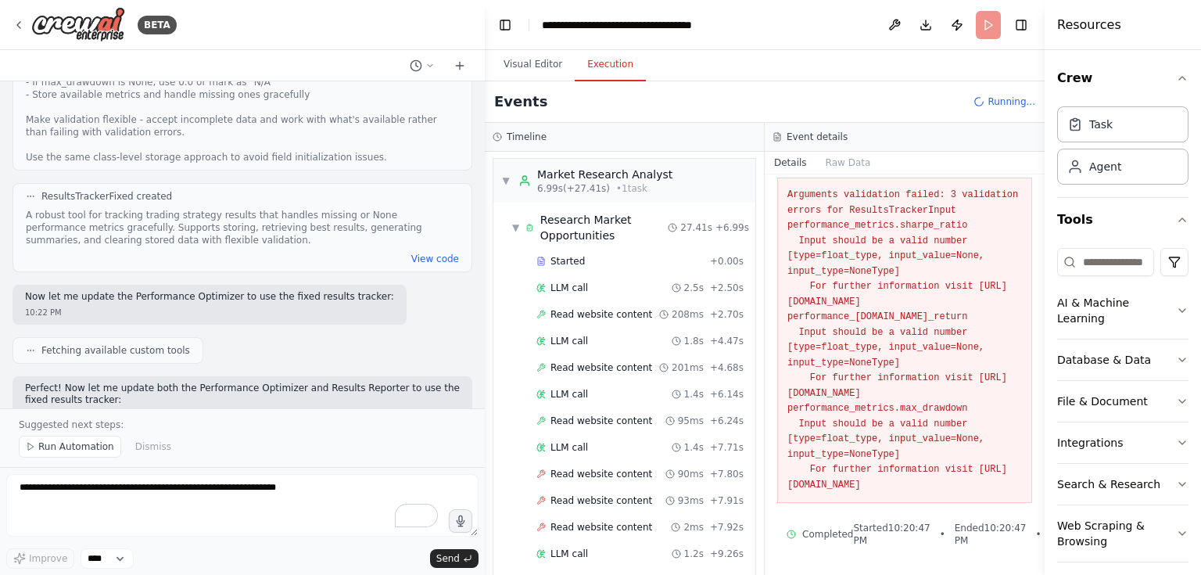
scroll to position [0, 0]
click at [528, 236] on div "Research Market Opportunities" at bounding box center [596, 228] width 142 height 31
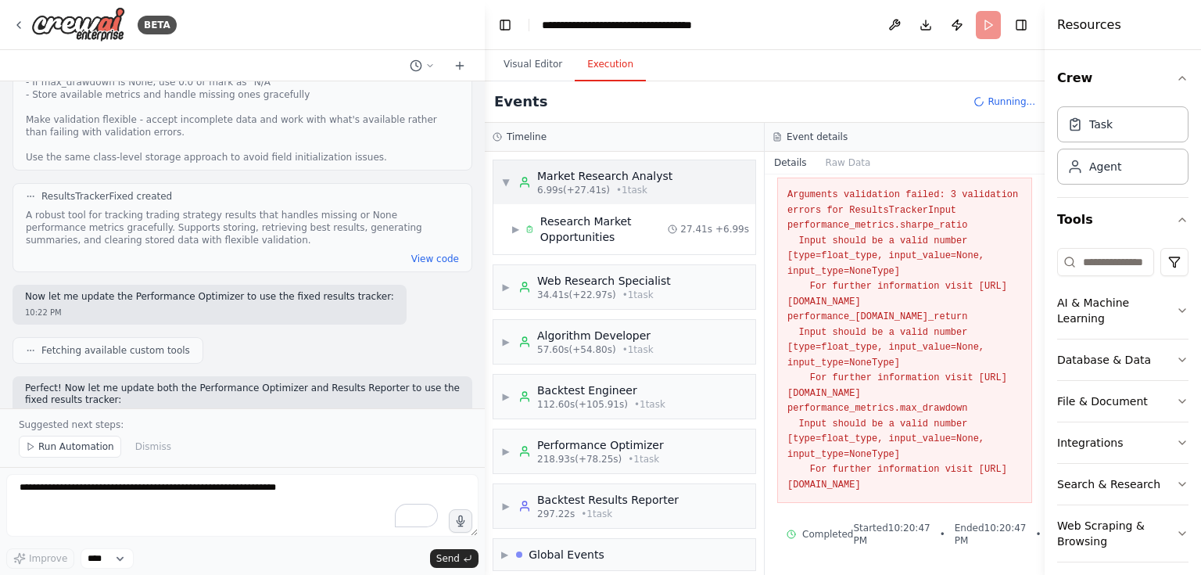
click at [516, 192] on div "▼ Market Research Analyst 6.99s (+27.41s) • 1 task" at bounding box center [586, 182] width 171 height 28
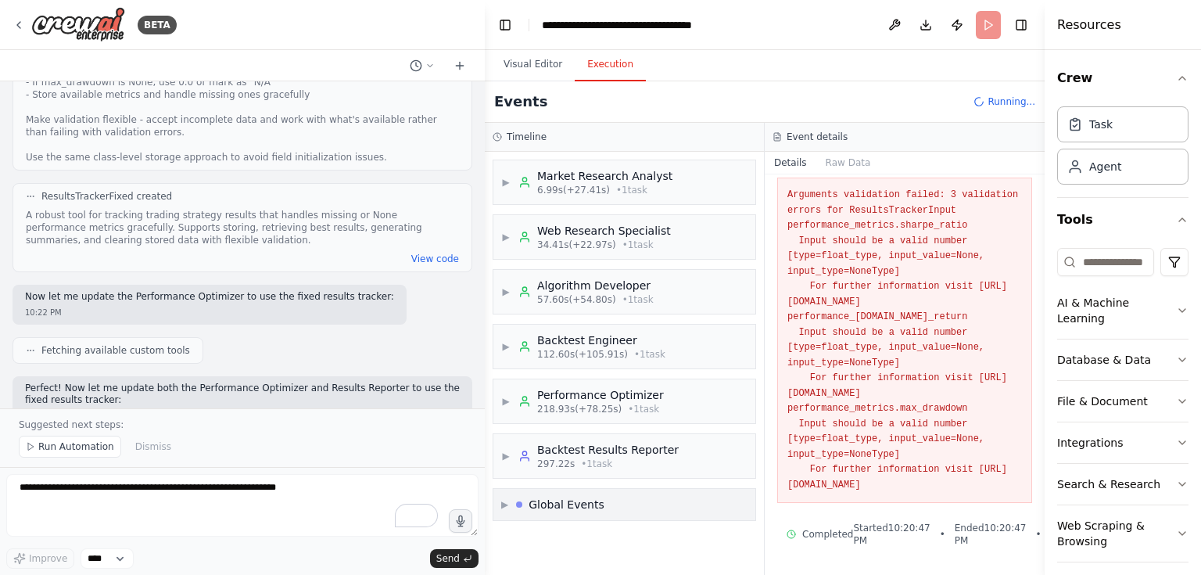
click at [666, 504] on div "▶ Global Events" at bounding box center [624, 504] width 262 height 31
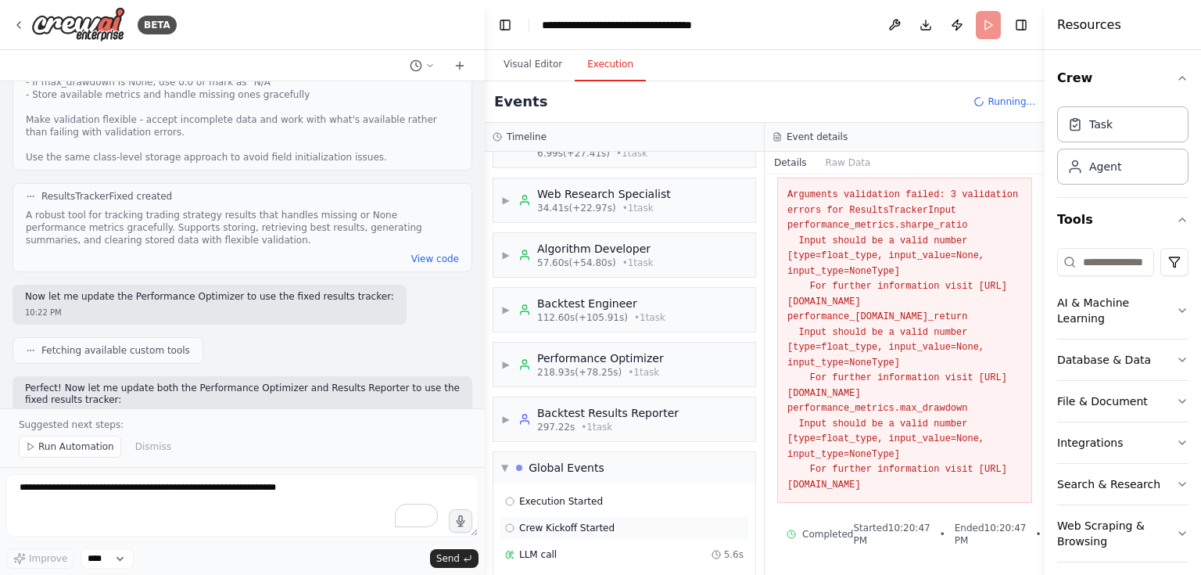
scroll to position [75, 0]
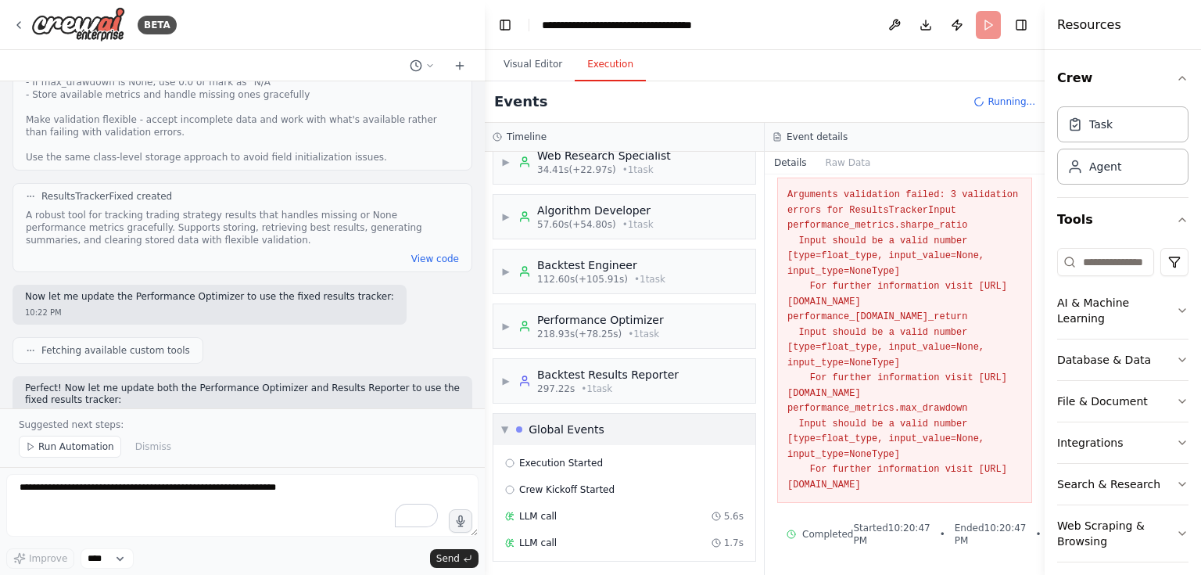
click at [652, 418] on div "▼ Global Events" at bounding box center [624, 429] width 262 height 31
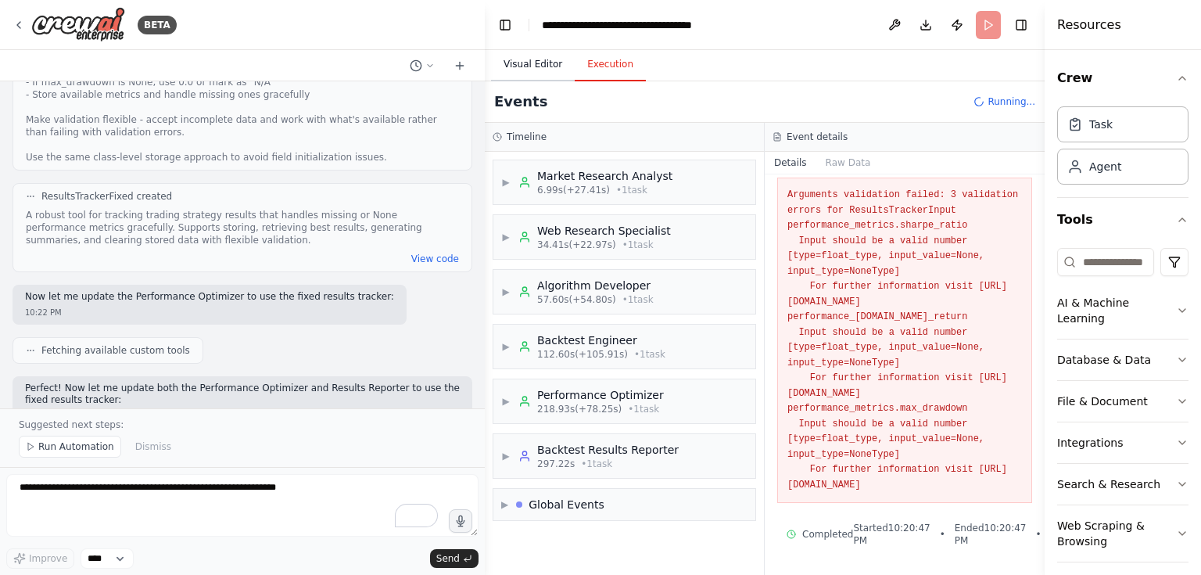
click at [521, 58] on button "Visual Editor" at bounding box center [533, 64] width 84 height 33
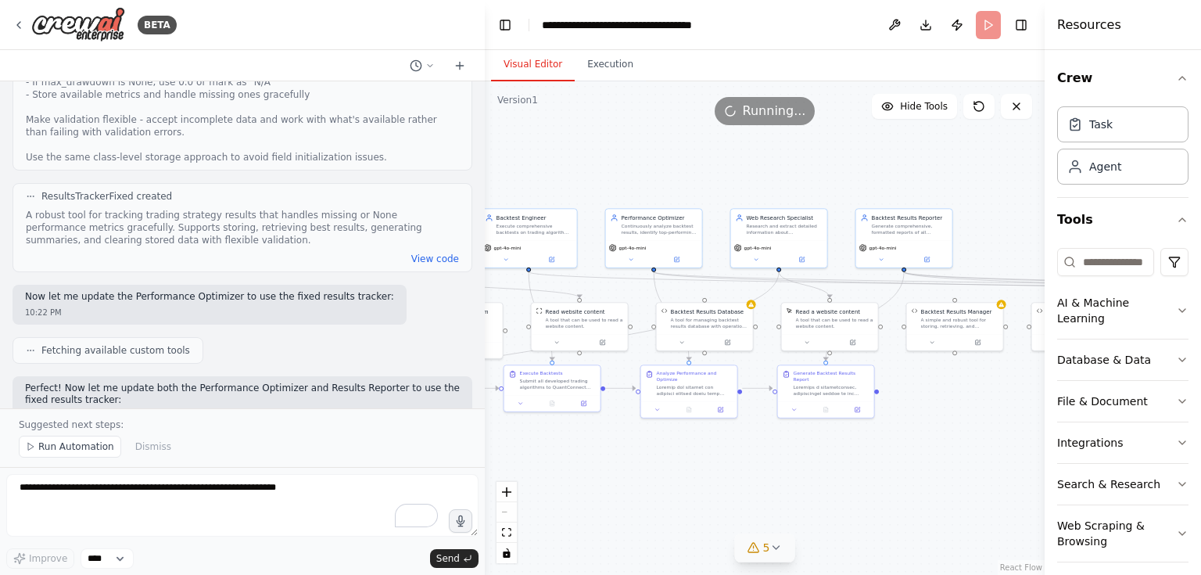
drag, startPoint x: 982, startPoint y: 464, endPoint x: 647, endPoint y: 451, distance: 334.8
click at [647, 451] on div ".deletable-edge-delete-btn { width: 20px; height: 20px; border: 0px solid #ffff…" at bounding box center [765, 327] width 560 height 493
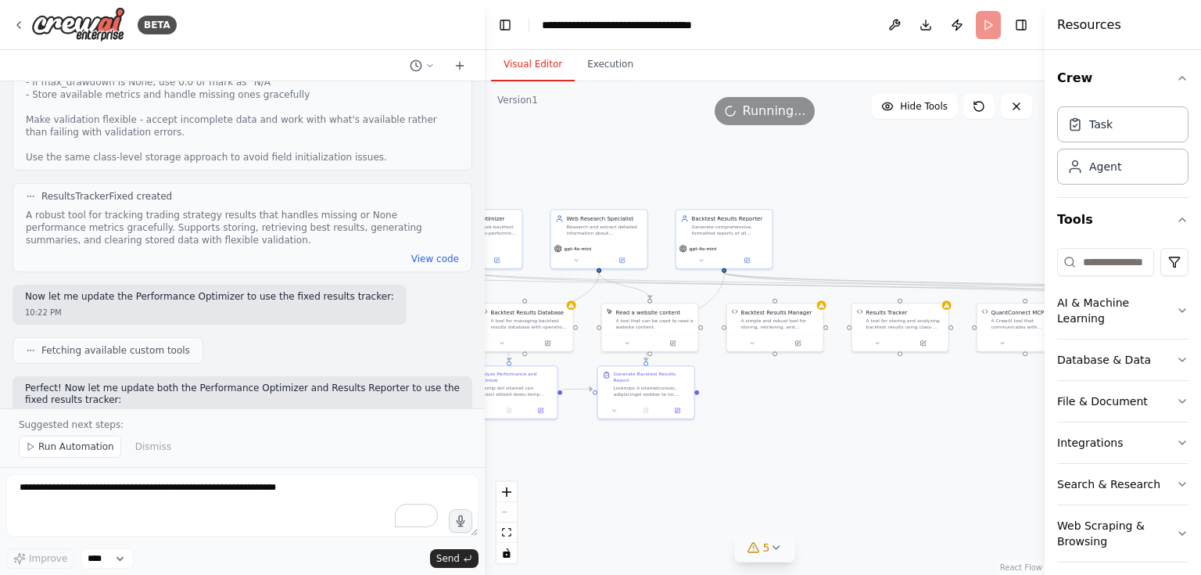
drag, startPoint x: 927, startPoint y: 386, endPoint x: 747, endPoint y: 387, distance: 179.8
click at [747, 387] on div ".deletable-edge-delete-btn { width: 20px; height: 20px; border: 0px solid #ffff…" at bounding box center [765, 327] width 560 height 493
drag, startPoint x: 875, startPoint y: 384, endPoint x: 519, endPoint y: 380, distance: 356.5
click at [519, 380] on div ".deletable-edge-delete-btn { width: 20px; height: 20px; border: 0px solid #ffff…" at bounding box center [765, 327] width 560 height 493
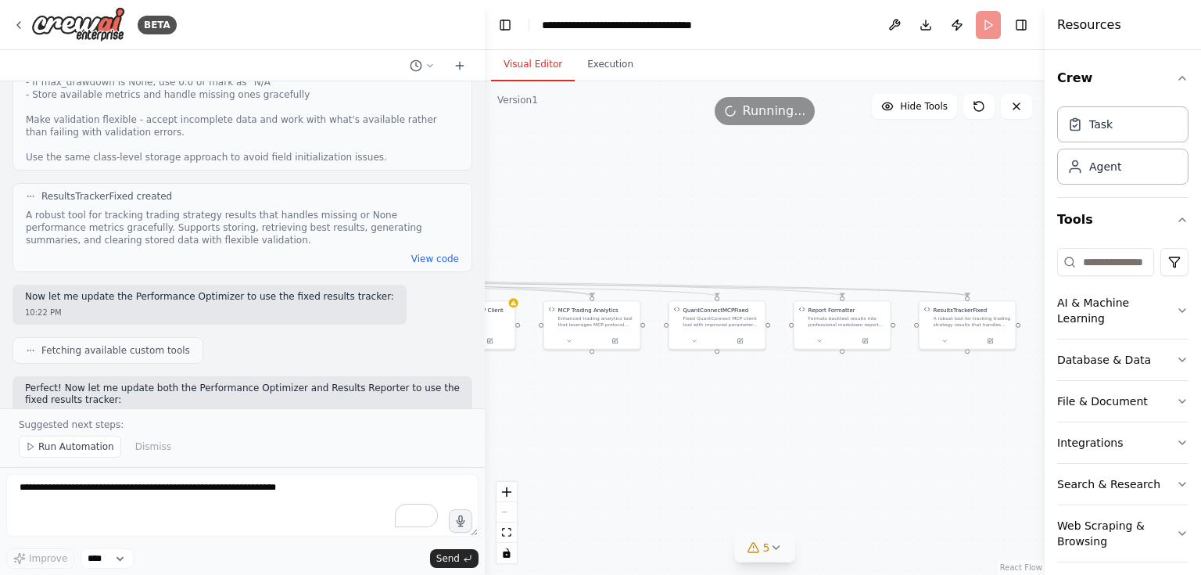
drag, startPoint x: 870, startPoint y: 375, endPoint x: 931, endPoint y: 374, distance: 61.0
click at [929, 374] on div ".deletable-edge-delete-btn { width: 20px; height: 20px; border: 0px solid #ffff…" at bounding box center [765, 327] width 560 height 493
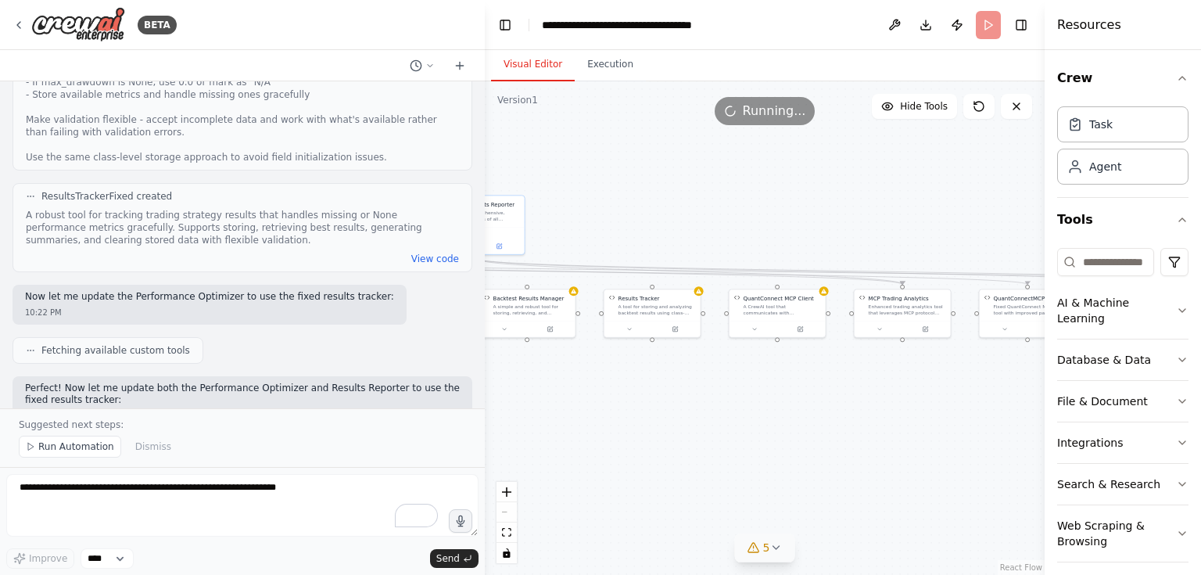
drag, startPoint x: 832, startPoint y: 356, endPoint x: 954, endPoint y: 328, distance: 126.1
click at [948, 328] on div ".deletable-edge-delete-btn { width: 20px; height: 20px; border: 0px solid #ffff…" at bounding box center [765, 327] width 560 height 493
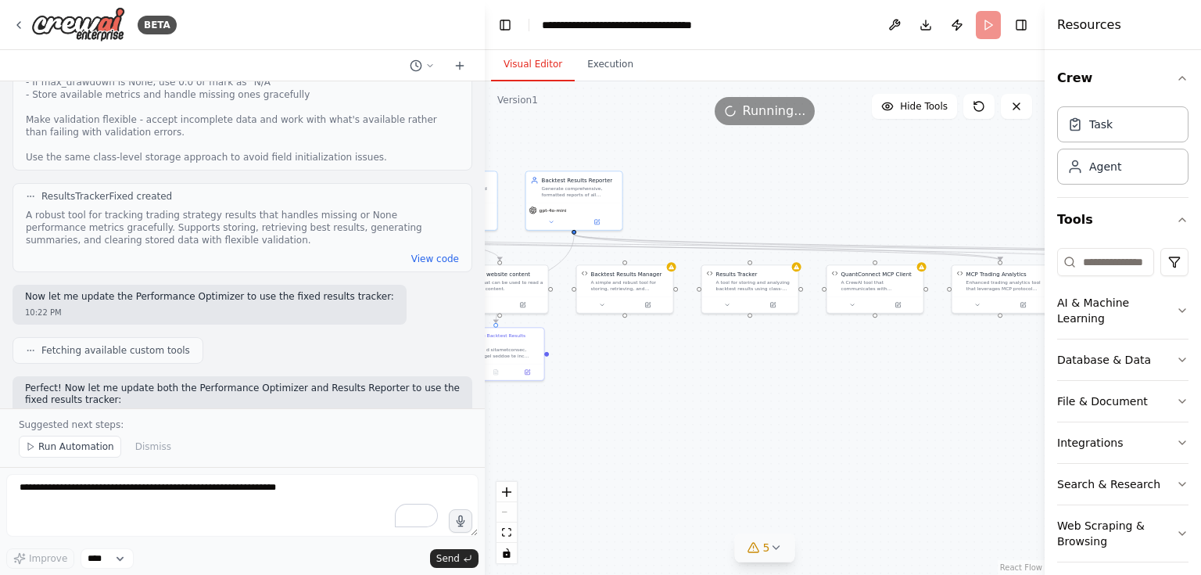
click at [601, 347] on div ".deletable-edge-delete-btn { width: 20px; height: 20px; border: 0px solid #ffff…" at bounding box center [765, 327] width 560 height 493
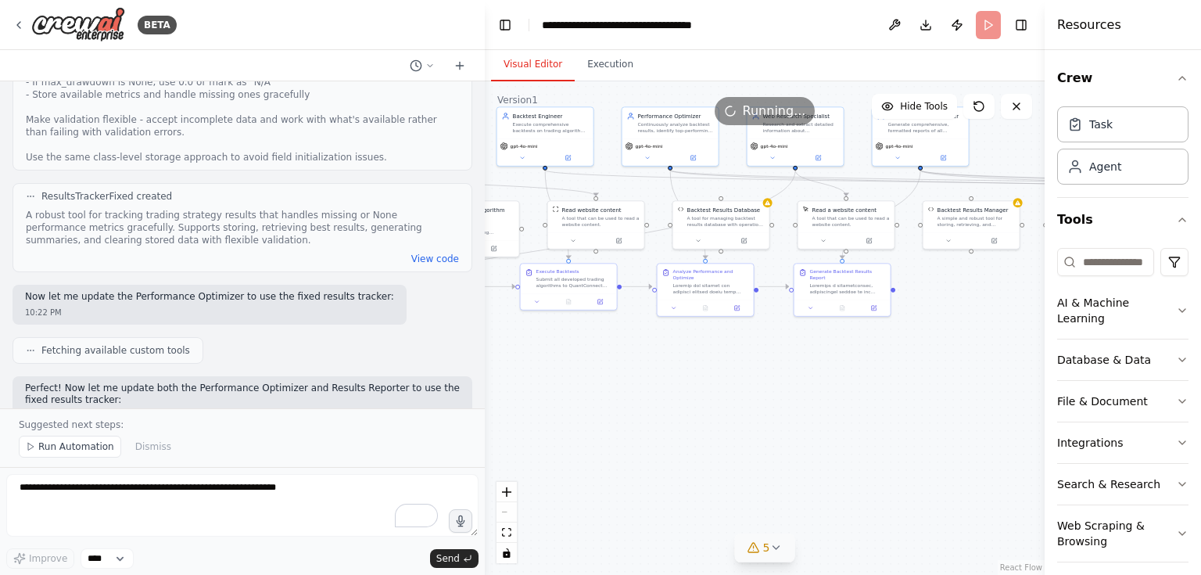
drag, startPoint x: 610, startPoint y: 405, endPoint x: 956, endPoint y: 341, distance: 352.2
click at [956, 341] on div ".deletable-edge-delete-btn { width: 20px; height: 20px; border: 0px solid #ffff…" at bounding box center [765, 327] width 560 height 493
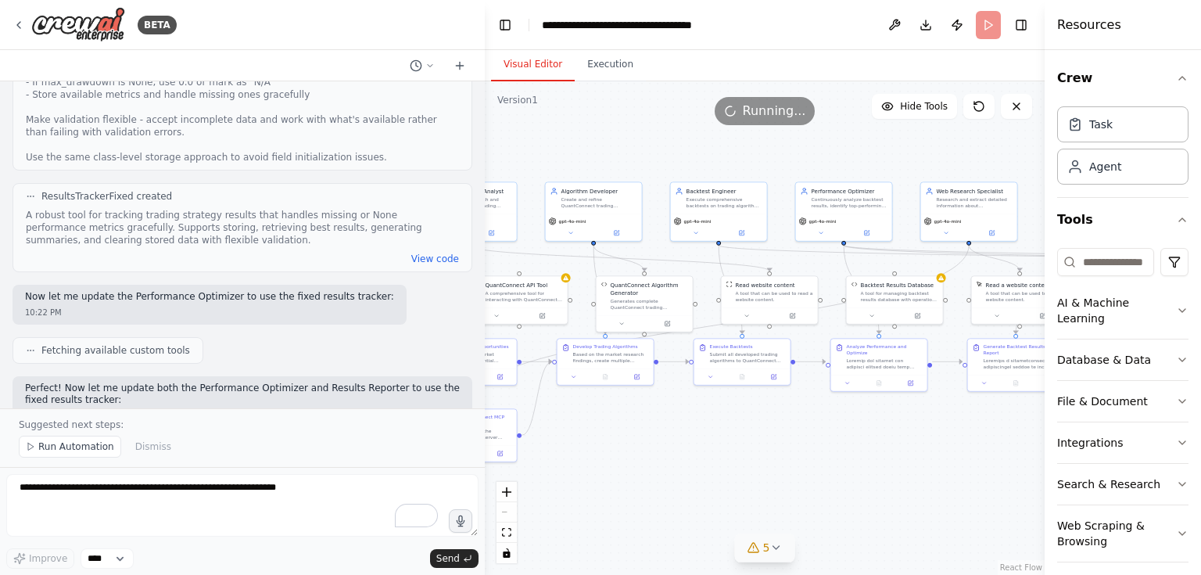
drag, startPoint x: 649, startPoint y: 335, endPoint x: 822, endPoint y: 410, distance: 188.8
click at [822, 410] on div ".deletable-edge-delete-btn { width: 20px; height: 20px; border: 0px solid #ffff…" at bounding box center [765, 327] width 560 height 493
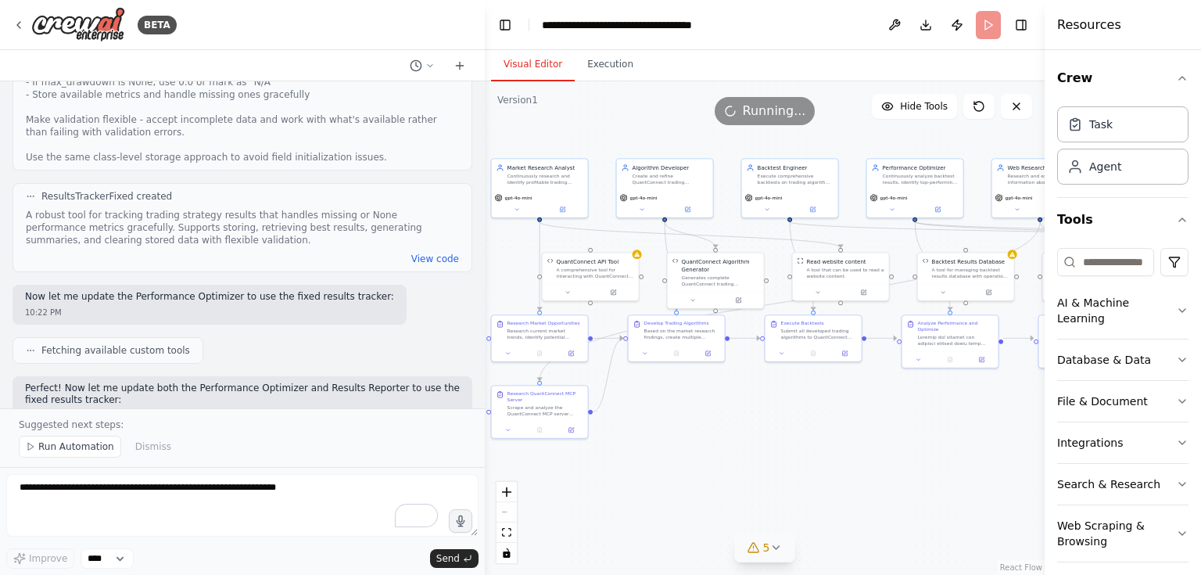
drag, startPoint x: 634, startPoint y: 427, endPoint x: 705, endPoint y: 403, distance: 74.9
click at [705, 403] on div ".deletable-edge-delete-btn { width: 20px; height: 20px; border: 0px solid #ffff…" at bounding box center [765, 327] width 560 height 493
click at [1133, 381] on button "File & Document" at bounding box center [1122, 401] width 131 height 41
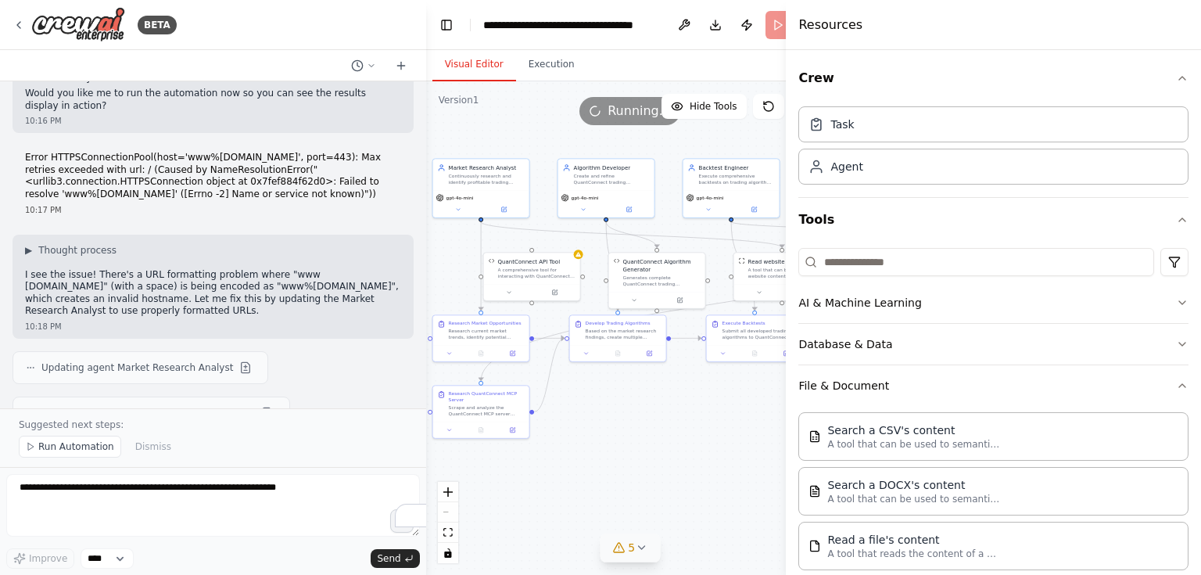
scroll to position [30009, 0]
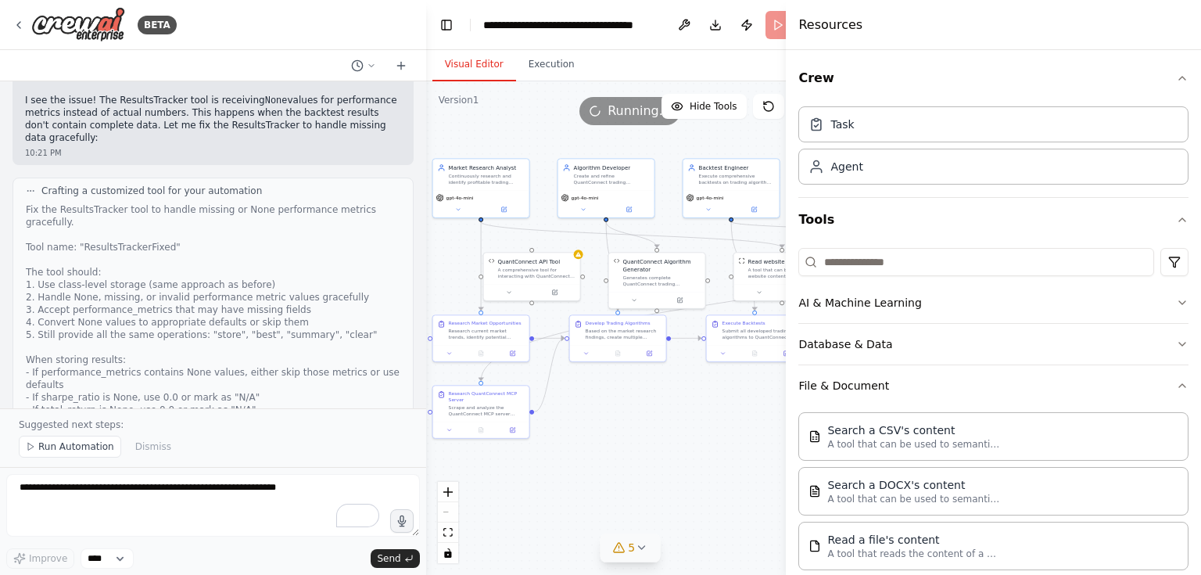
drag, startPoint x: 1045, startPoint y: 378, endPoint x: 729, endPoint y: 378, distance: 316.6
click at [729, 378] on div "BETA want to use quantconnect mcp to build a system that write and backtest tra…" at bounding box center [600, 287] width 1201 height 575
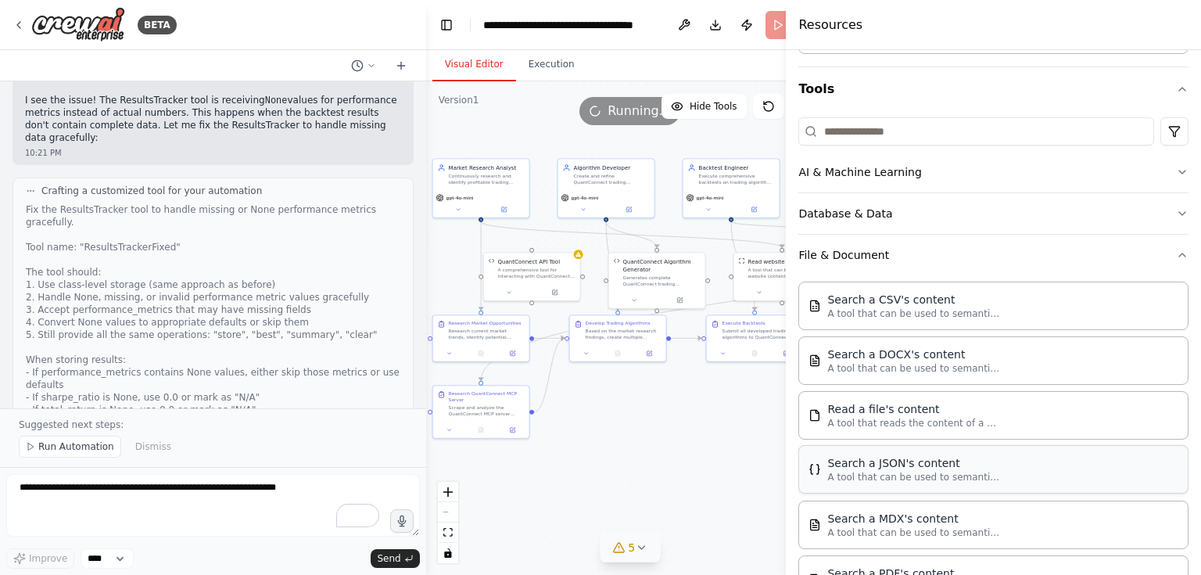
scroll to position [63, 0]
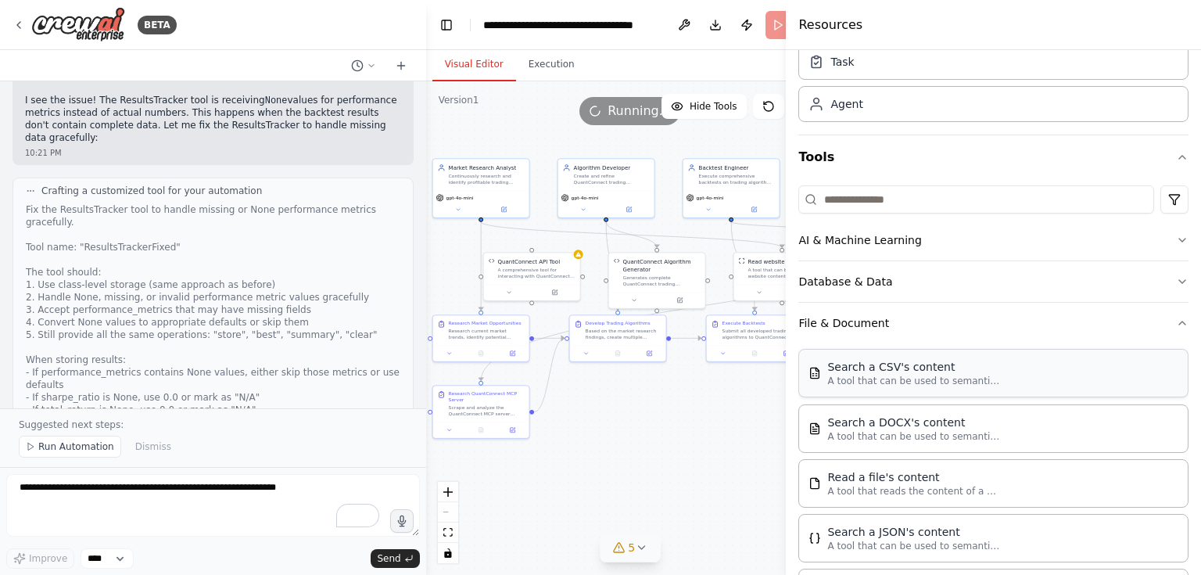
click at [910, 378] on p "A tool that can be used to semantic search a query from a CSV's content." at bounding box center [913, 380] width 172 height 13
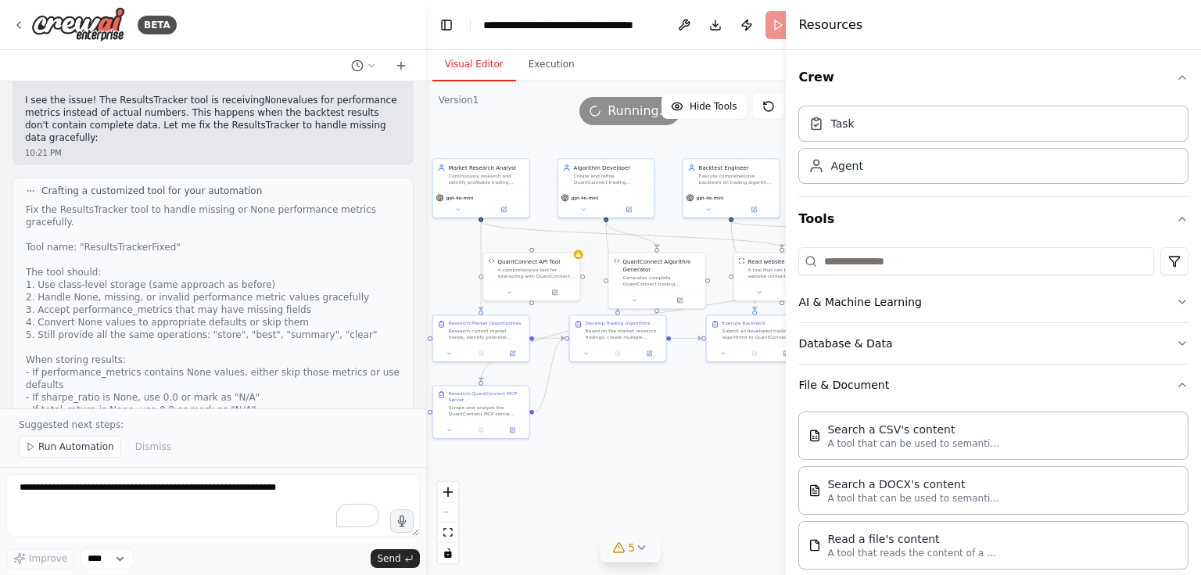
scroll to position [0, 0]
click at [1044, 350] on button "Database & Data" at bounding box center [993, 344] width 390 height 41
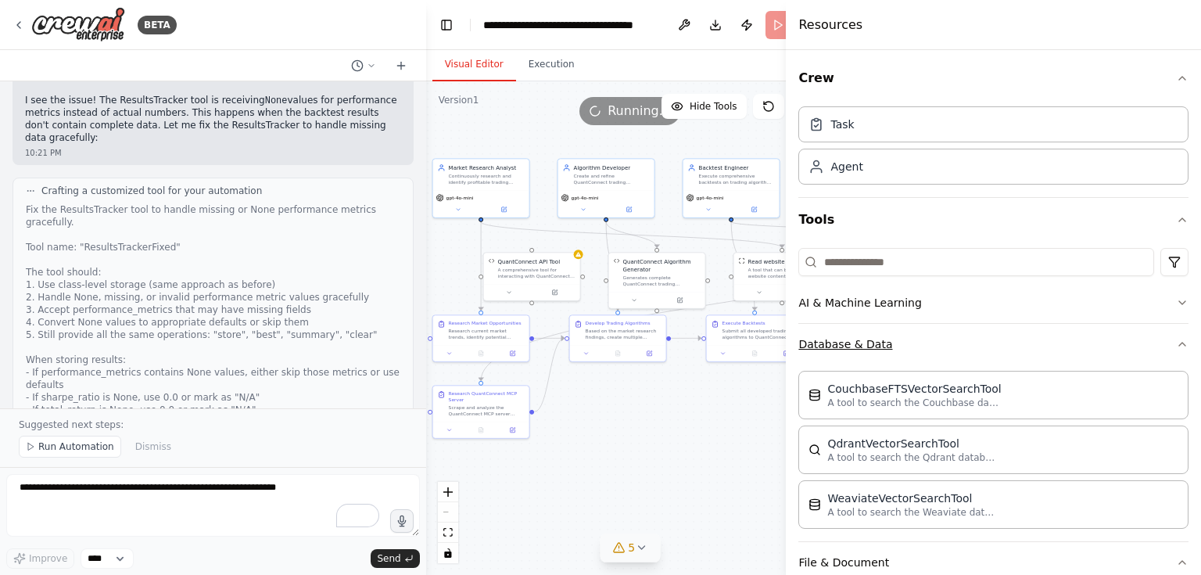
click at [1042, 346] on button "Database & Data" at bounding box center [993, 344] width 390 height 41
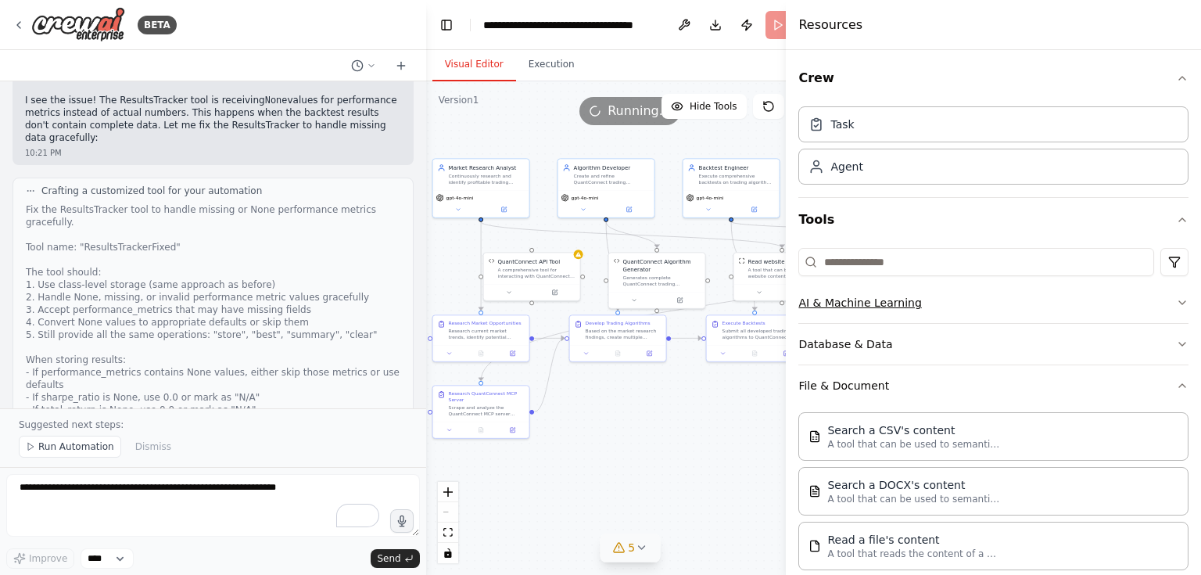
click at [1047, 303] on button "AI & Machine Learning" at bounding box center [993, 302] width 390 height 41
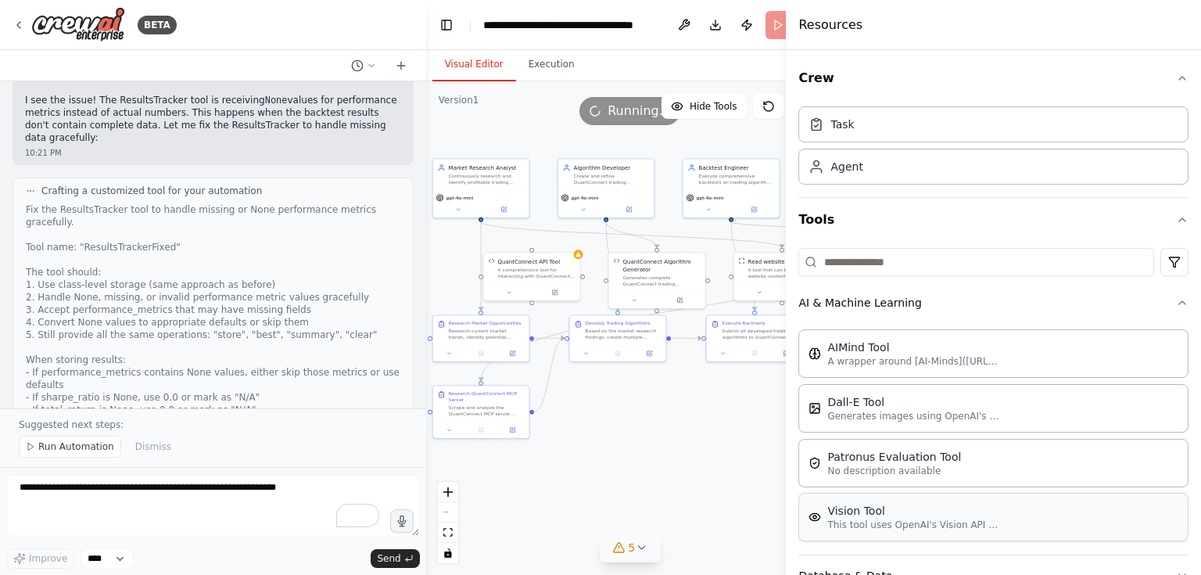
click at [994, 523] on p "This tool uses OpenAI's Vision API to describe the contents of an image." at bounding box center [913, 524] width 172 height 13
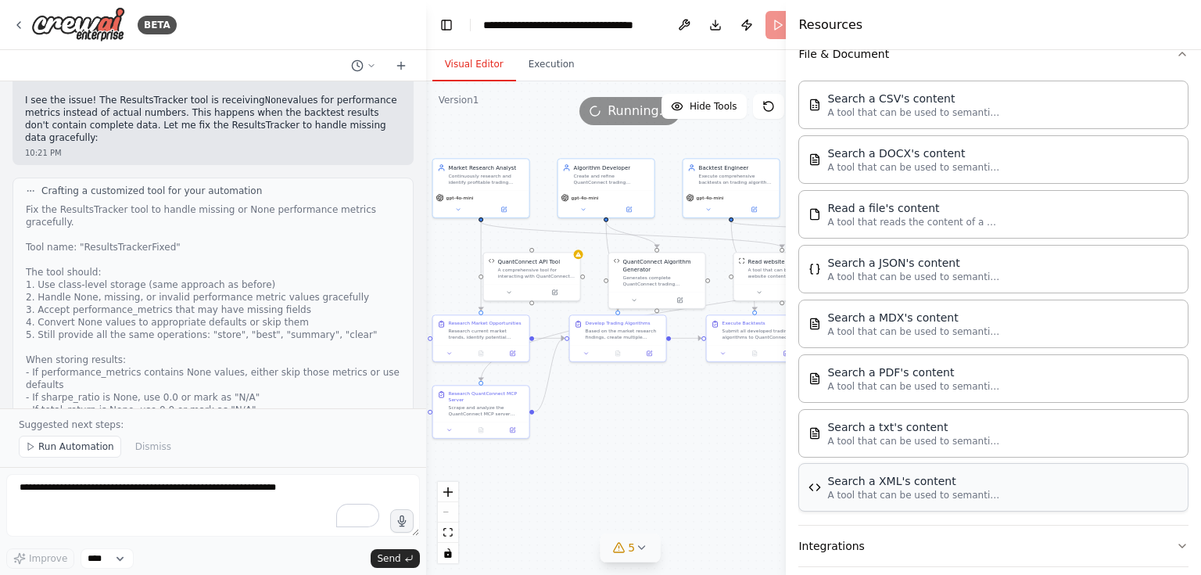
scroll to position [657, 0]
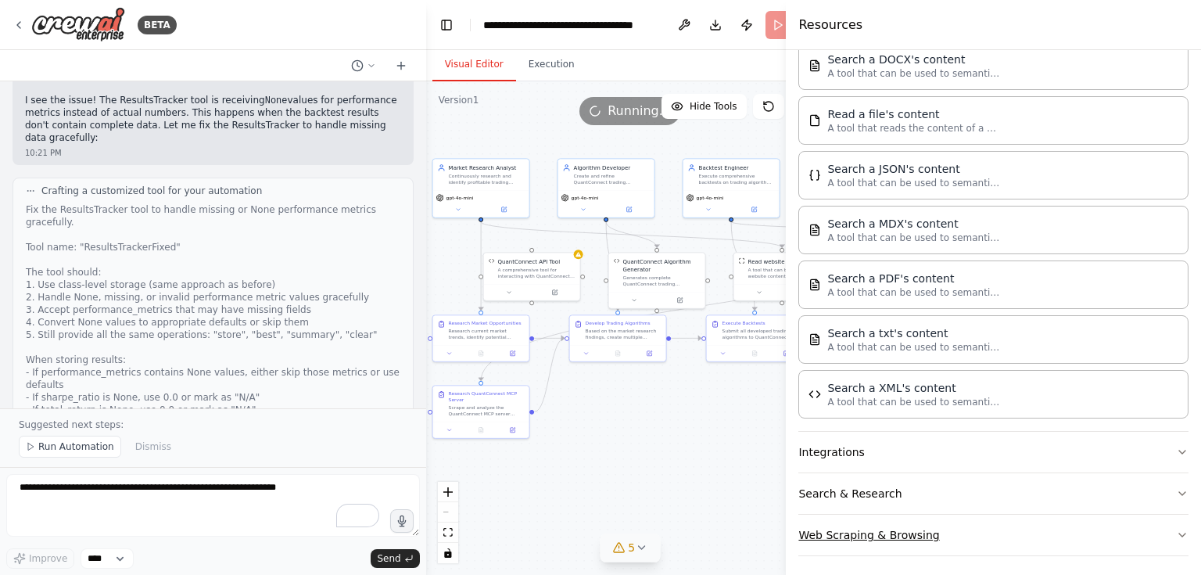
click at [948, 534] on button "Web Scraping & Browsing" at bounding box center [993, 534] width 390 height 41
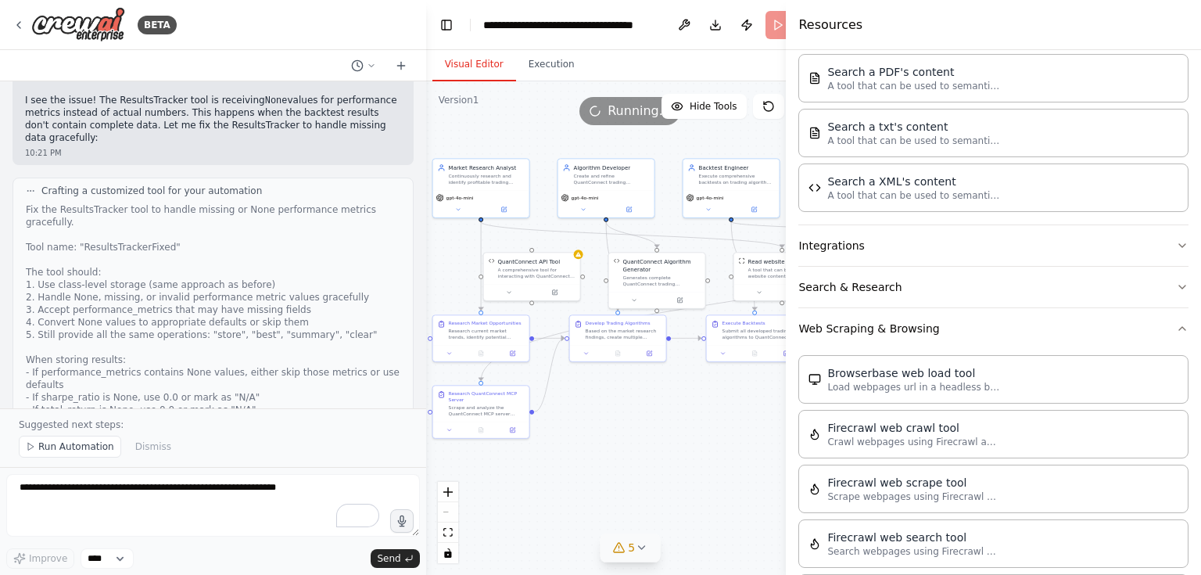
scroll to position [860, 0]
click at [884, 289] on button "Search & Research" at bounding box center [993, 290] width 390 height 41
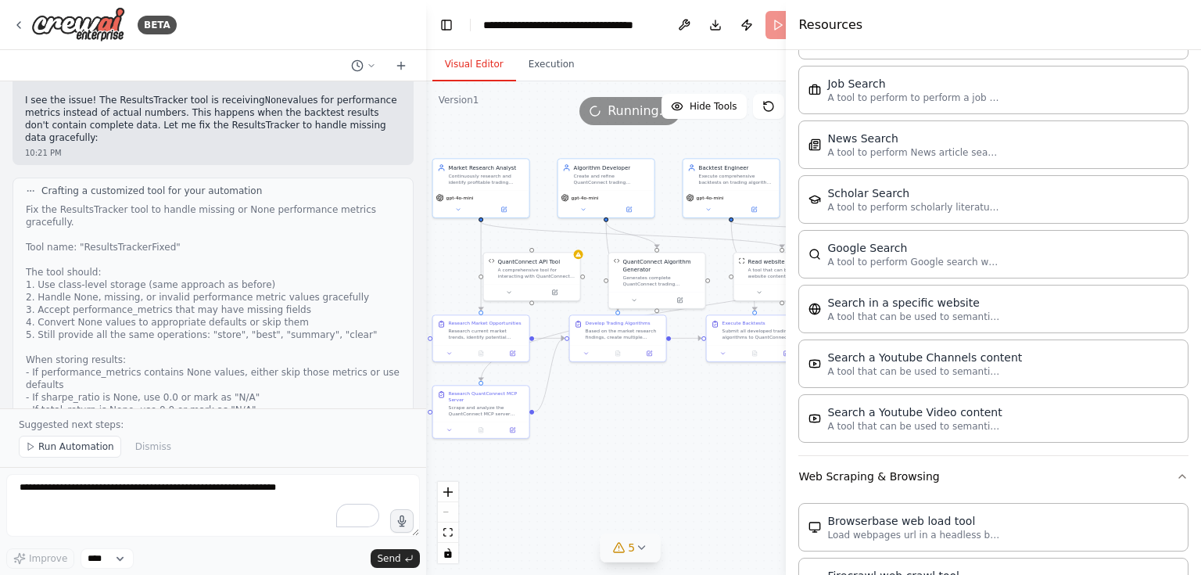
scroll to position [1572, 0]
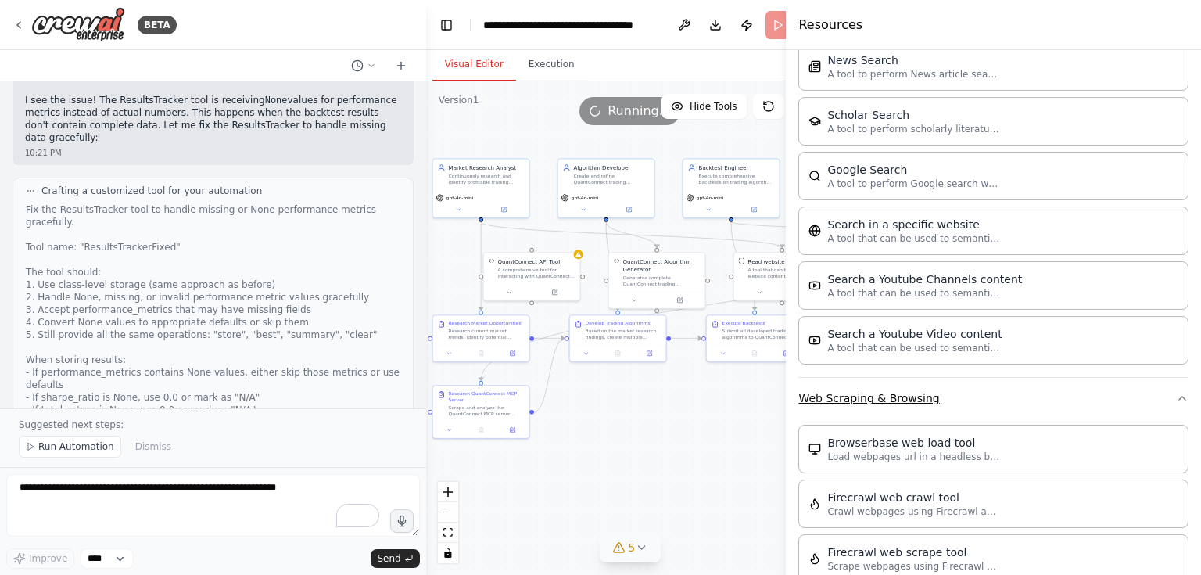
click at [1177, 394] on icon "button" at bounding box center [1182, 398] width 13 height 13
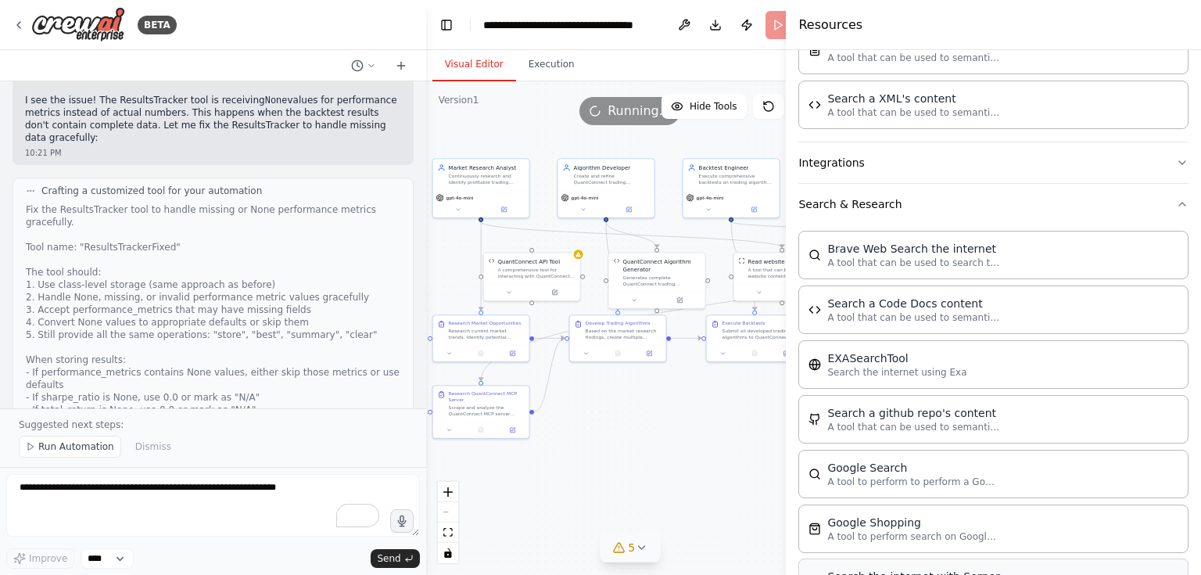
scroll to position [931, 0]
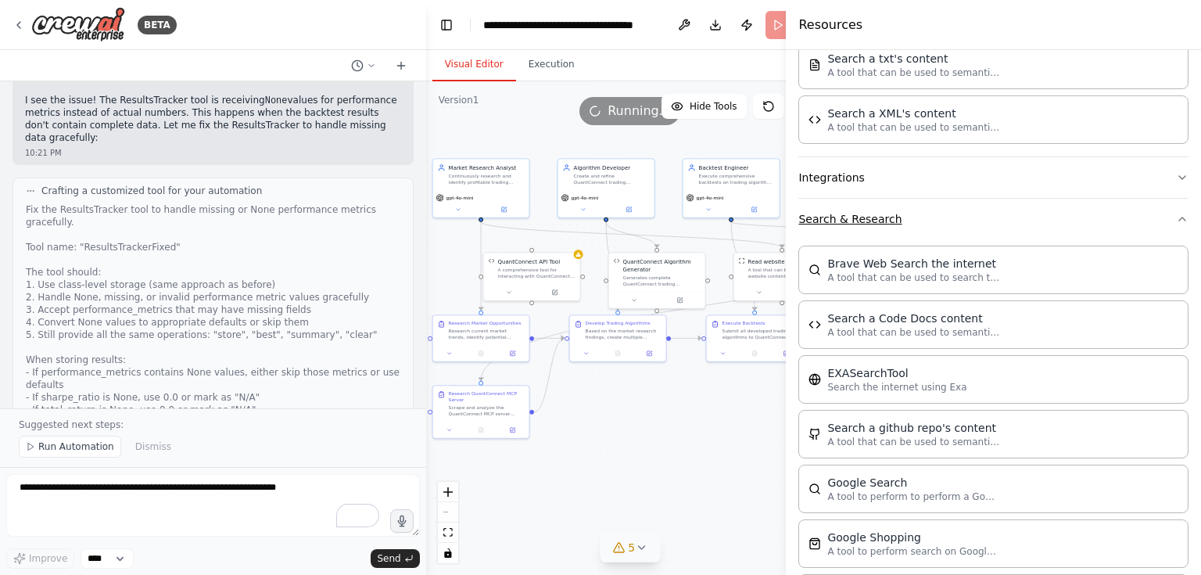
click at [1154, 217] on button "Search & Research" at bounding box center [993, 219] width 390 height 41
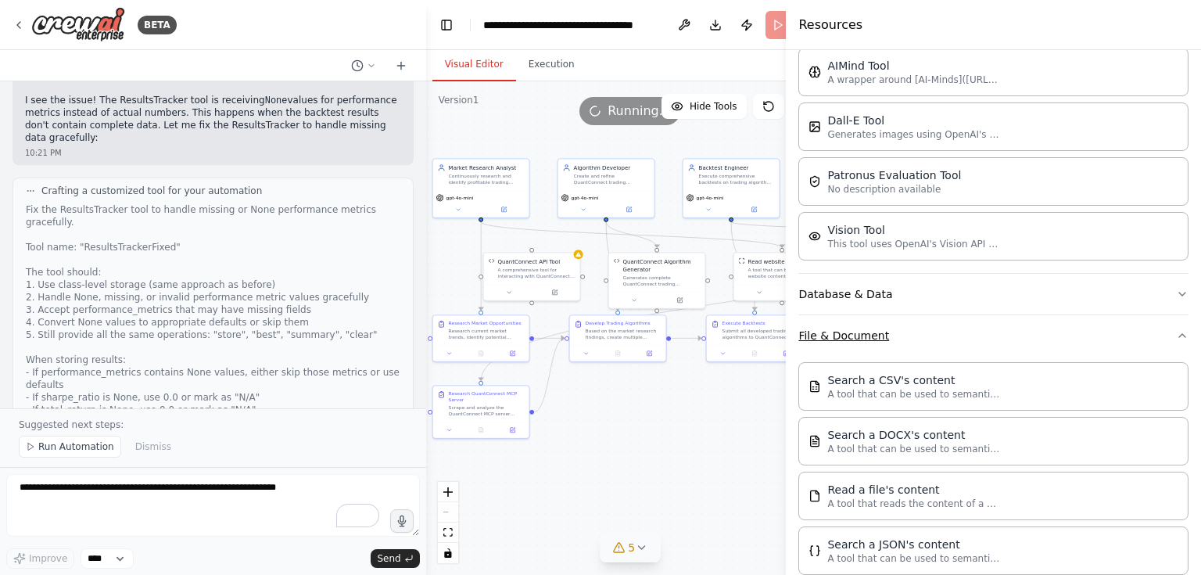
click at [1176, 334] on icon "button" at bounding box center [1182, 335] width 13 height 13
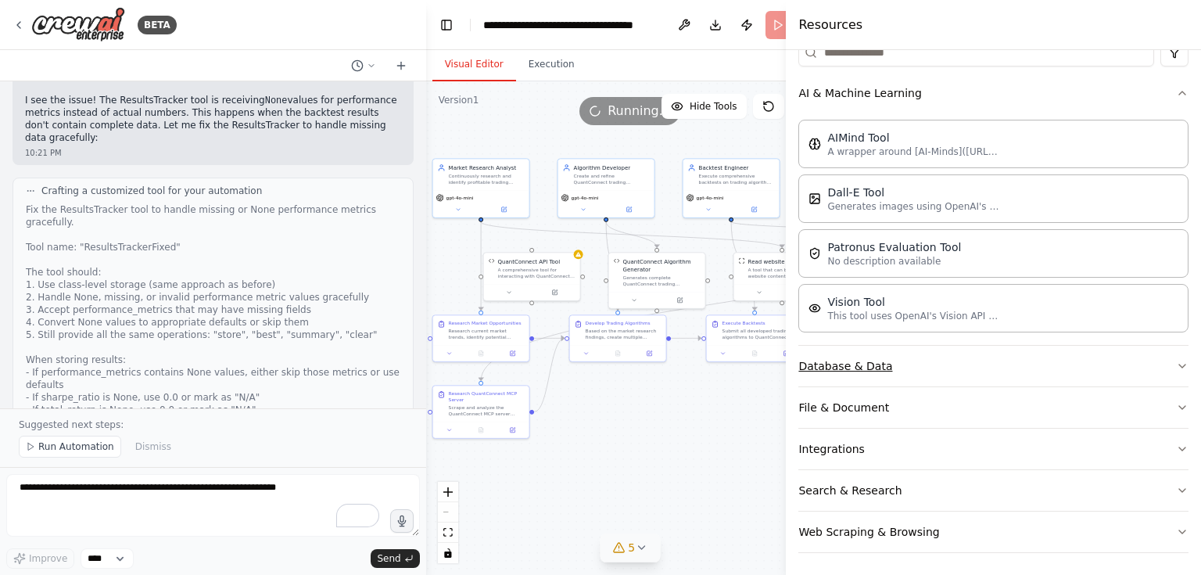
click at [1176, 360] on icon "button" at bounding box center [1182, 366] width 13 height 13
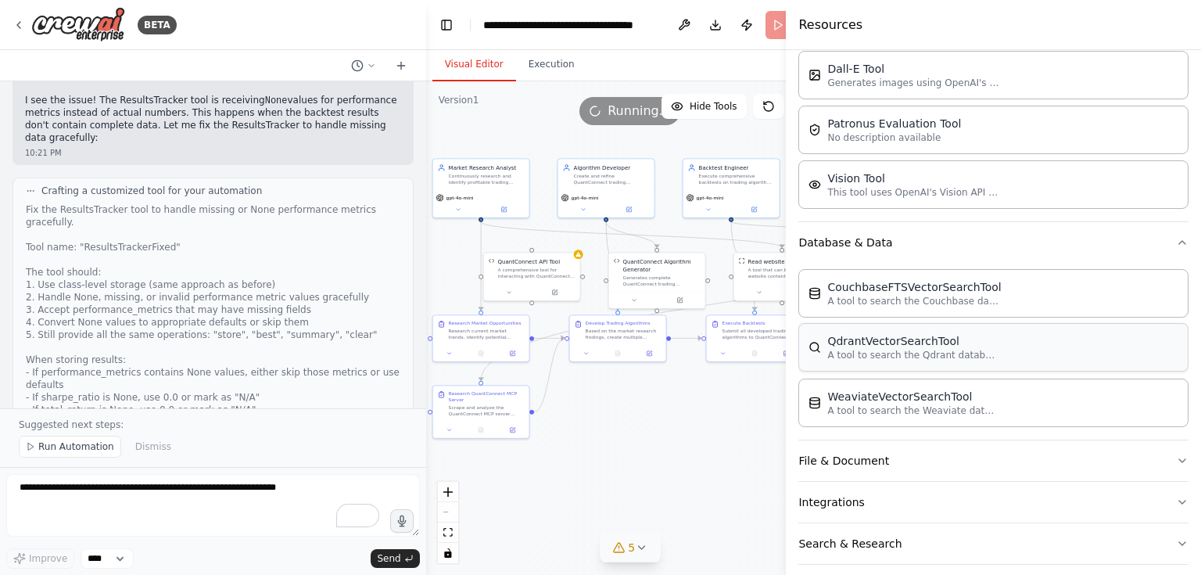
scroll to position [335, 0]
click at [1179, 241] on icon "button" at bounding box center [1182, 240] width 6 height 3
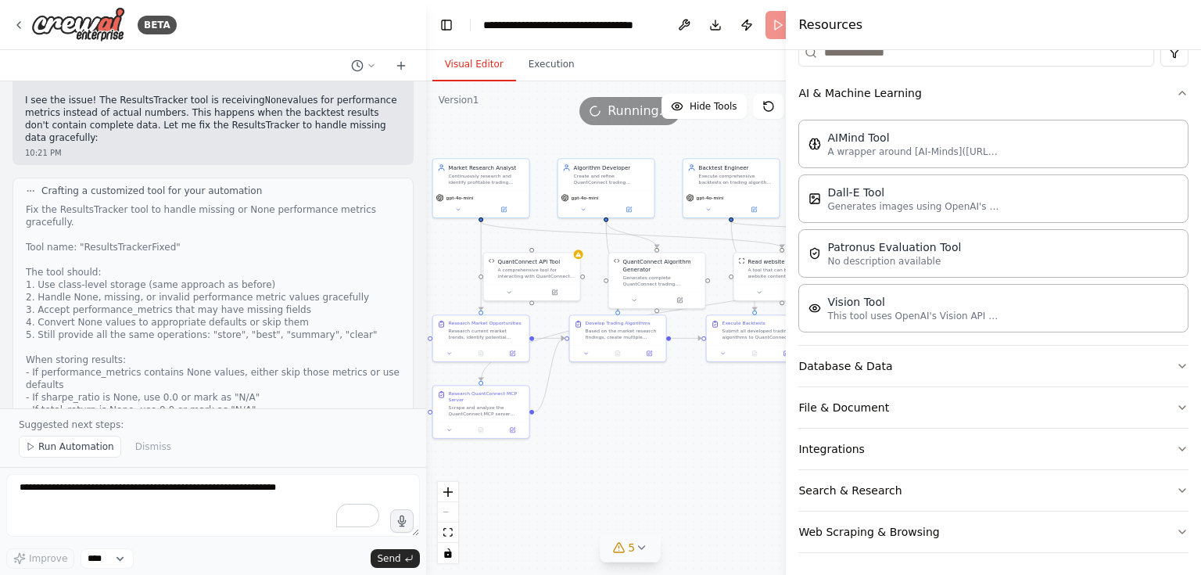
click at [676, 485] on div ".deletable-edge-delete-btn { width: 20px; height: 20px; border: 0px solid #ffff…" at bounding box center [630, 327] width 408 height 493
click at [713, 109] on span "Hide Tools" at bounding box center [713, 106] width 48 height 13
click at [713, 109] on span "Show Tools" at bounding box center [712, 106] width 52 height 13
click at [713, 109] on span "Hide Tools" at bounding box center [713, 106] width 48 height 13
click at [713, 109] on span "Show Tools" at bounding box center [712, 106] width 52 height 13
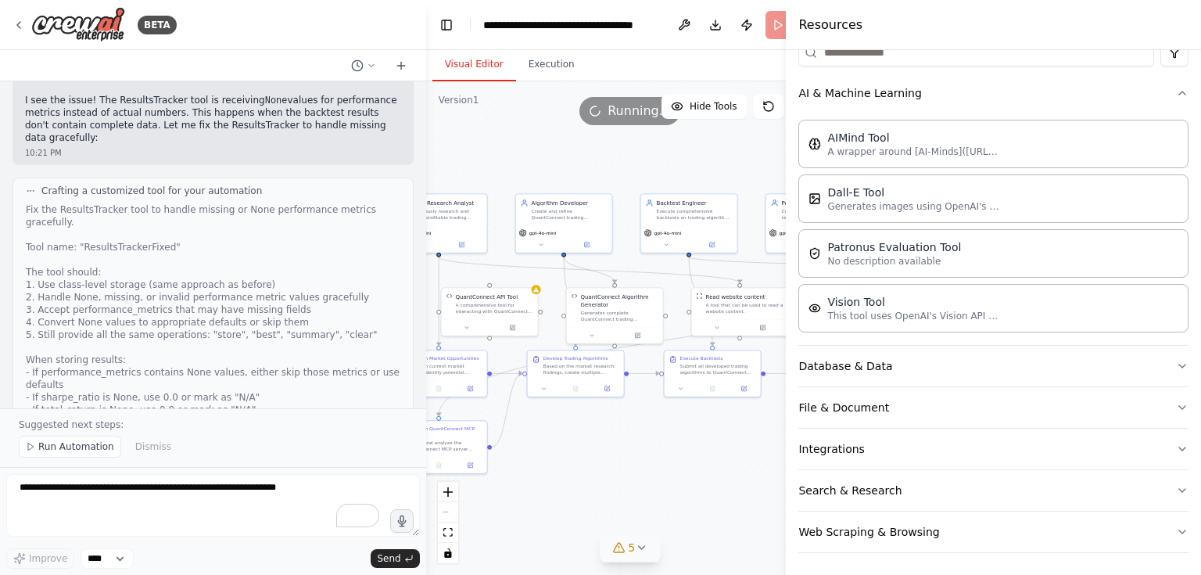
drag, startPoint x: 722, startPoint y: 142, endPoint x: 690, endPoint y: 163, distance: 38.0
click at [701, 169] on div ".deletable-edge-delete-btn { width: 20px; height: 20px; border: 0px solid #ffff…" at bounding box center [630, 327] width 408 height 493
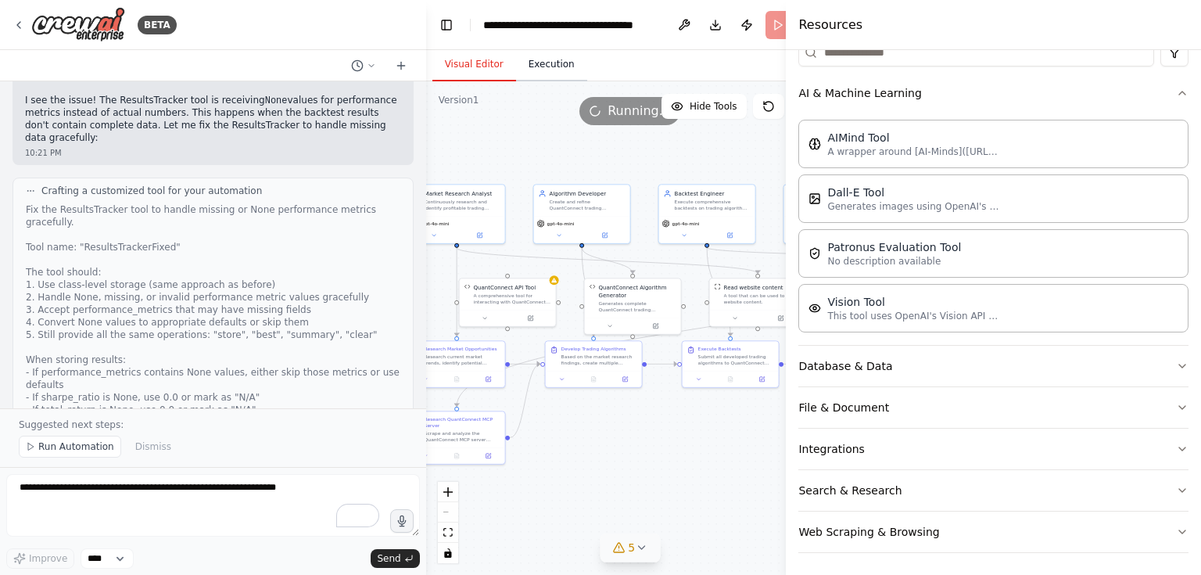
click at [524, 76] on button "Execution" at bounding box center [551, 64] width 71 height 33
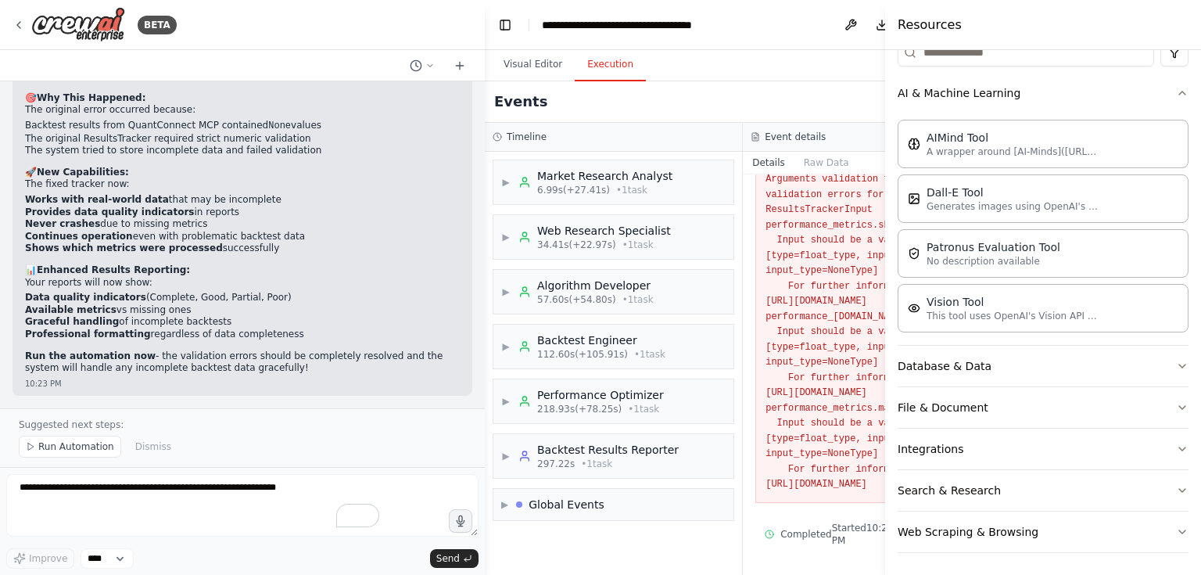
scroll to position [28939, 0]
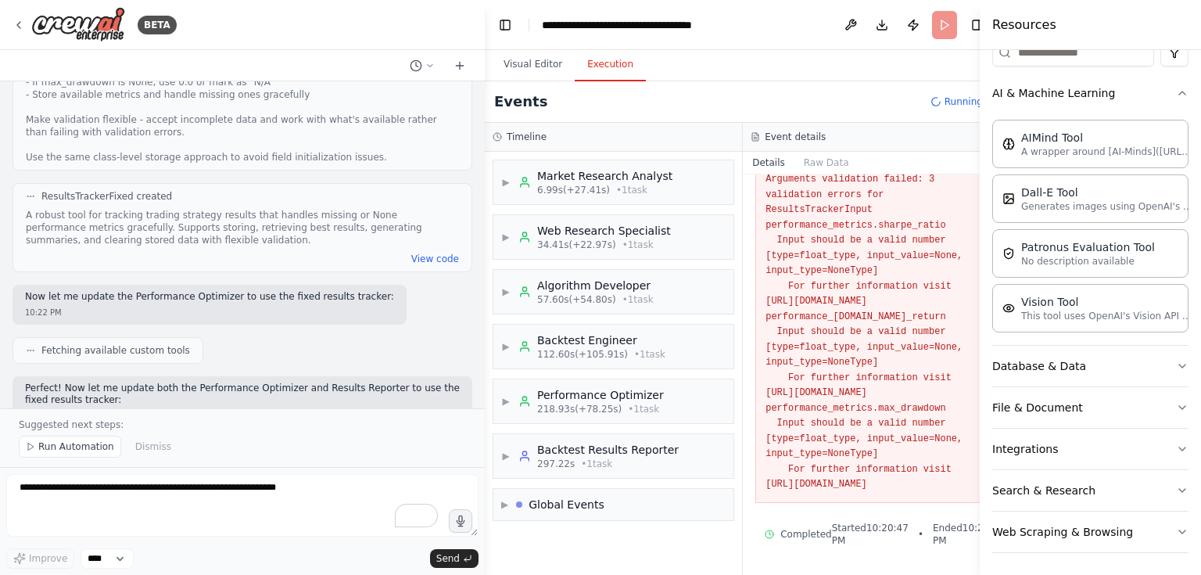
drag, startPoint x: 788, startPoint y: 69, endPoint x: 979, endPoint y: 20, distance: 197.7
click at [979, 20] on div at bounding box center [982, 287] width 6 height 575
click at [916, 30] on header "**********" at bounding box center [743, 25] width 516 height 50
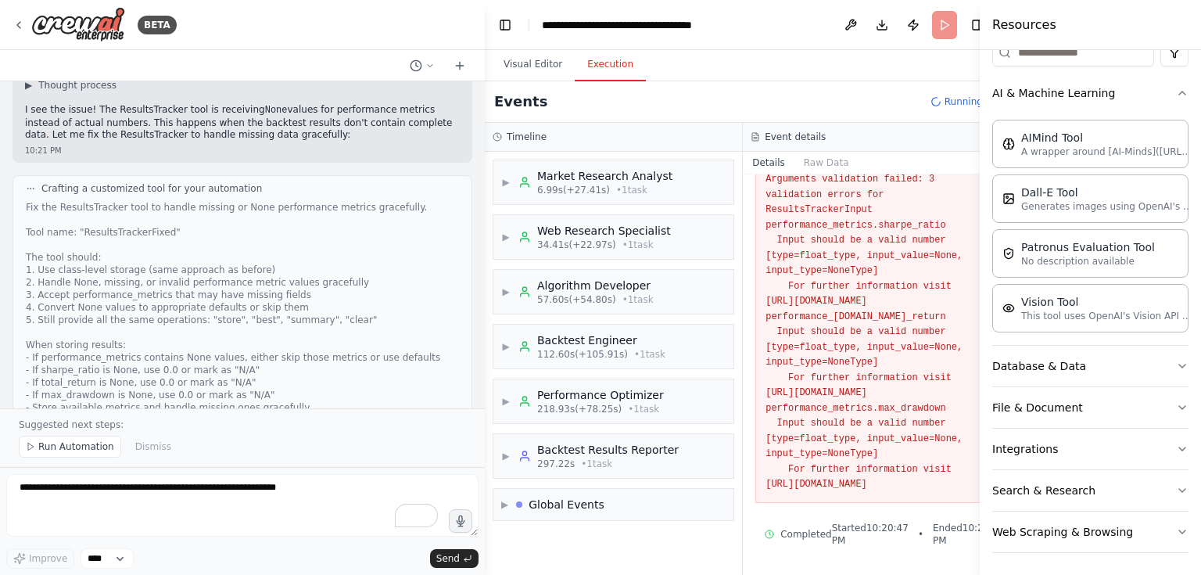
drag, startPoint x: 91, startPoint y: 328, endPoint x: 180, endPoint y: 325, distance: 88.4
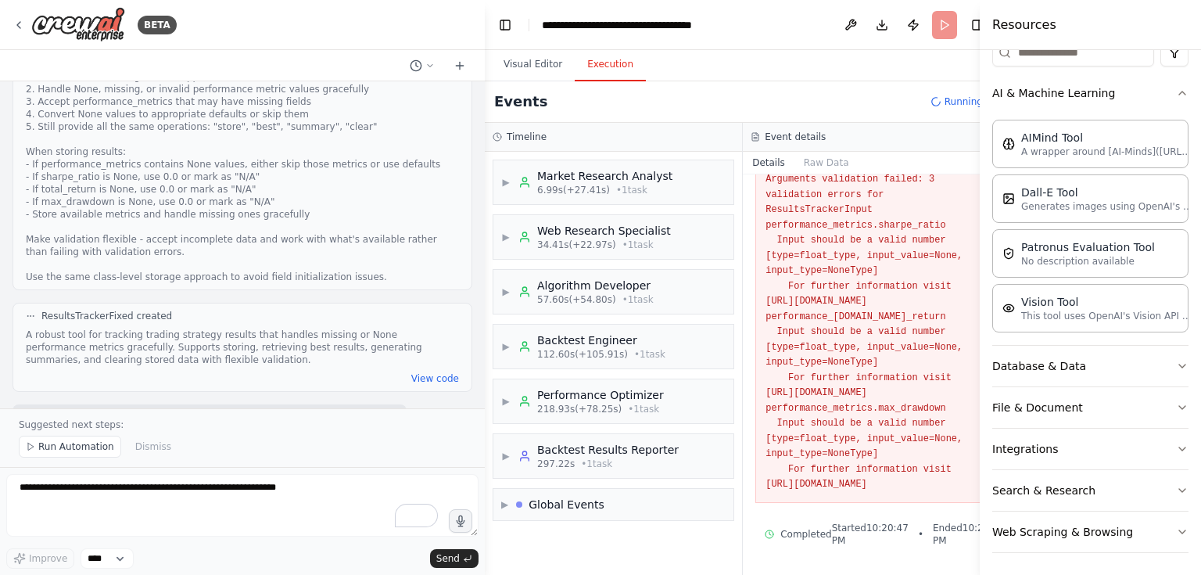
scroll to position [28939, 0]
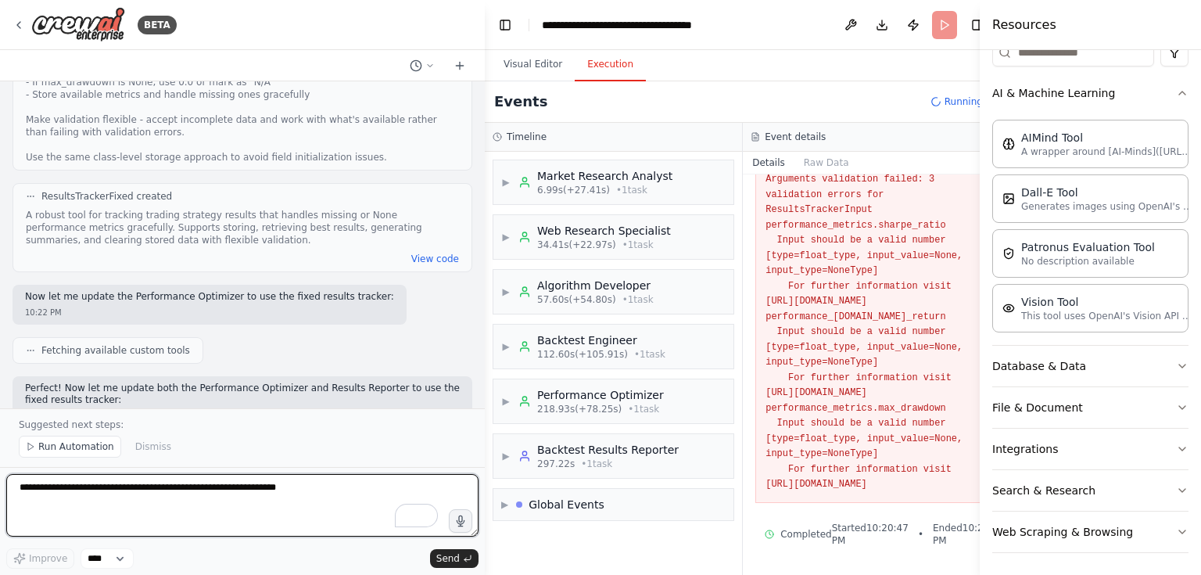
click at [38, 501] on textarea "To enrich screen reader interactions, please activate Accessibility in Grammarl…" at bounding box center [242, 505] width 472 height 63
type textarea "**********"
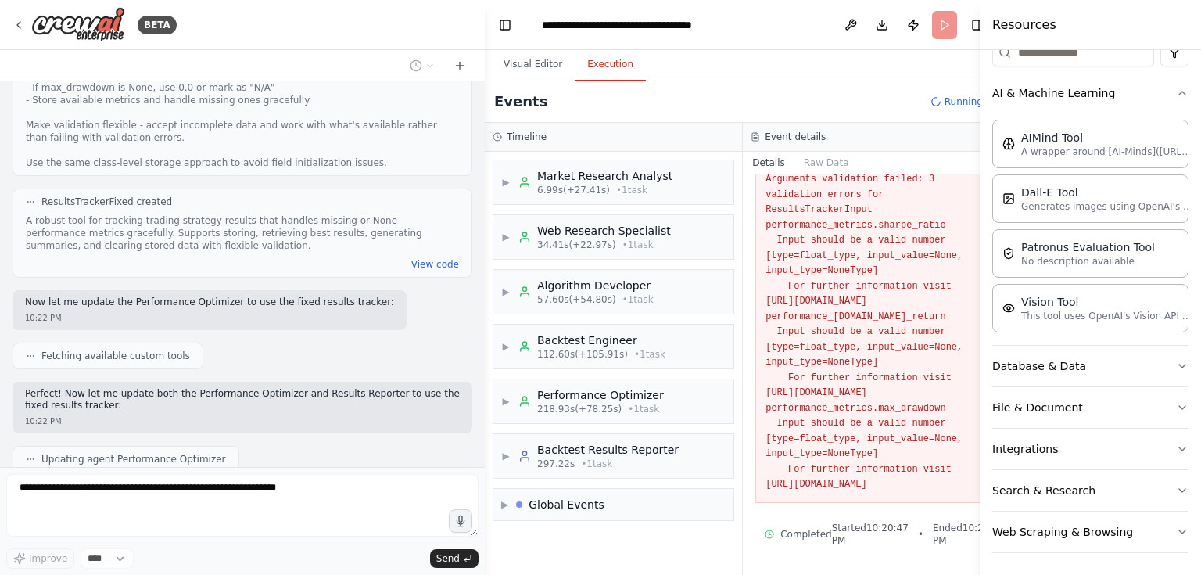
scroll to position [28974, 0]
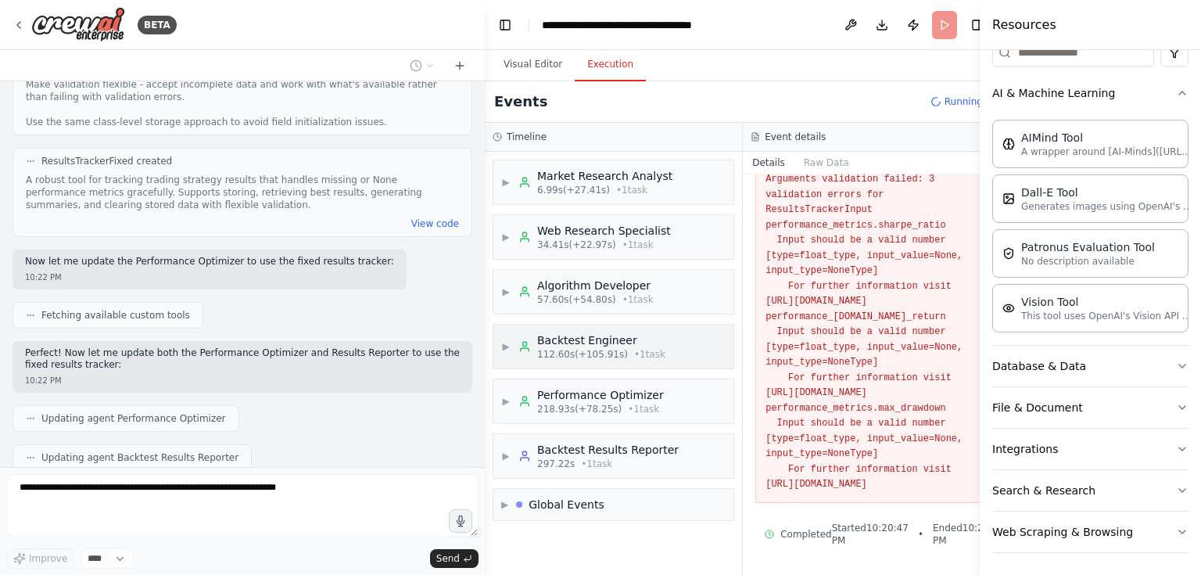
click at [612, 341] on div "Backtest Engineer" at bounding box center [601, 340] width 128 height 16
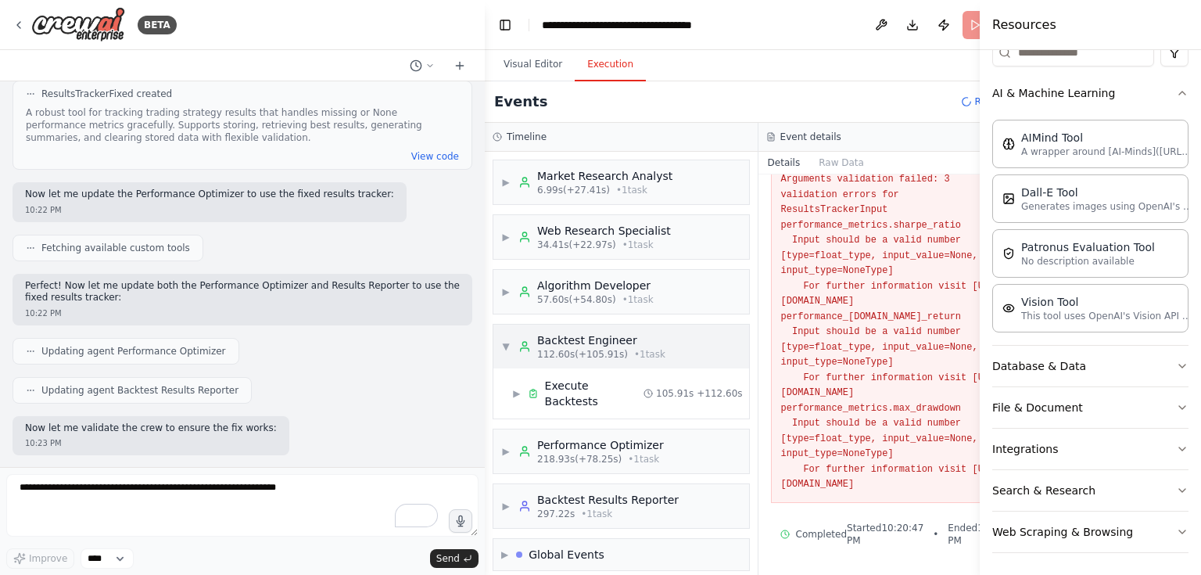
click at [613, 332] on div "Backtest Engineer" at bounding box center [601, 340] width 128 height 16
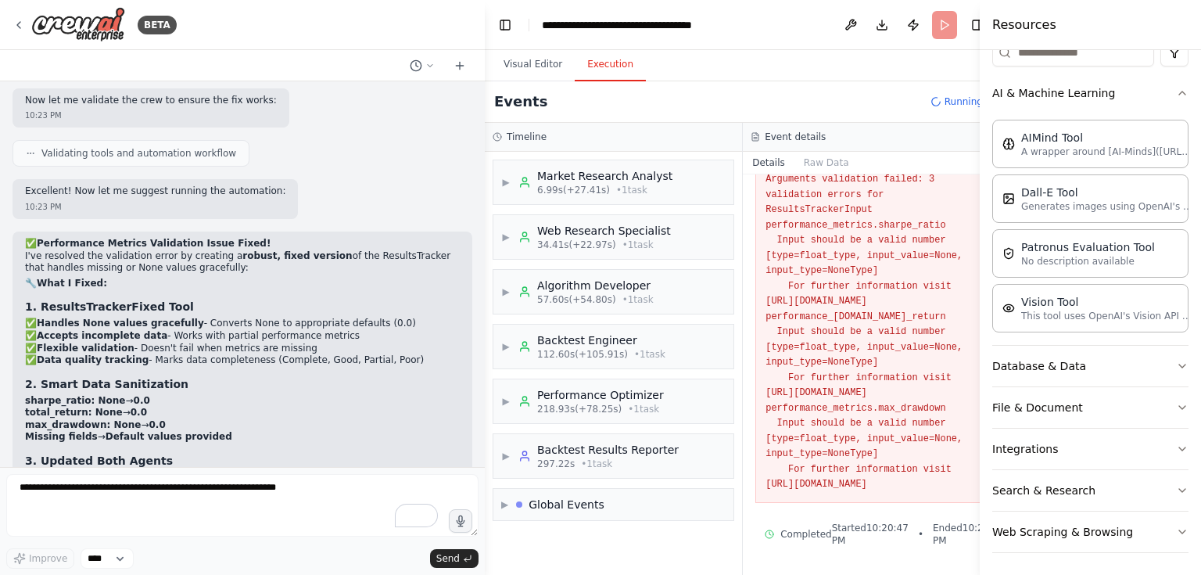
scroll to position [29308, 0]
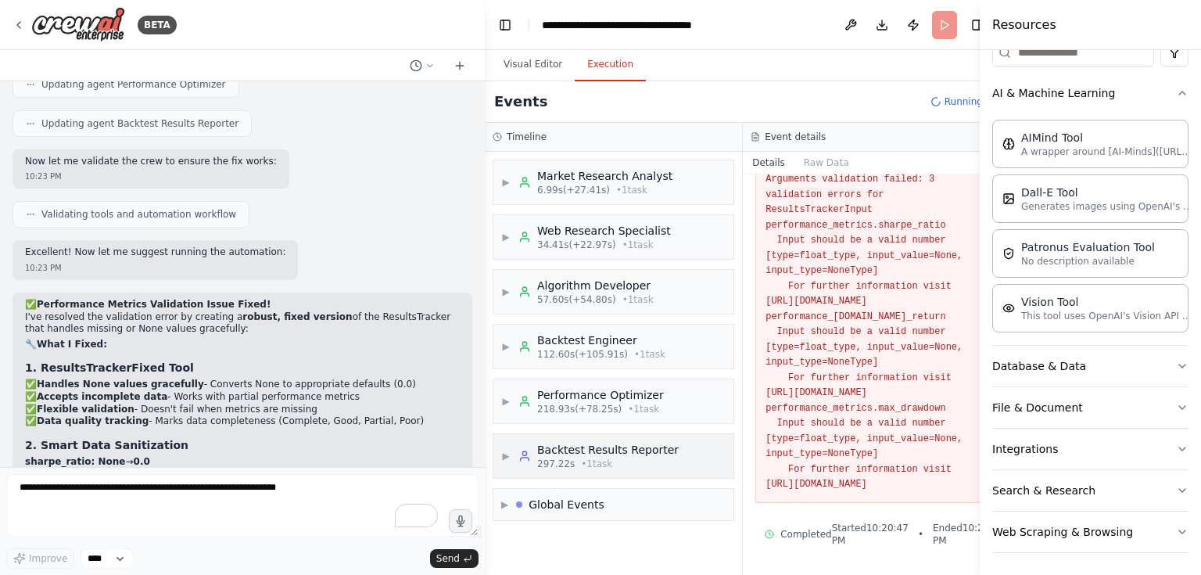
click at [663, 450] on div "Backtest Results Reporter" at bounding box center [607, 450] width 141 height 16
click at [628, 496] on div "Generate Backtest Results Report" at bounding box center [636, 502] width 183 height 31
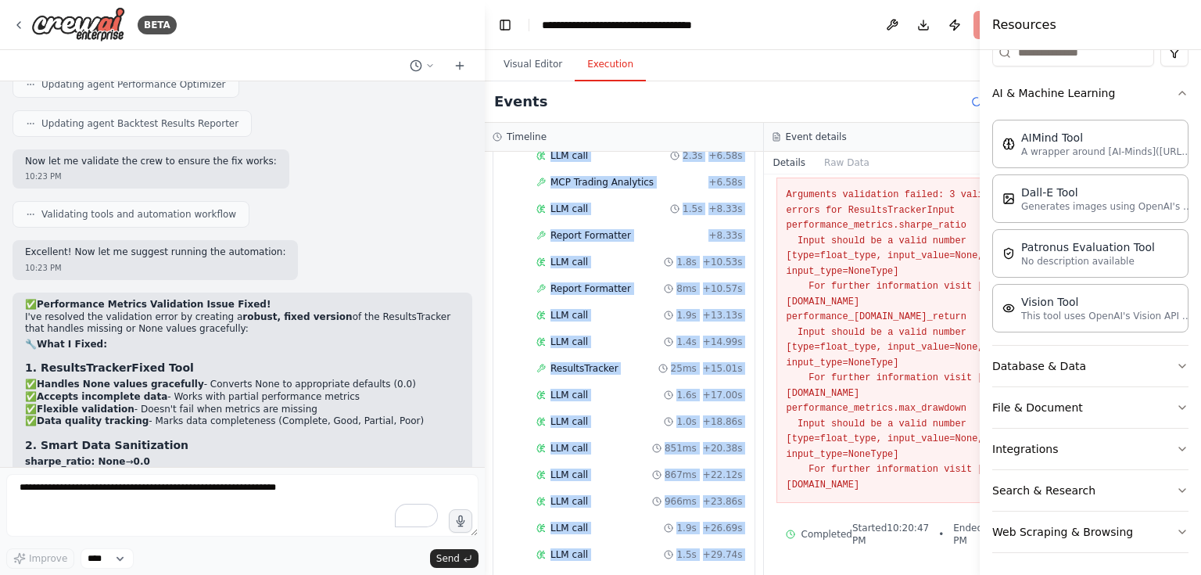
scroll to position [704, 0]
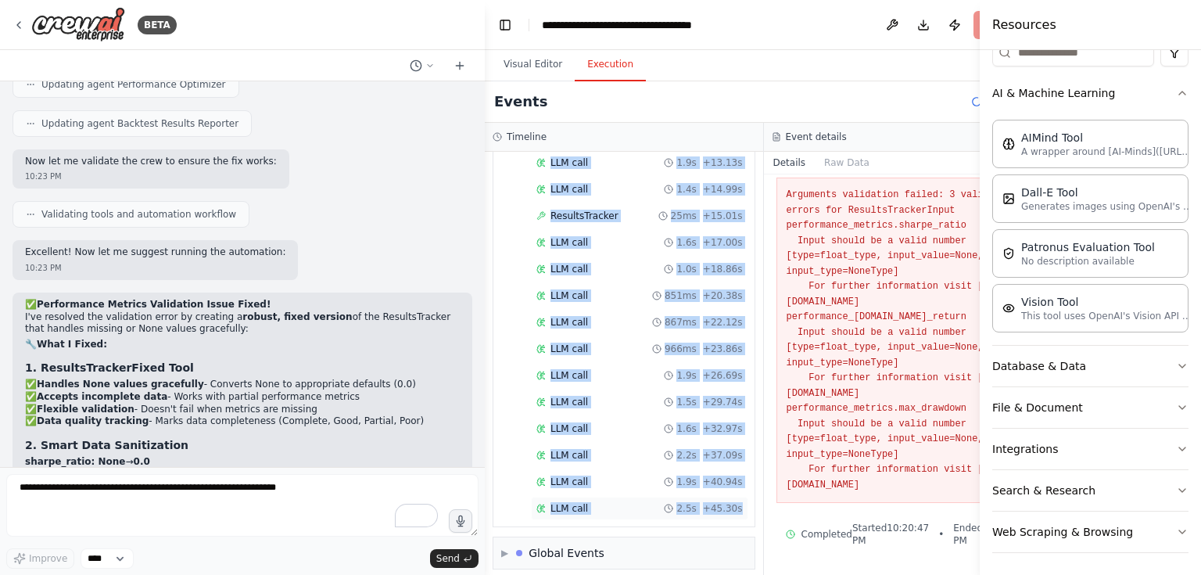
drag, startPoint x: 519, startPoint y: 293, endPoint x: 711, endPoint y: 502, distance: 283.8
click at [711, 503] on div "▼ Backtest Results Reporter 297.22s • 1 task ▼ Generate Backtest Results Report…" at bounding box center [623, 128] width 263 height 797
copy div "Backtest Results Reporter 297.22s • 1 task ▼ Generate Backtest Results Report S…"
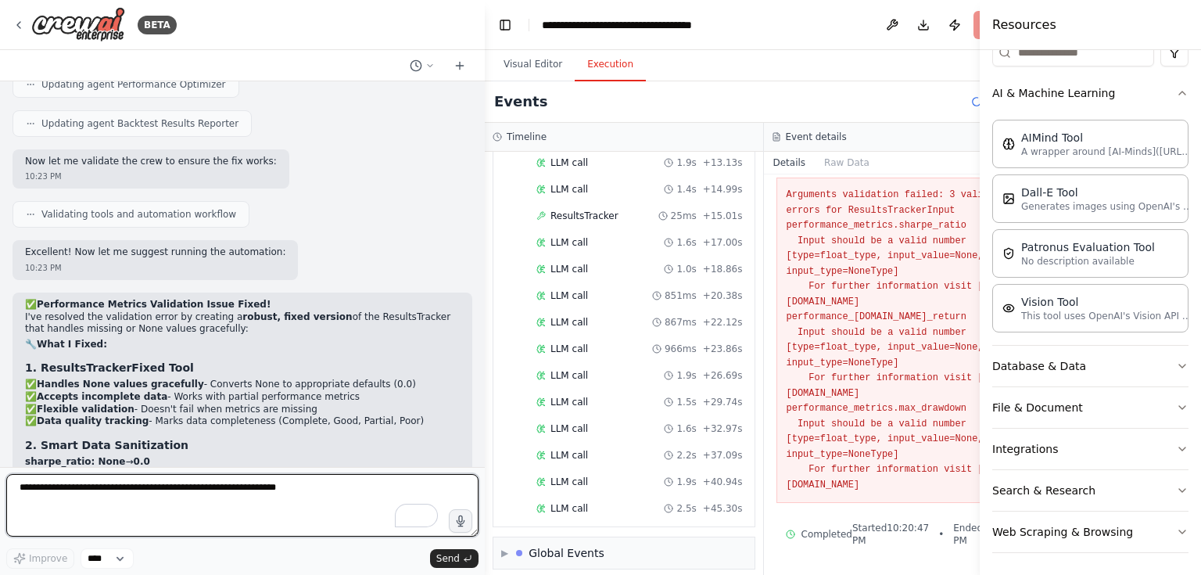
click at [84, 490] on textarea "To enrich screen reader interactions, please activate Accessibility in Grammarl…" at bounding box center [242, 505] width 472 height 63
paste textarea "**********"
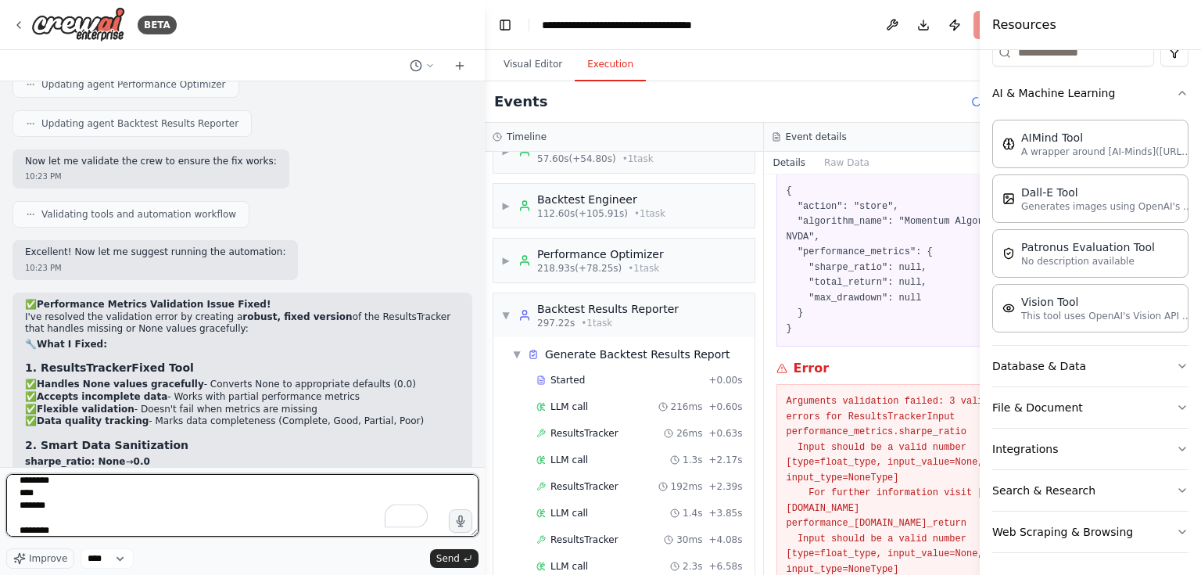
scroll to position [141, 0]
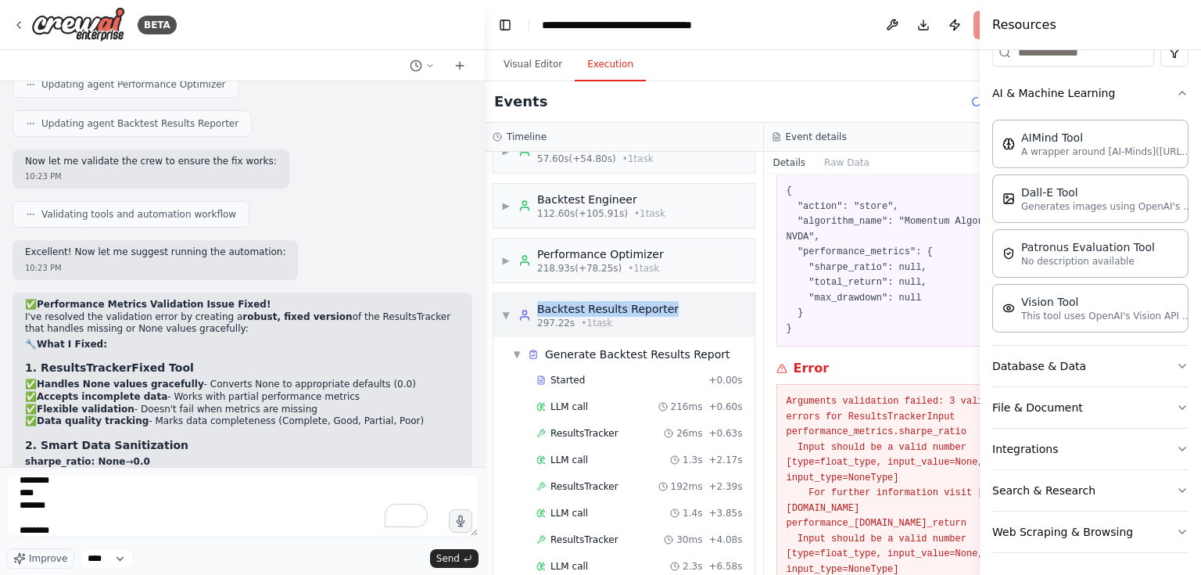
drag, startPoint x: 535, startPoint y: 301, endPoint x: 686, endPoint y: 310, distance: 151.9
click at [686, 310] on div "▼ Backtest Results Reporter 297.22s • 1 task" at bounding box center [623, 315] width 261 height 44
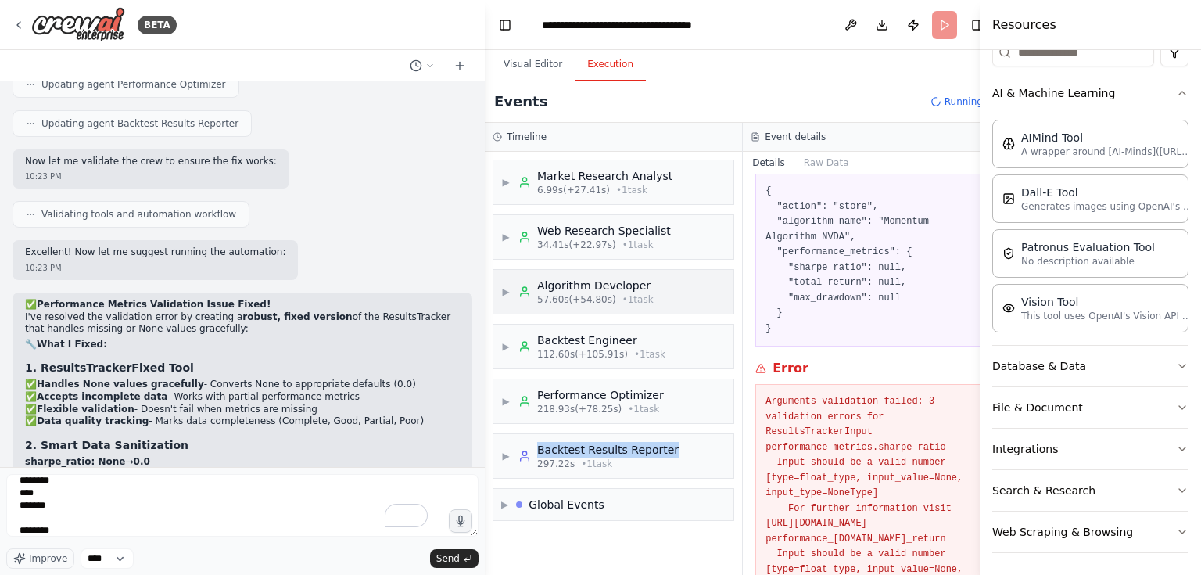
copy div "Backtest Results Reporter"
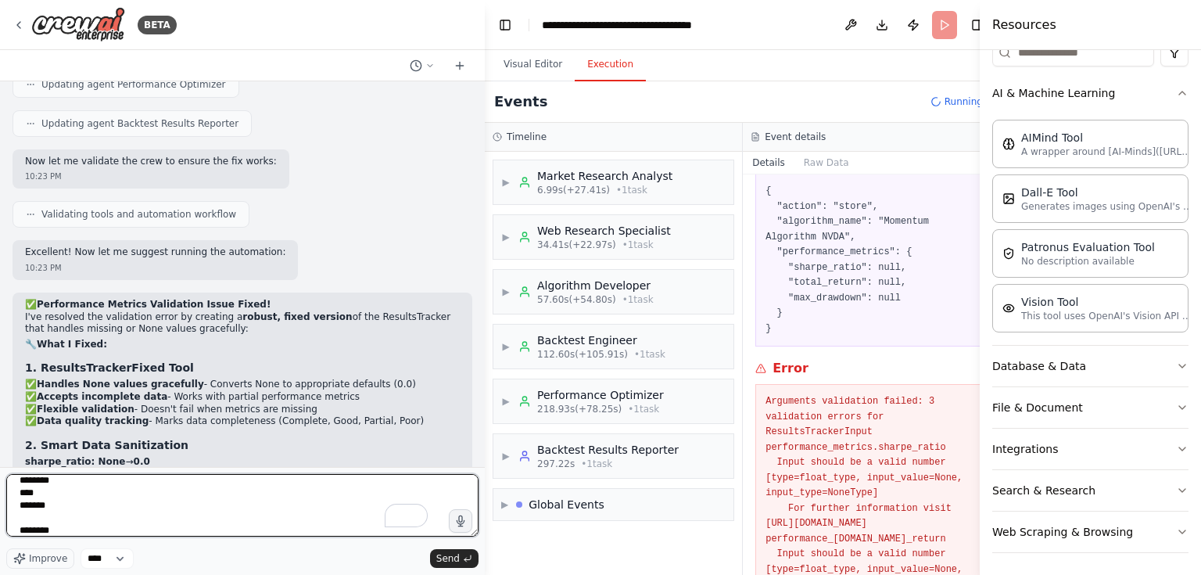
click at [59, 535] on textarea "**********" at bounding box center [242, 505] width 472 height 63
paste textarea "**********"
type textarea "**********"
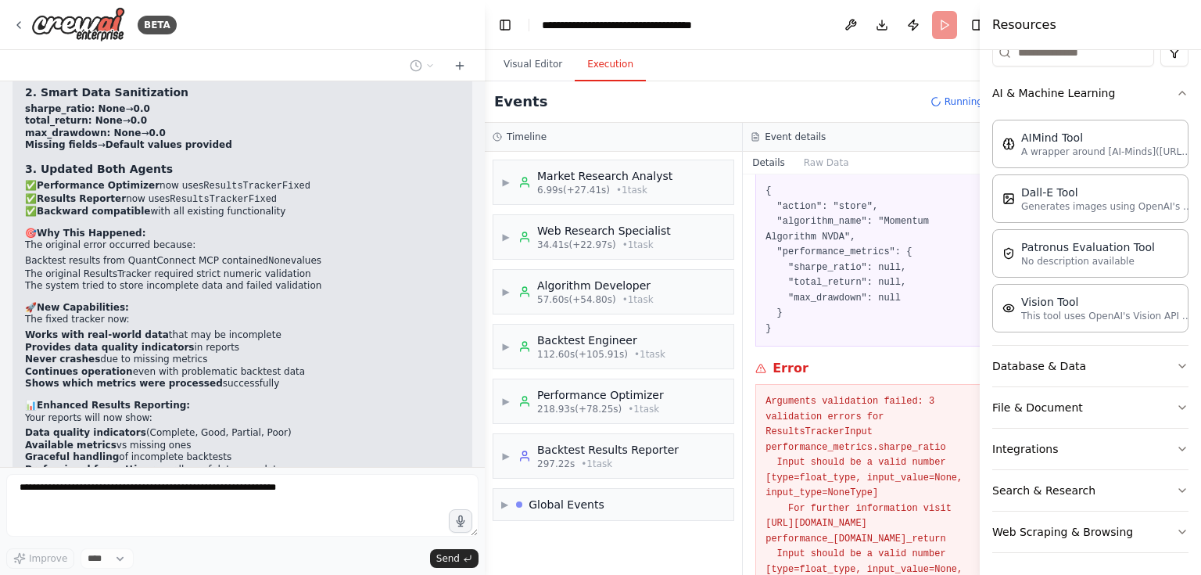
scroll to position [29814, 0]
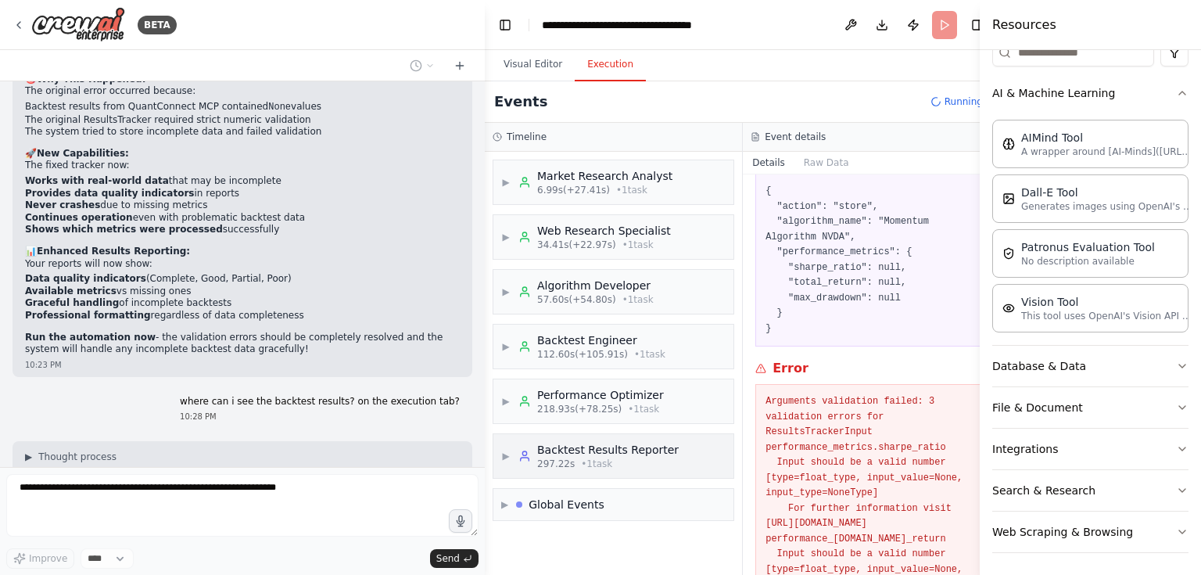
click at [607, 444] on div "Backtest Results Reporter" at bounding box center [607, 450] width 141 height 16
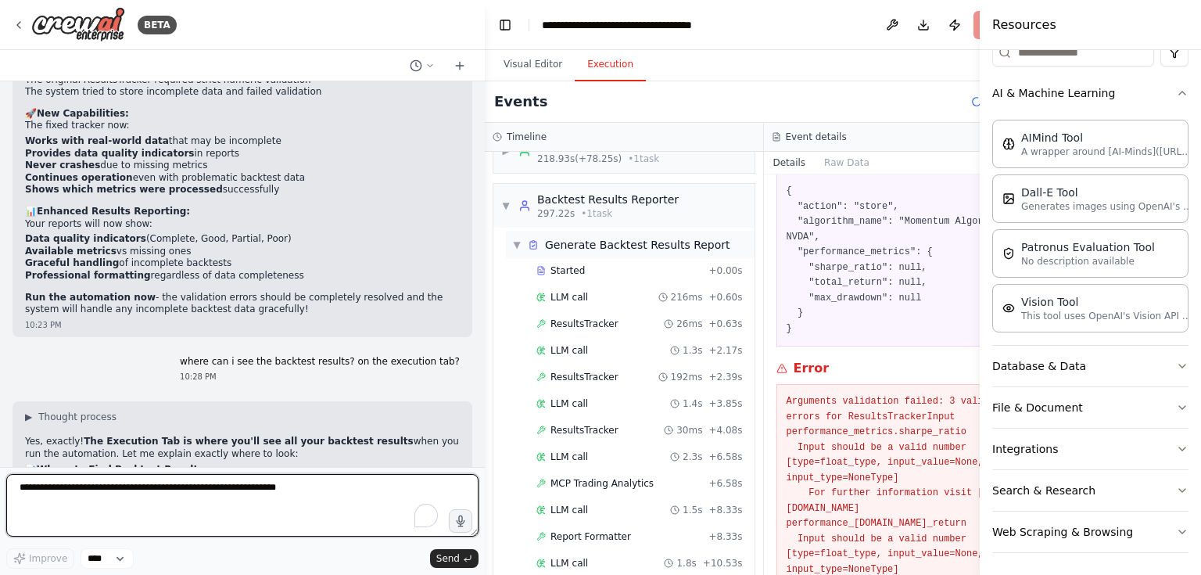
scroll to position [29866, 0]
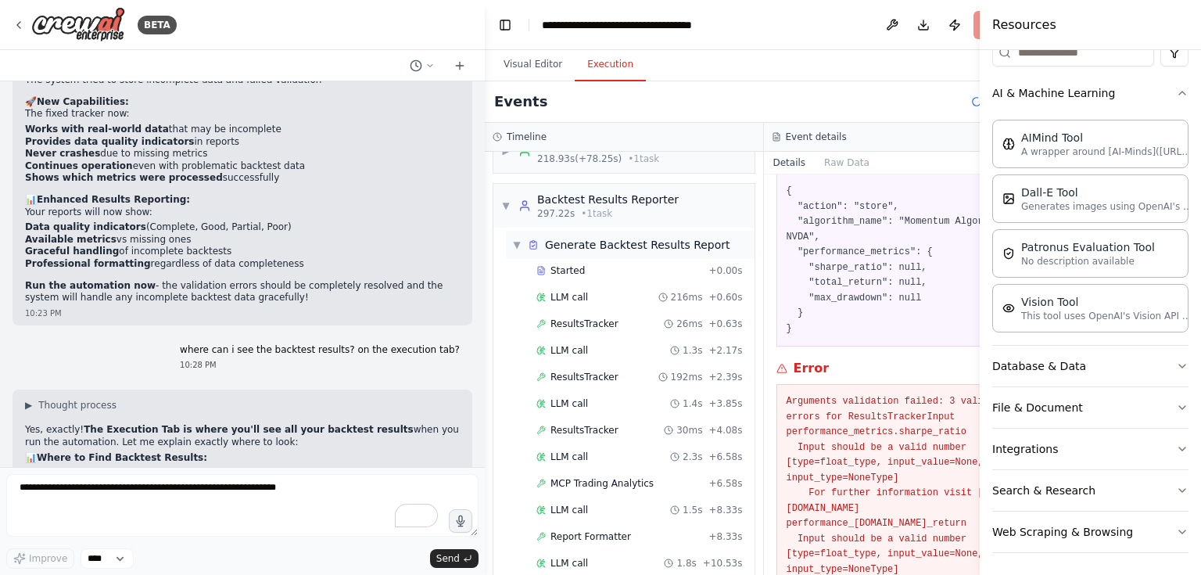
click at [510, 240] on div "▼ Generate Backtest Results Report" at bounding box center [630, 245] width 249 height 28
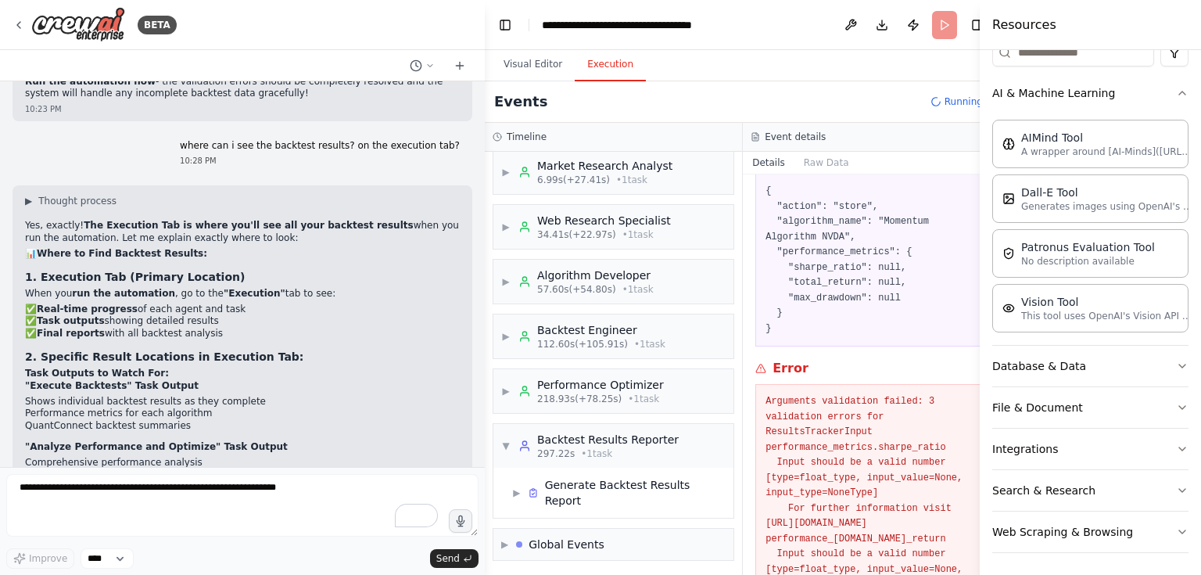
scroll to position [30107, 0]
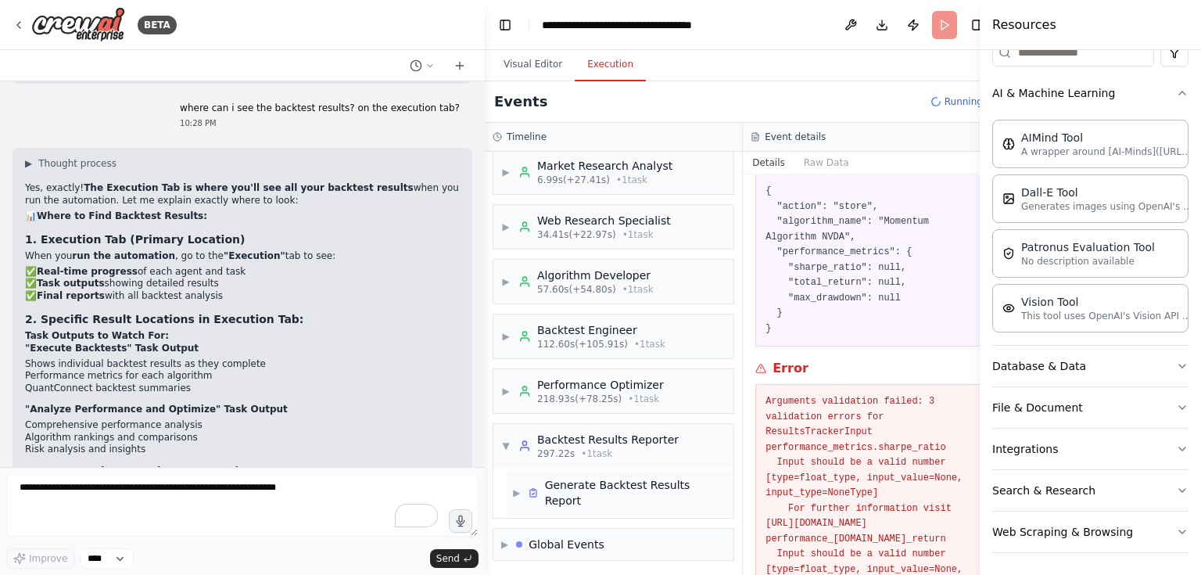
click at [610, 484] on div "Generate Backtest Results Report" at bounding box center [636, 492] width 183 height 31
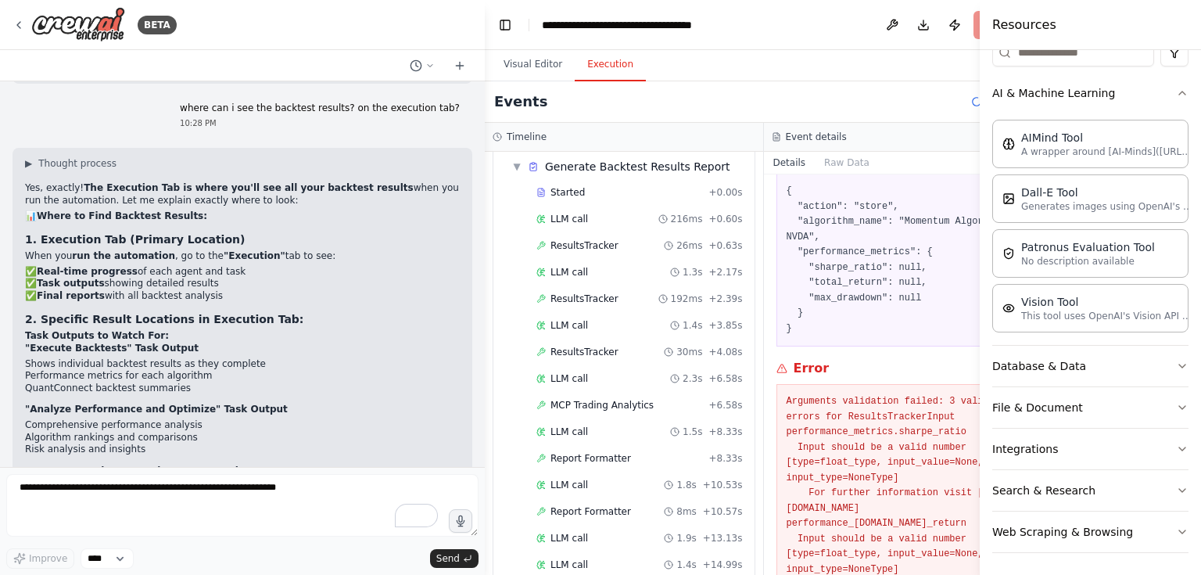
scroll to position [203, 0]
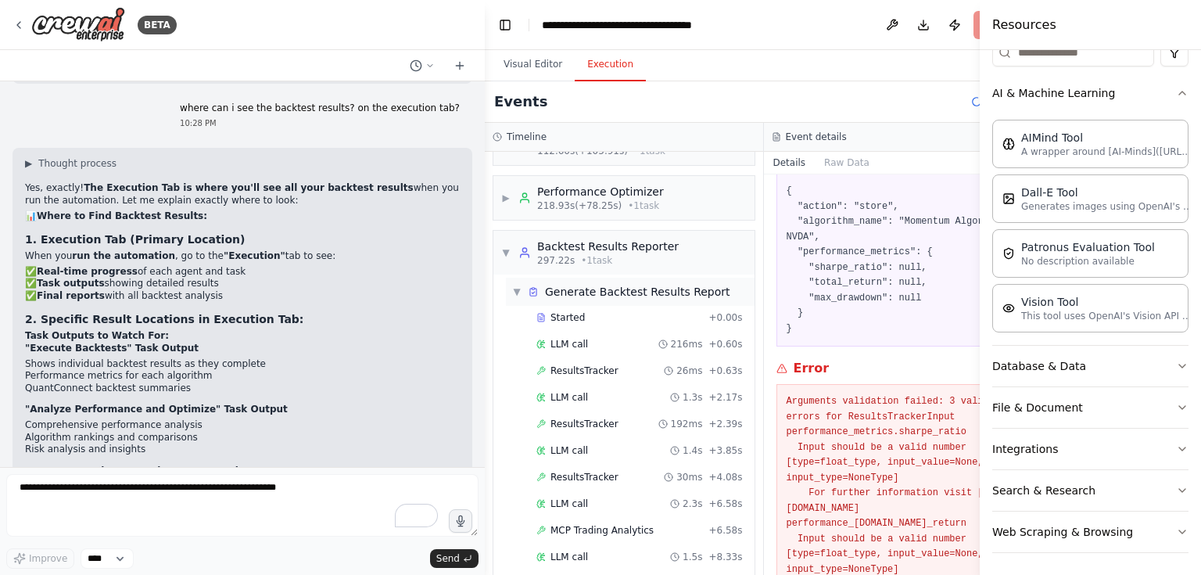
click at [520, 285] on span "▼" at bounding box center [516, 291] width 9 height 13
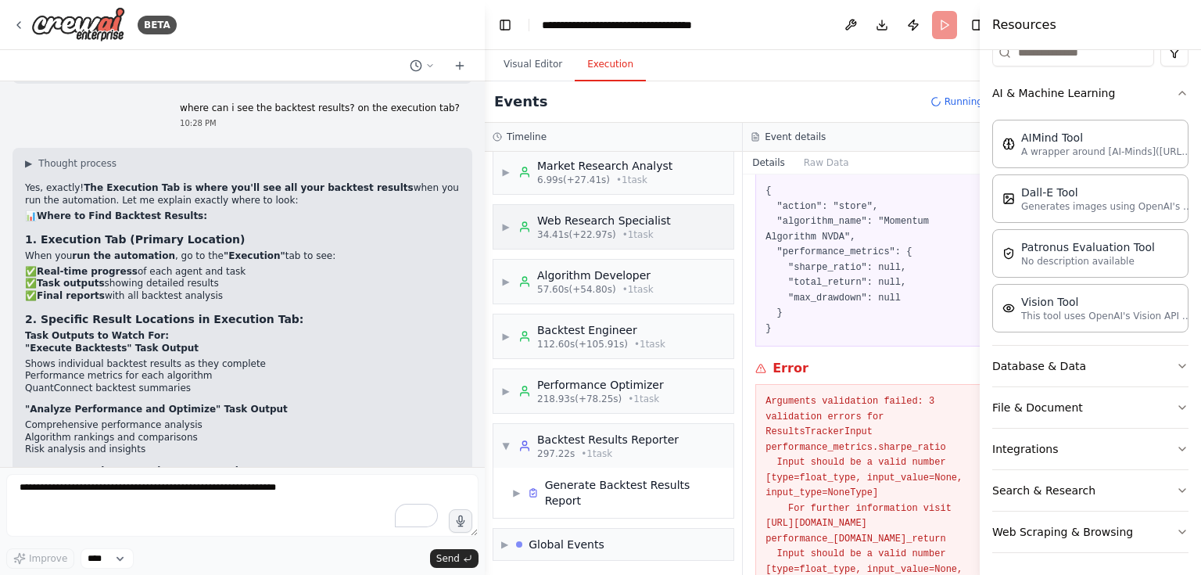
click at [537, 228] on span "34.41s (+22.97s)" at bounding box center [576, 234] width 79 height 13
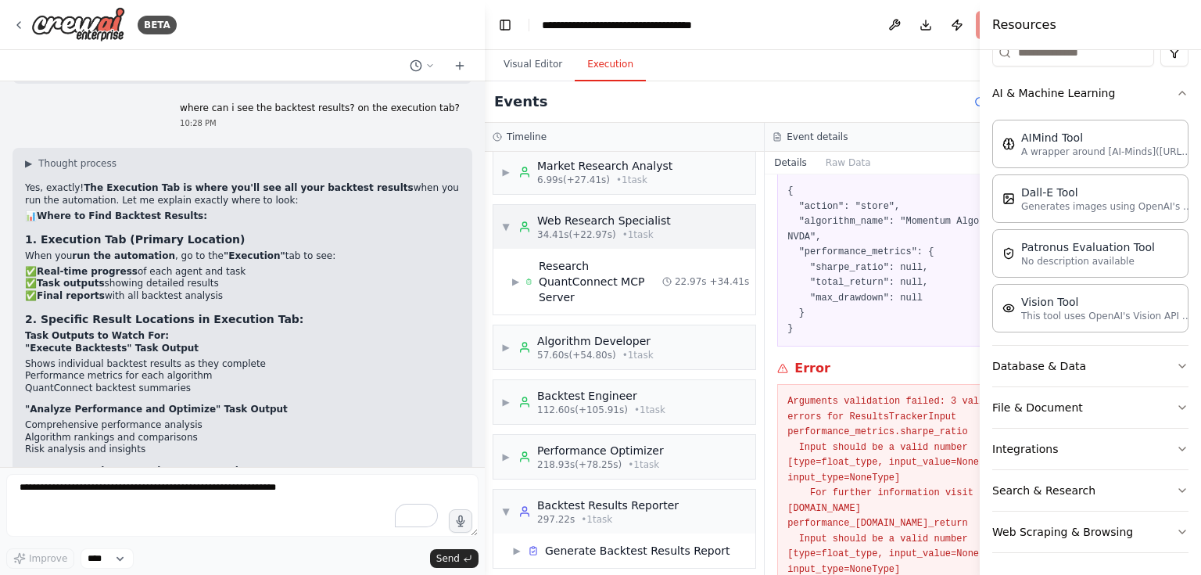
scroll to position [60, 0]
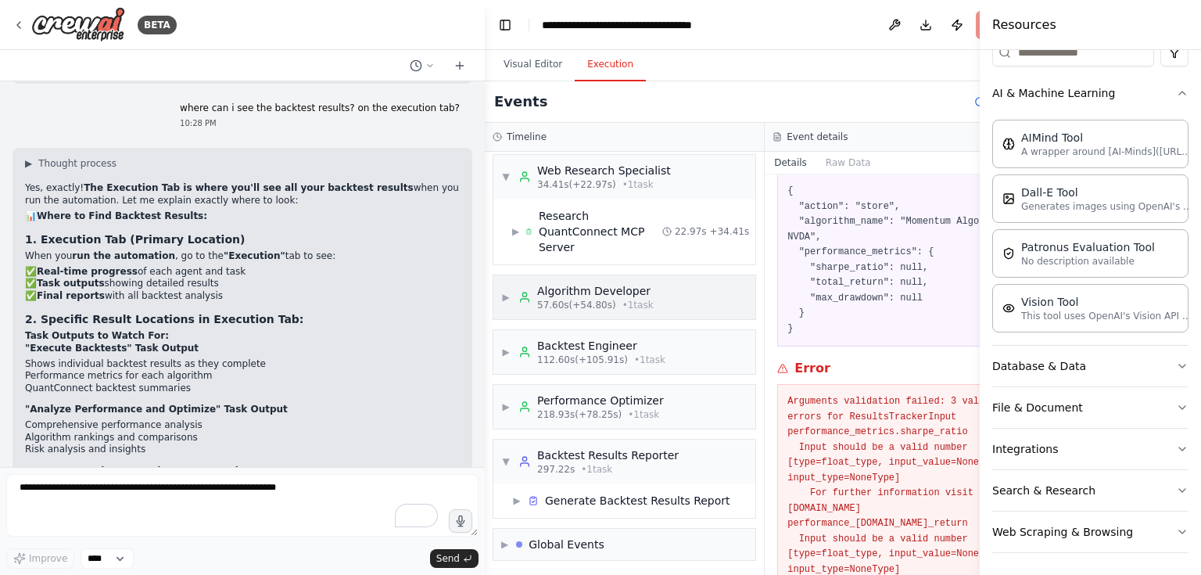
click at [593, 290] on div "Algorithm Developer" at bounding box center [595, 291] width 116 height 16
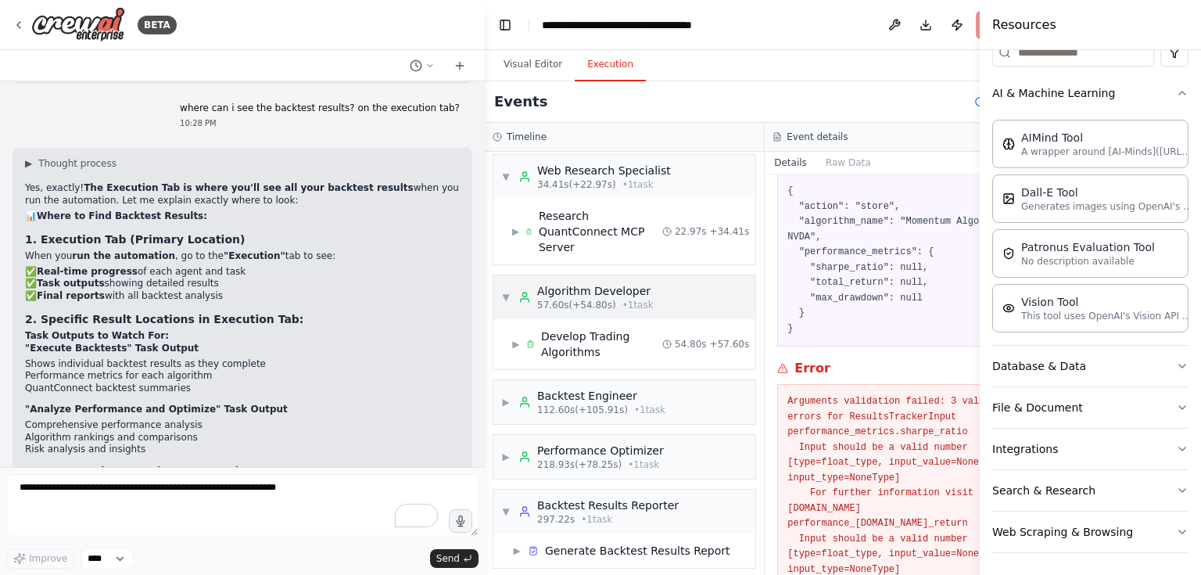
scroll to position [110, 0]
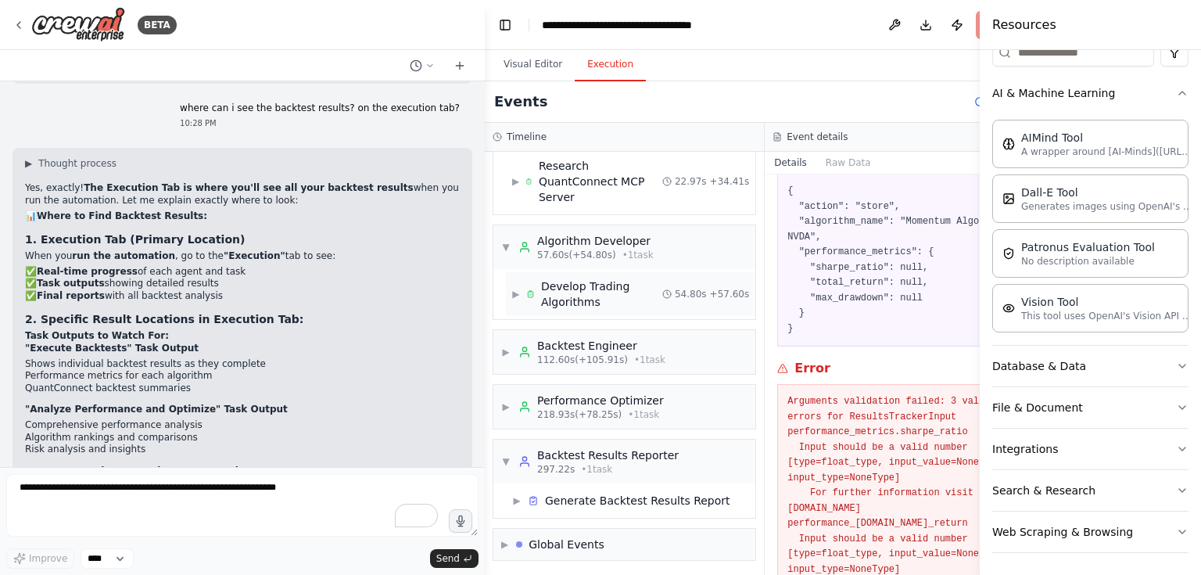
click at [576, 289] on div "Develop Trading Algorithms" at bounding box center [601, 293] width 121 height 31
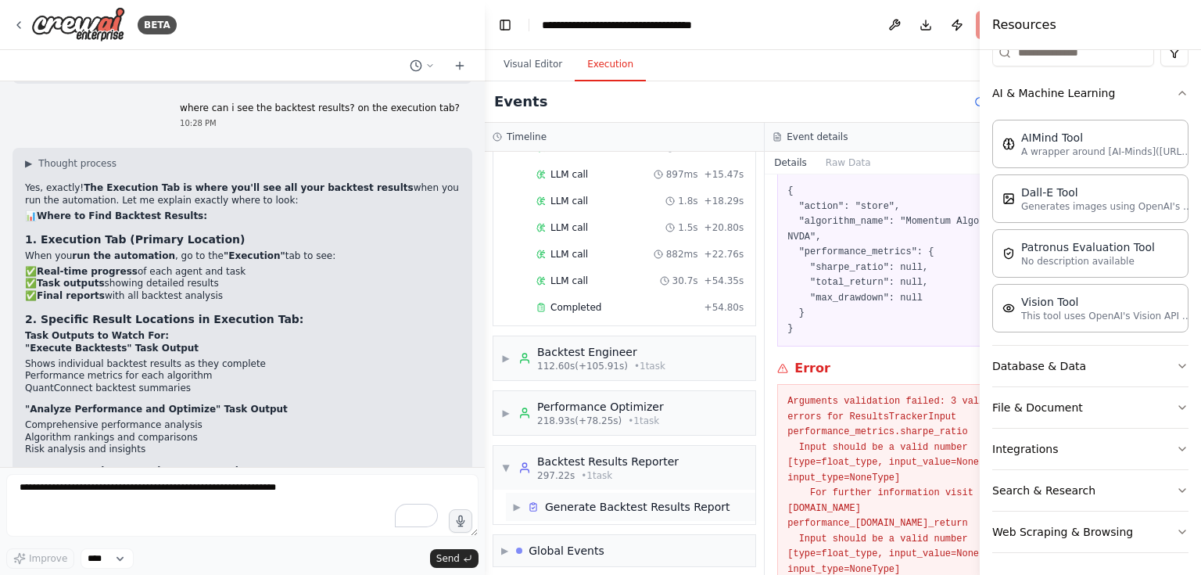
click at [608, 504] on div "Generate Backtest Results Report" at bounding box center [637, 507] width 185 height 16
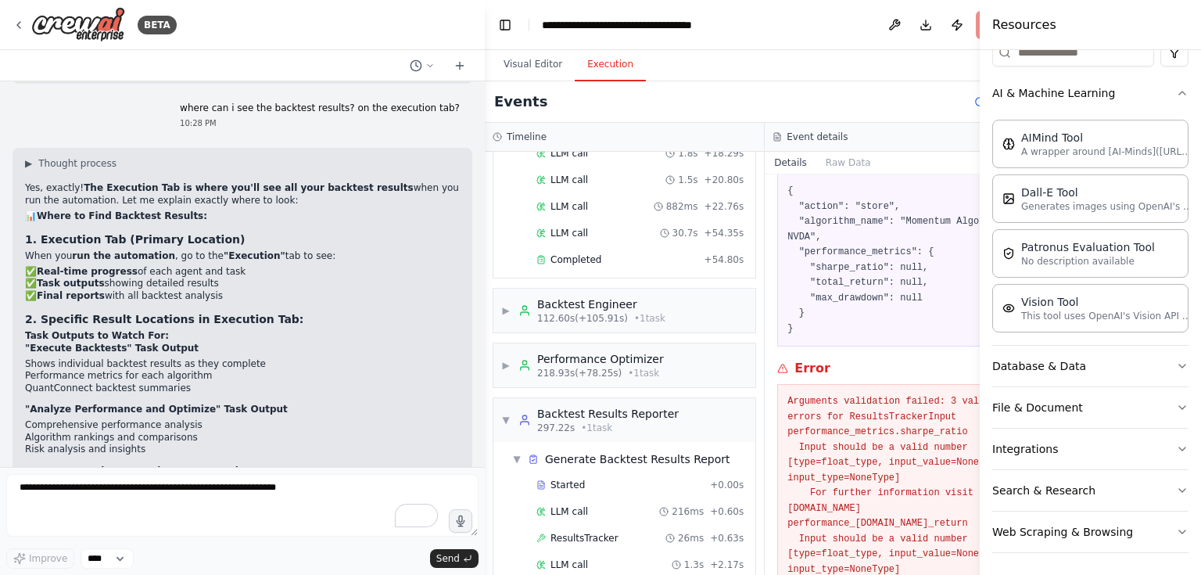
scroll to position [746, 0]
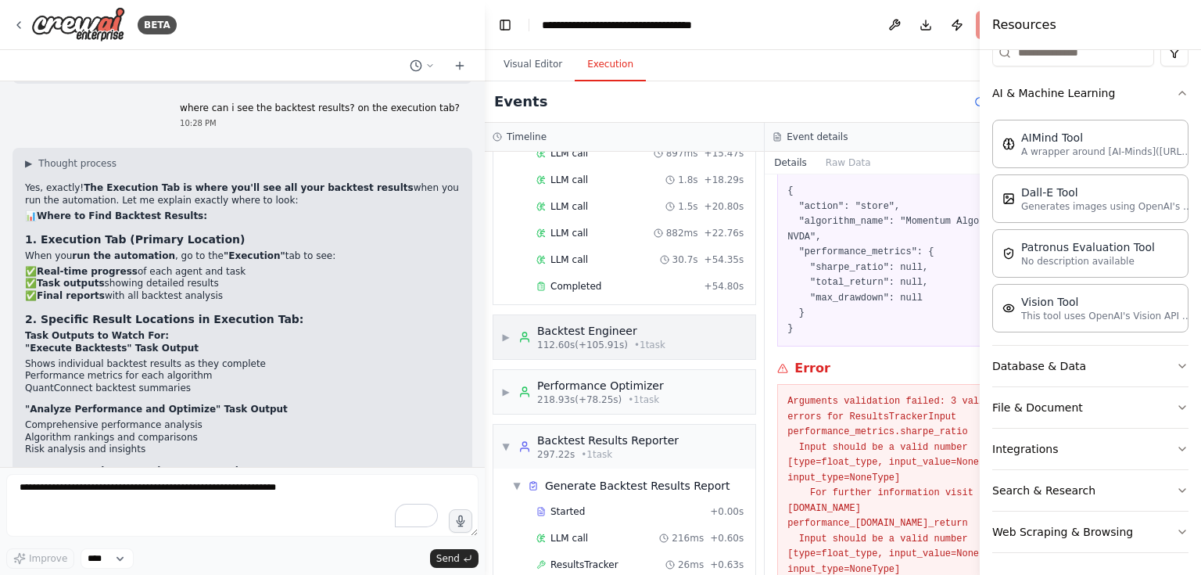
click at [600, 323] on div "Backtest Engineer" at bounding box center [601, 331] width 128 height 16
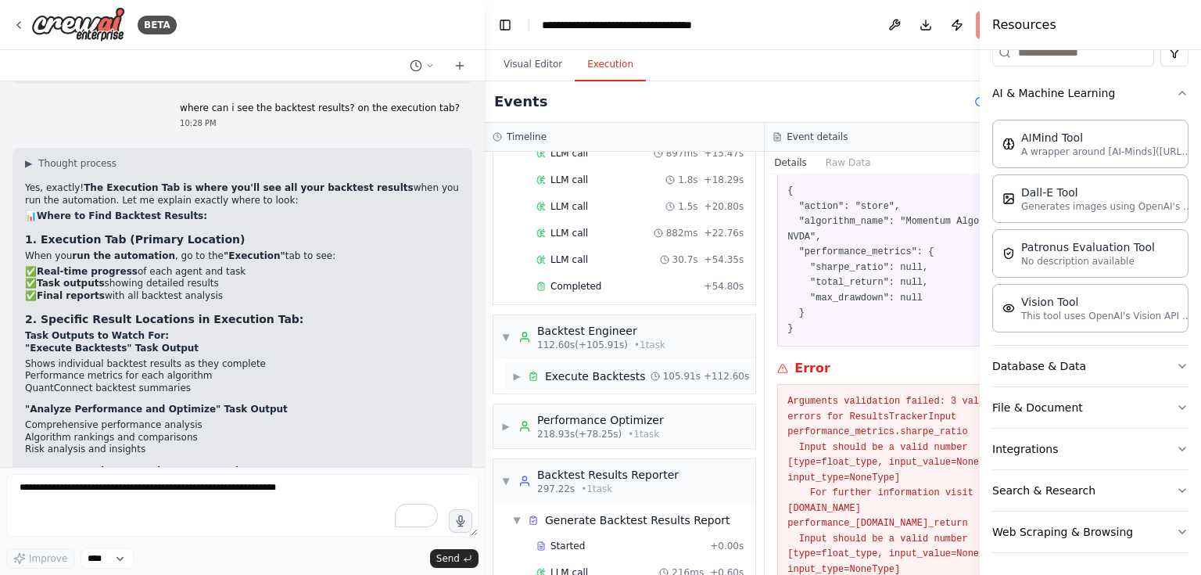
click at [610, 368] on div "Execute Backtests" at bounding box center [595, 376] width 101 height 16
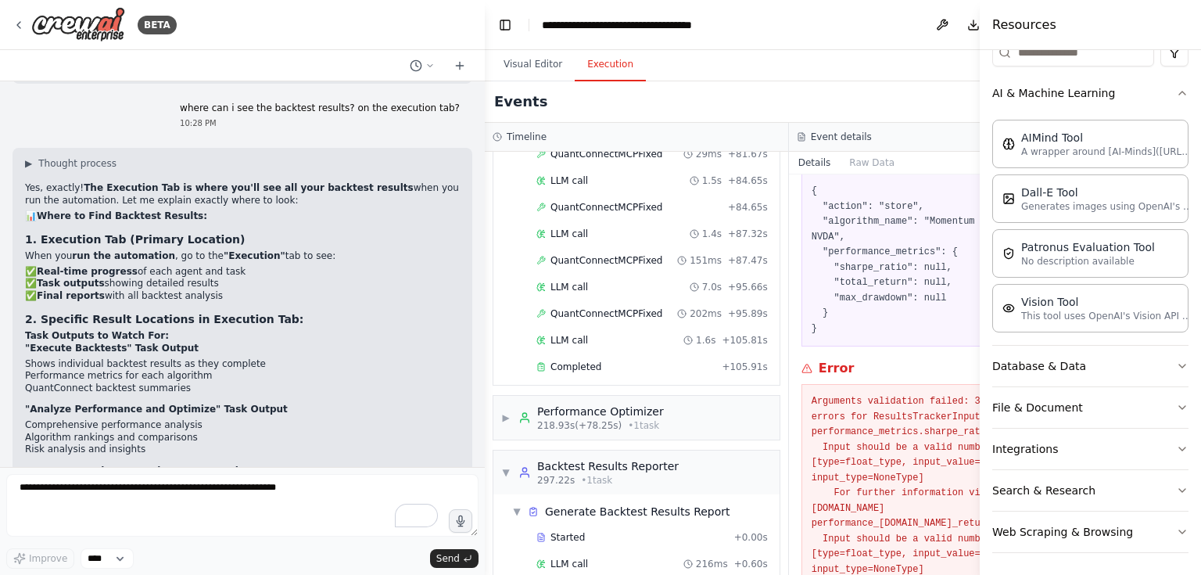
scroll to position [2081, 0]
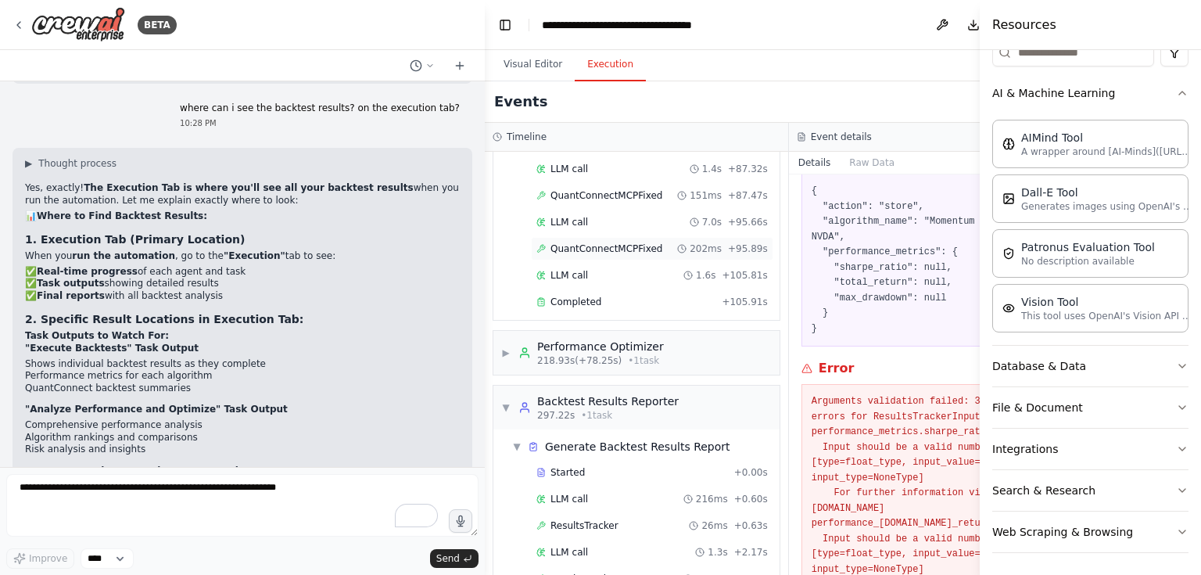
click at [607, 242] on span "QuantConnectMCPFixed" at bounding box center [606, 248] width 112 height 13
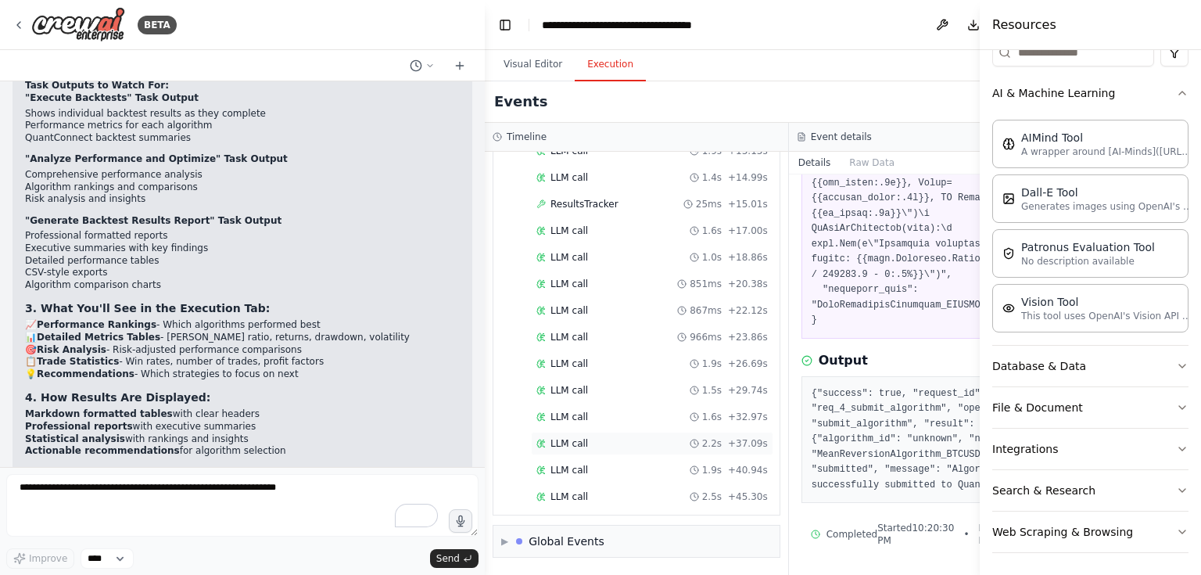
scroll to position [2755, 0]
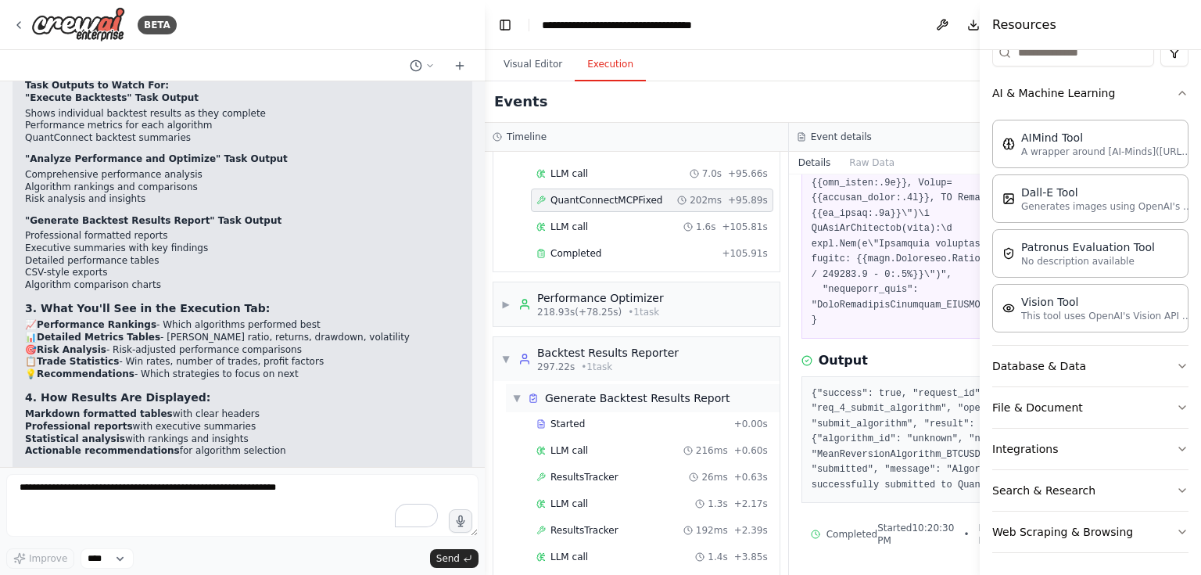
click at [513, 404] on span "▼" at bounding box center [516, 398] width 9 height 13
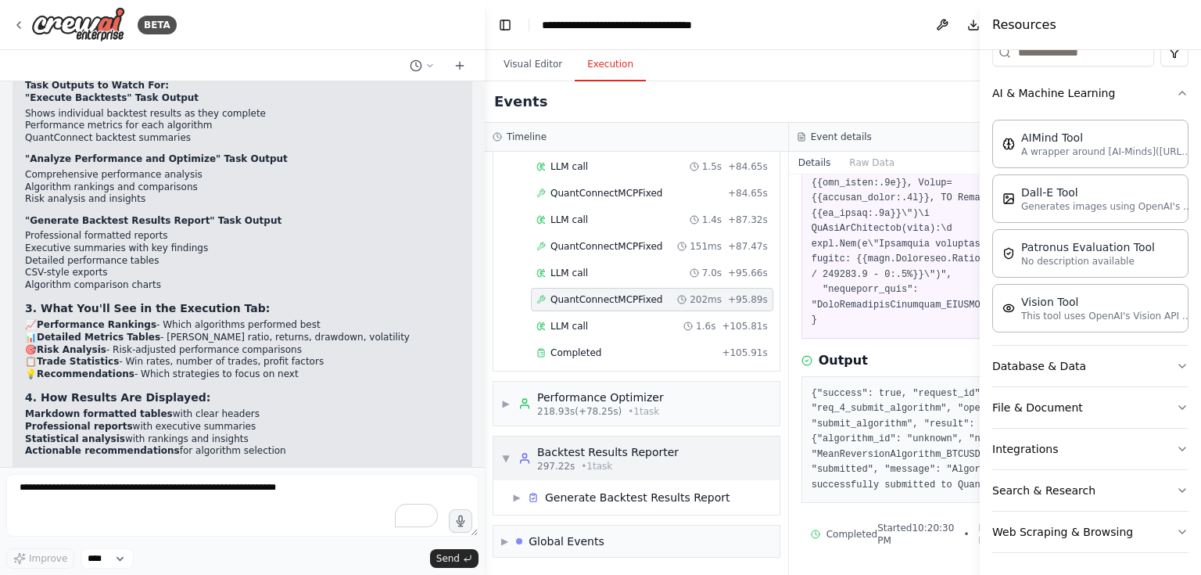
click at [510, 460] on span "▼" at bounding box center [505, 458] width 9 height 13
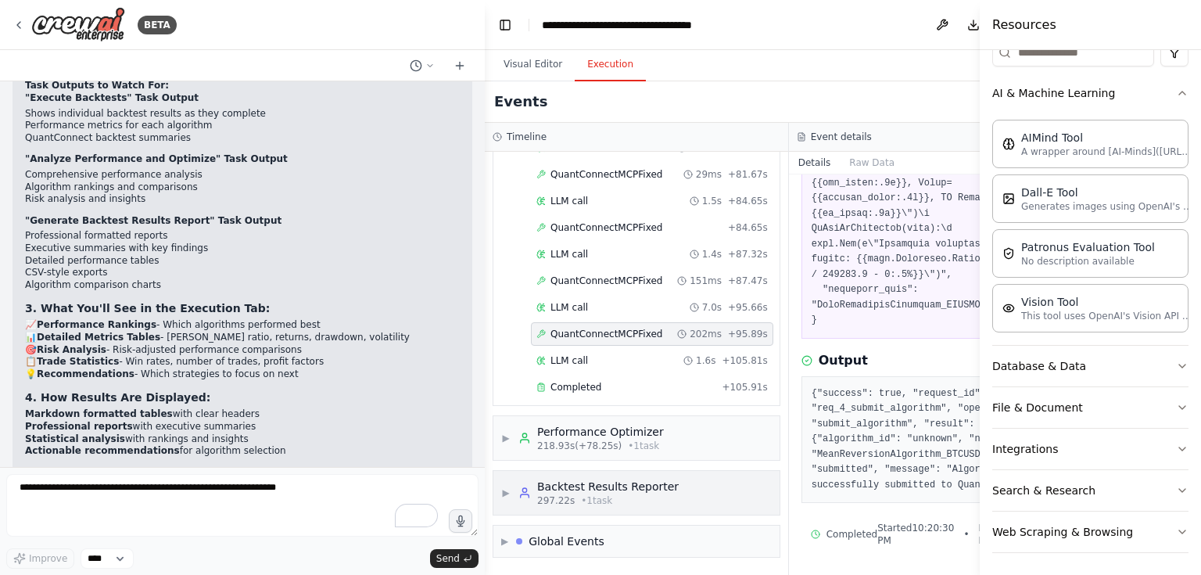
click at [596, 488] on div "Backtest Results Reporter" at bounding box center [607, 486] width 141 height 16
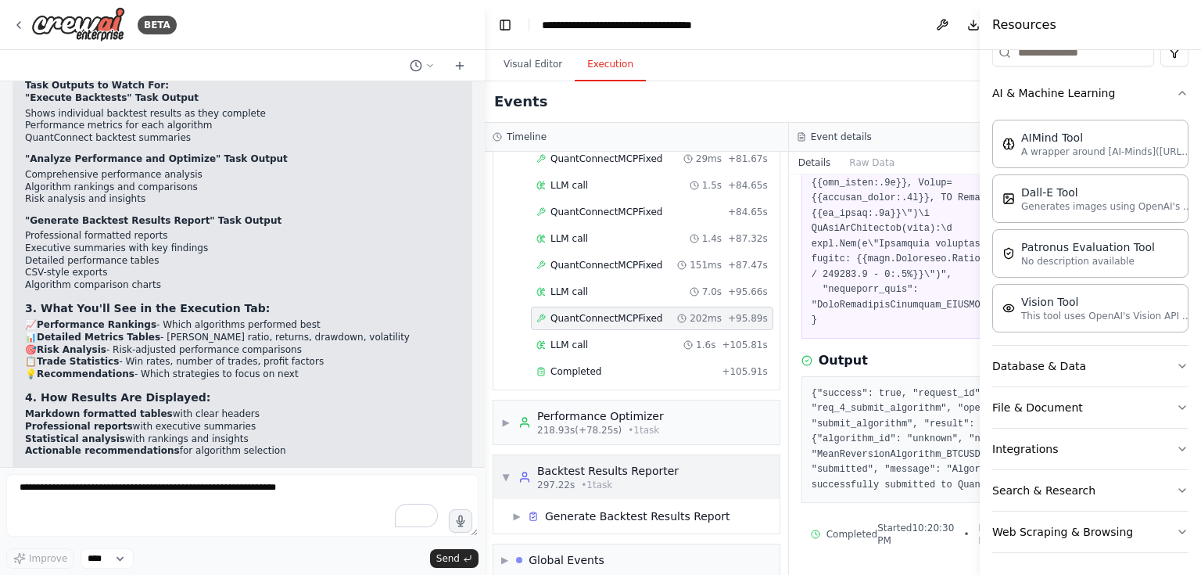
scroll to position [2046, 0]
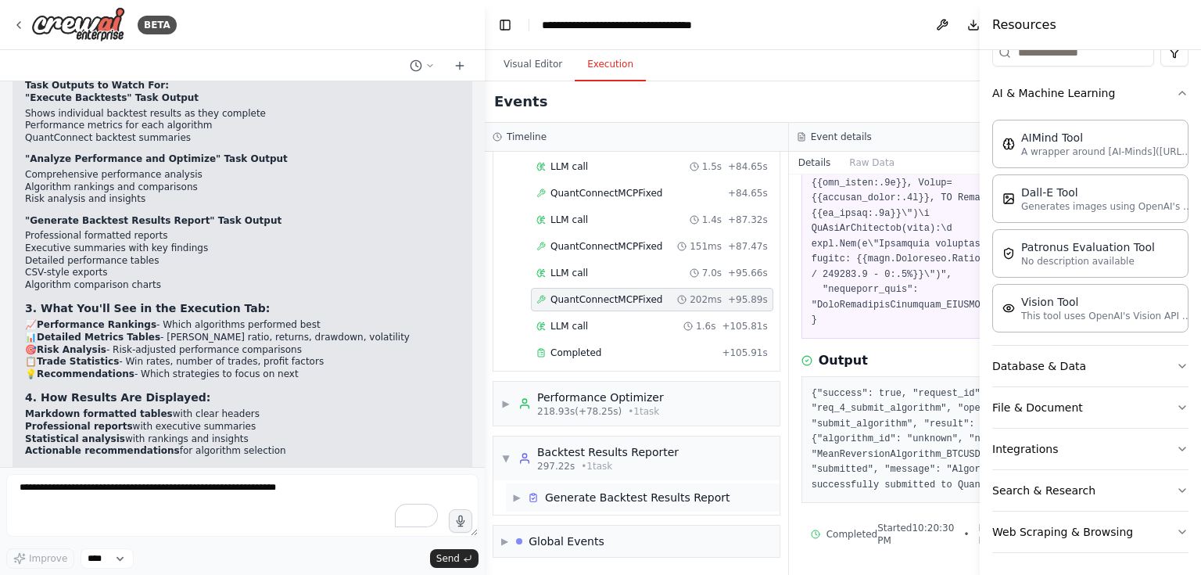
click at [610, 491] on div "Generate Backtest Results Report" at bounding box center [637, 497] width 185 height 16
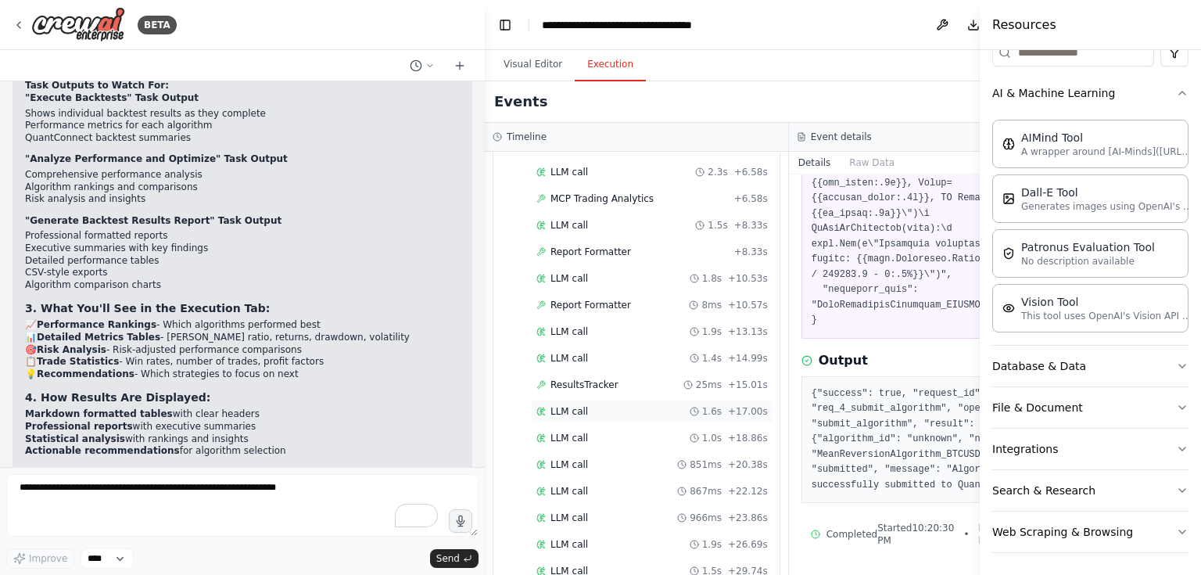
scroll to position [2755, 0]
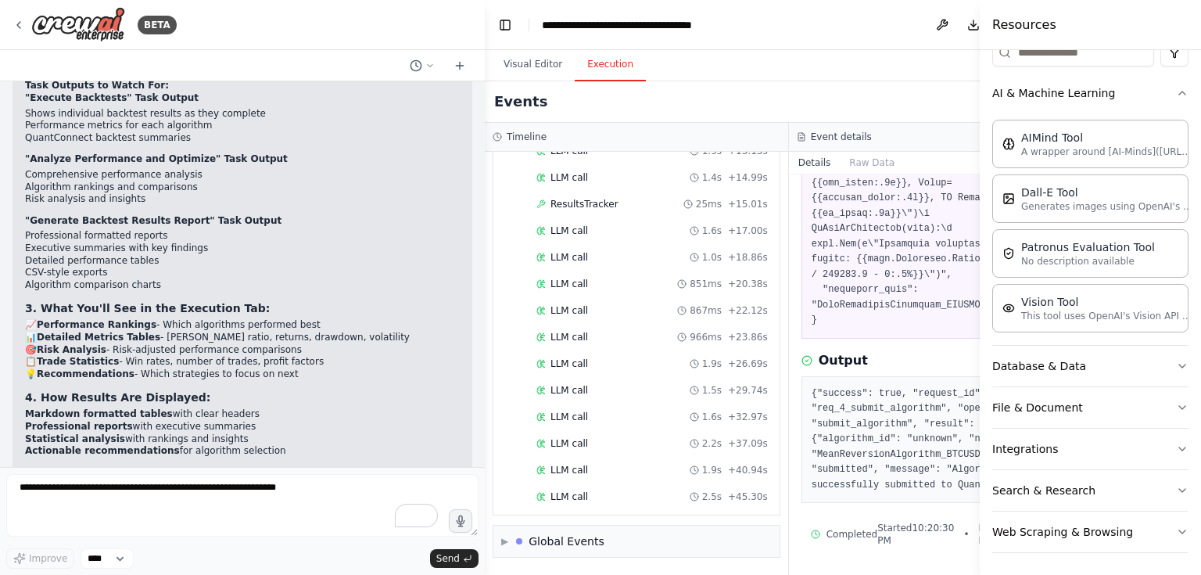
click at [947, 26] on header "**********" at bounding box center [788, 25] width 607 height 50
click at [789, 170] on button "Details" at bounding box center [815, 163] width 52 height 22
click at [789, 157] on button "Details" at bounding box center [815, 163] width 52 height 22
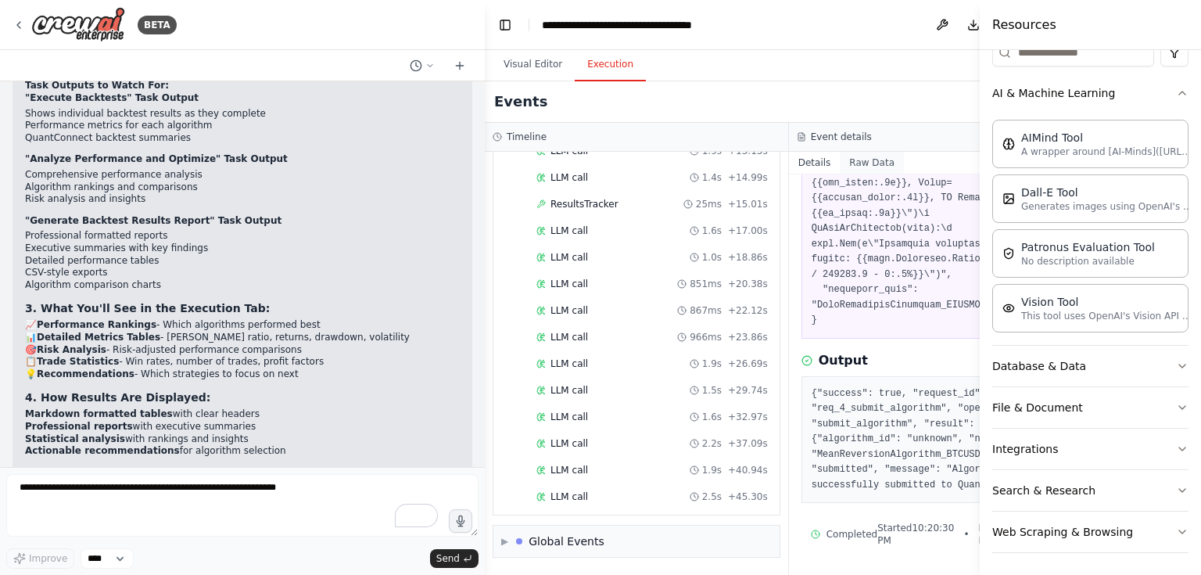
click at [840, 159] on button "Raw Data" at bounding box center [872, 163] width 64 height 22
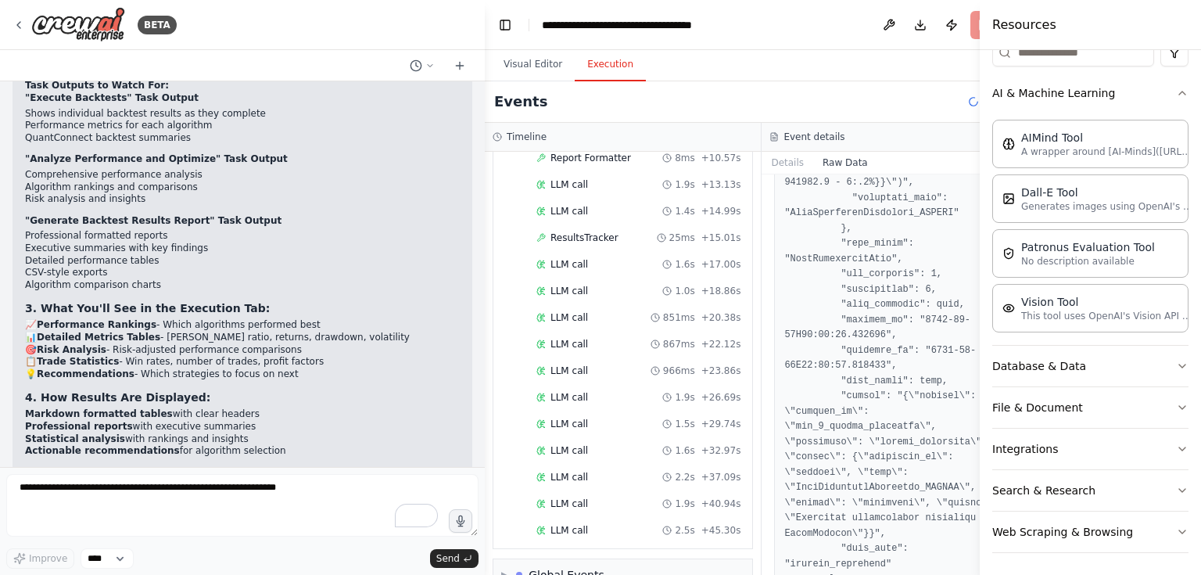
scroll to position [7792, 0]
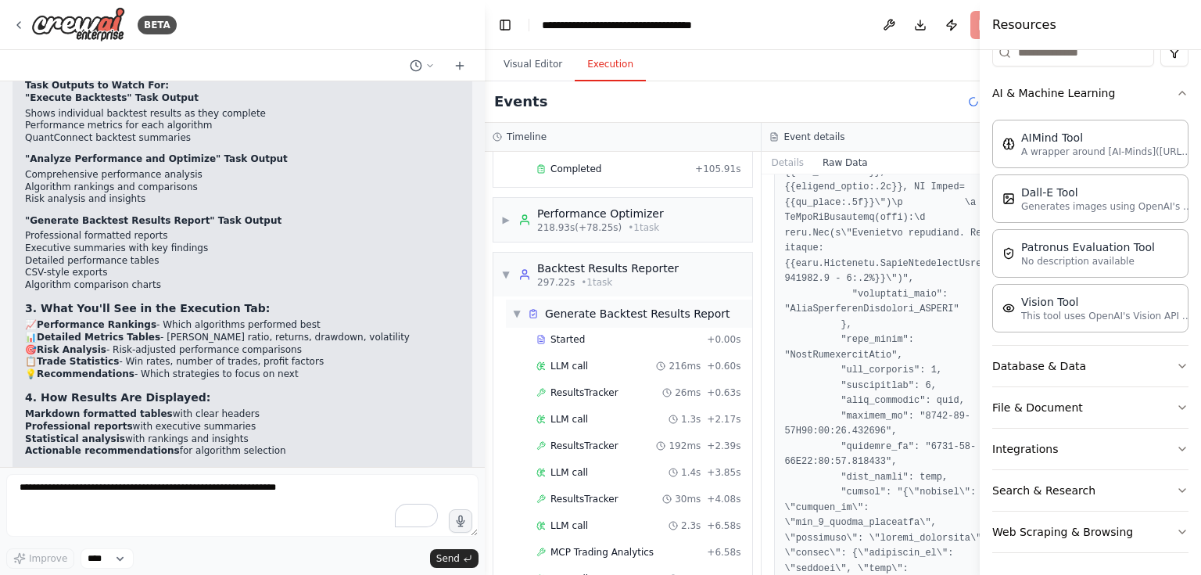
click at [637, 306] on div "Generate Backtest Results Report" at bounding box center [637, 314] width 185 height 16
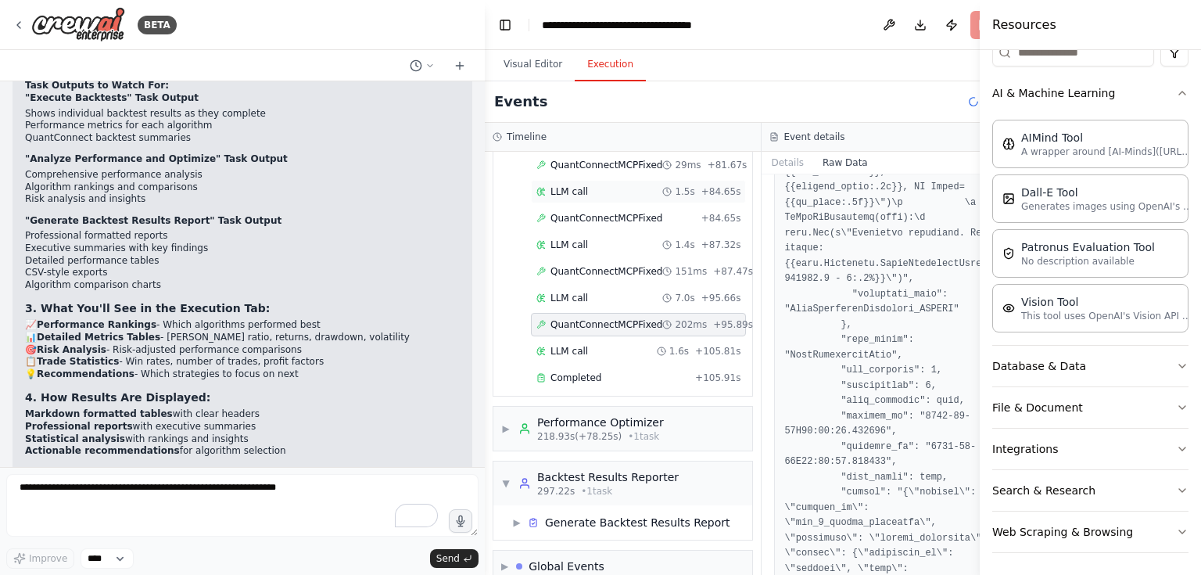
scroll to position [30358, 0]
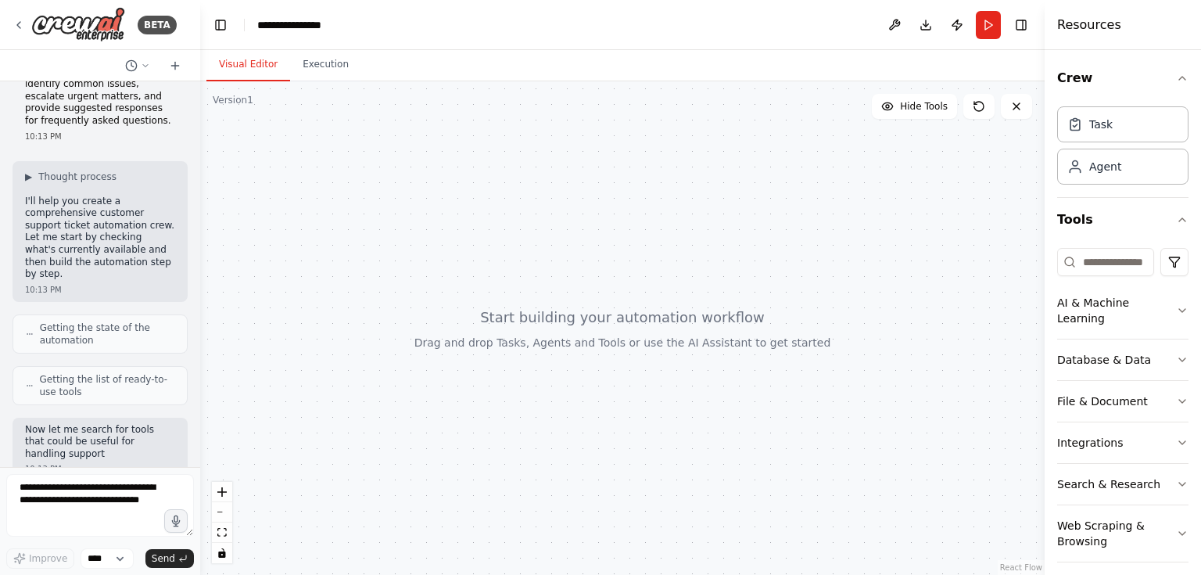
scroll to position [199, 0]
